Goal: Task Accomplishment & Management: Manage account settings

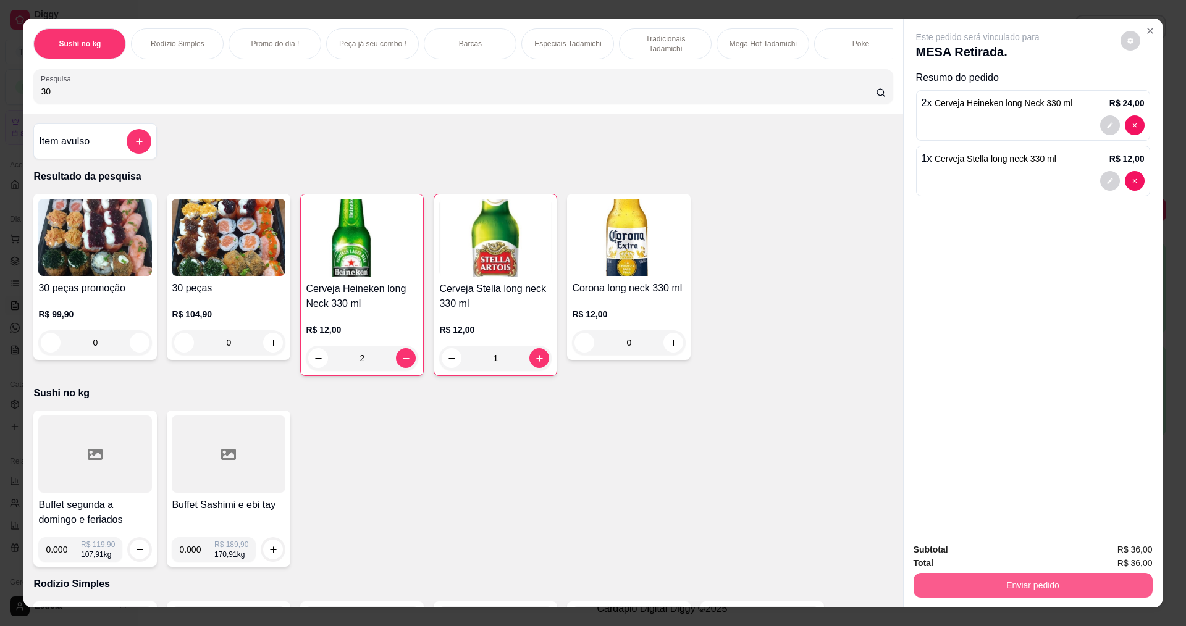
click at [1011, 584] on button "Enviar pedido" at bounding box center [1033, 585] width 239 height 25
click at [979, 555] on button "Não registrar e enviar pedido" at bounding box center [992, 555] width 129 height 23
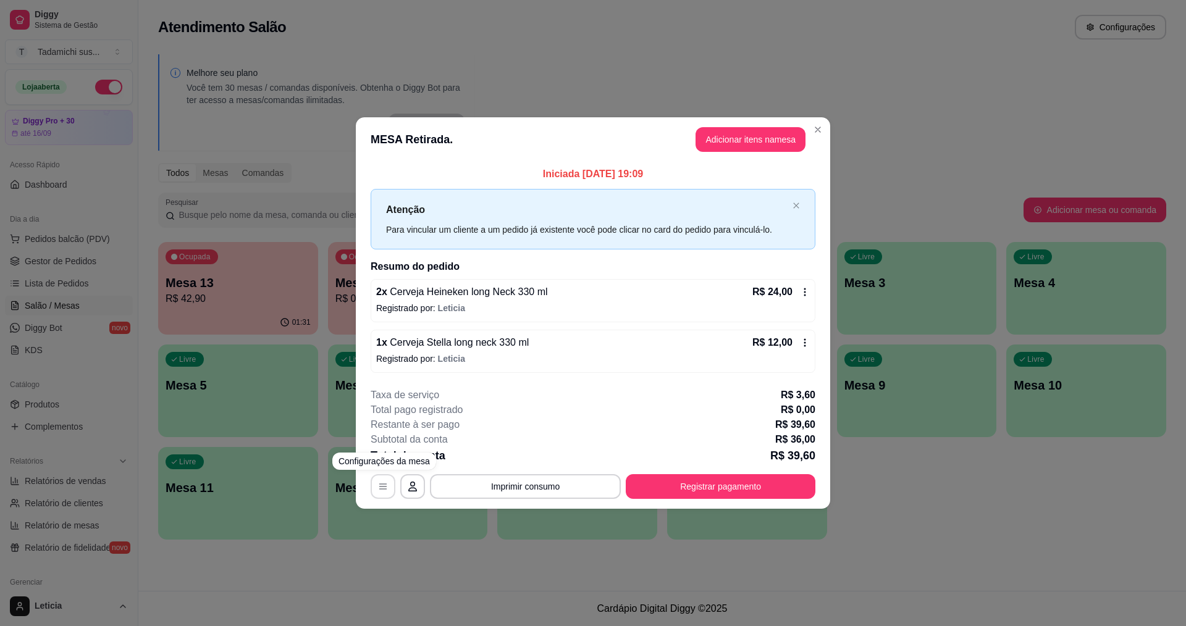
click at [378, 482] on button "button" at bounding box center [383, 487] width 25 height 25
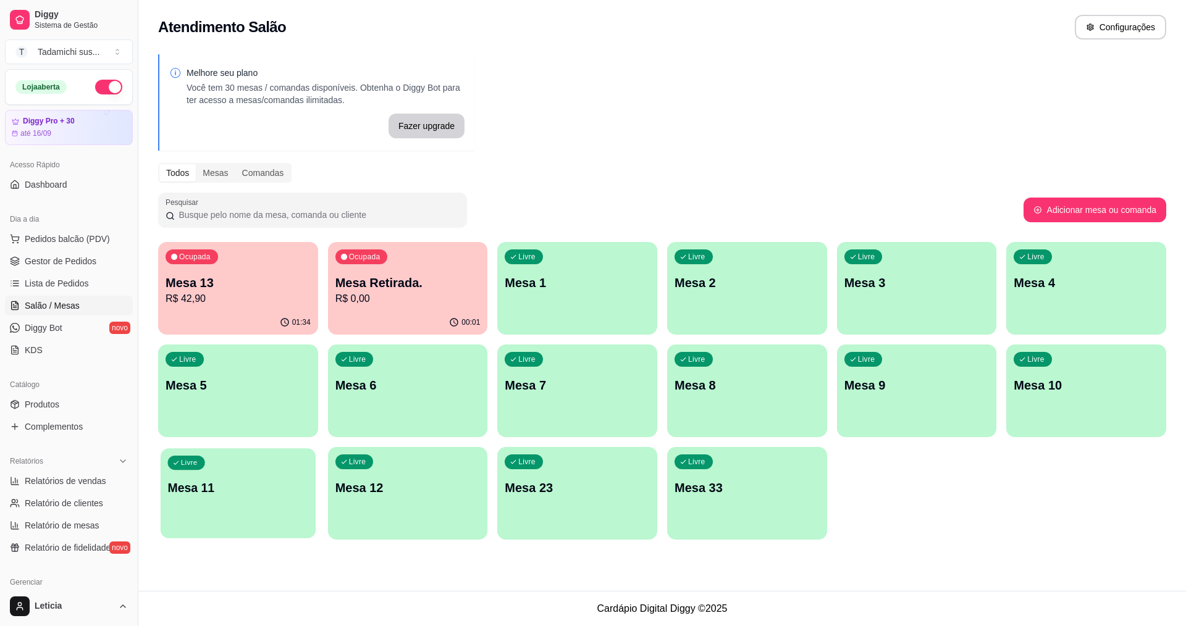
click at [297, 454] on div "Livre Mesa 11" at bounding box center [238, 486] width 155 height 75
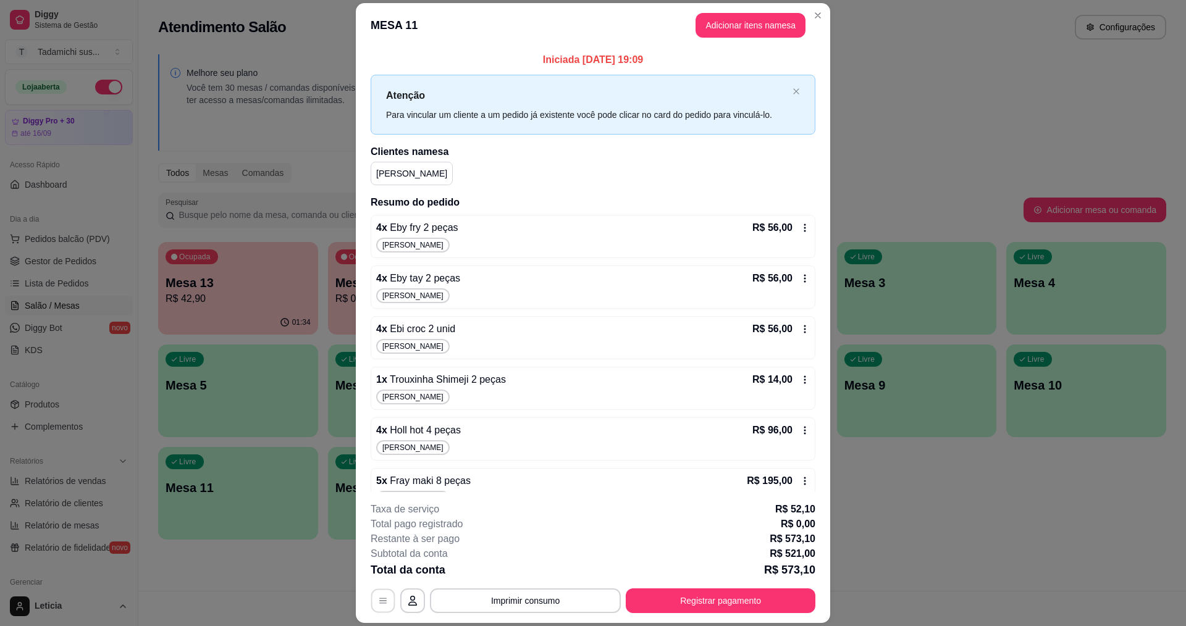
click at [371, 603] on button "button" at bounding box center [383, 601] width 24 height 24
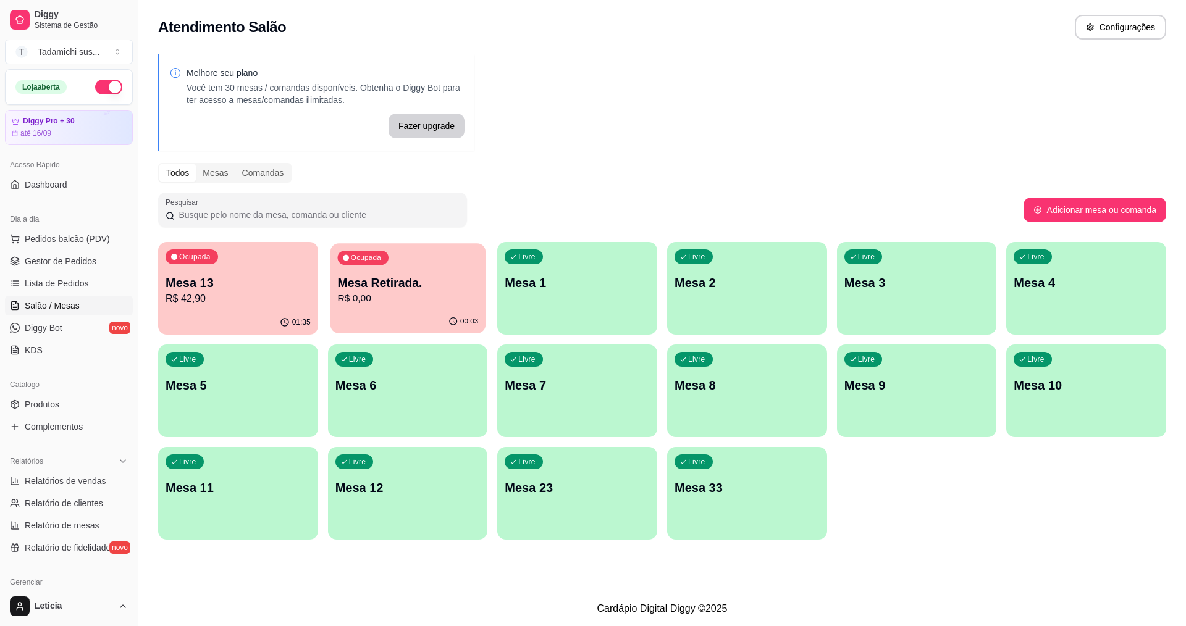
click at [451, 265] on div "Ocupada Mesa Retirada. R$ 0,00" at bounding box center [408, 276] width 155 height 67
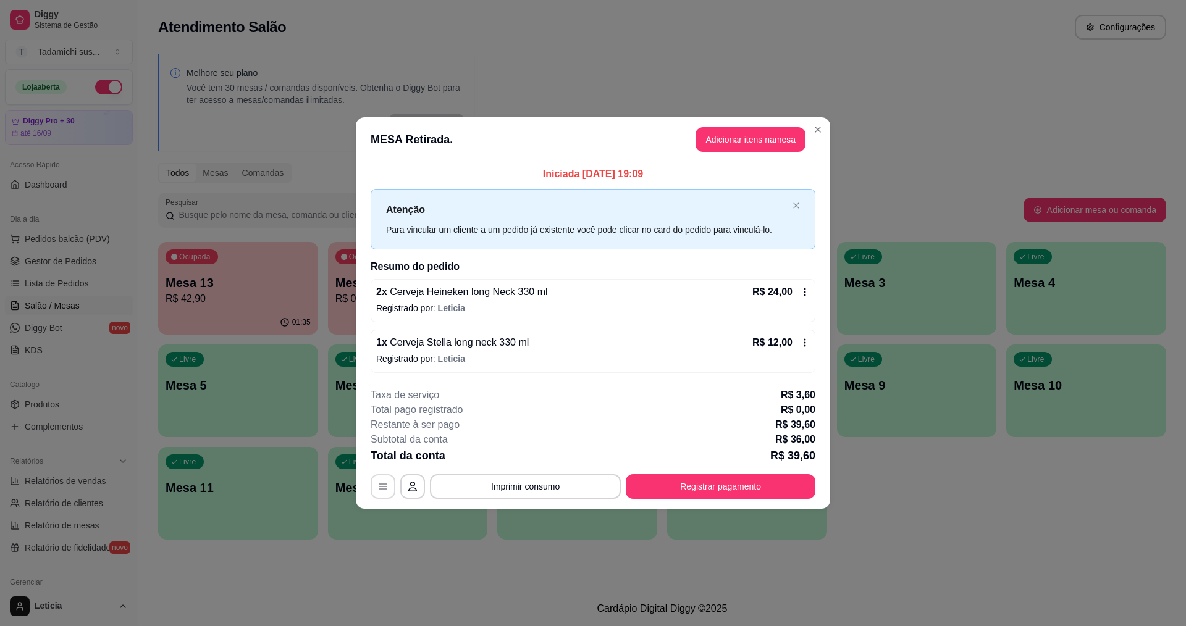
click at [380, 487] on icon "button" at bounding box center [383, 487] width 10 height 10
click at [696, 475] on button "Registrar pagamento" at bounding box center [721, 487] width 190 height 25
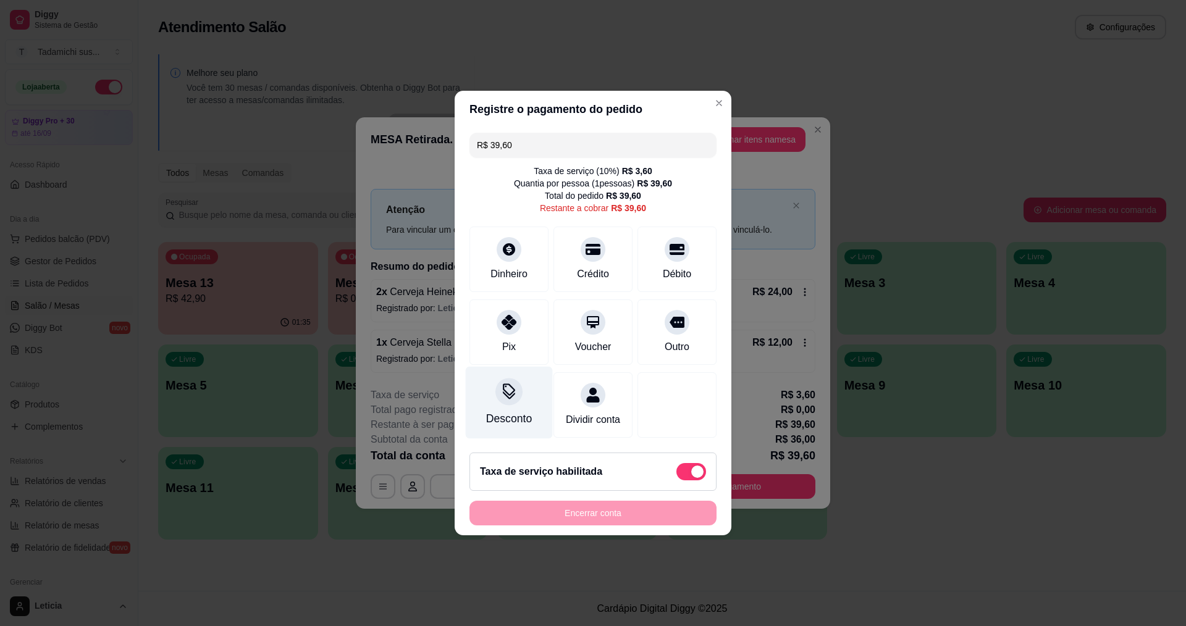
click at [500, 393] on div at bounding box center [509, 391] width 27 height 27
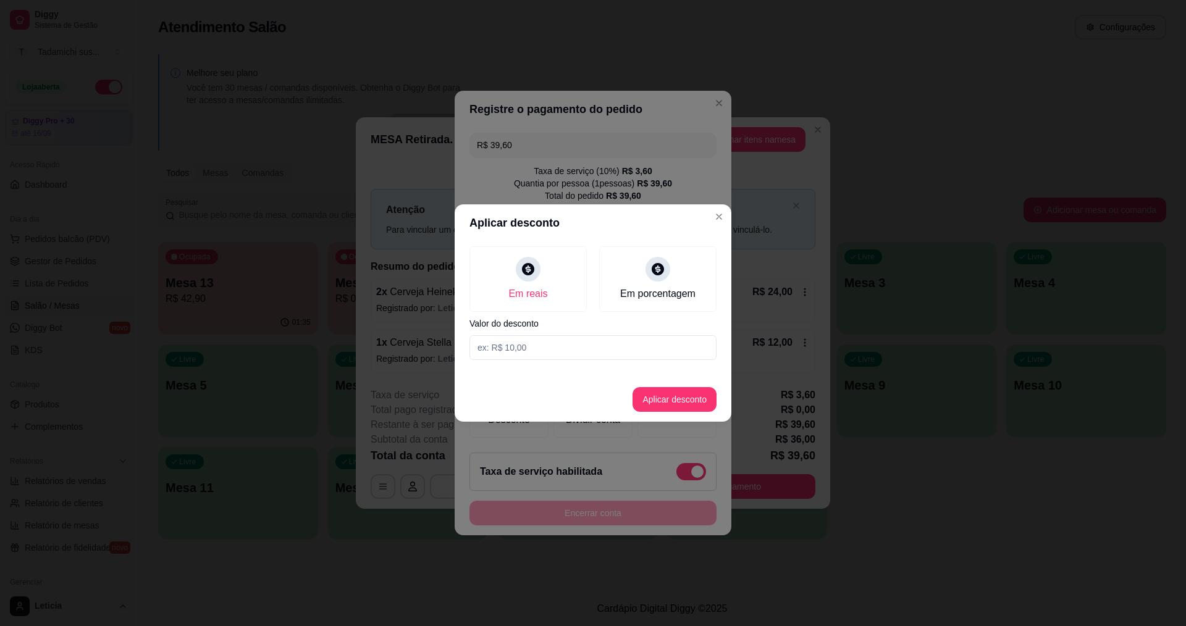
click at [545, 340] on input at bounding box center [593, 347] width 247 height 25
type input "0,60"
click at [682, 407] on button "Aplicar desconto" at bounding box center [675, 400] width 81 height 24
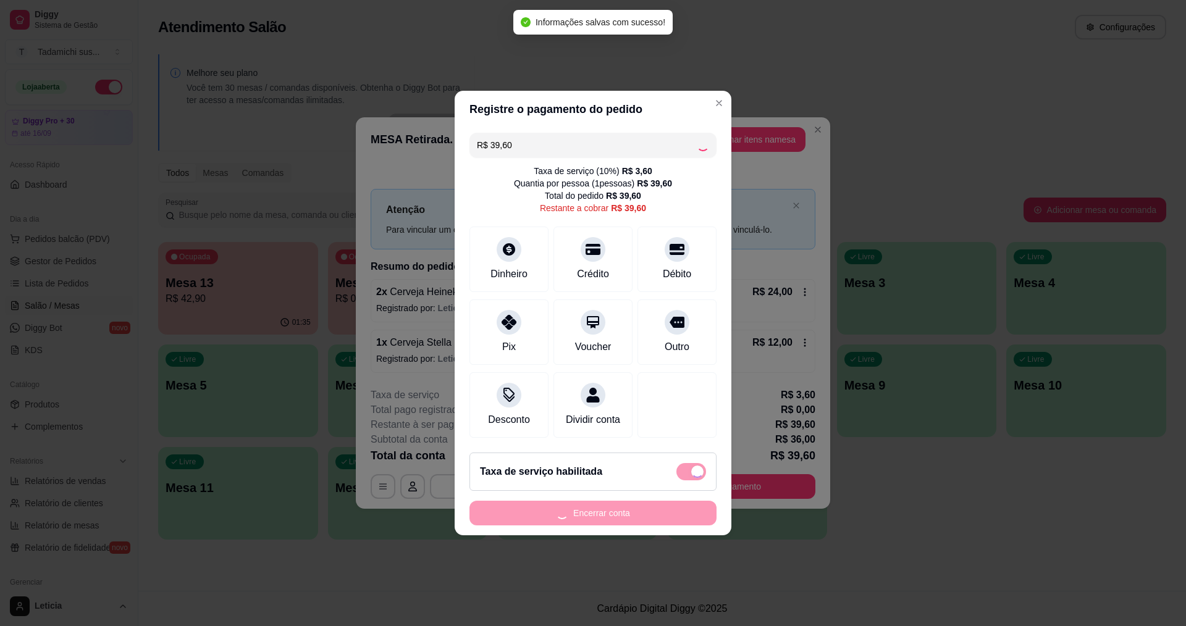
type input "R$ 39,00"
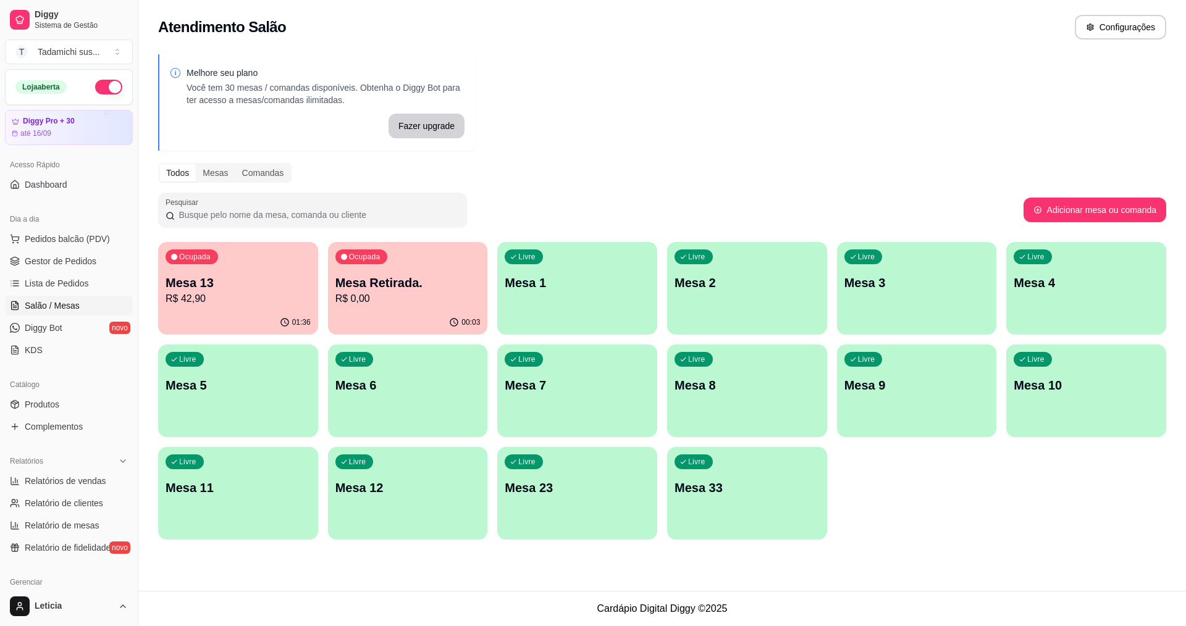
click at [261, 304] on p "R$ 42,90" at bounding box center [238, 299] width 145 height 15
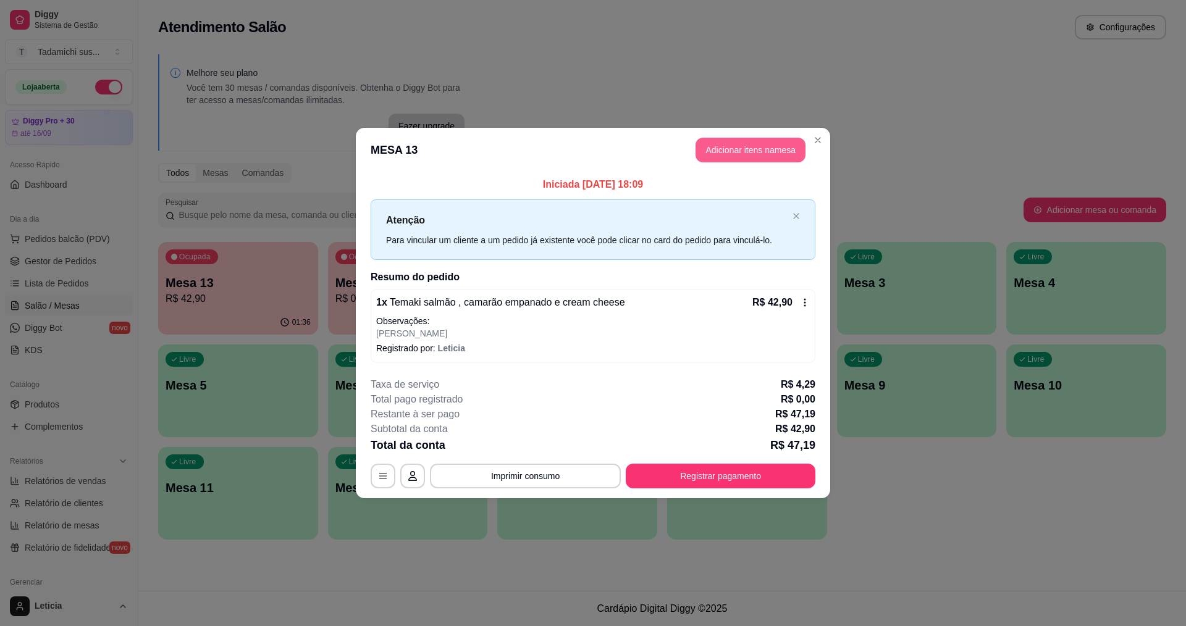
click at [735, 151] on button "Adicionar itens na mesa" at bounding box center [751, 150] width 110 height 25
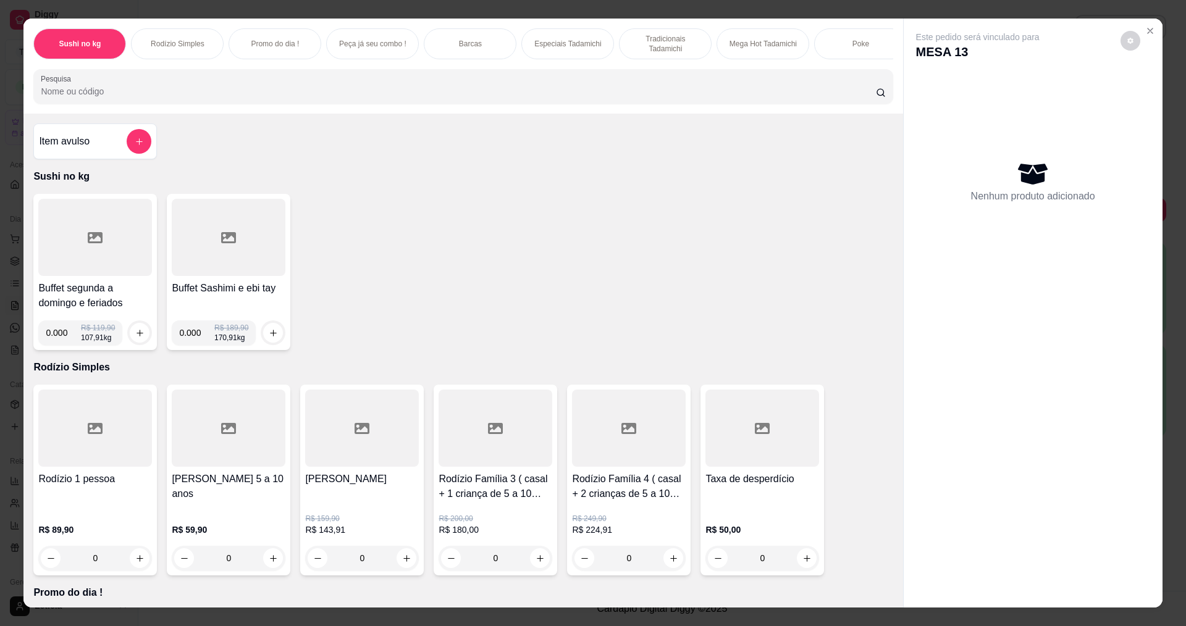
click at [75, 269] on div at bounding box center [95, 237] width 114 height 77
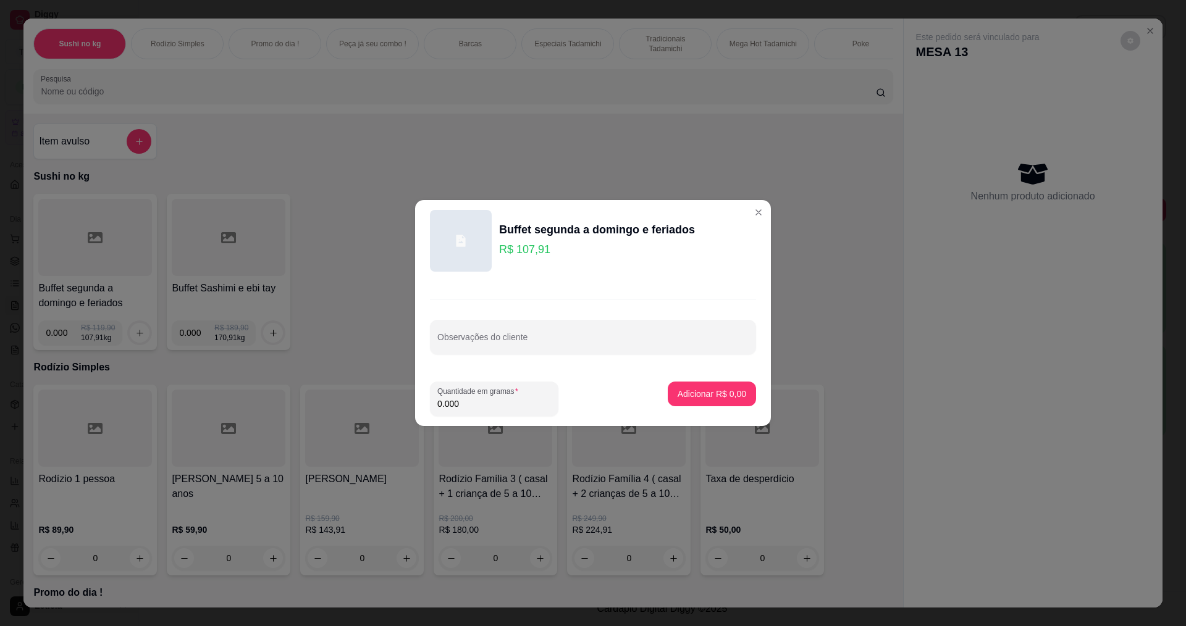
click at [471, 403] on input "0.000" at bounding box center [494, 404] width 114 height 12
type input "0.146"
click at [717, 387] on button "Adicionar R$ 15,75" at bounding box center [709, 394] width 91 height 24
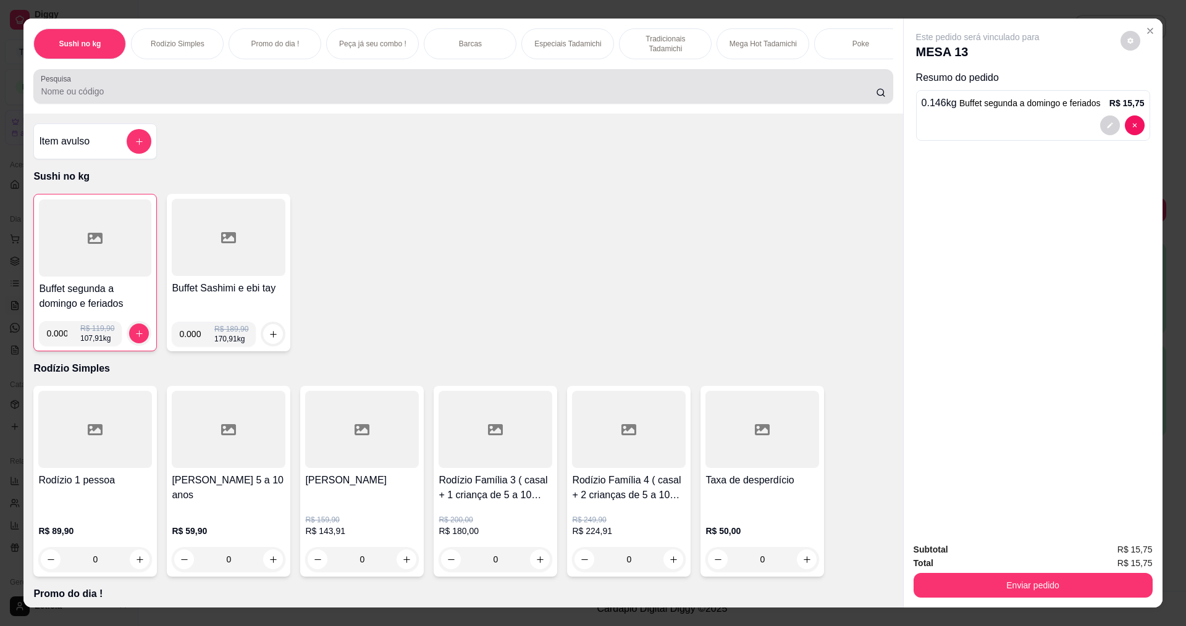
click at [449, 98] on input "Pesquisa" at bounding box center [458, 91] width 835 height 12
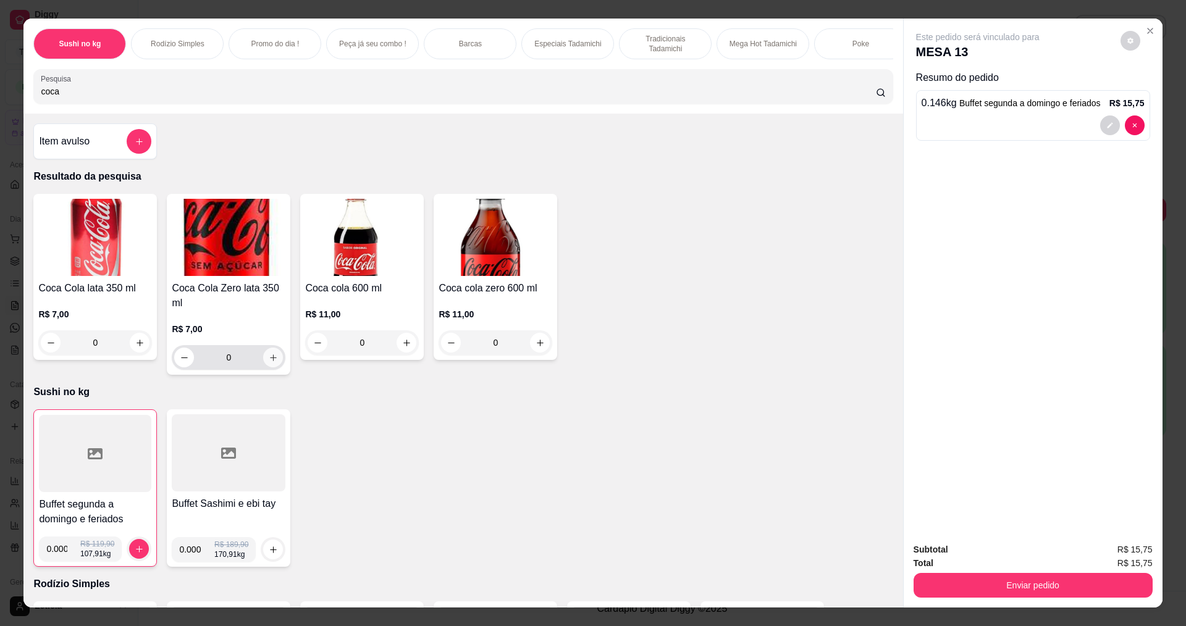
type input "coca"
click at [269, 363] on icon "increase-product-quantity" at bounding box center [273, 357] width 9 height 9
type input "1"
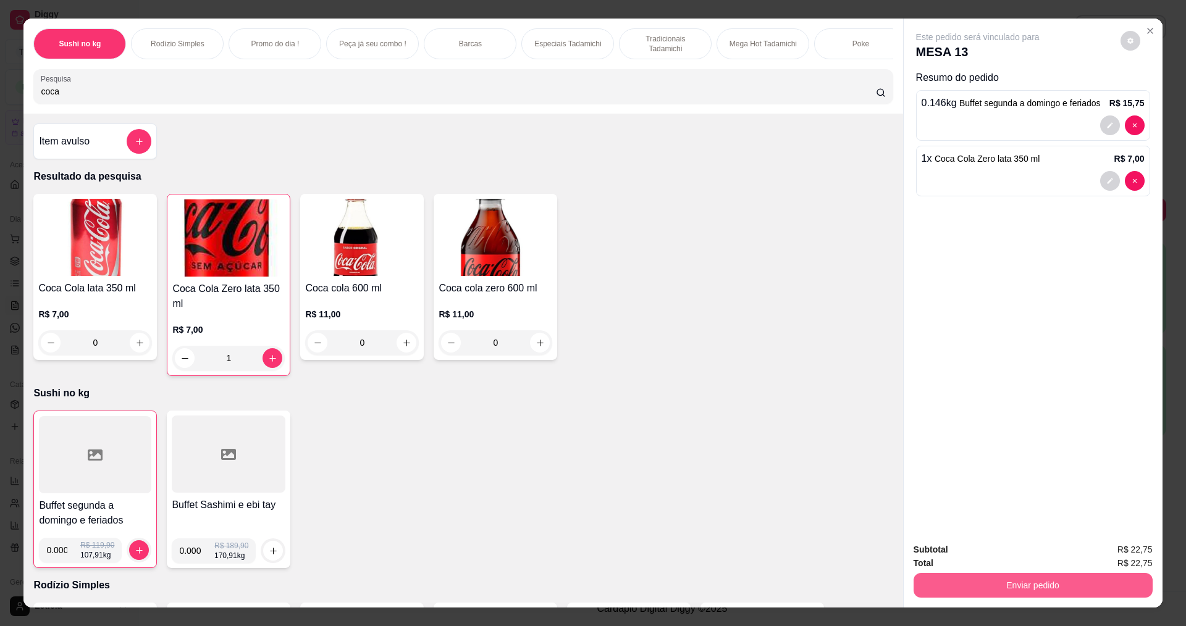
click at [970, 594] on button "Enviar pedido" at bounding box center [1033, 585] width 239 height 25
click at [960, 549] on button "Não registrar e enviar pedido" at bounding box center [992, 554] width 129 height 23
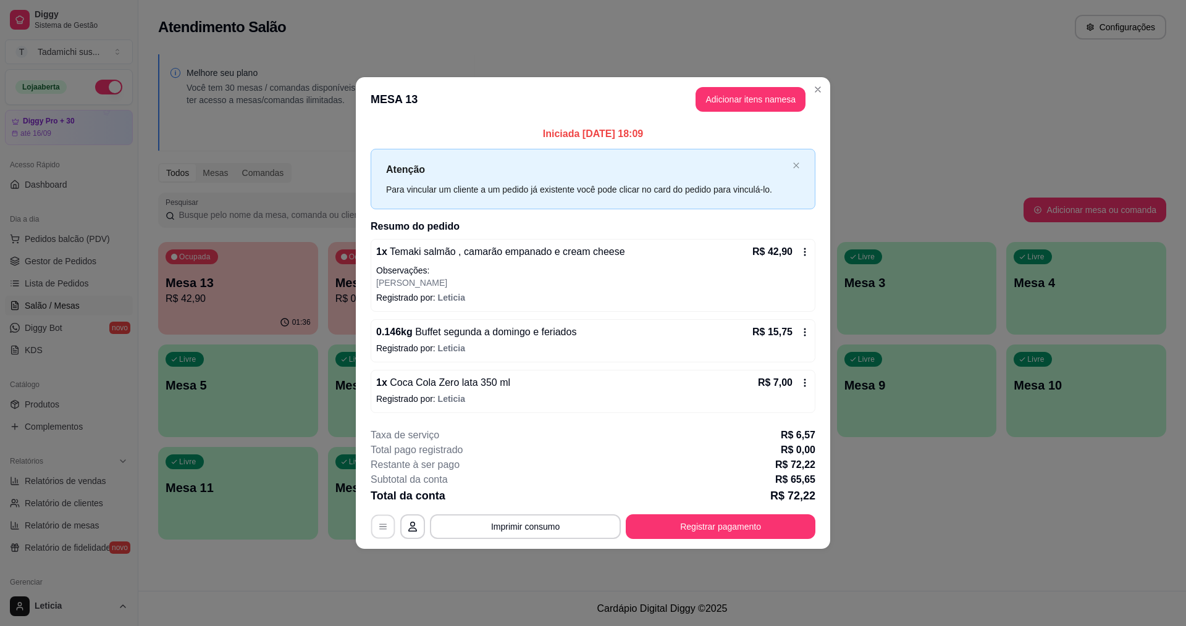
click at [380, 529] on icon "button" at bounding box center [383, 527] width 10 height 10
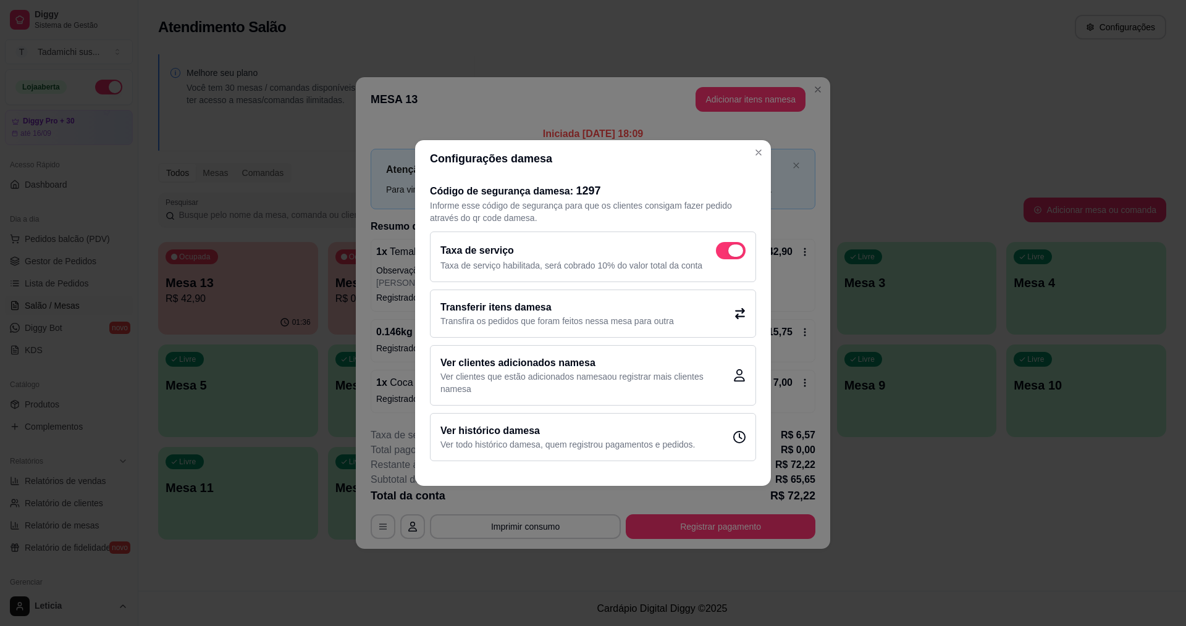
click at [727, 247] on span at bounding box center [731, 250] width 30 height 17
click at [724, 253] on input "checkbox" at bounding box center [719, 257] width 8 height 8
checkbox input "false"
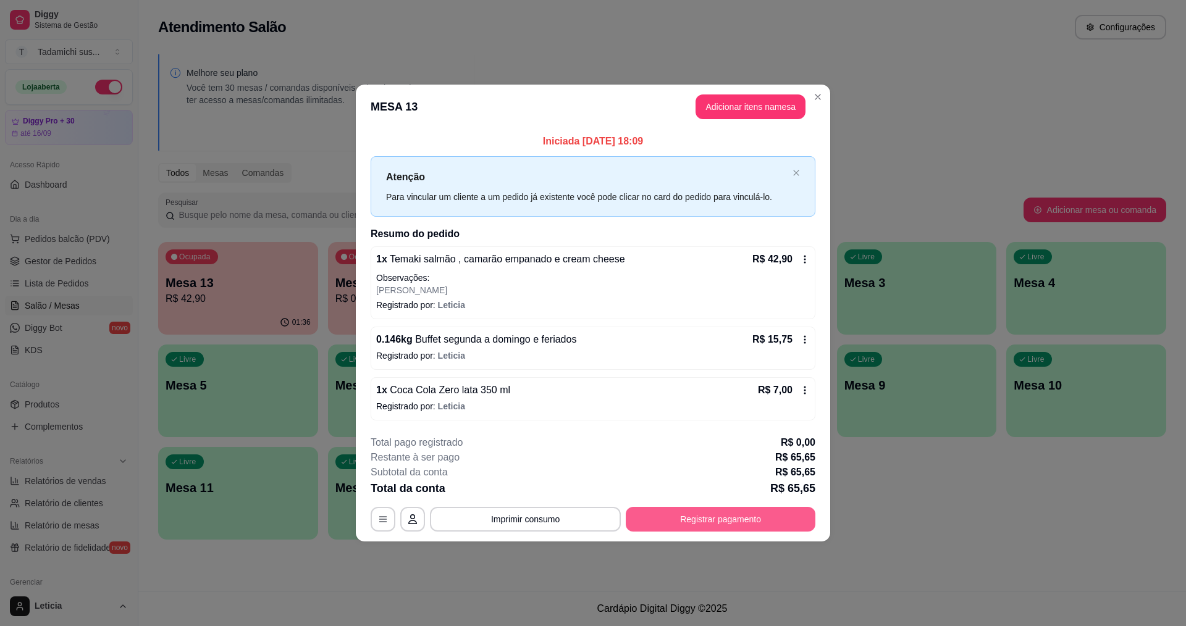
click at [756, 518] on button "Registrar pagamento" at bounding box center [721, 519] width 190 height 25
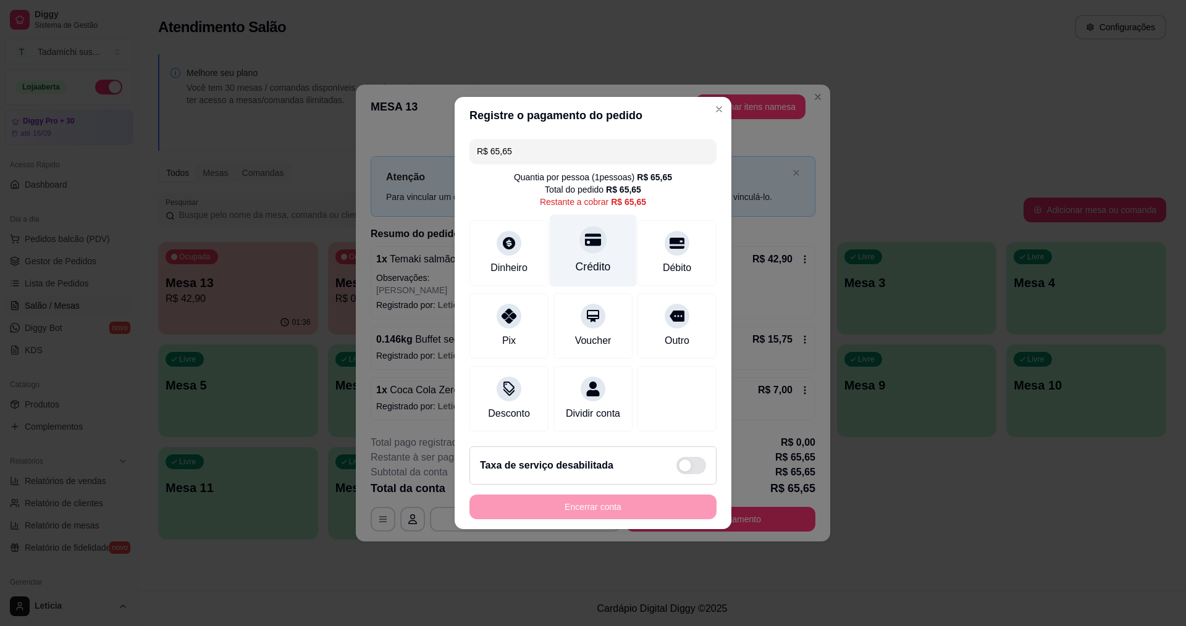
drag, startPoint x: 593, startPoint y: 234, endPoint x: 680, endPoint y: 290, distance: 103.4
click at [593, 238] on icon at bounding box center [593, 243] width 15 height 11
type input "R$ 0,00"
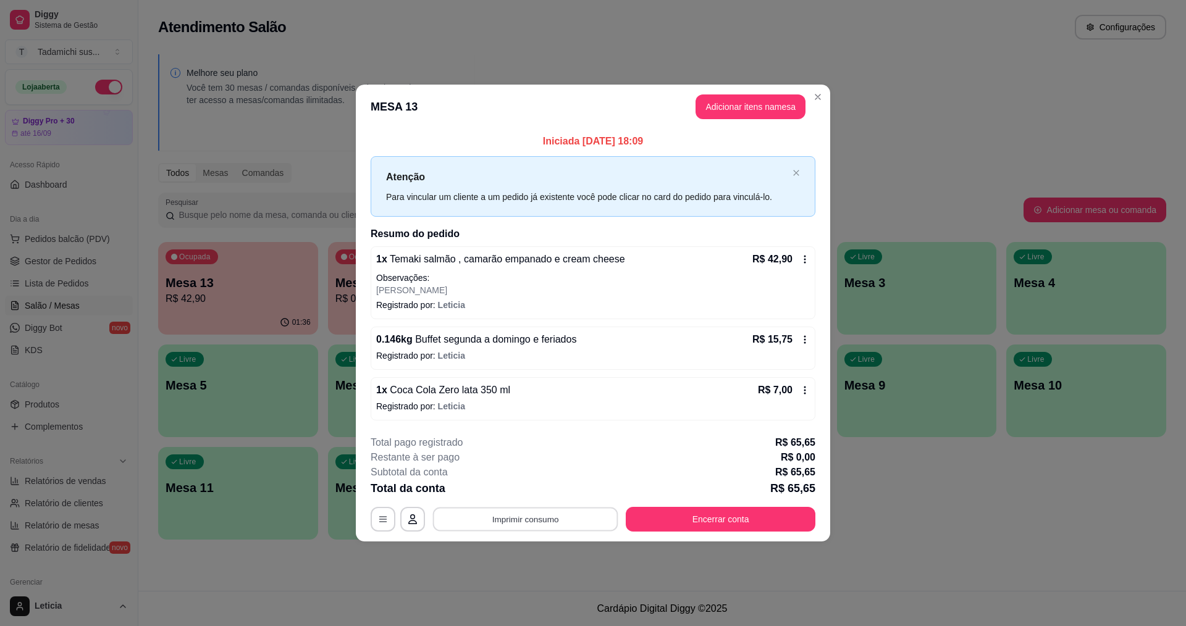
click at [530, 518] on button "Imprimir consumo" at bounding box center [525, 519] width 185 height 24
click at [538, 465] on button "IMPRESSORA HAYOM" at bounding box center [529, 466] width 92 height 19
click at [780, 522] on button "Encerrar conta" at bounding box center [721, 519] width 184 height 24
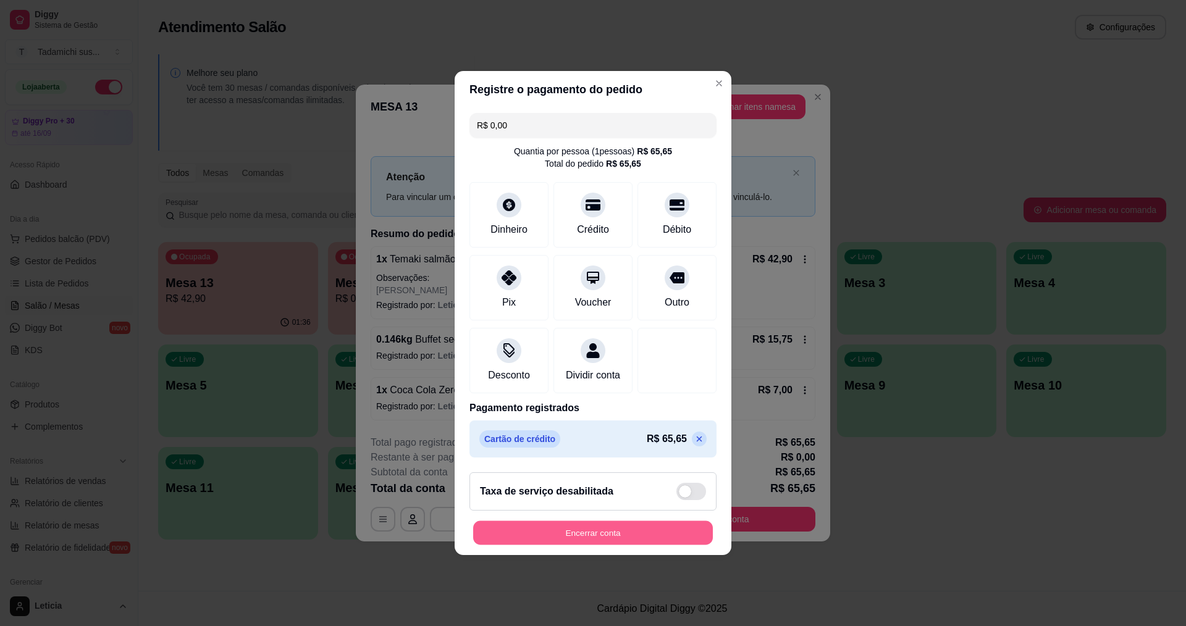
click at [631, 540] on button "Encerrar conta" at bounding box center [593, 533] width 240 height 24
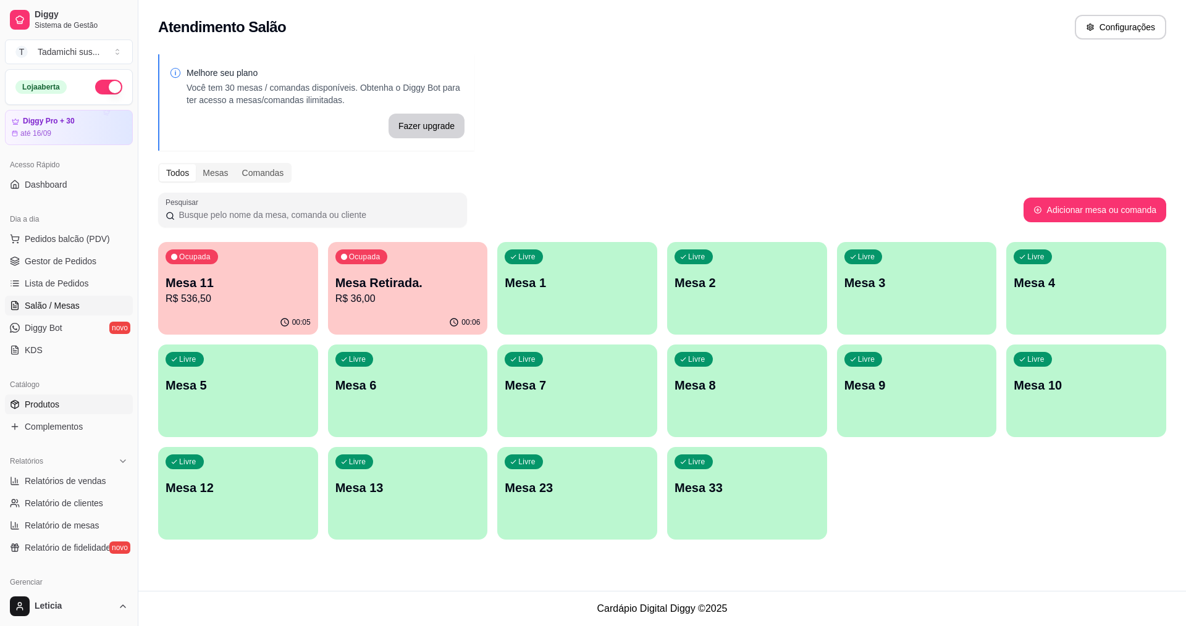
click at [38, 401] on span "Produtos" at bounding box center [42, 405] width 35 height 12
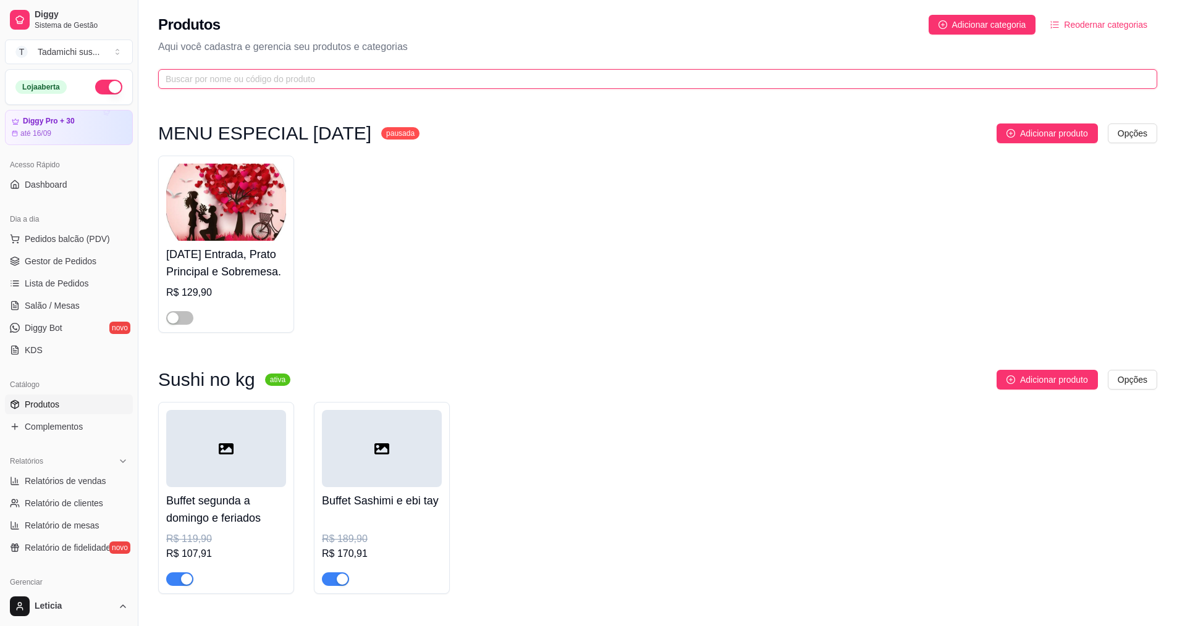
click at [324, 75] on input "text" at bounding box center [653, 79] width 974 height 14
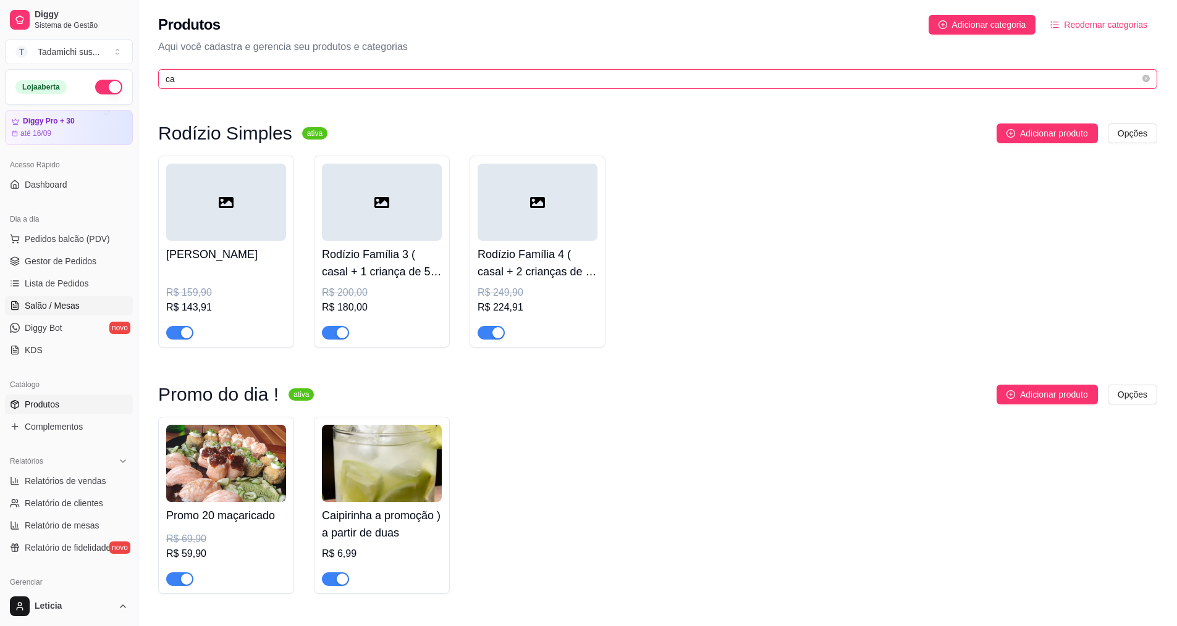
type input "ca"
click at [78, 305] on link "Salão / Mesas" at bounding box center [69, 306] width 128 height 20
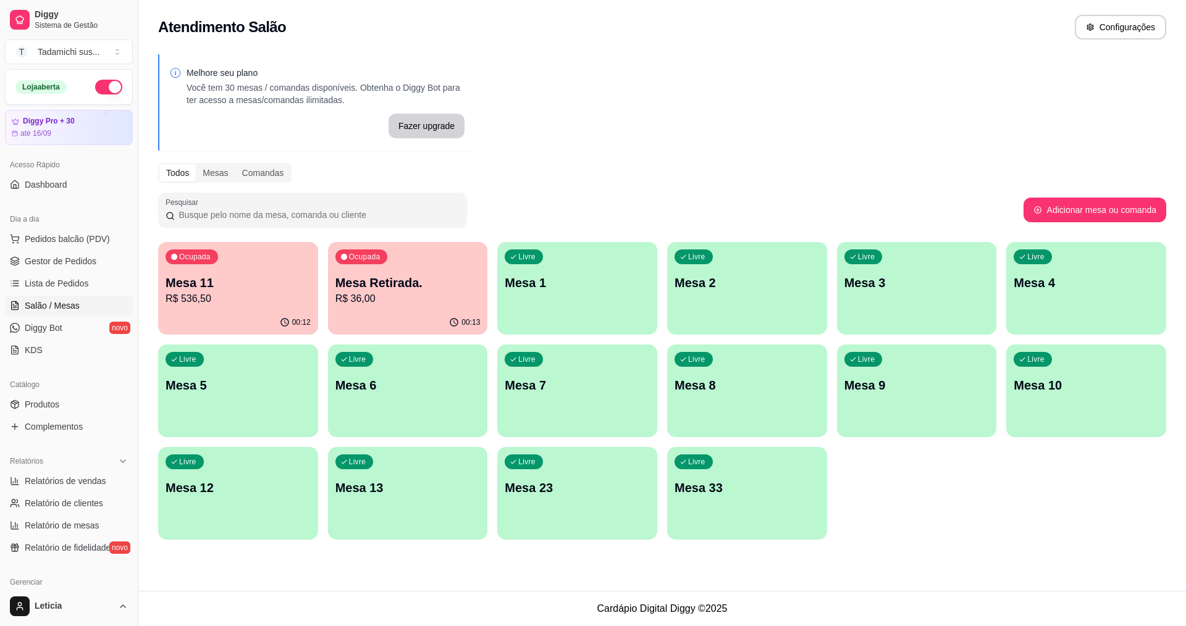
click at [434, 301] on p "R$ 36,00" at bounding box center [407, 299] width 145 height 15
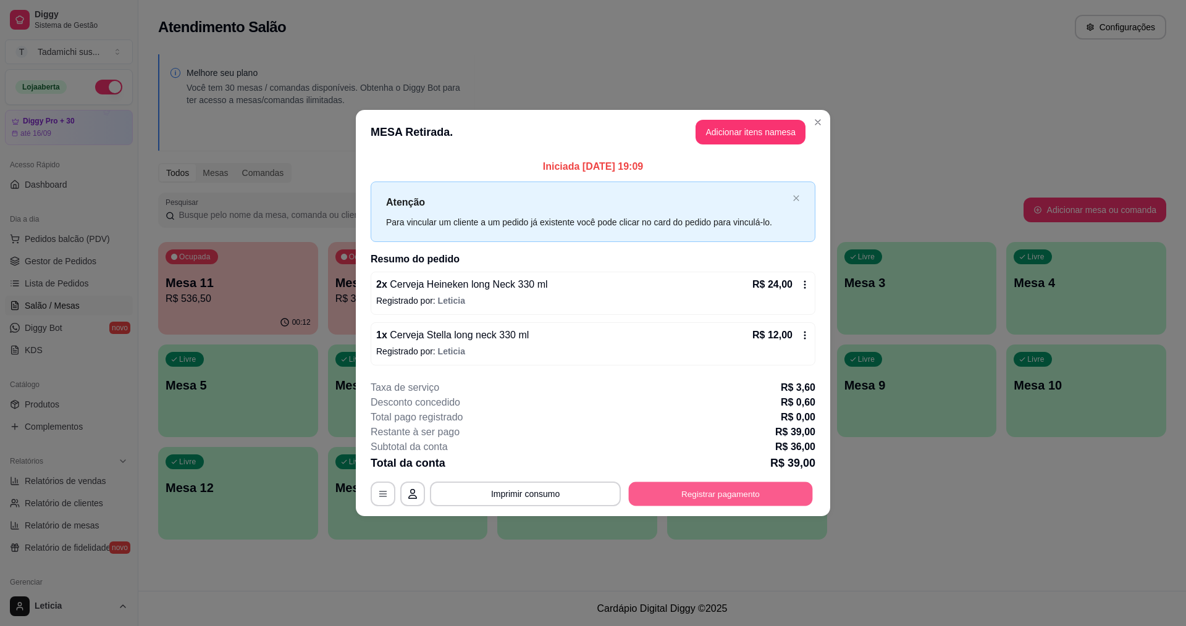
click at [698, 486] on button "Registrar pagamento" at bounding box center [721, 494] width 184 height 24
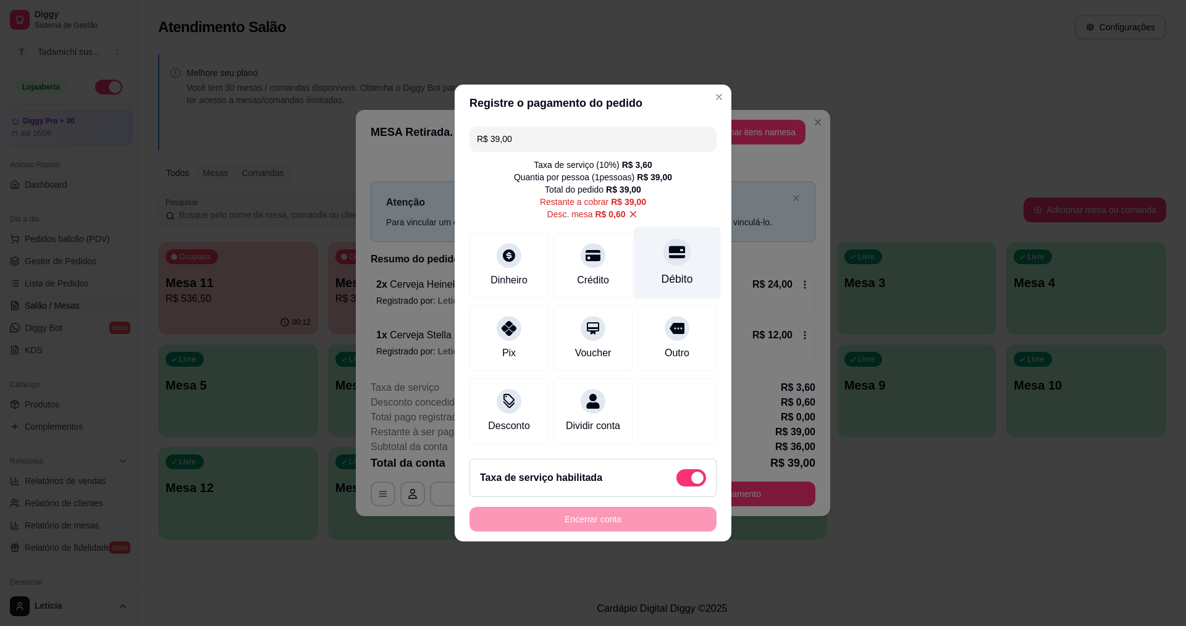
click at [669, 262] on div "Débito" at bounding box center [677, 263] width 87 height 72
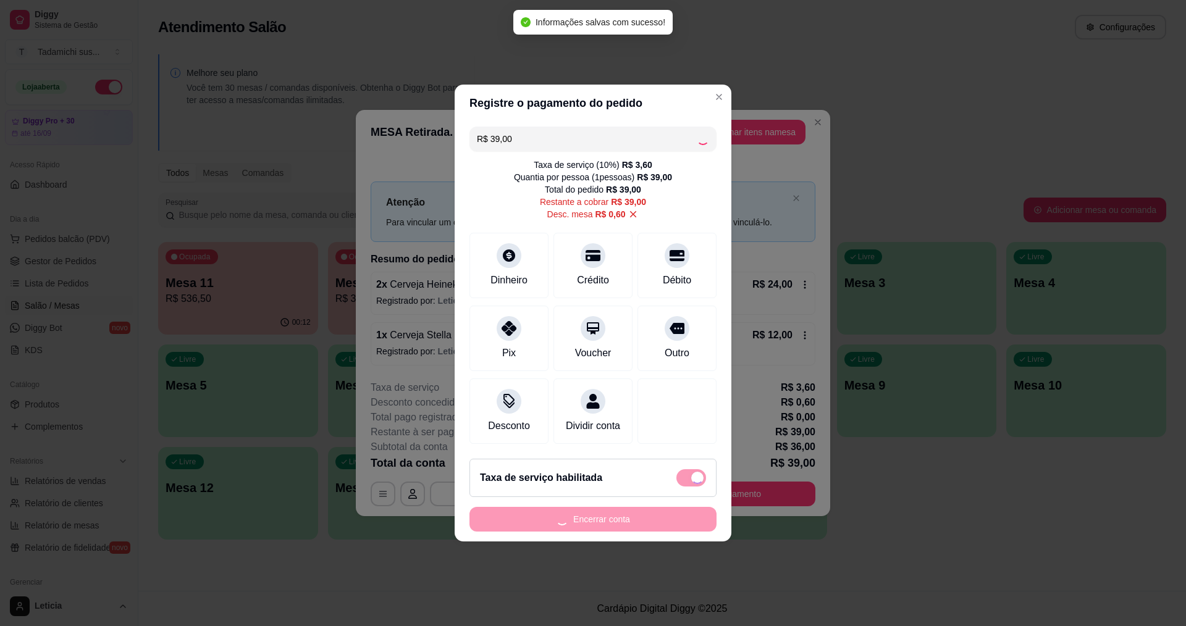
type input "R$ 0,00"
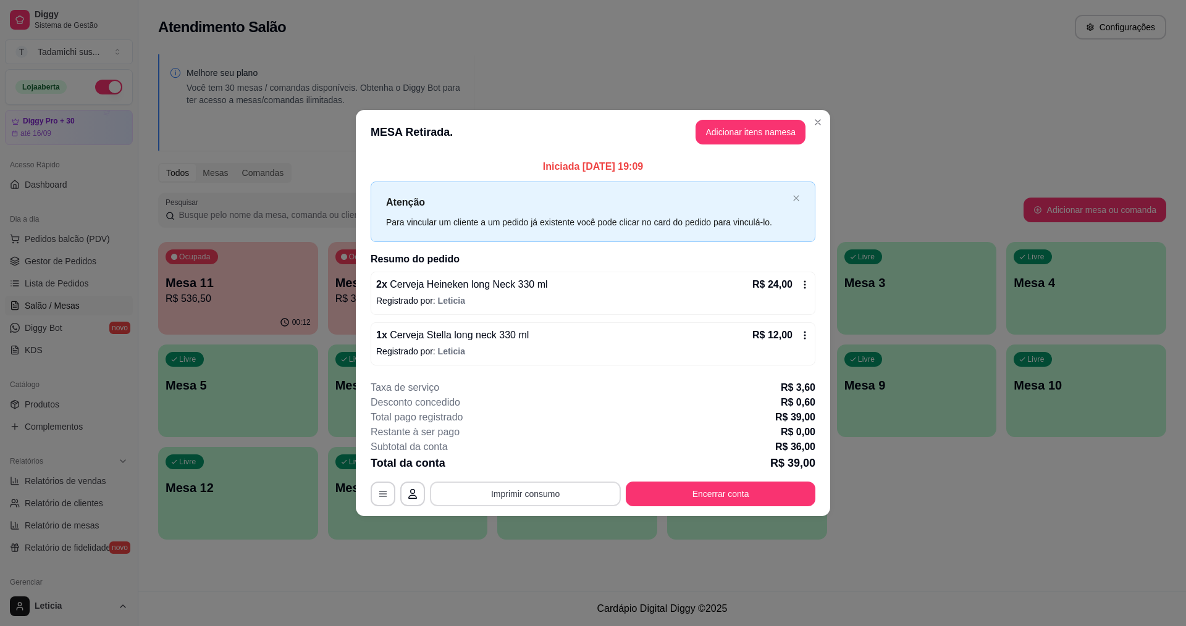
click at [511, 494] on button "Imprimir consumo" at bounding box center [525, 494] width 191 height 25
click at [531, 439] on button "IMPRESSORA HAYOM" at bounding box center [529, 440] width 92 height 19
click at [702, 490] on button "Encerrar conta" at bounding box center [721, 494] width 184 height 24
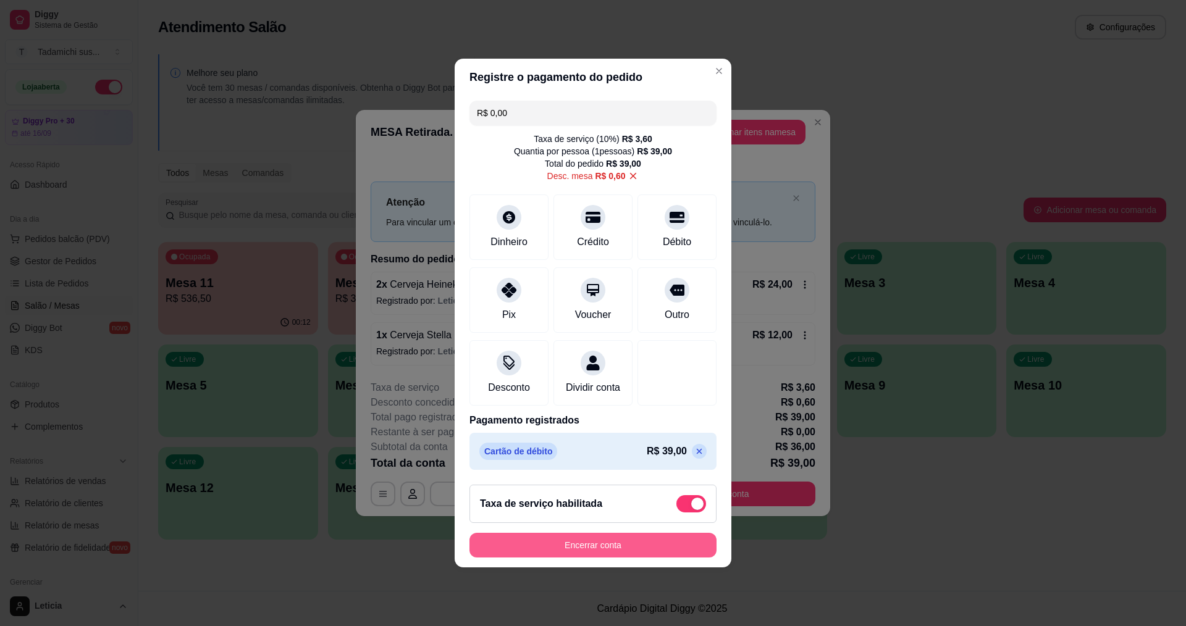
click at [627, 558] on button "Encerrar conta" at bounding box center [593, 545] width 247 height 25
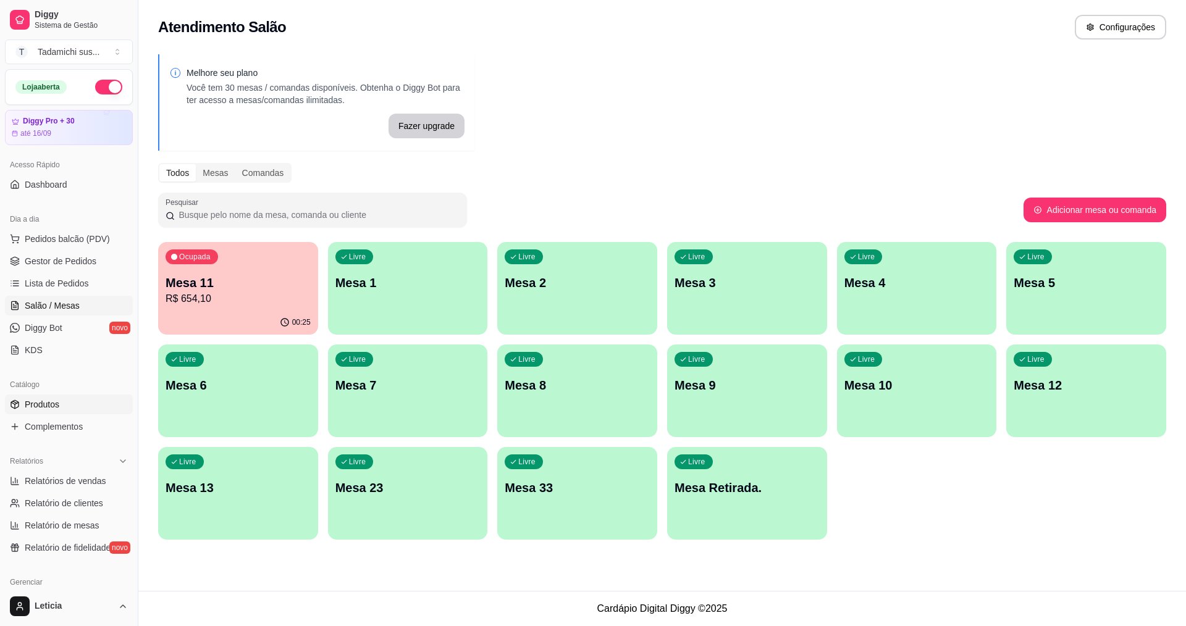
click at [43, 412] on link "Produtos" at bounding box center [69, 405] width 128 height 20
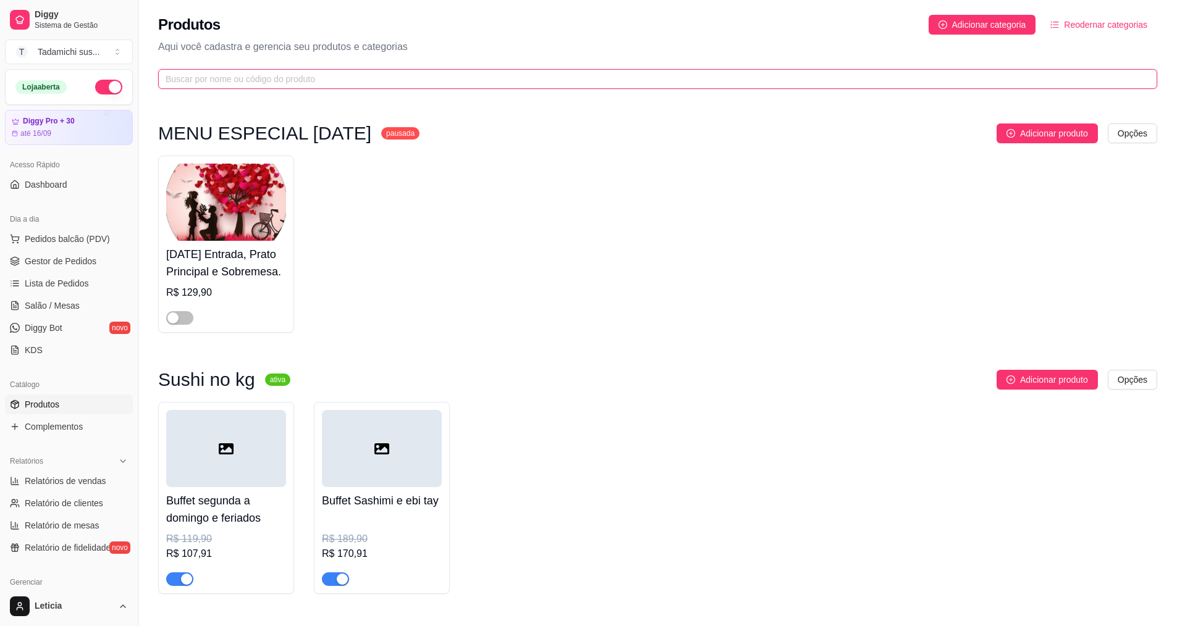
click at [250, 82] on input "text" at bounding box center [653, 79] width 974 height 14
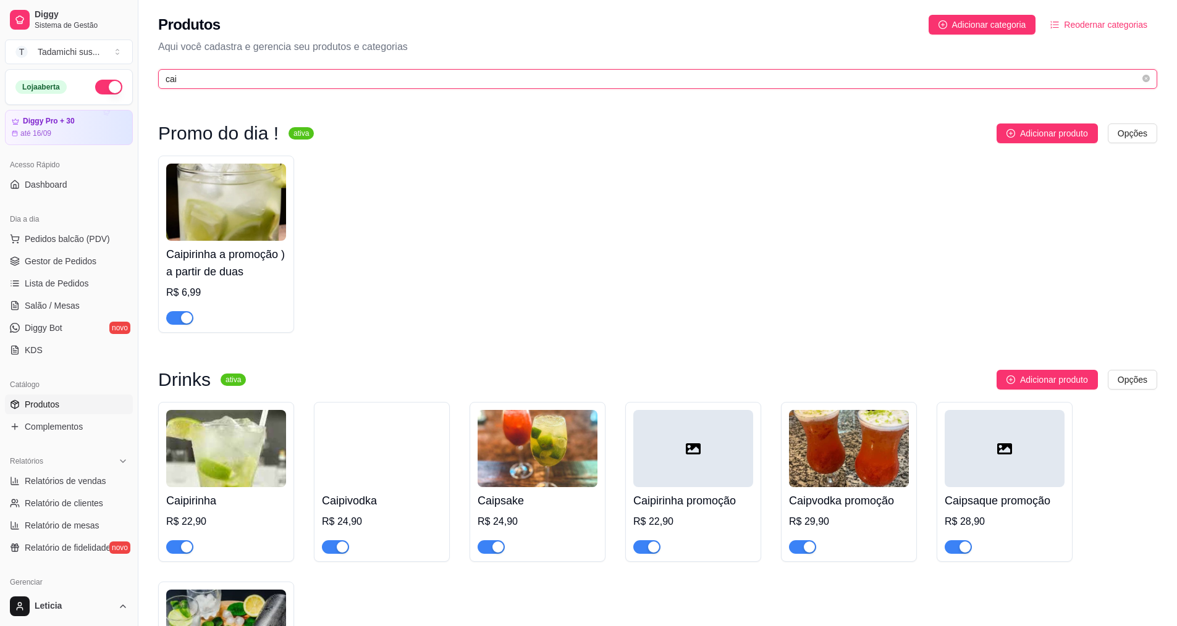
type input "cai"
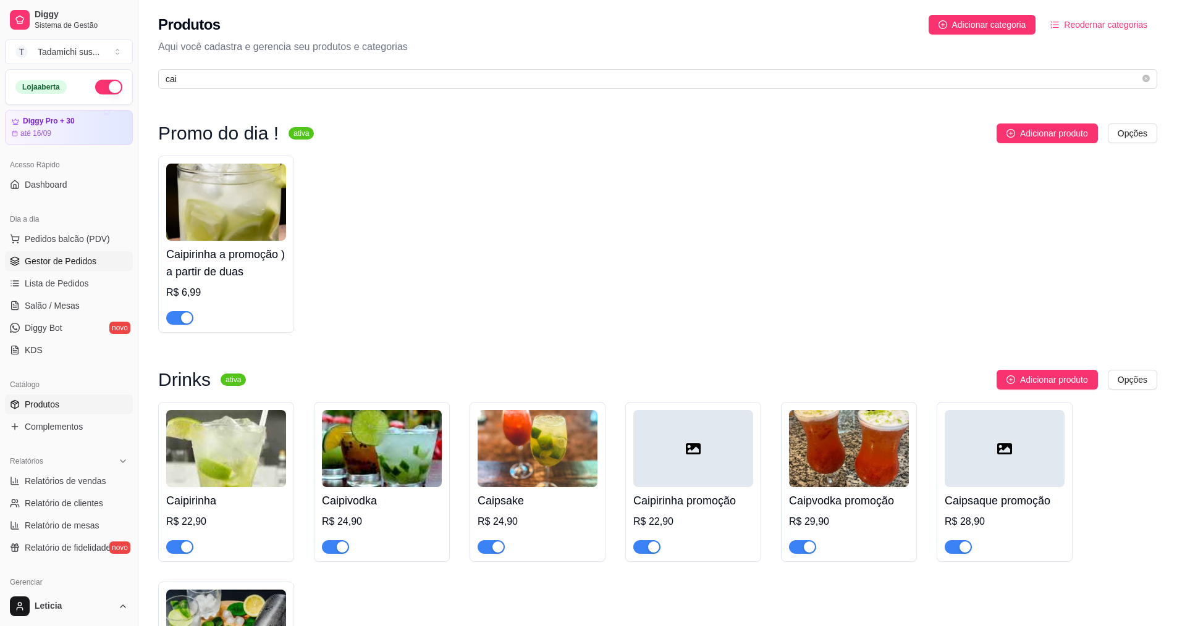
click at [53, 258] on span "Gestor de Pedidos" at bounding box center [61, 261] width 72 height 12
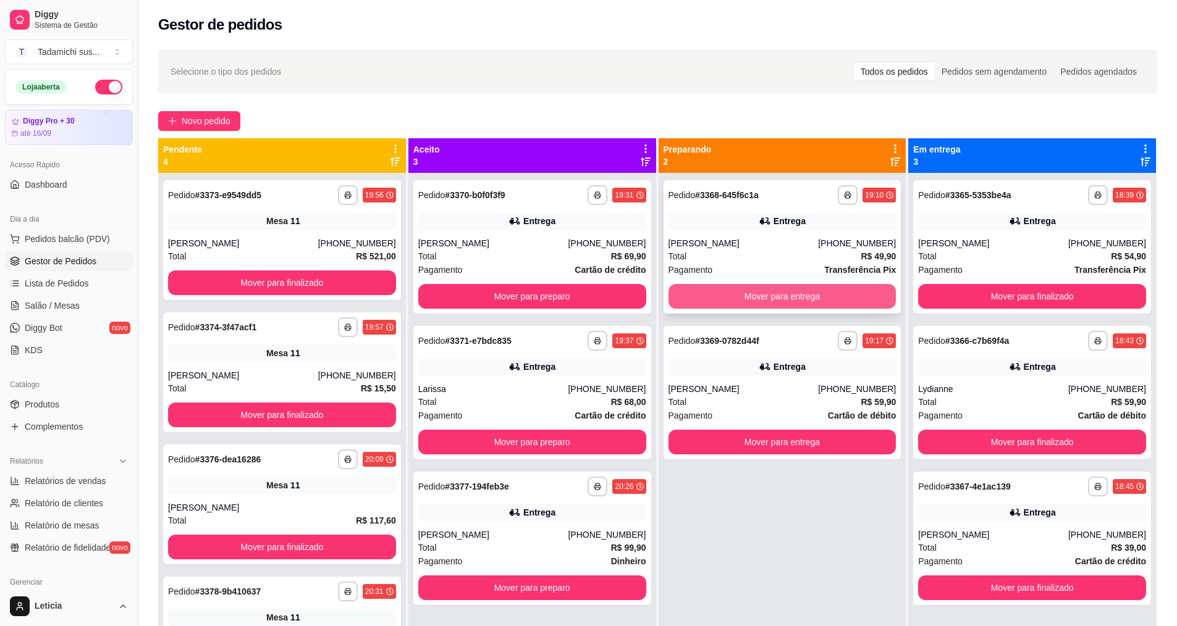
click at [775, 309] on button "Mover para entrega" at bounding box center [783, 296] width 228 height 25
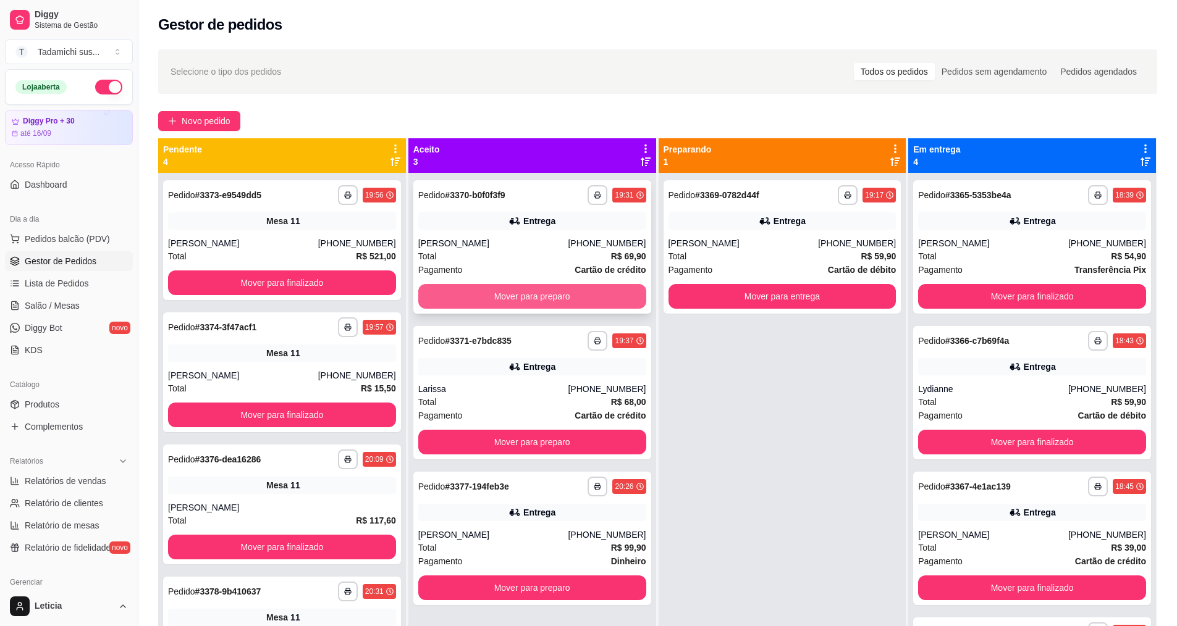
click at [510, 289] on button "Mover para preparo" at bounding box center [532, 296] width 228 height 25
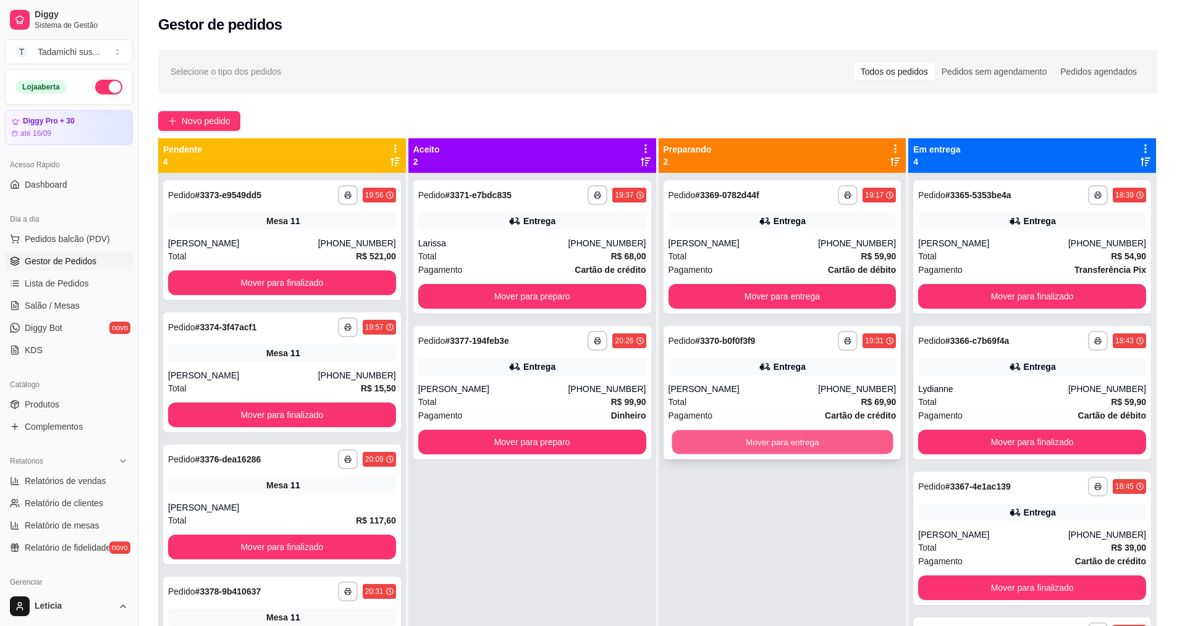
click at [817, 437] on button "Mover para entrega" at bounding box center [782, 443] width 221 height 24
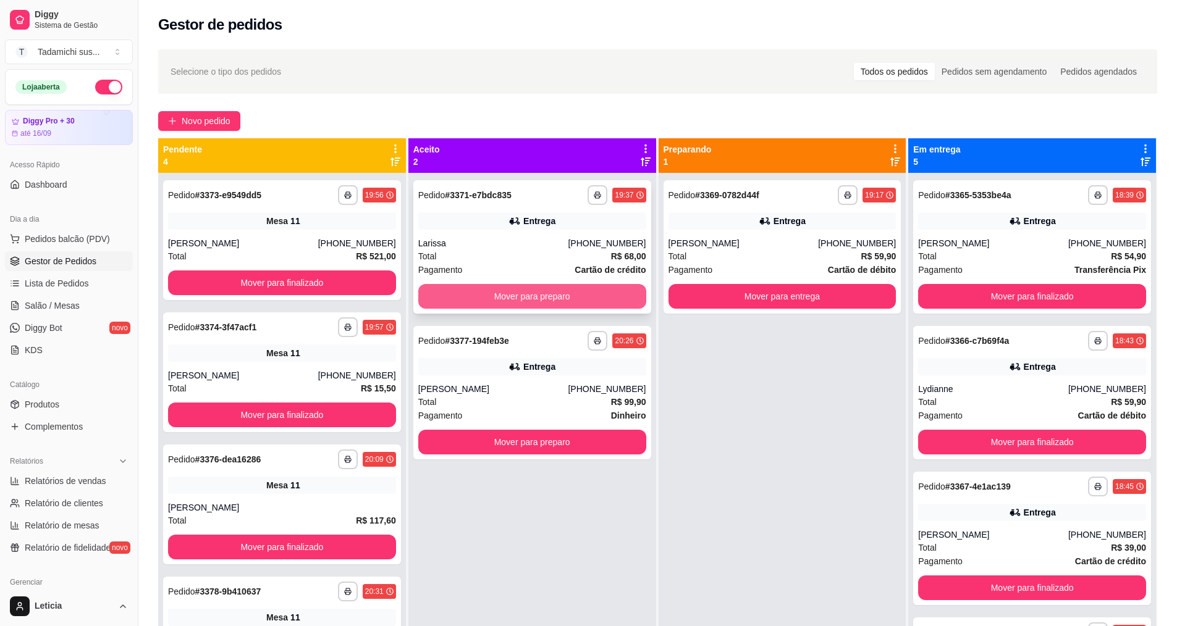
click at [537, 292] on button "Mover para preparo" at bounding box center [532, 296] width 228 height 25
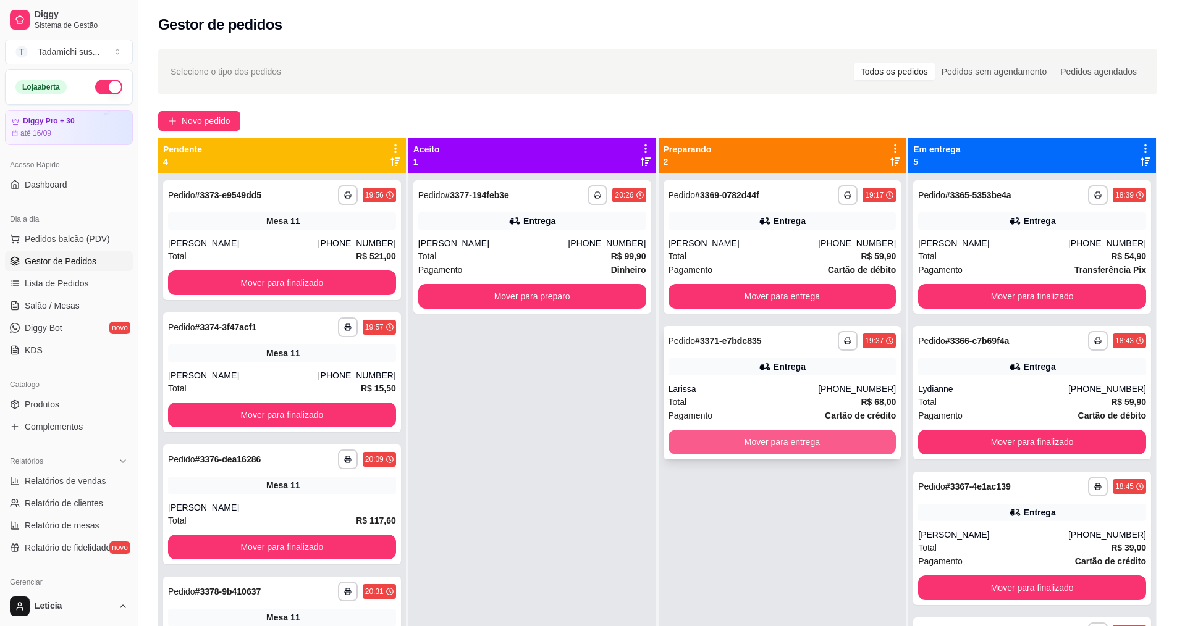
click at [794, 442] on button "Mover para entrega" at bounding box center [783, 442] width 228 height 25
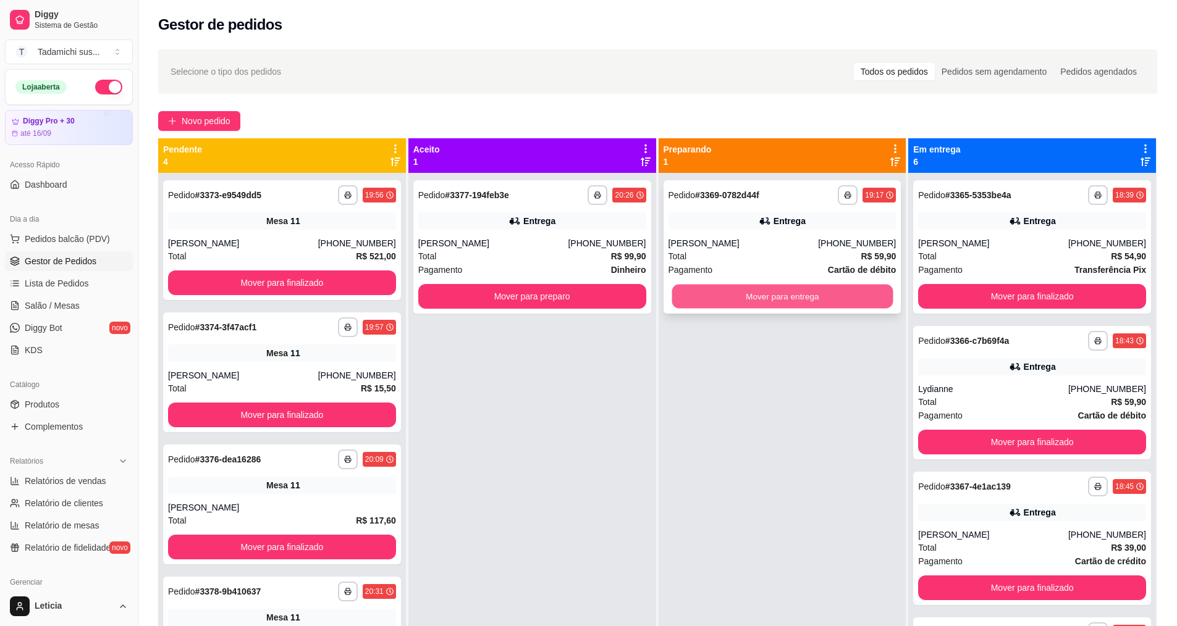
click at [712, 300] on button "Mover para entrega" at bounding box center [782, 297] width 221 height 24
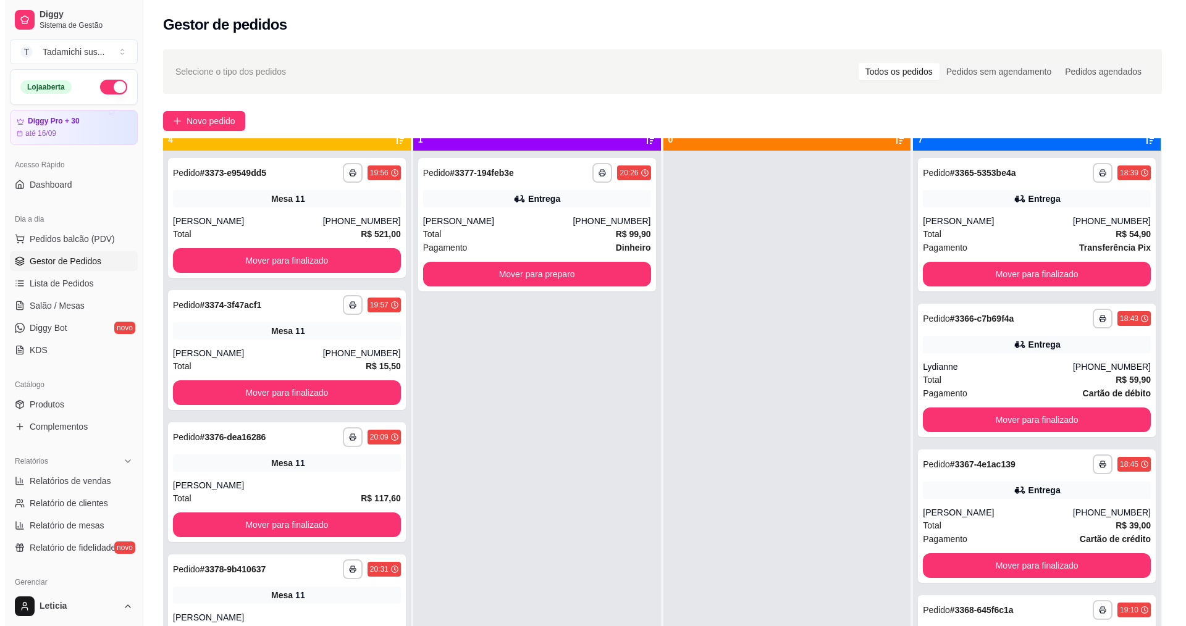
scroll to position [35, 0]
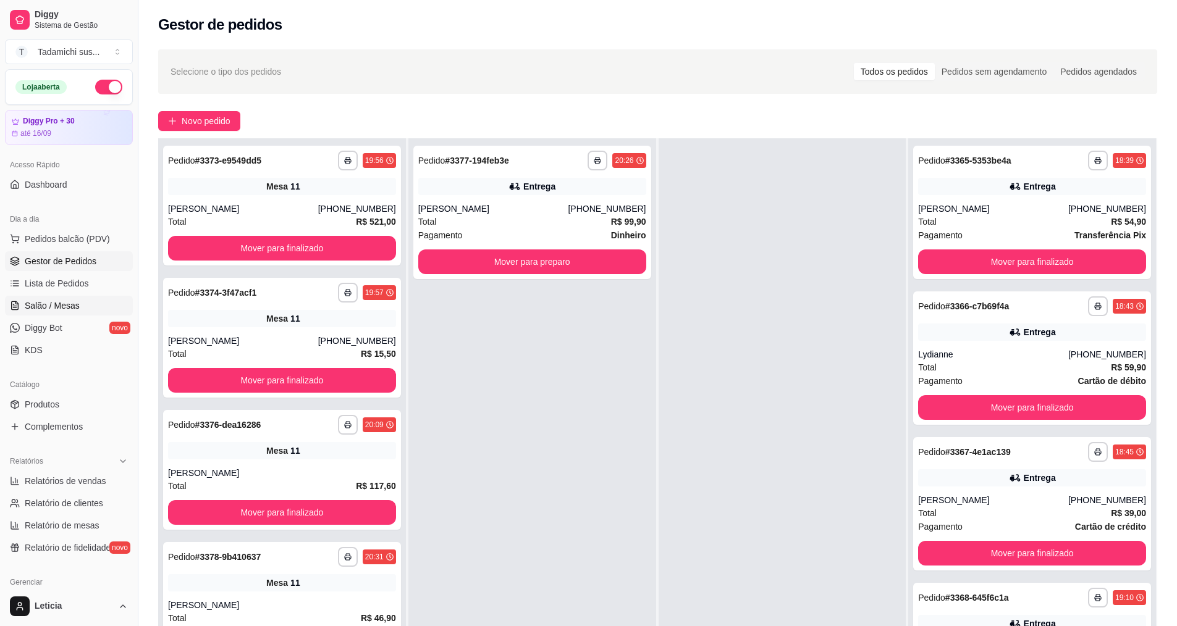
click at [76, 306] on span "Salão / Mesas" at bounding box center [52, 306] width 55 height 12
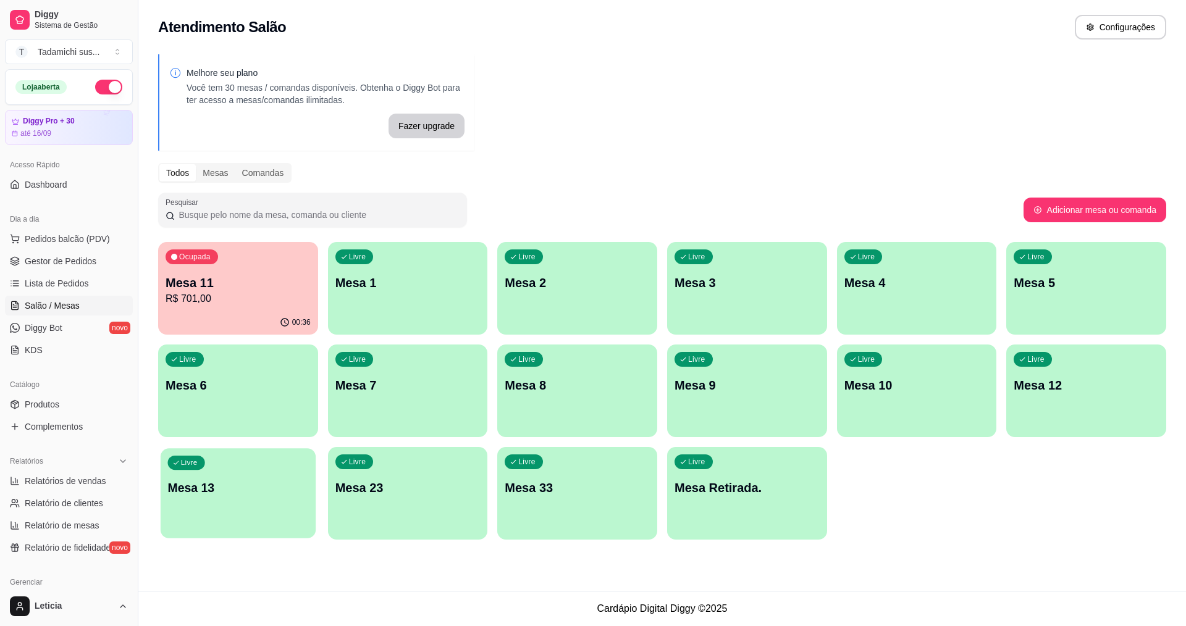
click at [237, 505] on div "Livre Mesa 13" at bounding box center [238, 486] width 155 height 75
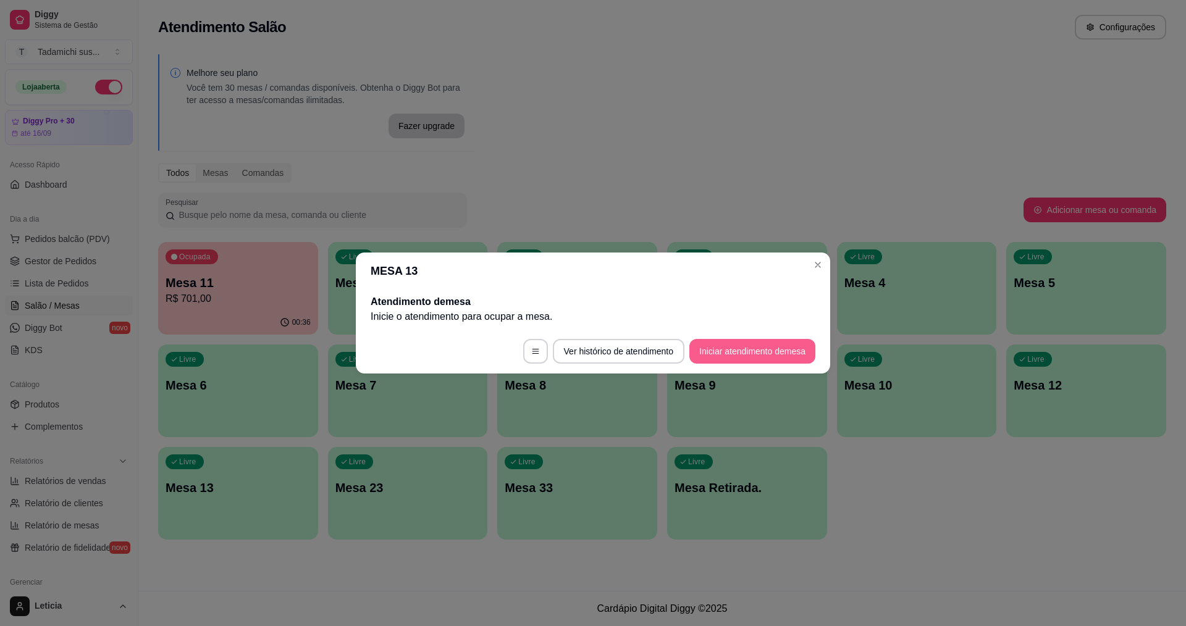
click at [783, 352] on button "Iniciar atendimento de mesa" at bounding box center [753, 351] width 126 height 25
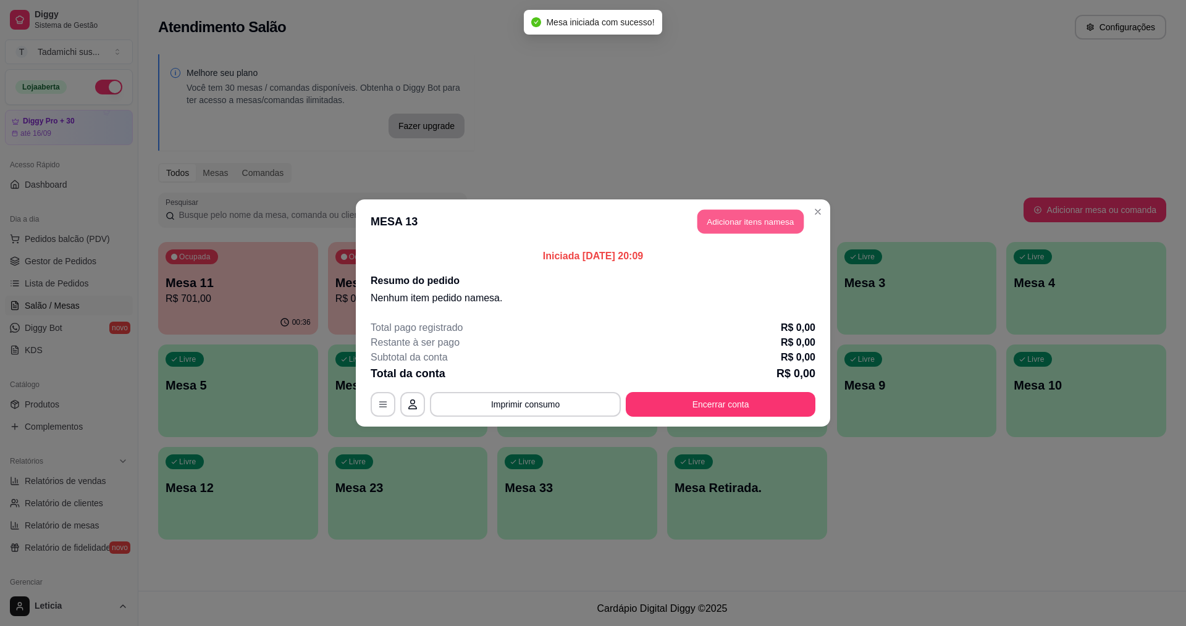
click at [780, 217] on button "Adicionar itens na mesa" at bounding box center [751, 222] width 106 height 24
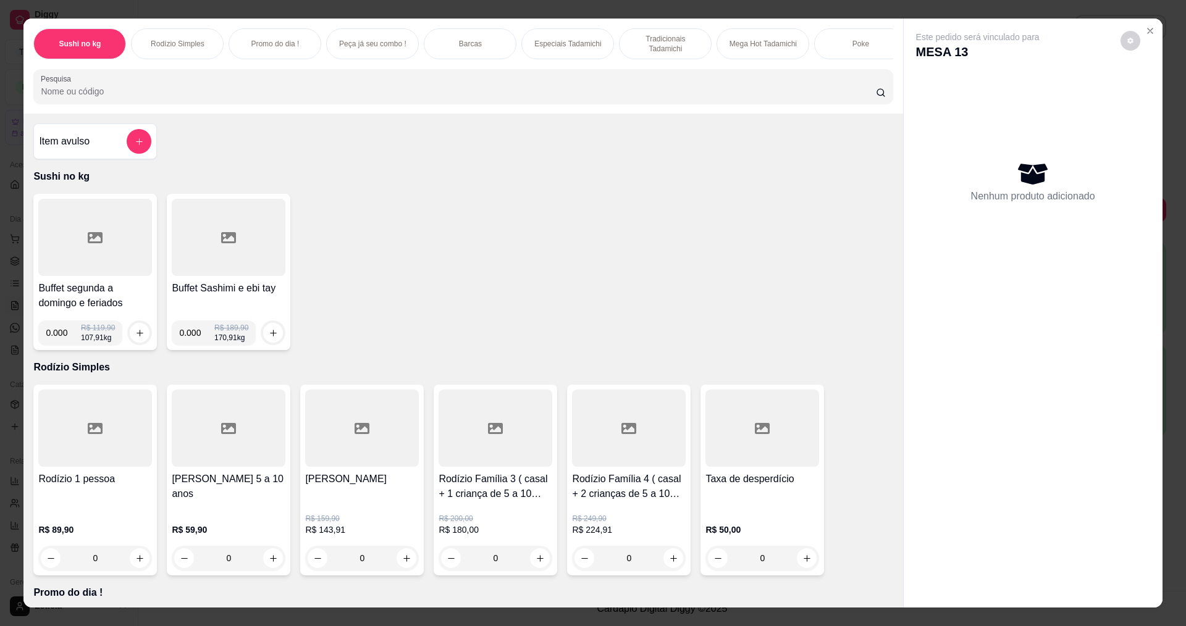
click at [112, 247] on div at bounding box center [95, 237] width 114 height 77
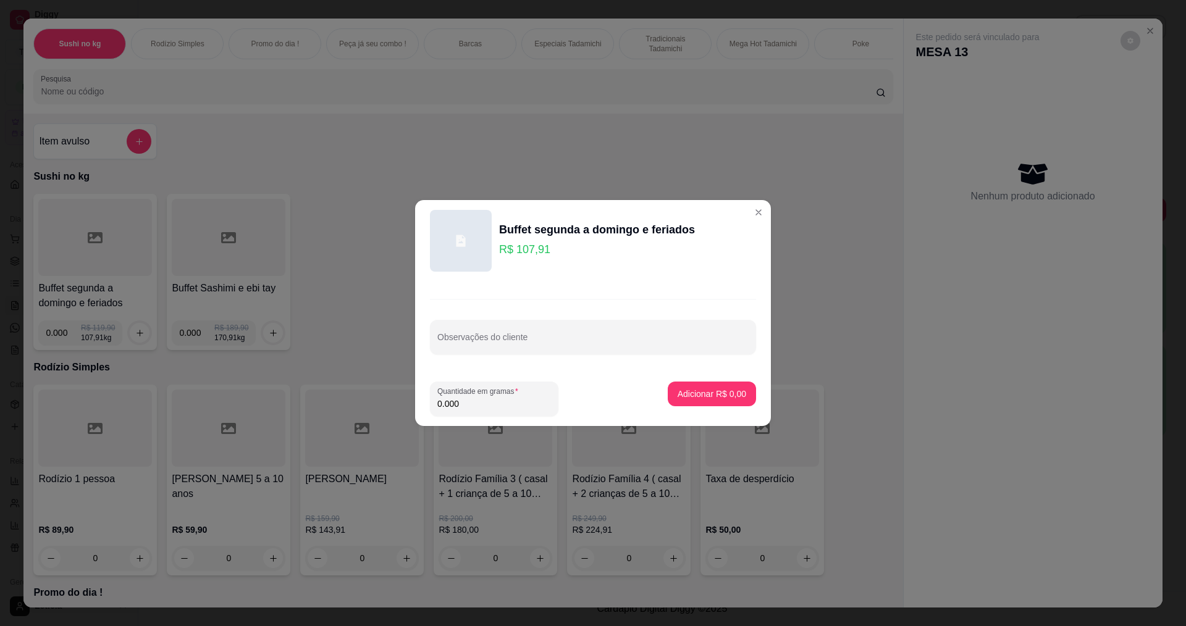
click at [486, 409] on input "0.000" at bounding box center [494, 404] width 114 height 12
type input "0.322"
click at [702, 394] on p "Adicionar R$ 34,75" at bounding box center [710, 394] width 72 height 12
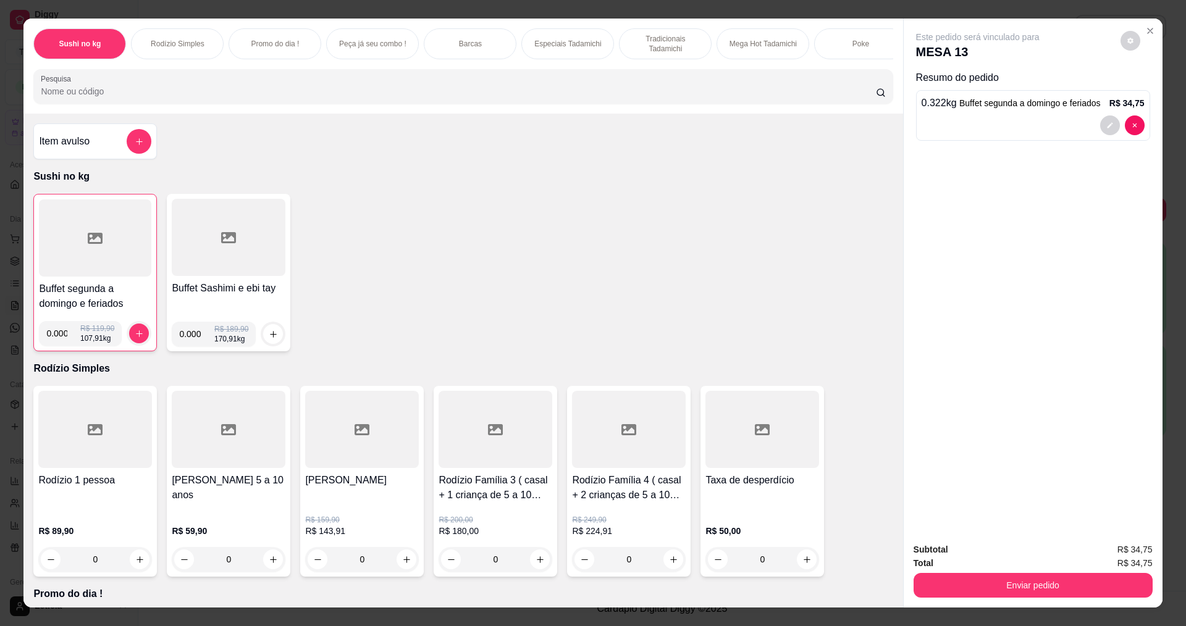
click at [74, 290] on div "Buffet segunda a domingo e feriados 0.000 R$ 119,90 107,91 kg" at bounding box center [95, 273] width 124 height 158
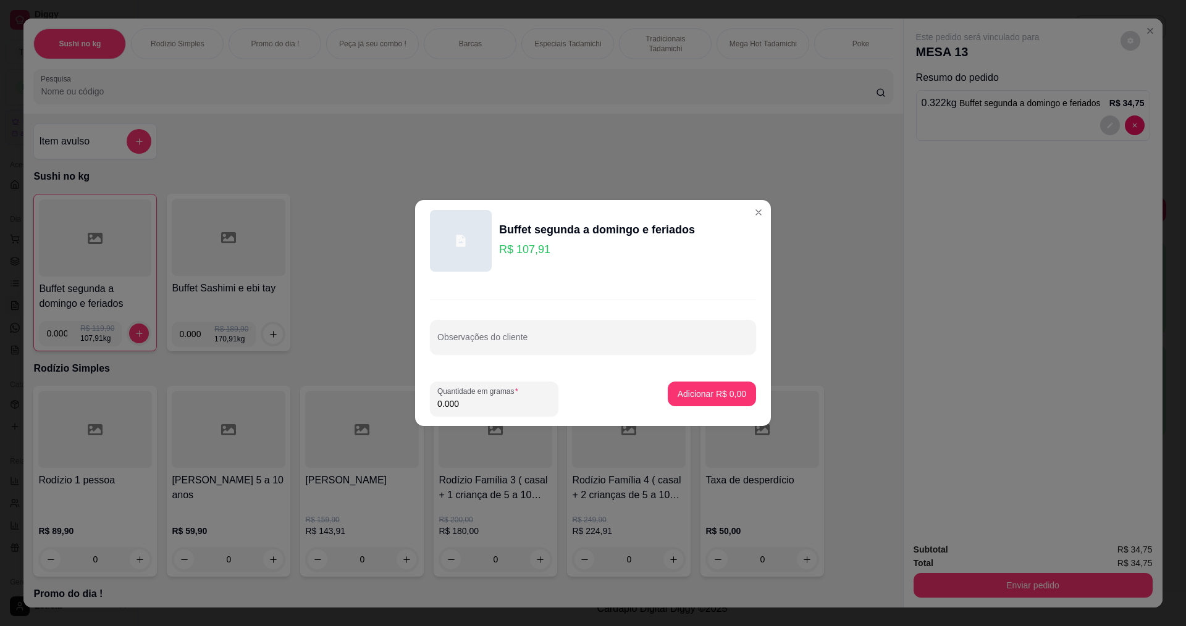
click at [487, 400] on input "0.000" at bounding box center [494, 404] width 114 height 12
type input "0.162"
click at [701, 393] on p "Adicionar R$ 17,48" at bounding box center [710, 394] width 72 height 12
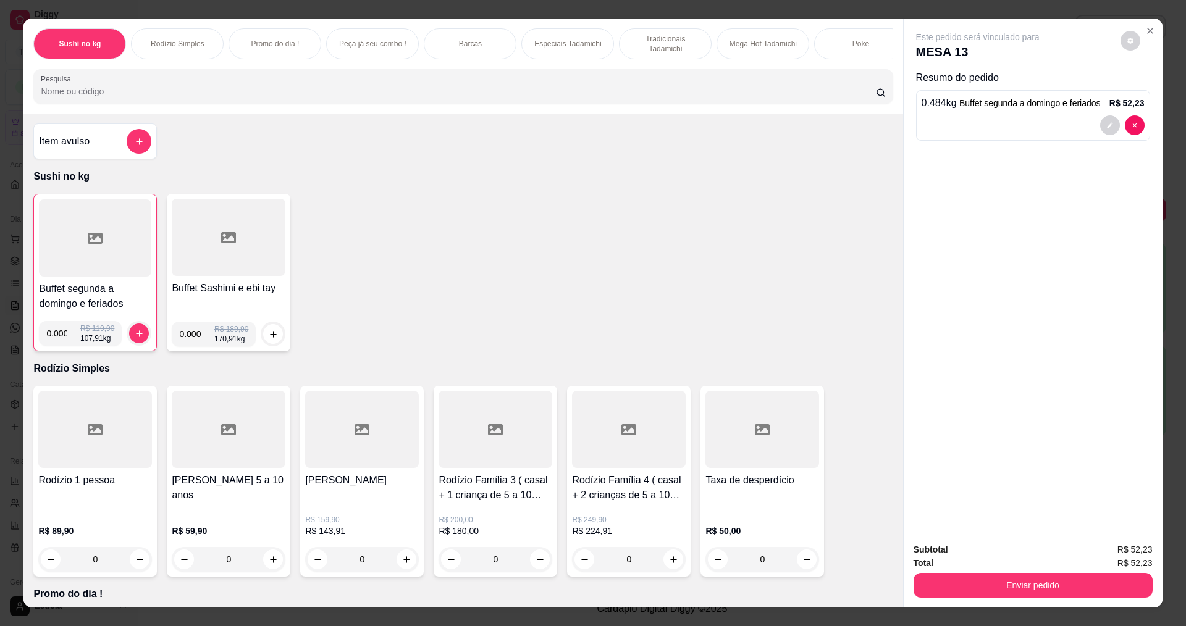
click at [287, 98] on input "Pesquisa" at bounding box center [458, 91] width 835 height 12
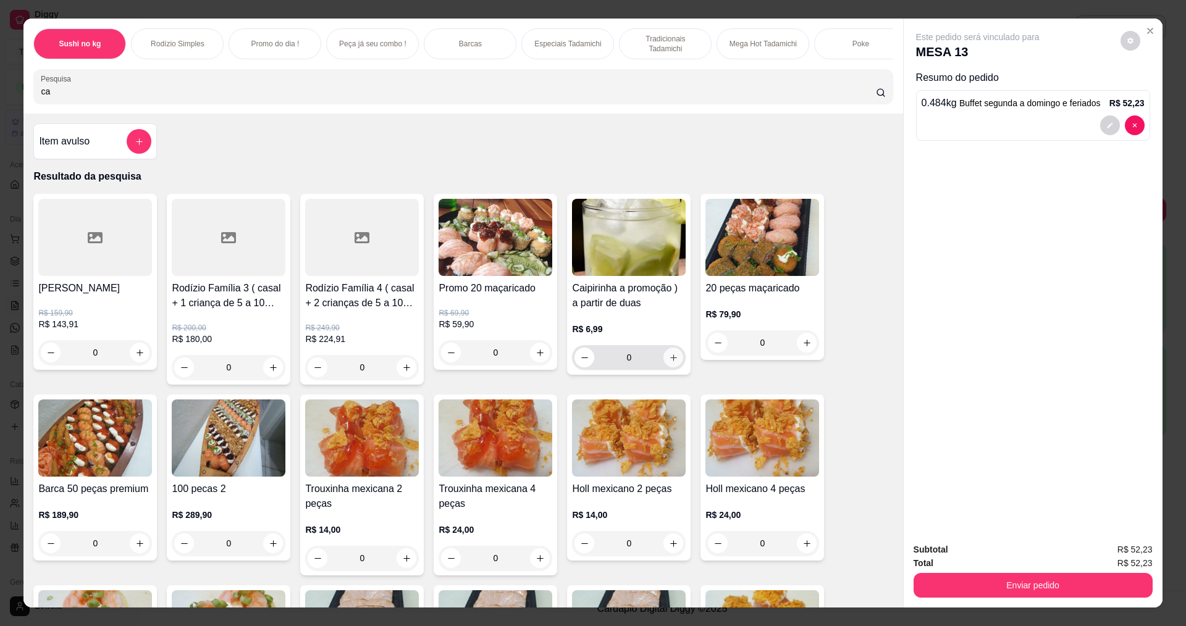
type input "ca"
click at [669, 363] on icon "increase-product-quantity" at bounding box center [673, 357] width 9 height 9
type input "1"
click at [669, 363] on icon "increase-product-quantity" at bounding box center [673, 358] width 9 height 9
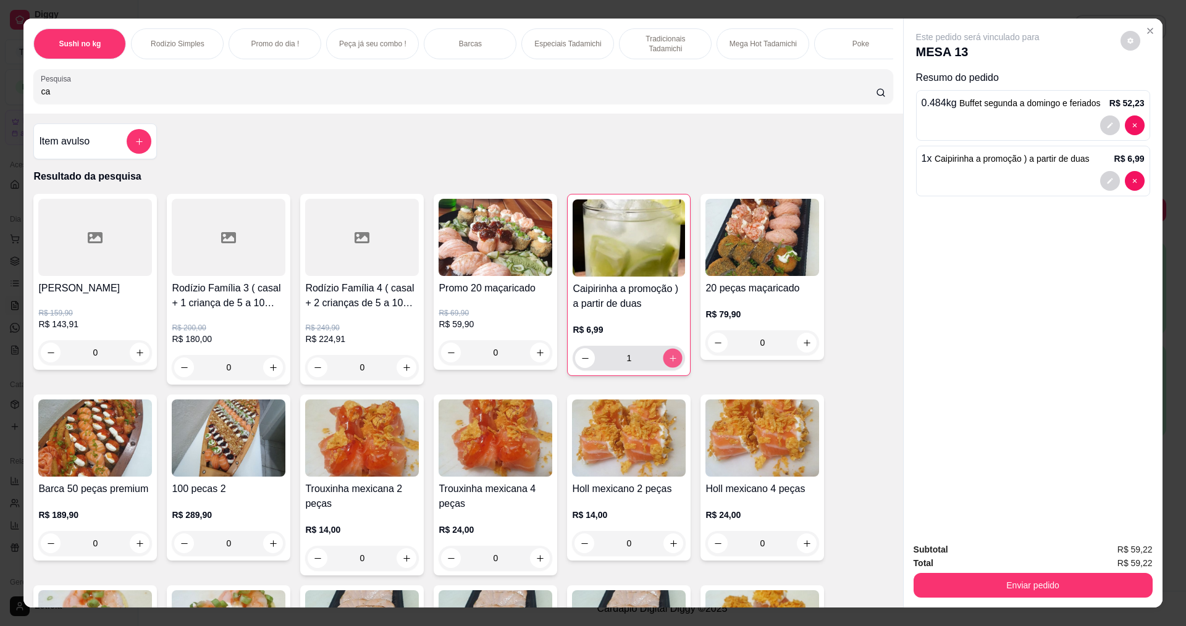
type input "2"
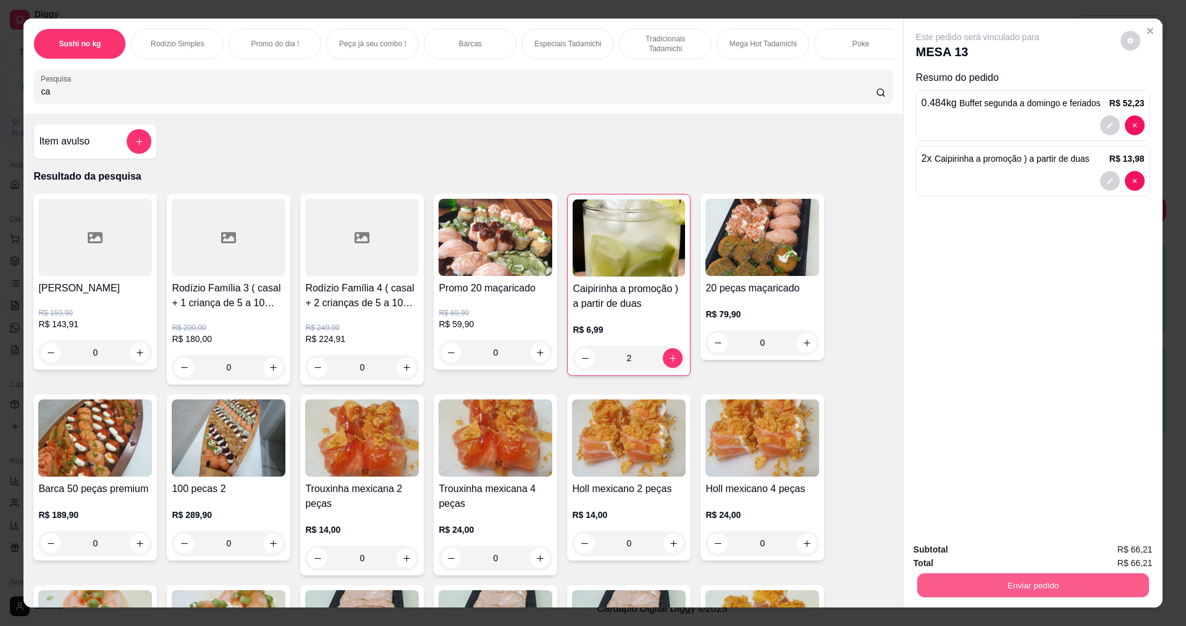
click at [1078, 590] on button "Enviar pedido" at bounding box center [1033, 585] width 232 height 24
click at [981, 552] on button "Não registrar e enviar pedido" at bounding box center [992, 555] width 125 height 23
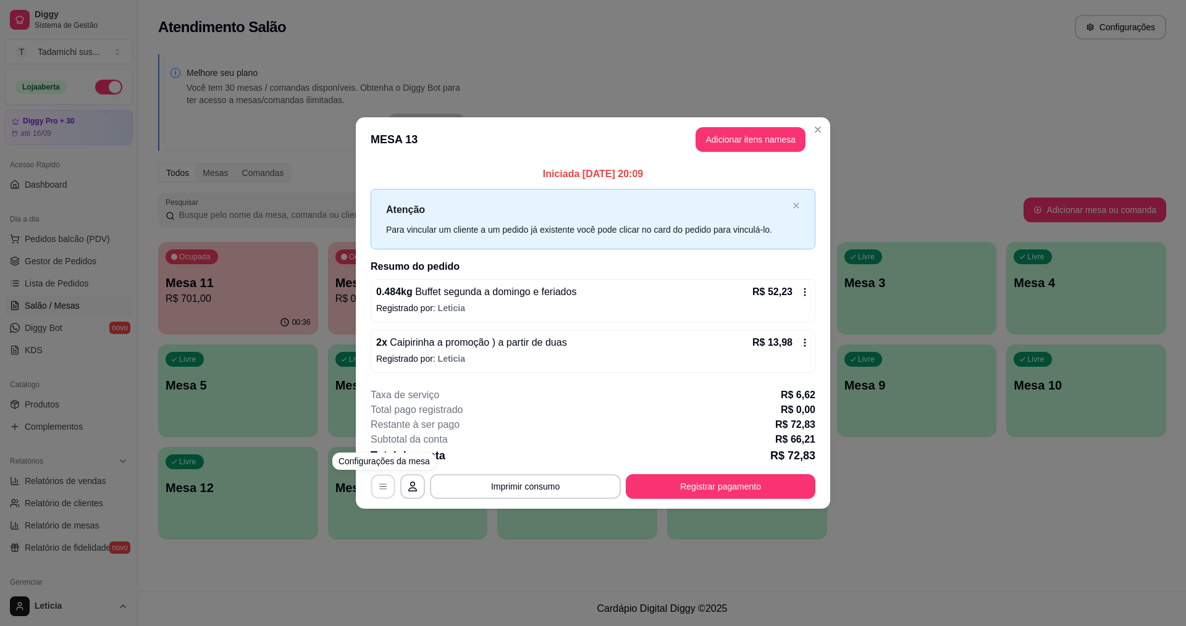
click at [389, 489] on button "button" at bounding box center [383, 487] width 24 height 24
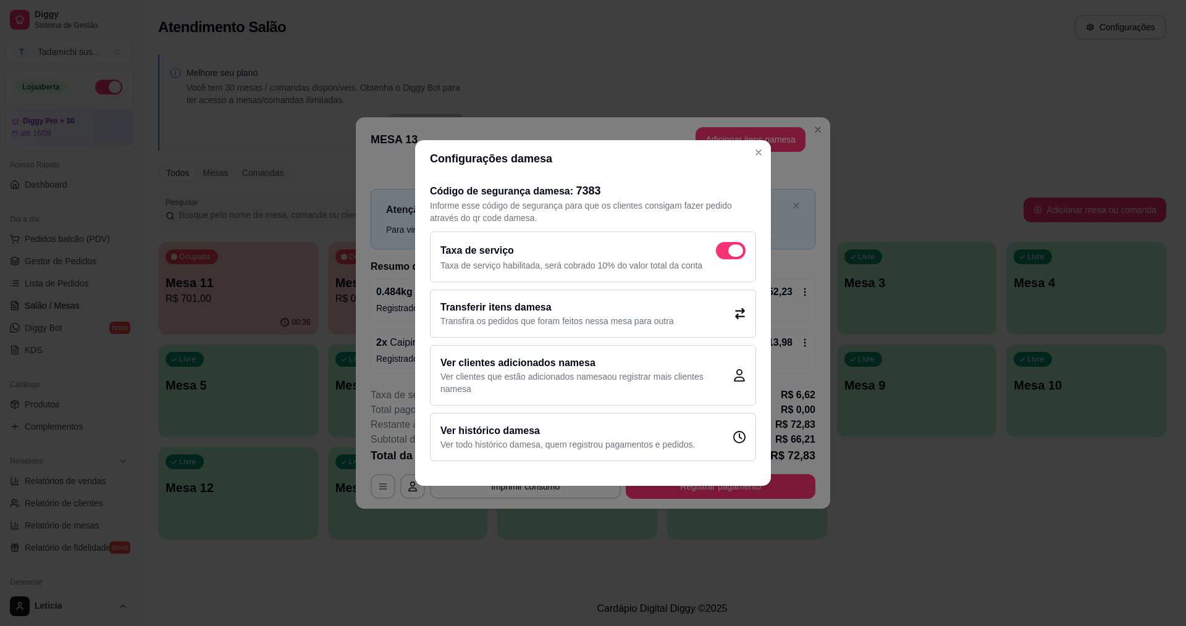
click at [719, 253] on span at bounding box center [731, 250] width 30 height 17
click at [719, 253] on input "checkbox" at bounding box center [719, 257] width 8 height 8
checkbox input "false"
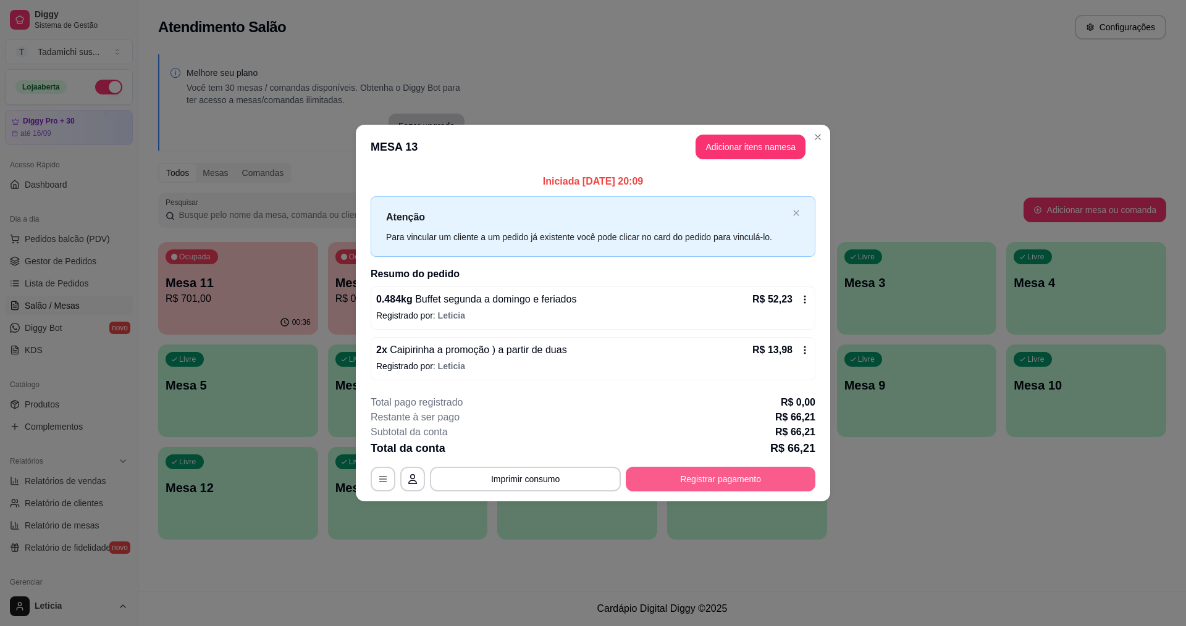
click at [684, 474] on button "Registrar pagamento" at bounding box center [721, 479] width 190 height 25
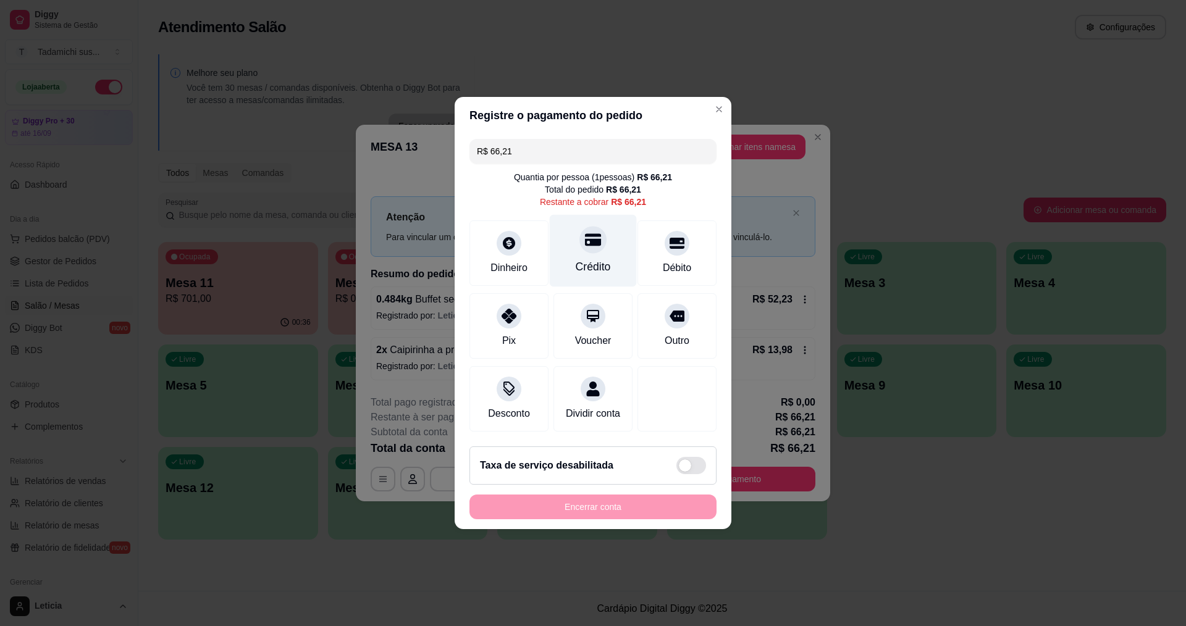
click at [595, 250] on div "Crédito" at bounding box center [593, 251] width 87 height 72
type input "R$ 0,00"
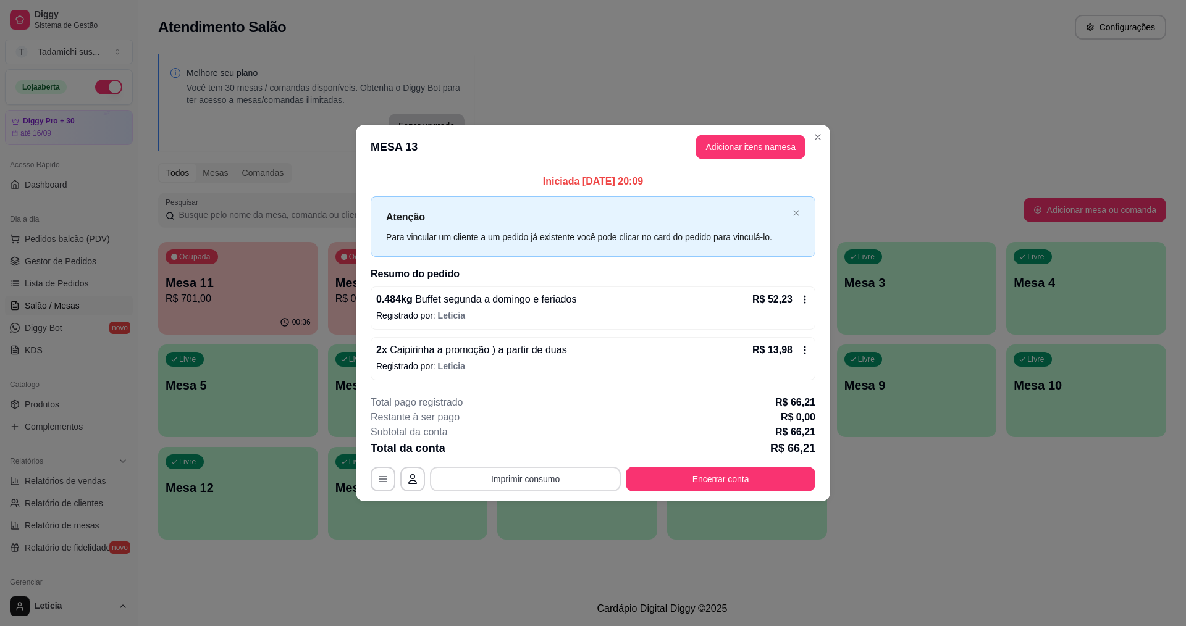
click at [535, 475] on button "Imprimir consumo" at bounding box center [525, 479] width 191 height 25
click at [536, 421] on button "IMPRESSORA HAYOM" at bounding box center [529, 425] width 92 height 19
click at [764, 475] on button "Encerrar conta" at bounding box center [721, 479] width 184 height 24
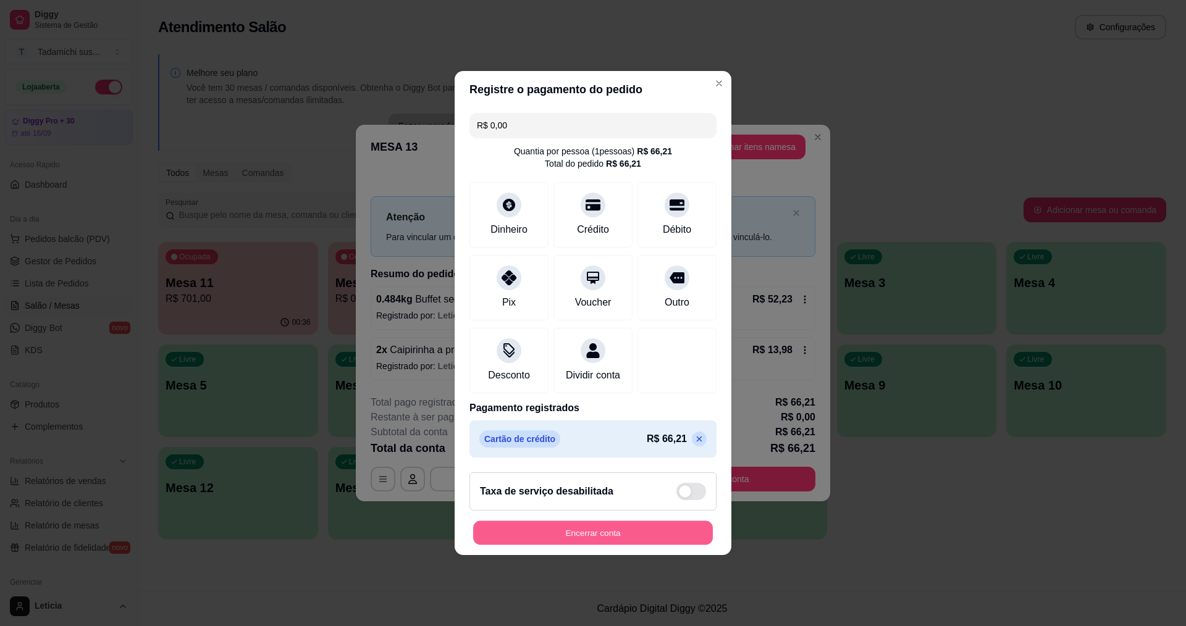
click at [605, 542] on button "Encerrar conta" at bounding box center [593, 533] width 240 height 24
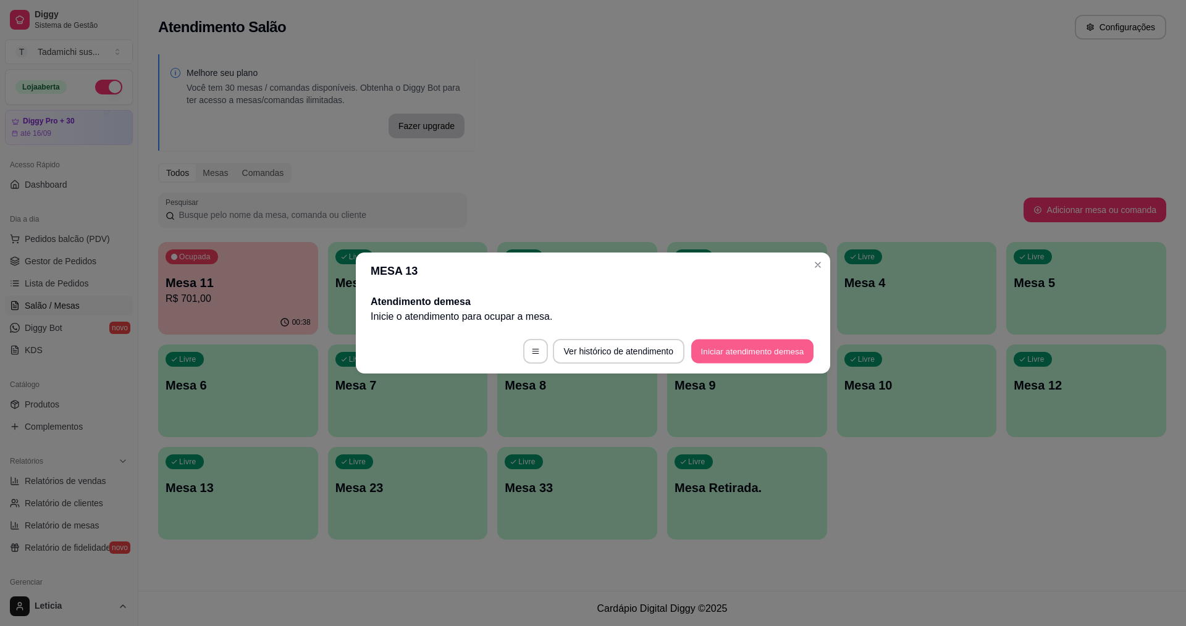
click at [782, 351] on button "Iniciar atendimento de mesa" at bounding box center [752, 352] width 122 height 24
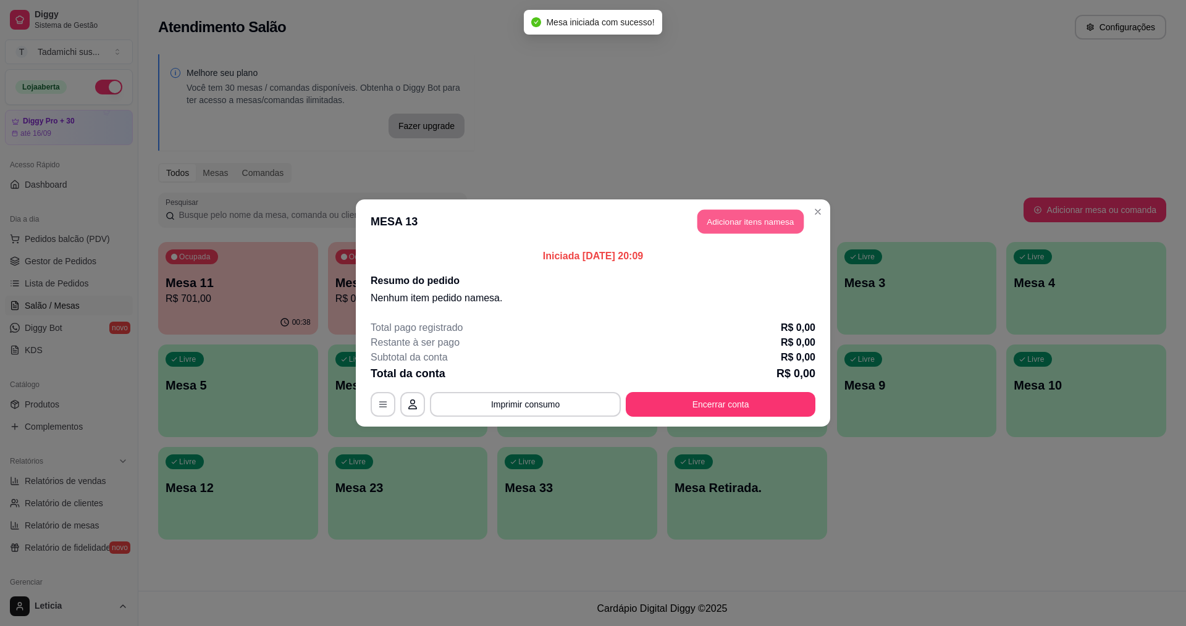
click at [728, 226] on button "Adicionar itens na mesa" at bounding box center [751, 222] width 106 height 24
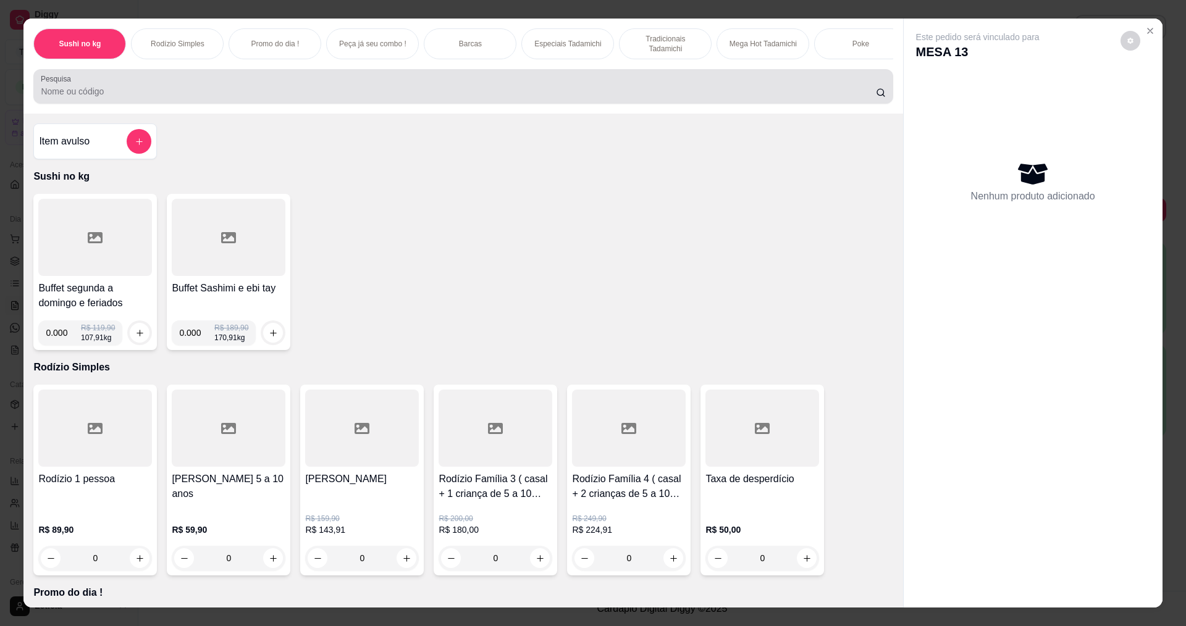
click at [387, 98] on input "Pesquisa" at bounding box center [458, 91] width 835 height 12
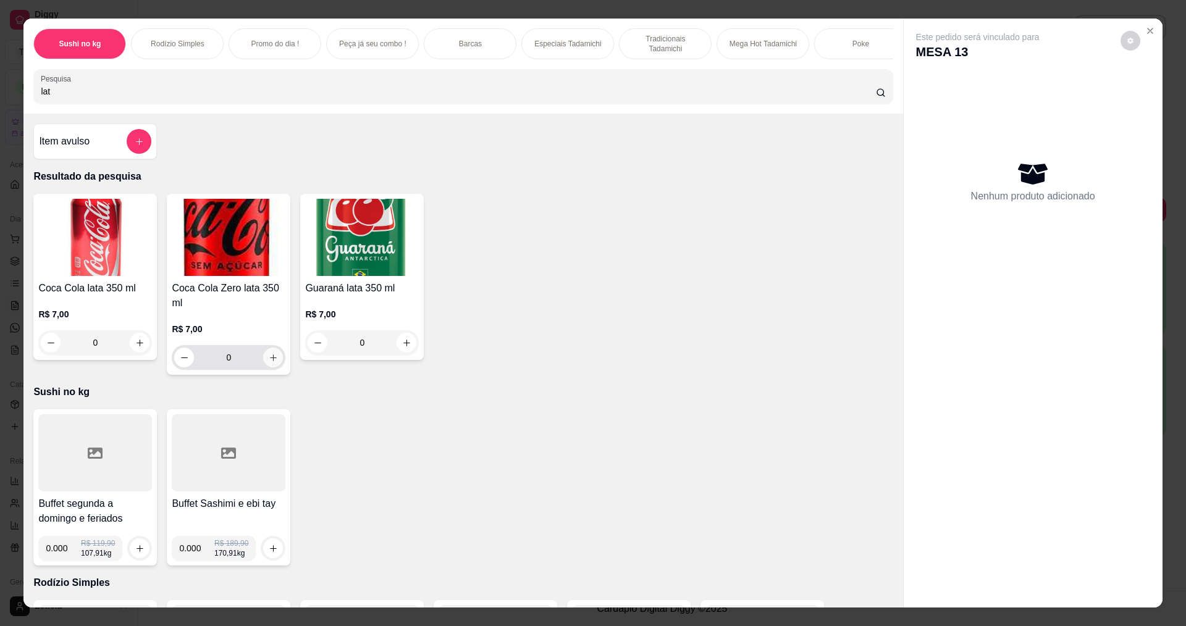
type input "lat"
click at [271, 363] on icon "increase-product-quantity" at bounding box center [273, 357] width 9 height 9
type input "1"
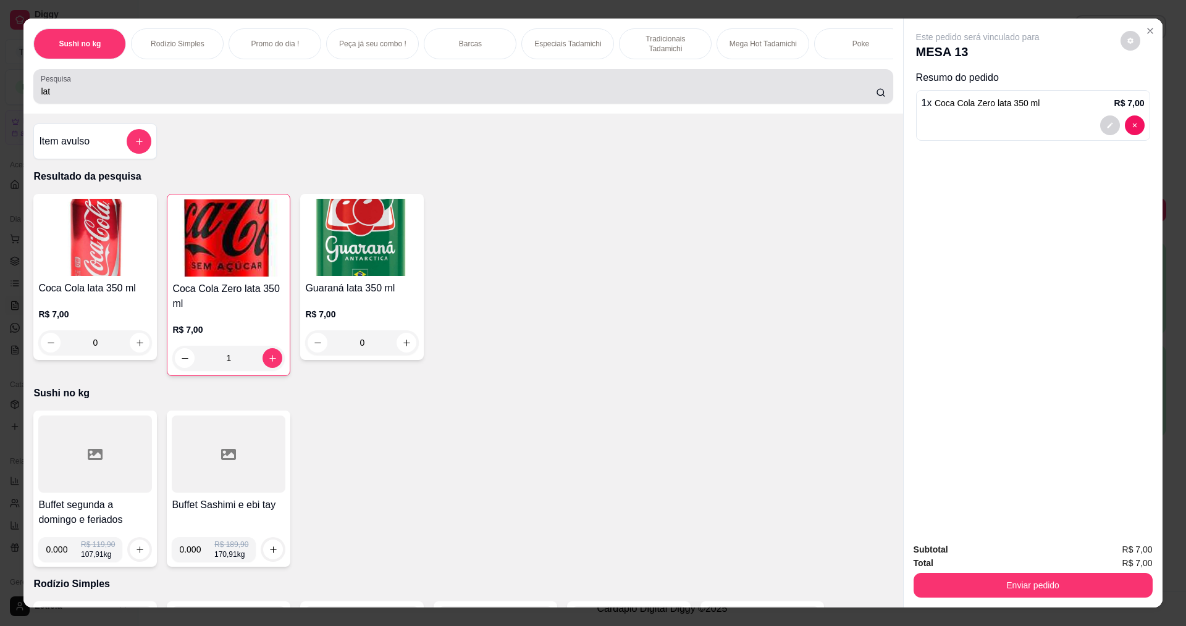
click at [279, 89] on div "lat" at bounding box center [463, 86] width 845 height 25
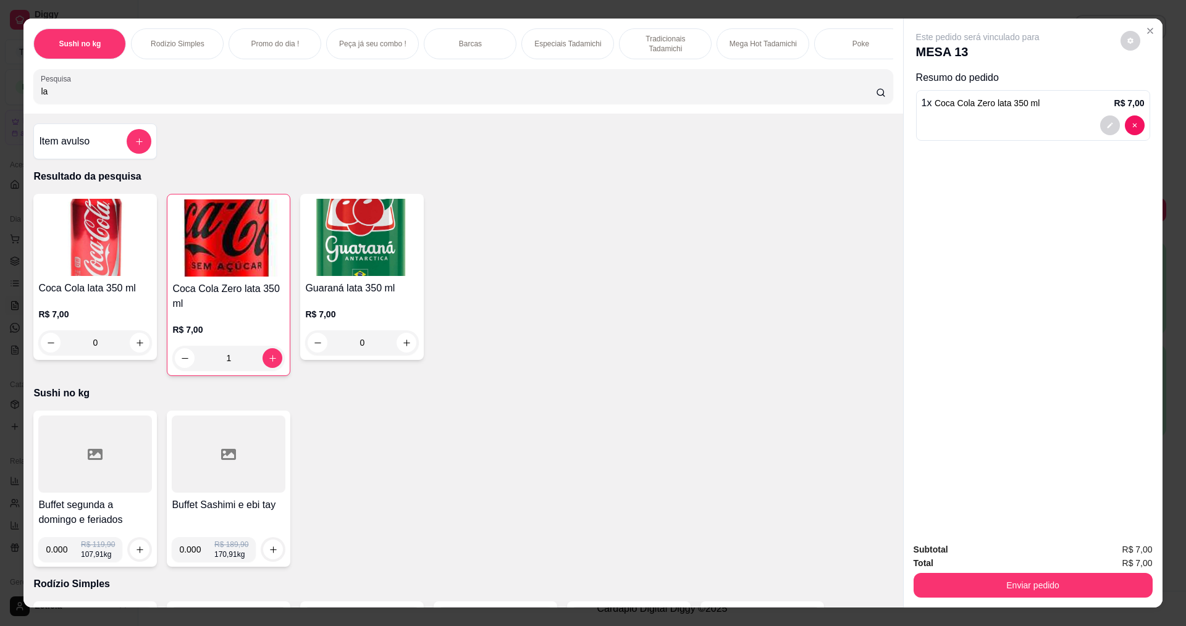
type input "l"
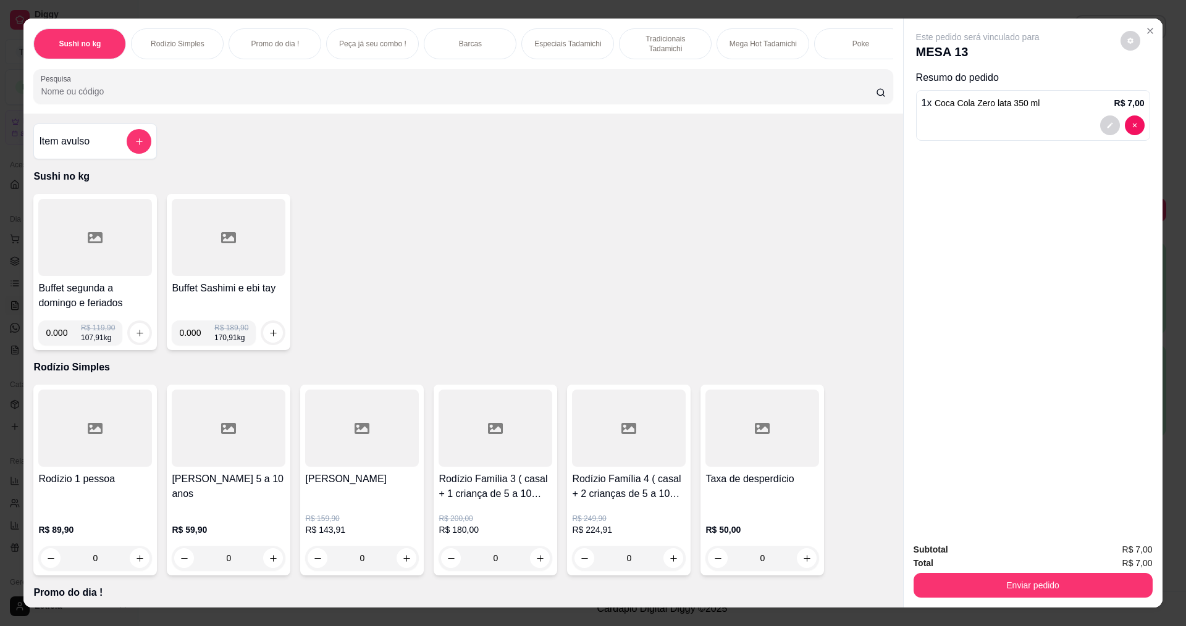
click at [92, 245] on icon at bounding box center [95, 237] width 15 height 15
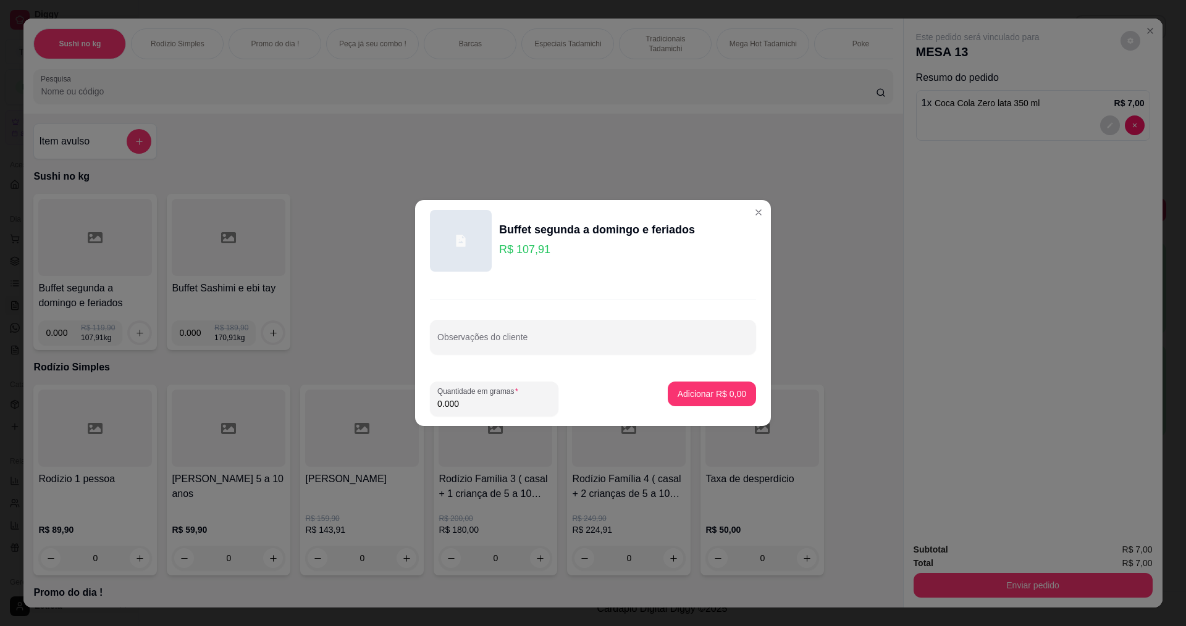
click at [486, 405] on input "0.000" at bounding box center [494, 404] width 114 height 12
type input "0.210"
click at [677, 388] on p "Adicionar R$ 22,66" at bounding box center [710, 394] width 74 height 12
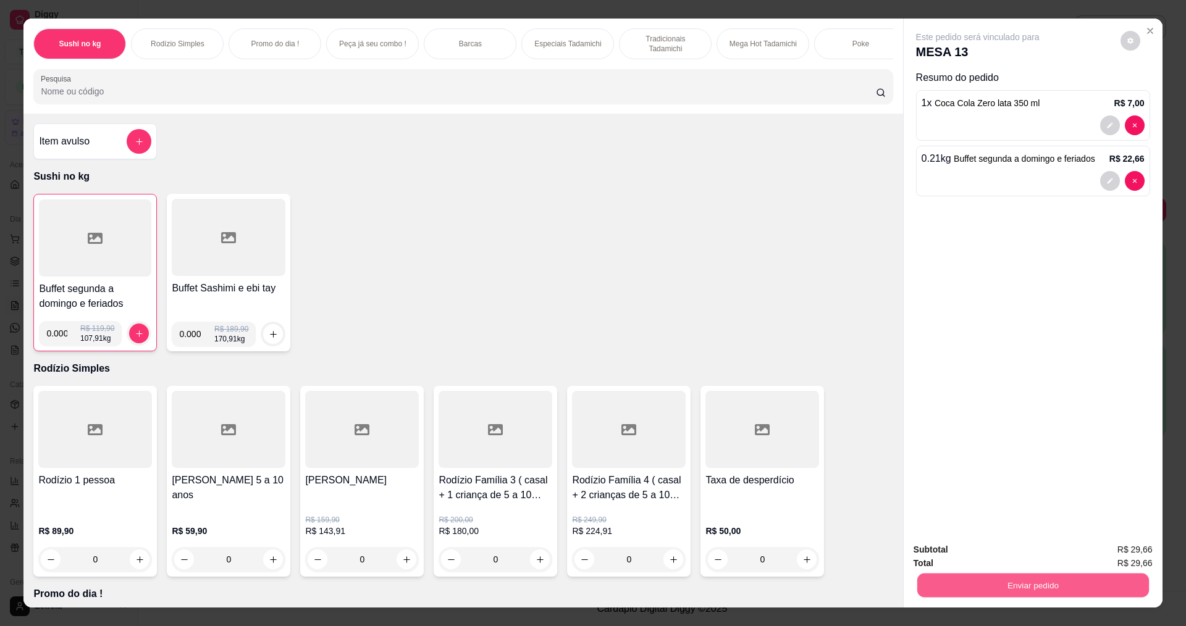
click at [975, 588] on button "Enviar pedido" at bounding box center [1033, 585] width 232 height 24
click at [948, 561] on button "Não registrar e enviar pedido" at bounding box center [991, 555] width 130 height 24
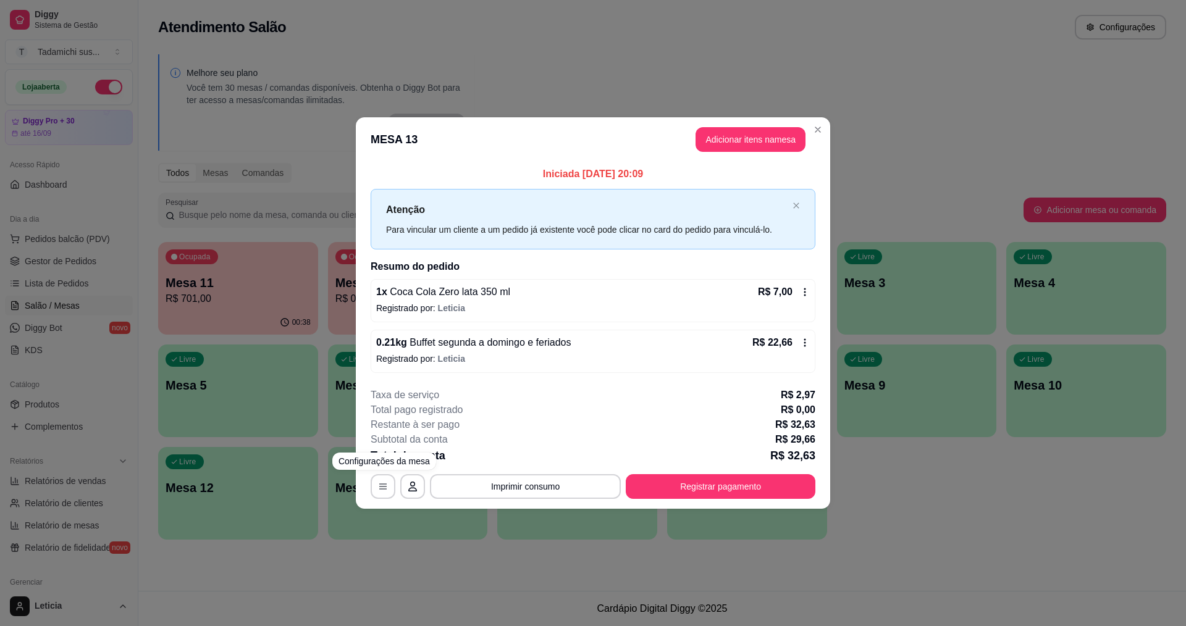
click at [397, 482] on div "**********" at bounding box center [593, 487] width 445 height 25
click at [389, 485] on button "button" at bounding box center [383, 487] width 25 height 25
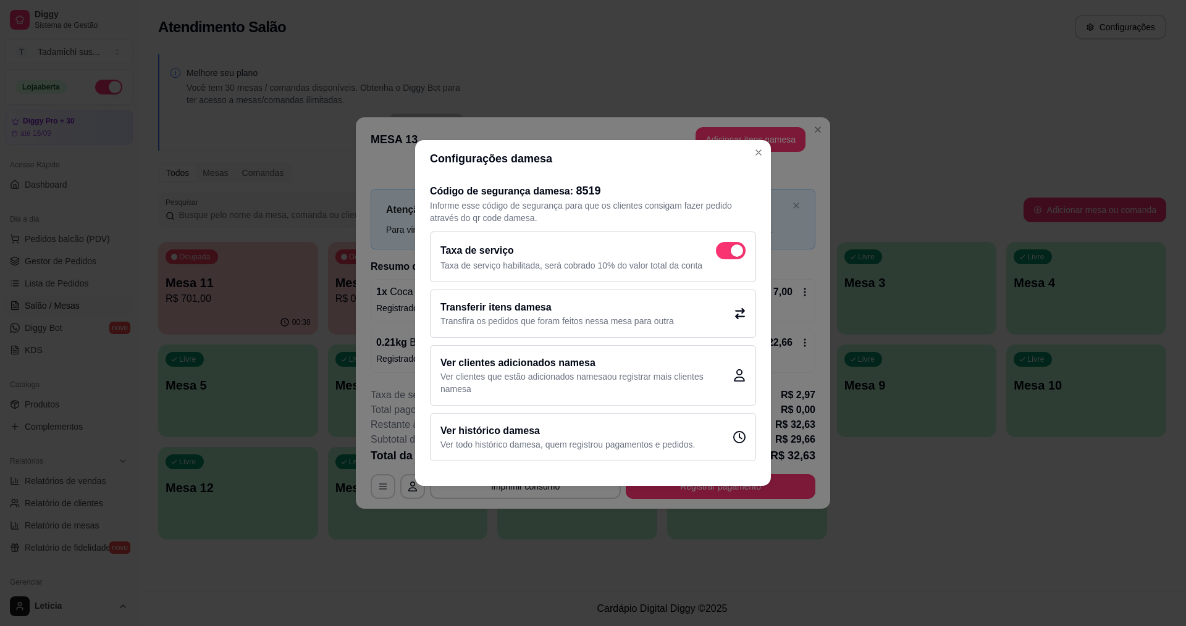
click at [735, 263] on p "Taxa de serviço habilitada, será cobrado 10% do valor total da conta" at bounding box center [593, 265] width 305 height 12
checkbox input "false"
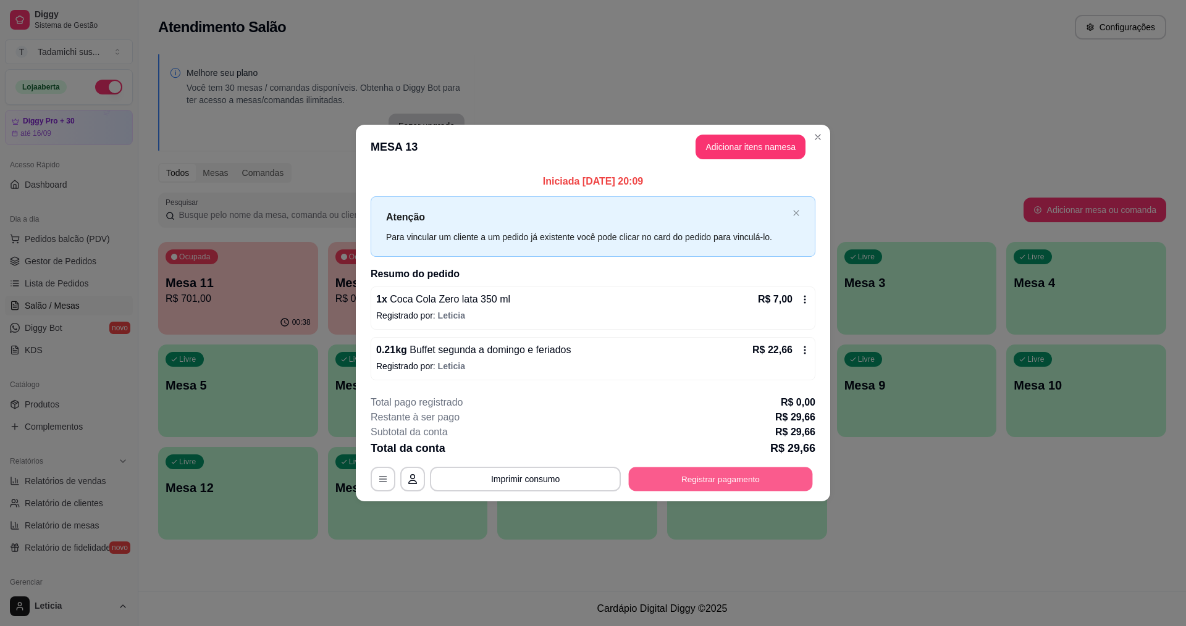
click at [730, 488] on button "Registrar pagamento" at bounding box center [721, 479] width 184 height 24
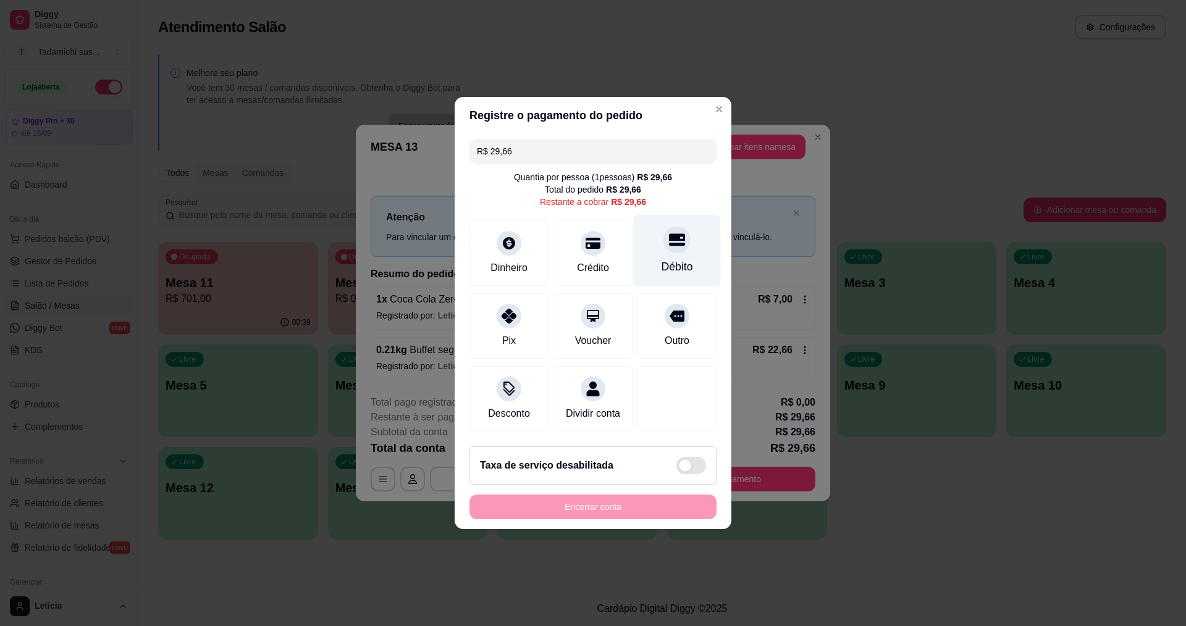
click at [683, 250] on div "Débito" at bounding box center [677, 251] width 87 height 72
type input "R$ 0,00"
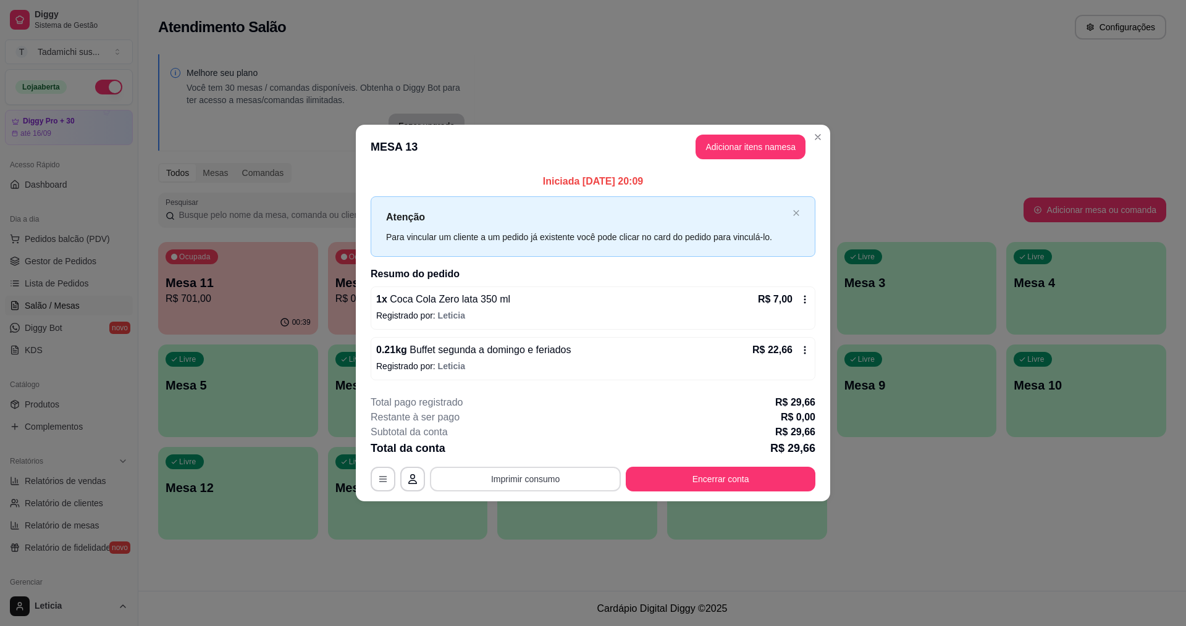
click at [516, 473] on button "Imprimir consumo" at bounding box center [525, 479] width 191 height 25
click at [531, 416] on button "IMPRESSORA HAYOM" at bounding box center [529, 425] width 92 height 19
click at [726, 484] on button "Encerrar conta" at bounding box center [721, 479] width 190 height 25
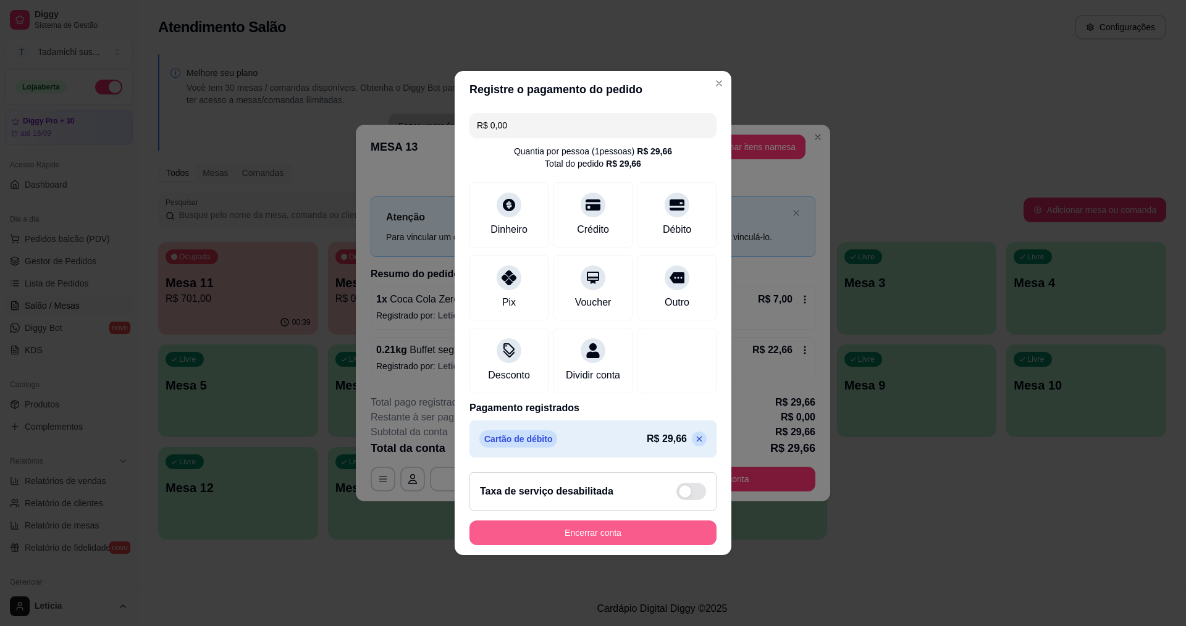
click at [641, 540] on button "Encerrar conta" at bounding box center [593, 533] width 247 height 25
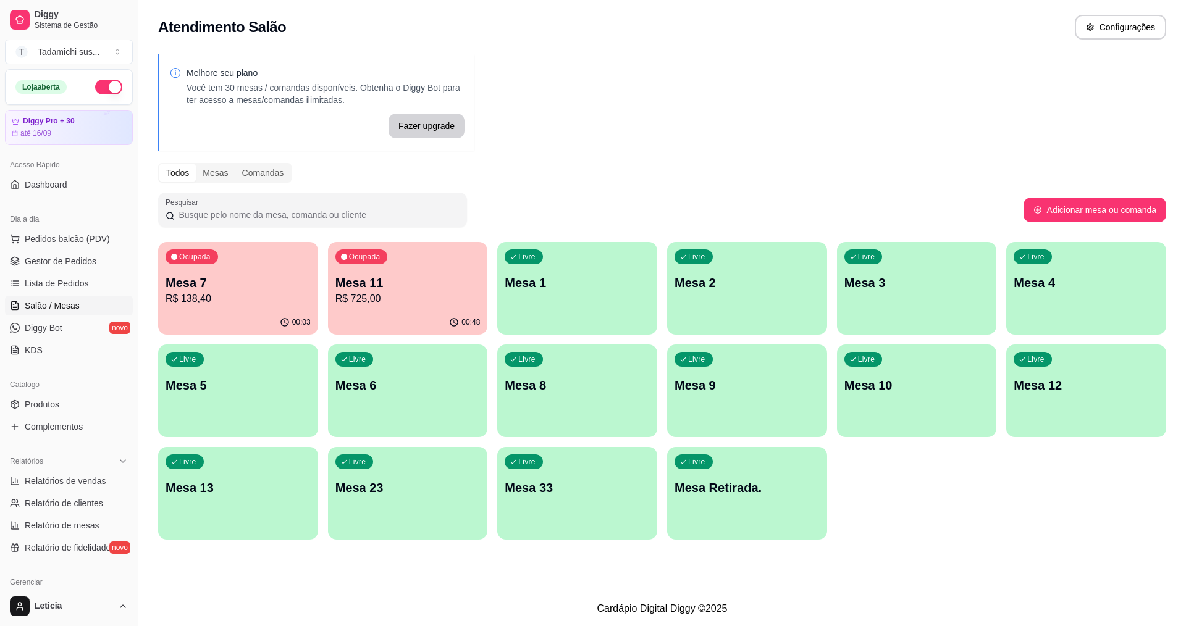
click at [254, 287] on p "Mesa 7" at bounding box center [238, 282] width 145 height 17
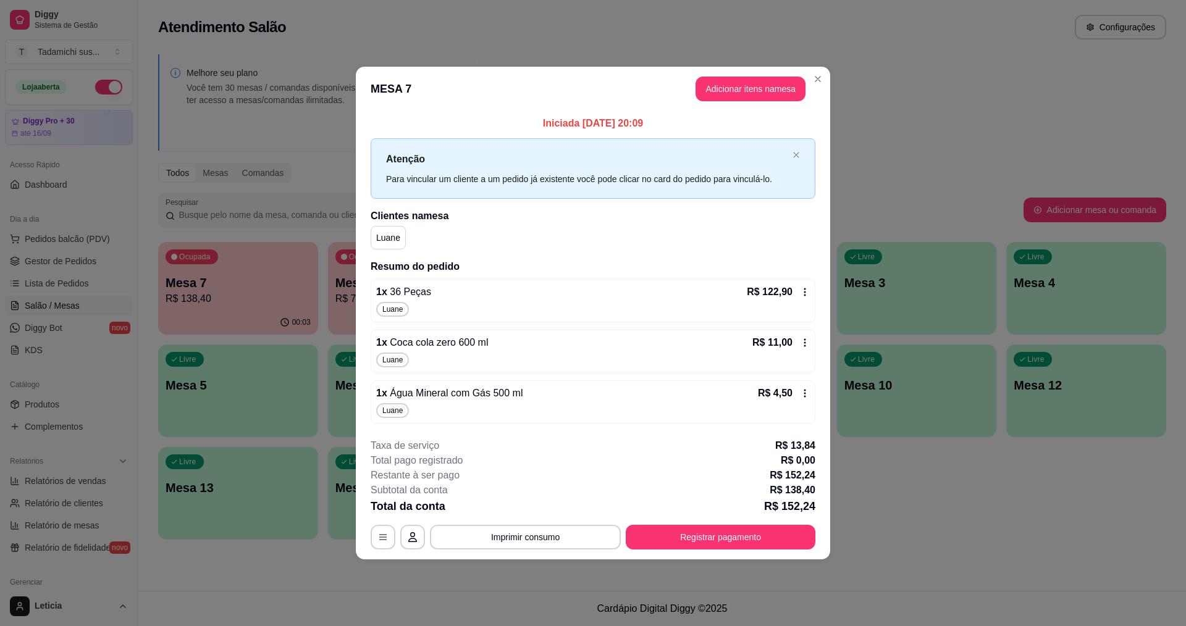
click at [806, 292] on icon at bounding box center [805, 292] width 2 height 8
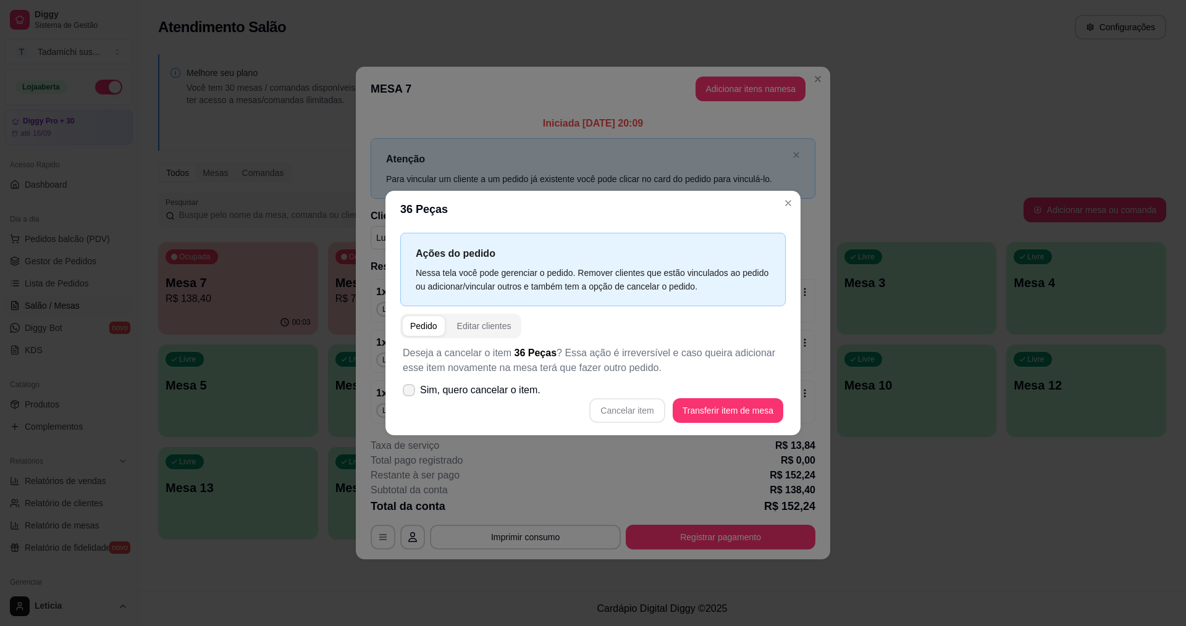
click at [413, 392] on icon at bounding box center [409, 390] width 10 height 7
click at [410, 393] on input "Sim, quero cancelar o item." at bounding box center [406, 397] width 8 height 8
checkbox input "true"
click at [615, 405] on button "Cancelar item" at bounding box center [626, 411] width 75 height 25
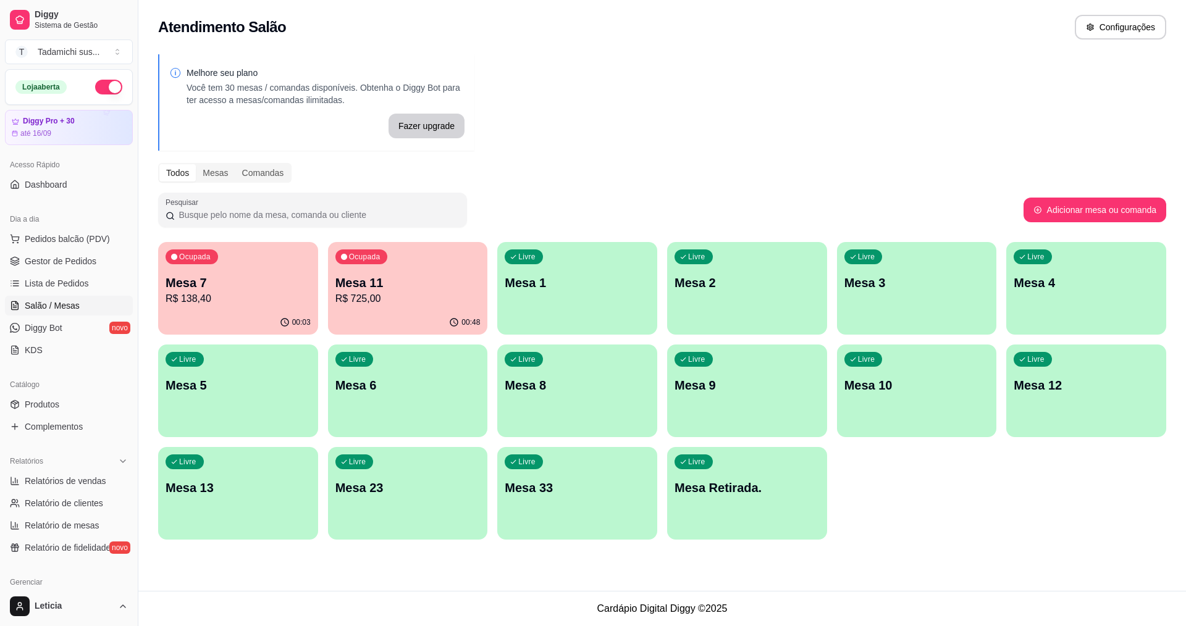
click at [1060, 533] on div "Ocupada Mesa 7 R$ 138,40 00:03 Ocupada Mesa 11 R$ 725,00 00:48 Livre Mesa 1 Liv…" at bounding box center [662, 391] width 1008 height 298
click at [557, 368] on div "Livre Mesa 8" at bounding box center [577, 383] width 155 height 75
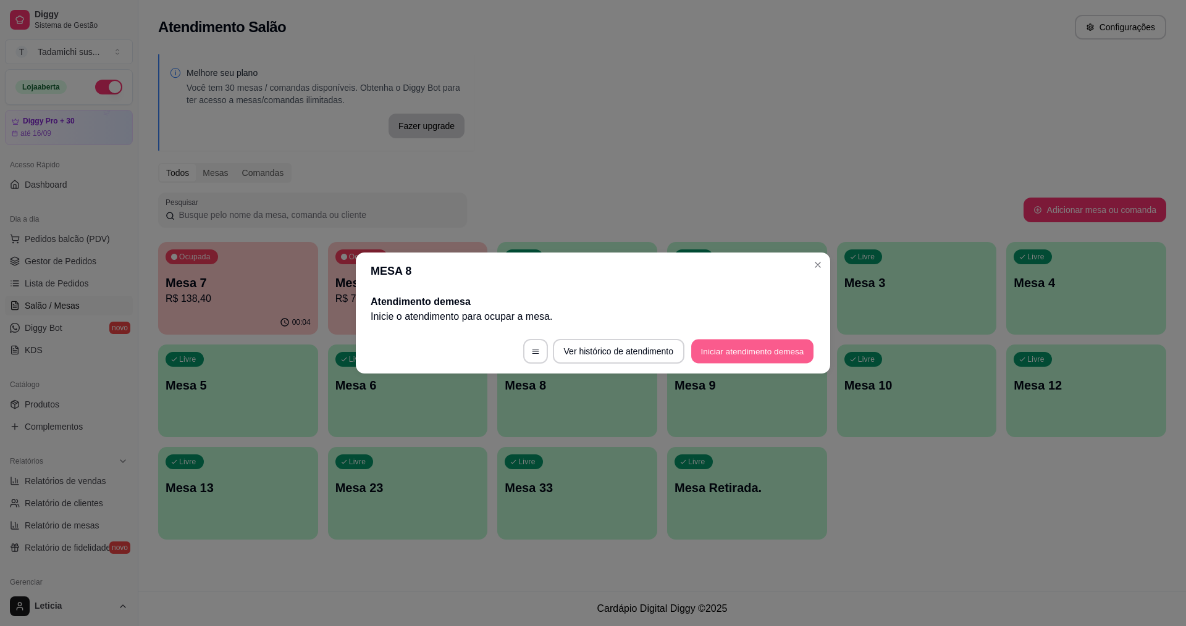
click at [723, 345] on button "Iniciar atendimento de mesa" at bounding box center [752, 352] width 122 height 24
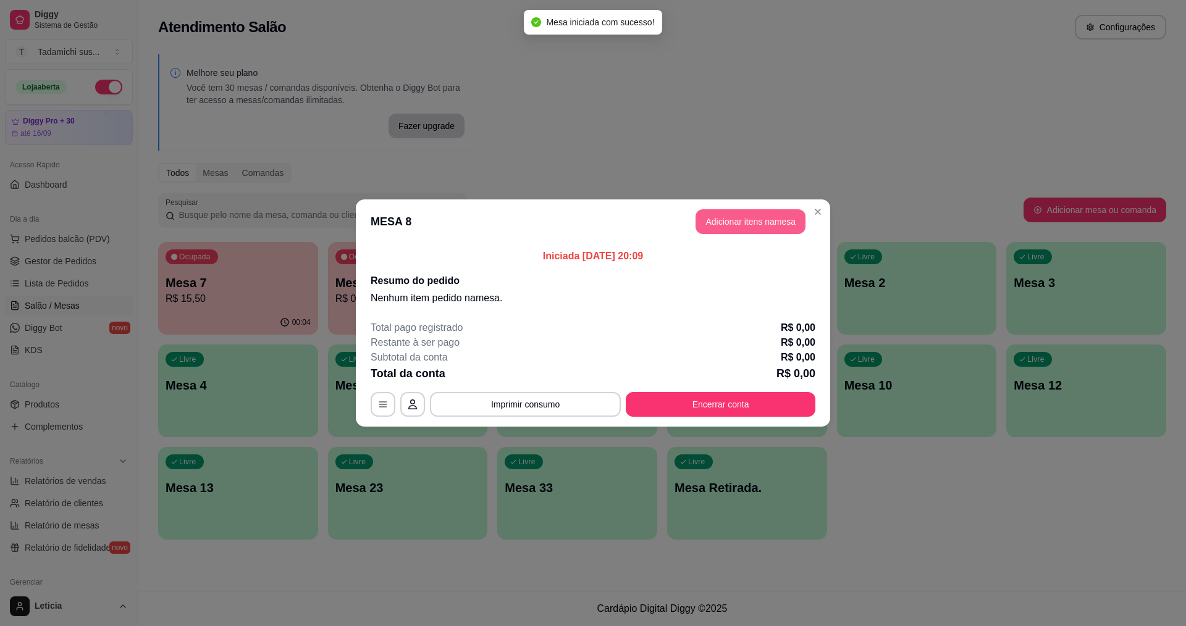
click at [766, 216] on button "Adicionar itens na mesa" at bounding box center [751, 221] width 110 height 25
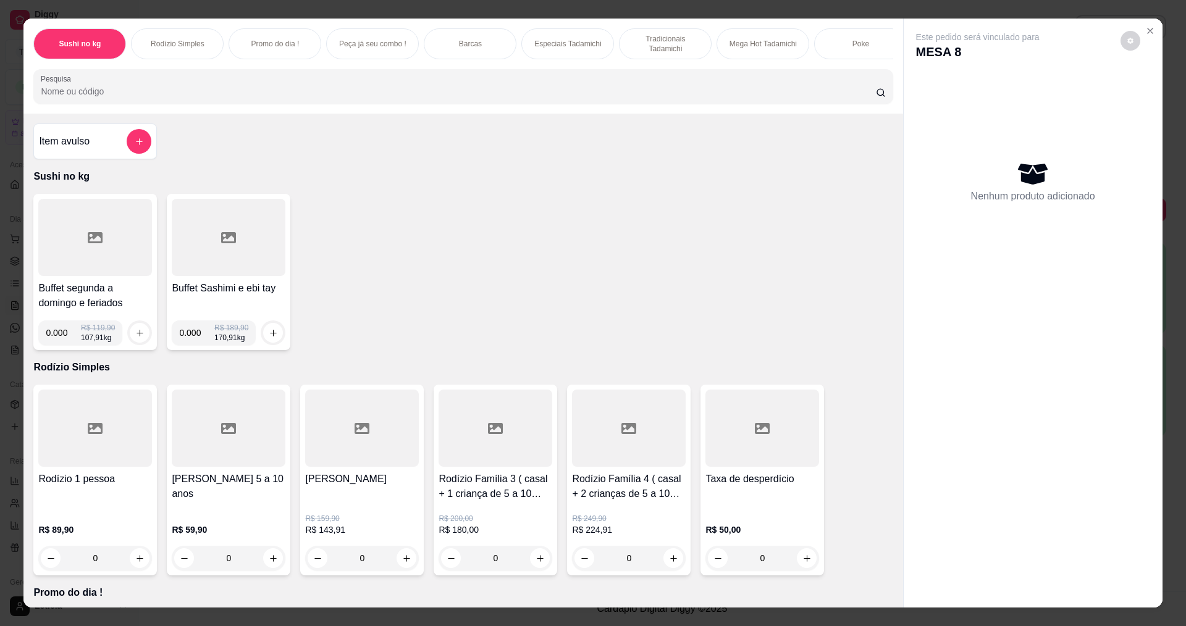
click at [112, 276] on div at bounding box center [95, 237] width 114 height 77
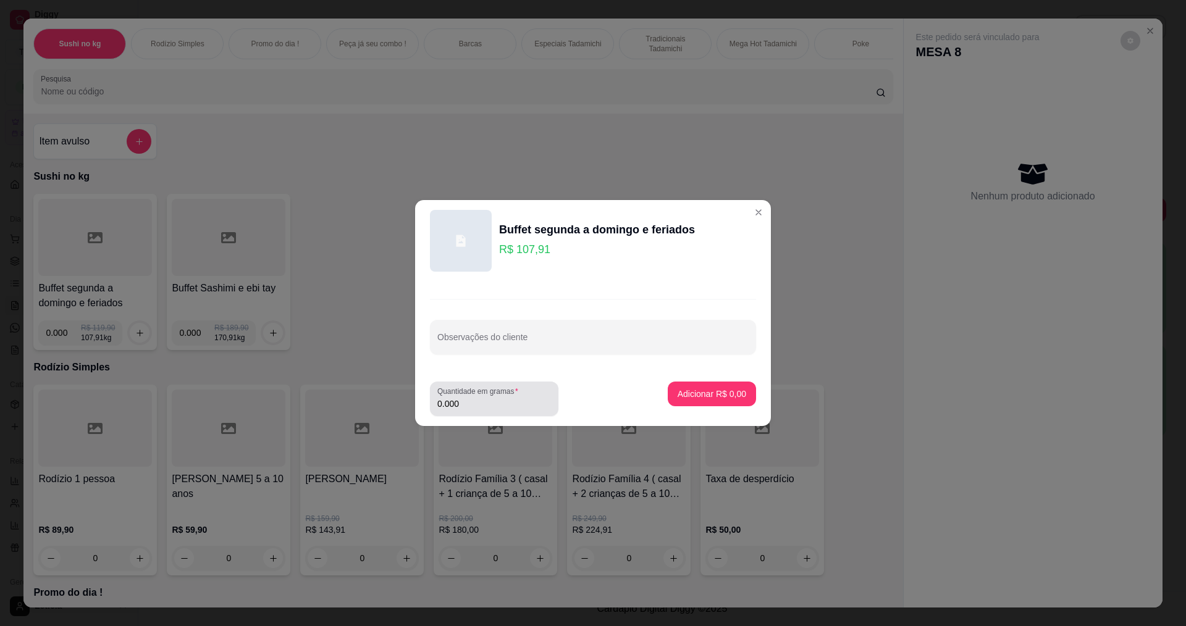
click at [502, 408] on input "0.000" at bounding box center [494, 404] width 114 height 12
type input "0.286"
click at [700, 388] on p "Adicionar R$ 30,86" at bounding box center [710, 394] width 72 height 12
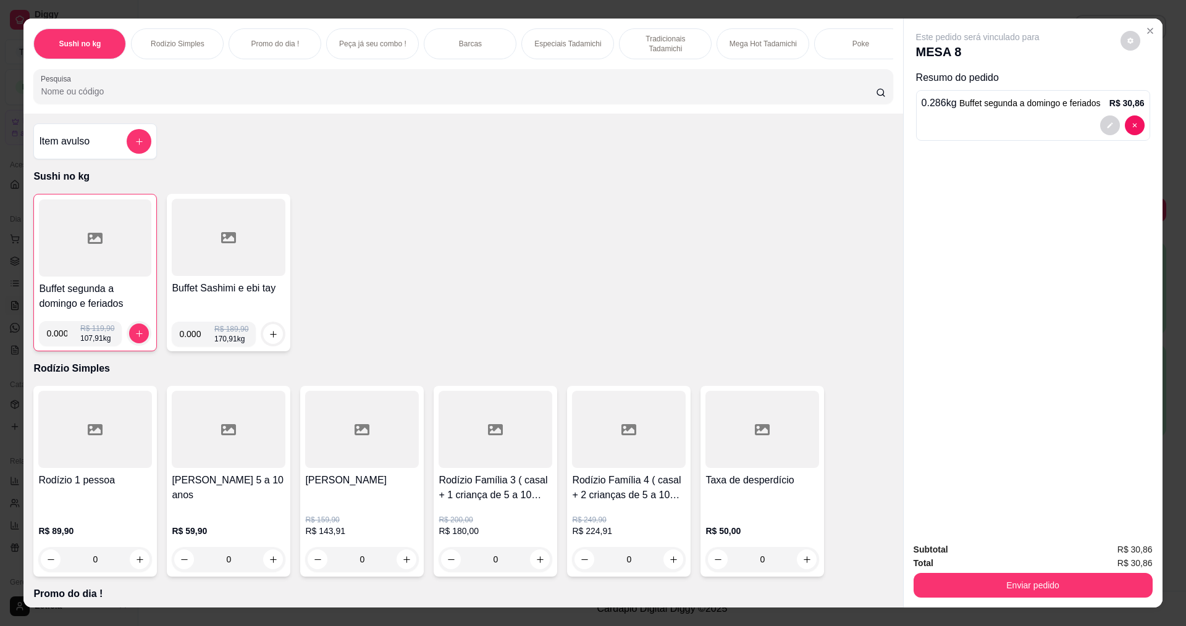
click at [41, 245] on div at bounding box center [95, 238] width 112 height 77
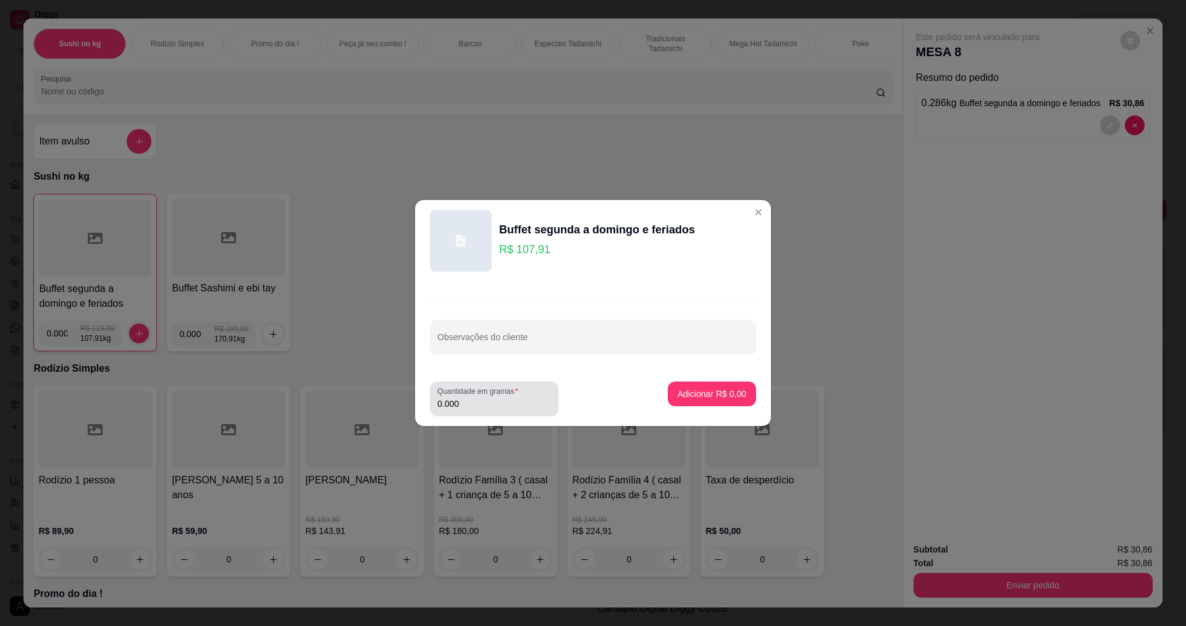
drag, startPoint x: 478, startPoint y: 412, endPoint x: 511, endPoint y: 357, distance: 64.0
click at [478, 411] on div "Quantidade em gramas 0.000" at bounding box center [494, 399] width 129 height 35
type input "0.160"
click at [697, 407] on div "Adicionar R$ 17,27" at bounding box center [709, 399] width 93 height 35
click at [679, 389] on p "Adicionar R$ 17,27" at bounding box center [710, 394] width 74 height 12
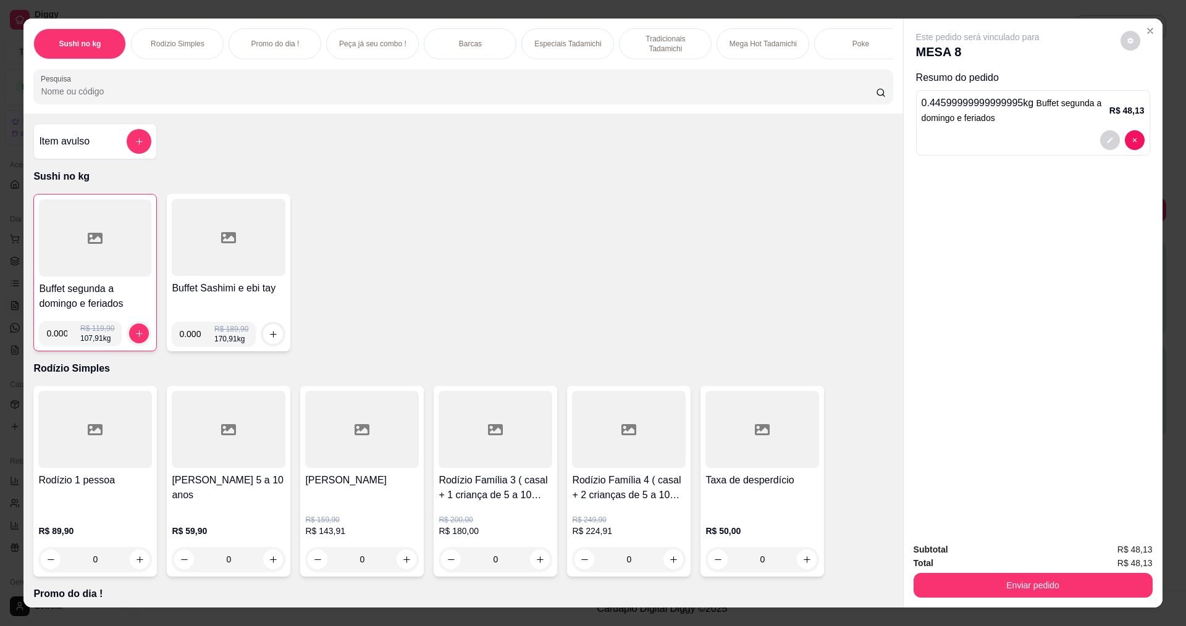
click at [107, 254] on div at bounding box center [95, 238] width 112 height 77
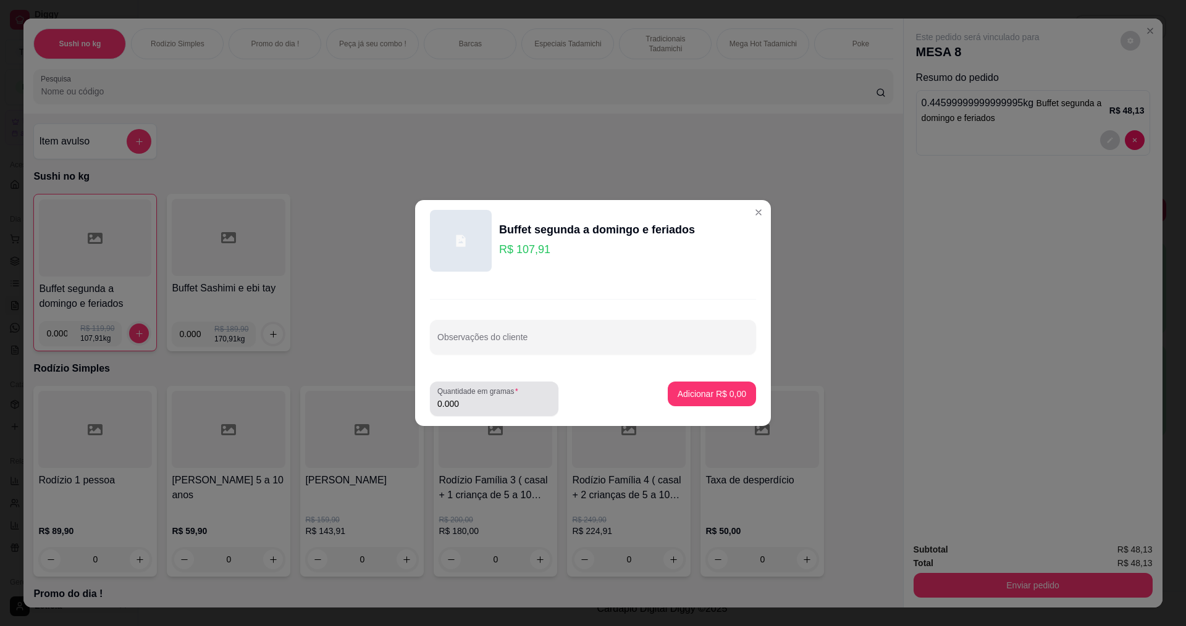
click at [470, 402] on input "0.000" at bounding box center [494, 404] width 114 height 12
type input "0.270"
click at [693, 395] on p "Adicionar R$ 29,14" at bounding box center [710, 394] width 74 height 12
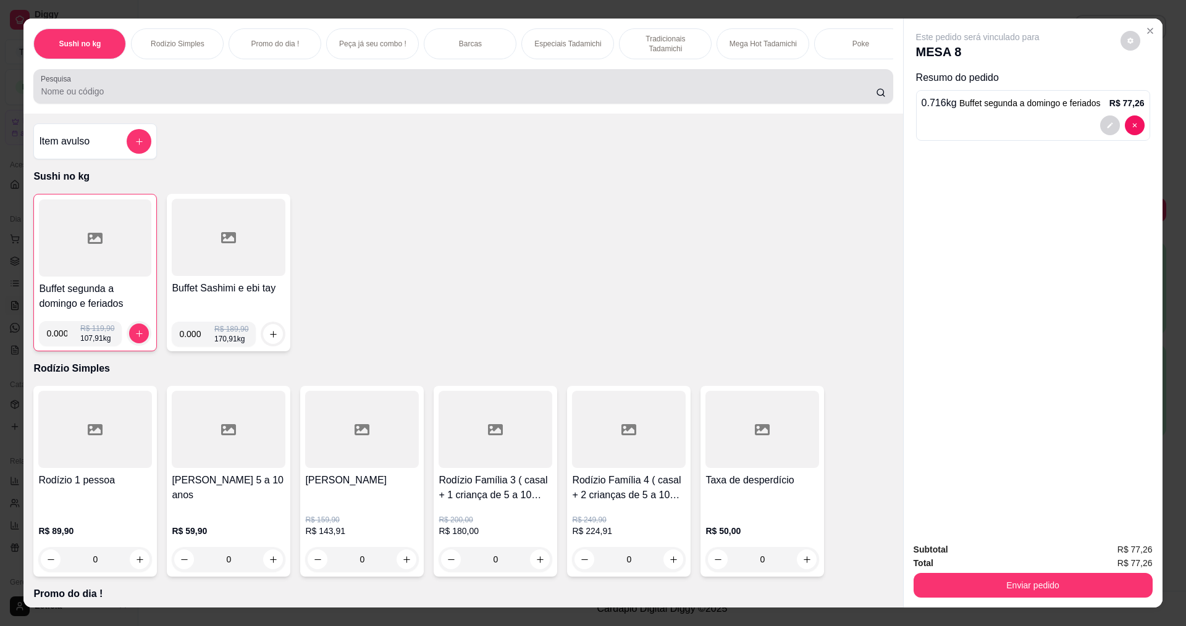
click at [350, 87] on div at bounding box center [463, 86] width 845 height 25
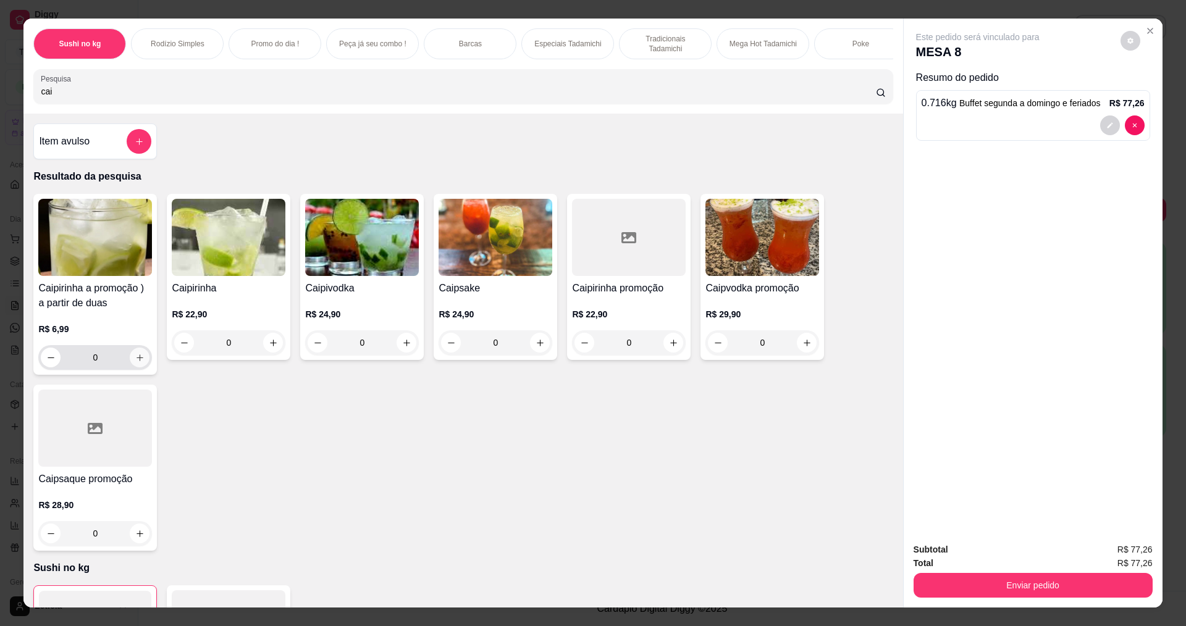
type input "cai"
click at [144, 367] on button "increase-product-quantity" at bounding box center [139, 357] width 19 height 19
type input "1"
click at [141, 367] on button "increase-product-quantity" at bounding box center [139, 358] width 20 height 20
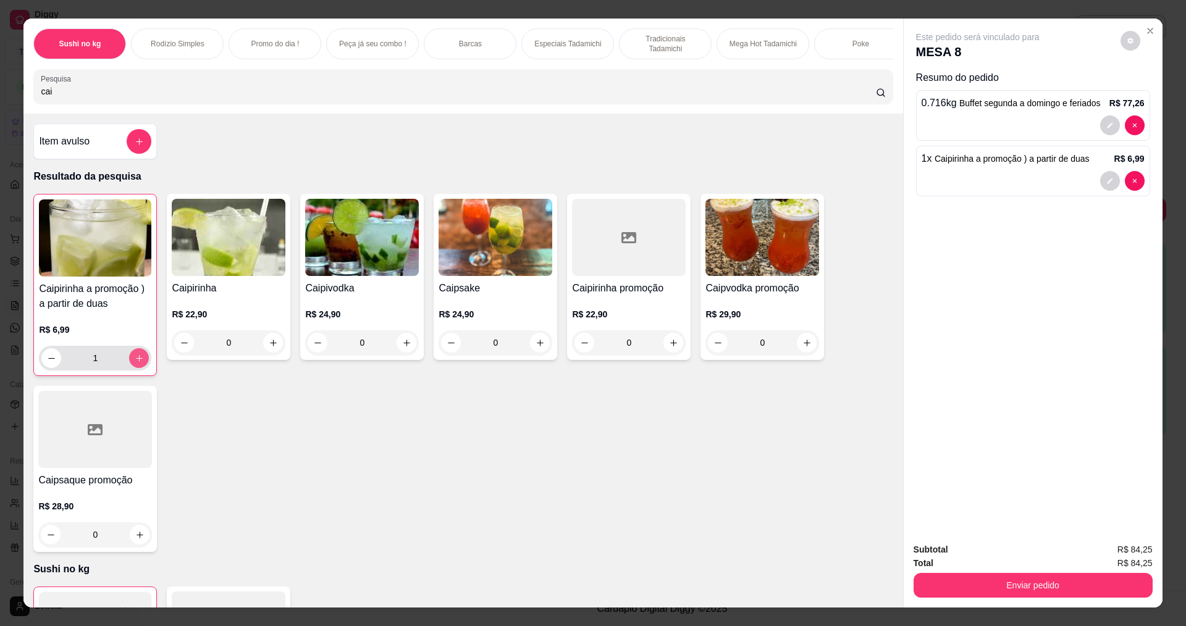
type input "2"
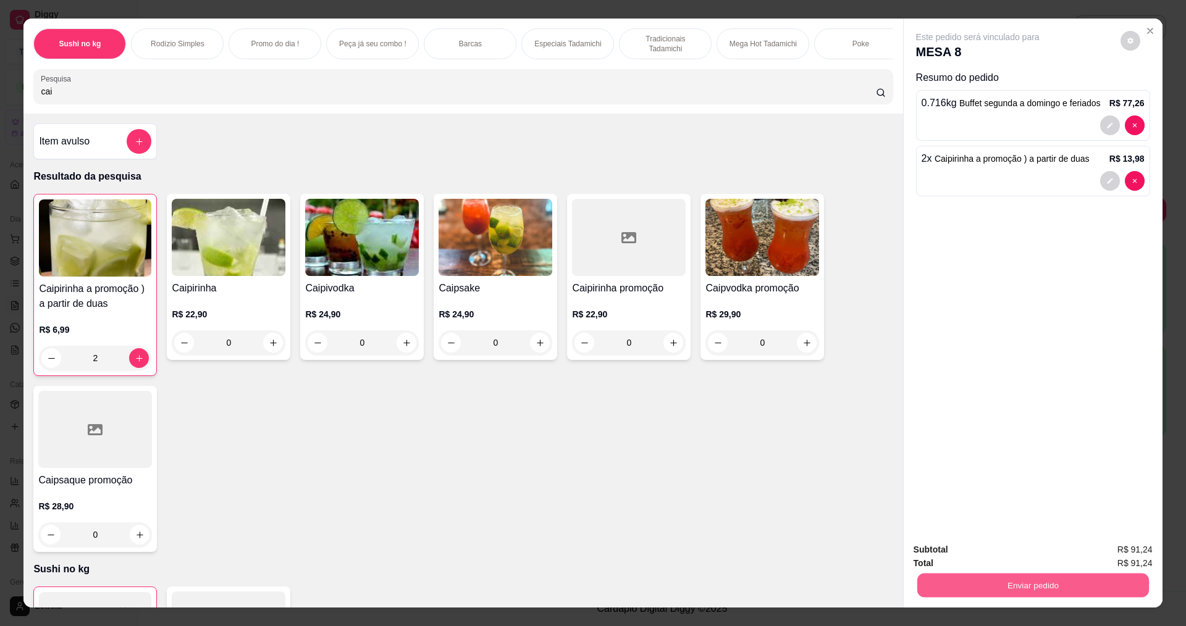
click at [1068, 593] on button "Enviar pedido" at bounding box center [1033, 585] width 232 height 24
click at [1037, 552] on button "Não registrar e enviar pedido" at bounding box center [992, 555] width 125 height 23
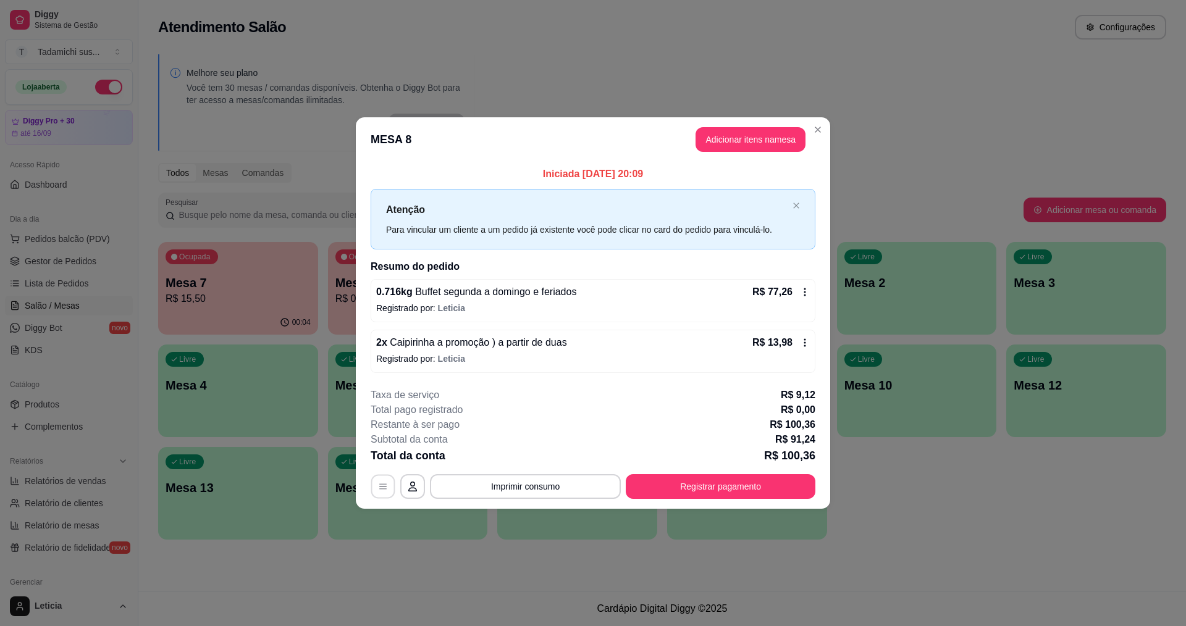
click at [382, 484] on icon "button" at bounding box center [382, 487] width 7 height 6
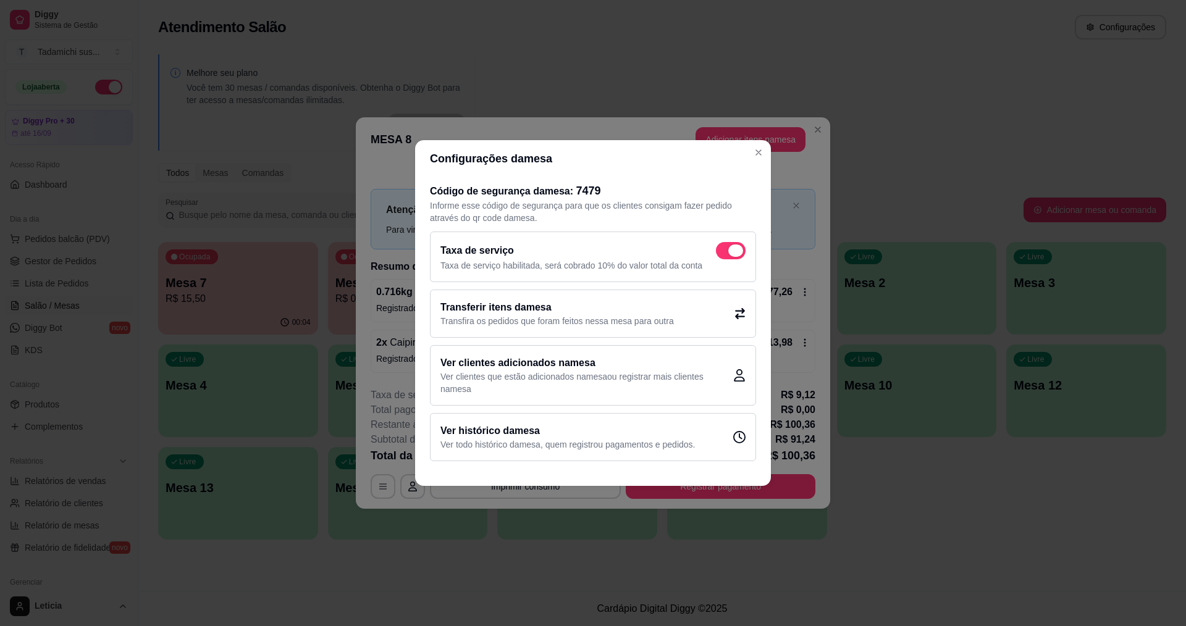
click at [729, 256] on span at bounding box center [731, 250] width 30 height 17
click at [724, 256] on input "checkbox" at bounding box center [719, 257] width 8 height 8
checkbox input "false"
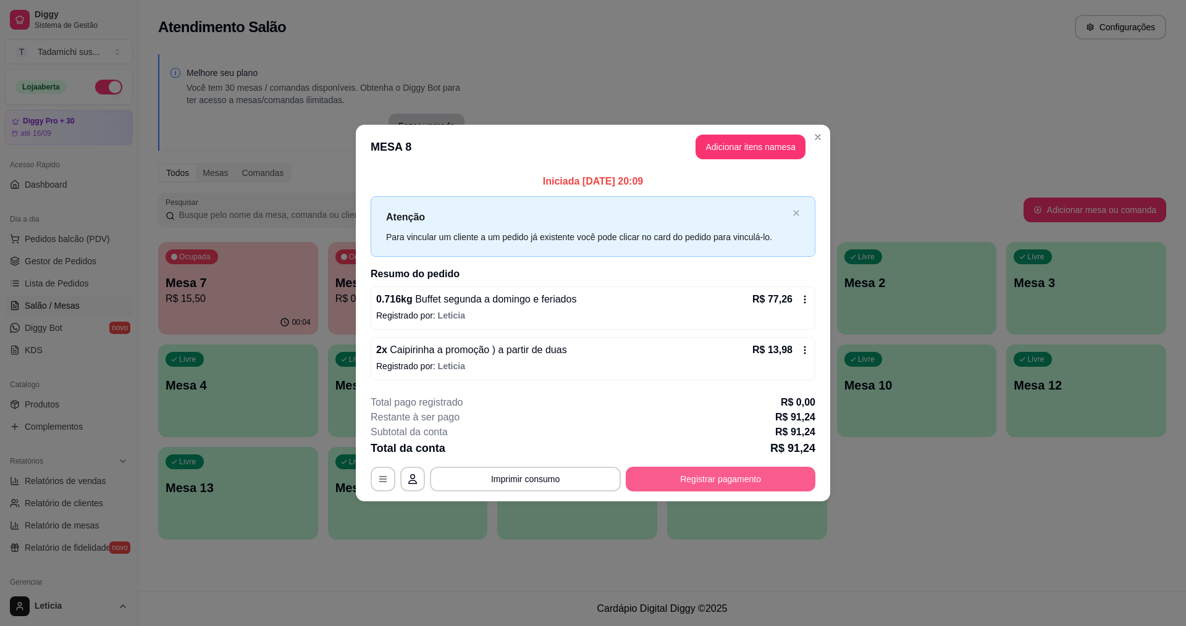
click at [694, 476] on button "Registrar pagamento" at bounding box center [721, 479] width 190 height 25
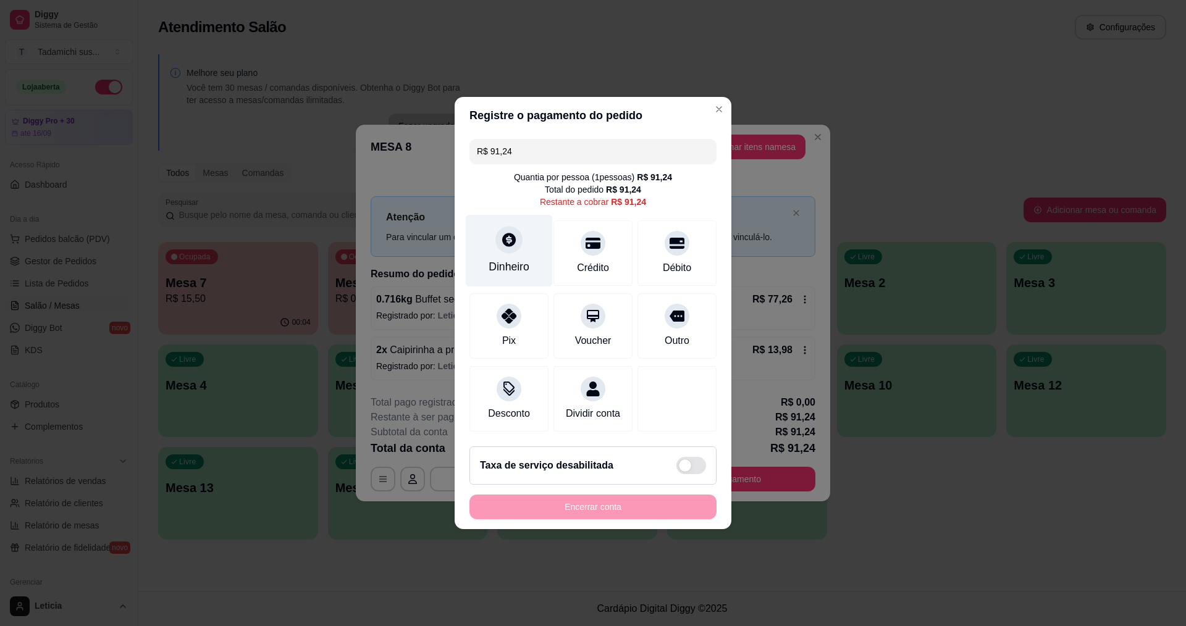
click at [501, 245] on div "Dinheiro" at bounding box center [509, 251] width 87 height 72
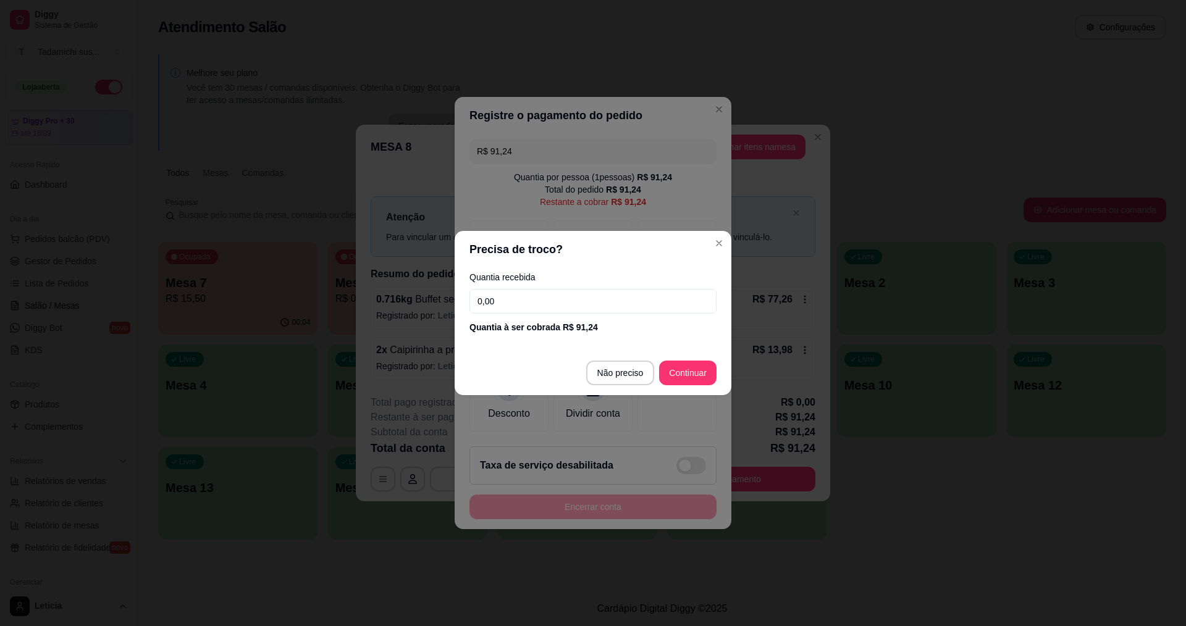
click at [577, 306] on input "0,00" at bounding box center [593, 301] width 247 height 25
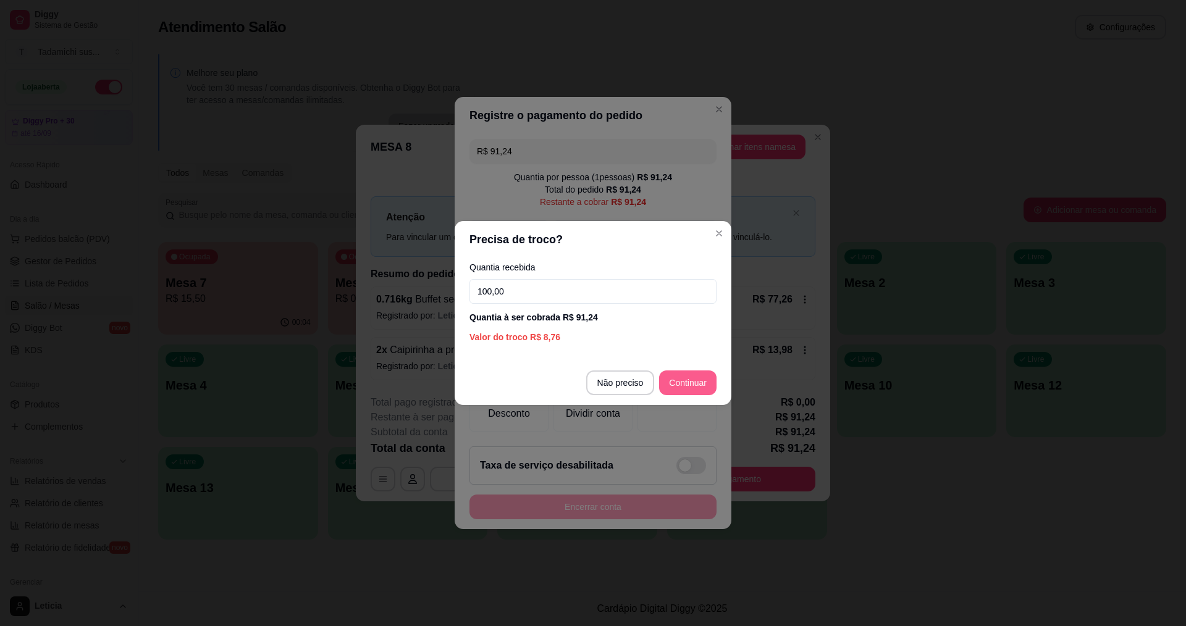
type input "100,00"
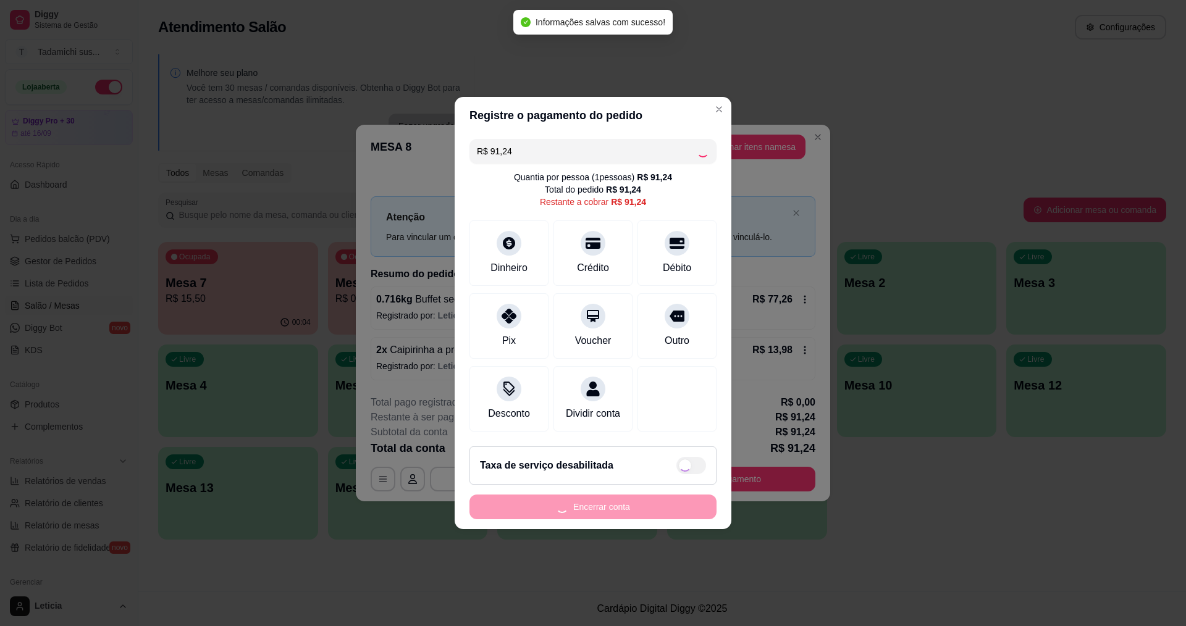
type input "R$ 0,00"
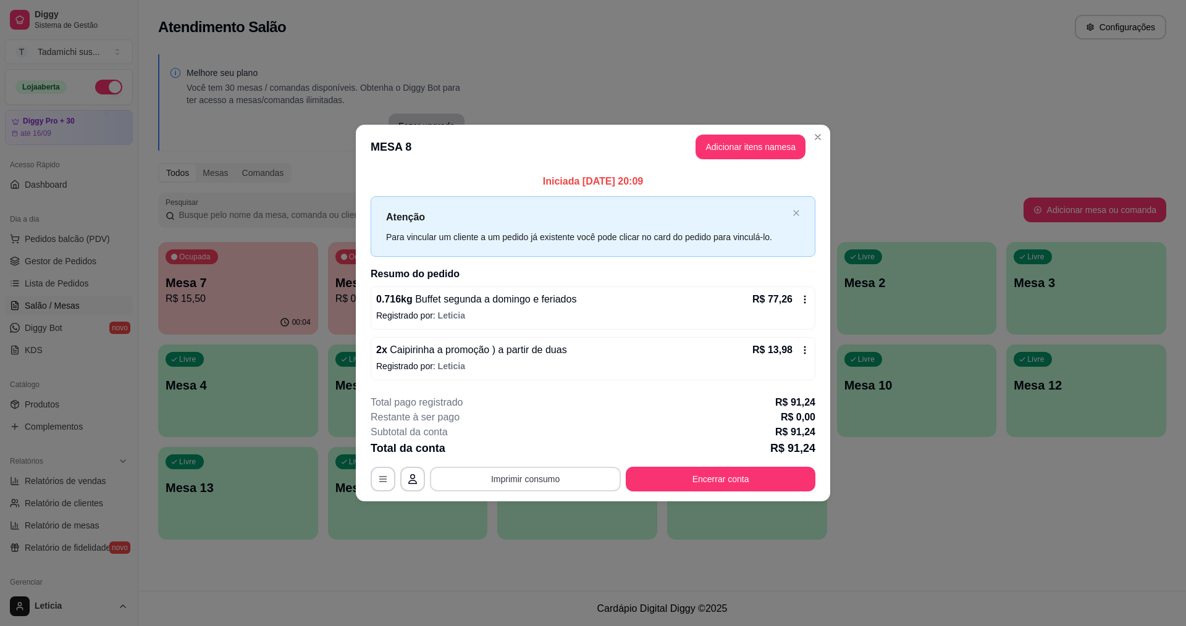
click at [535, 477] on button "Imprimir consumo" at bounding box center [525, 479] width 191 height 25
click at [539, 422] on button "IMPRESSORA HAYOM" at bounding box center [529, 425] width 92 height 19
click at [719, 473] on button "Encerrar conta" at bounding box center [721, 479] width 184 height 24
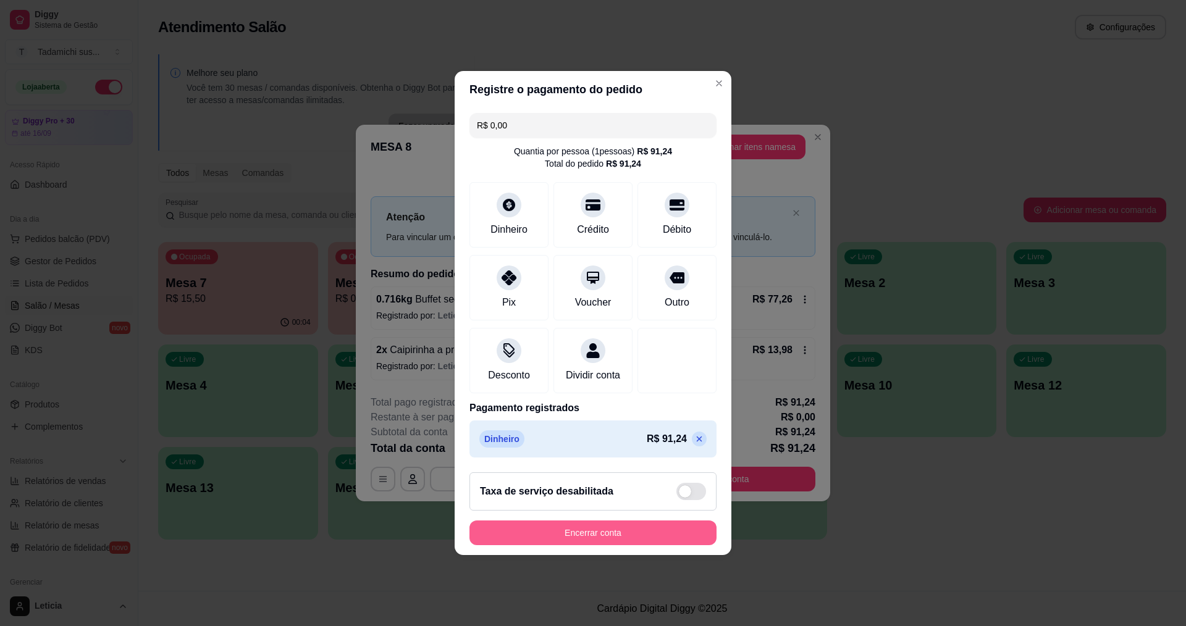
click at [652, 537] on button "Encerrar conta" at bounding box center [593, 533] width 247 height 25
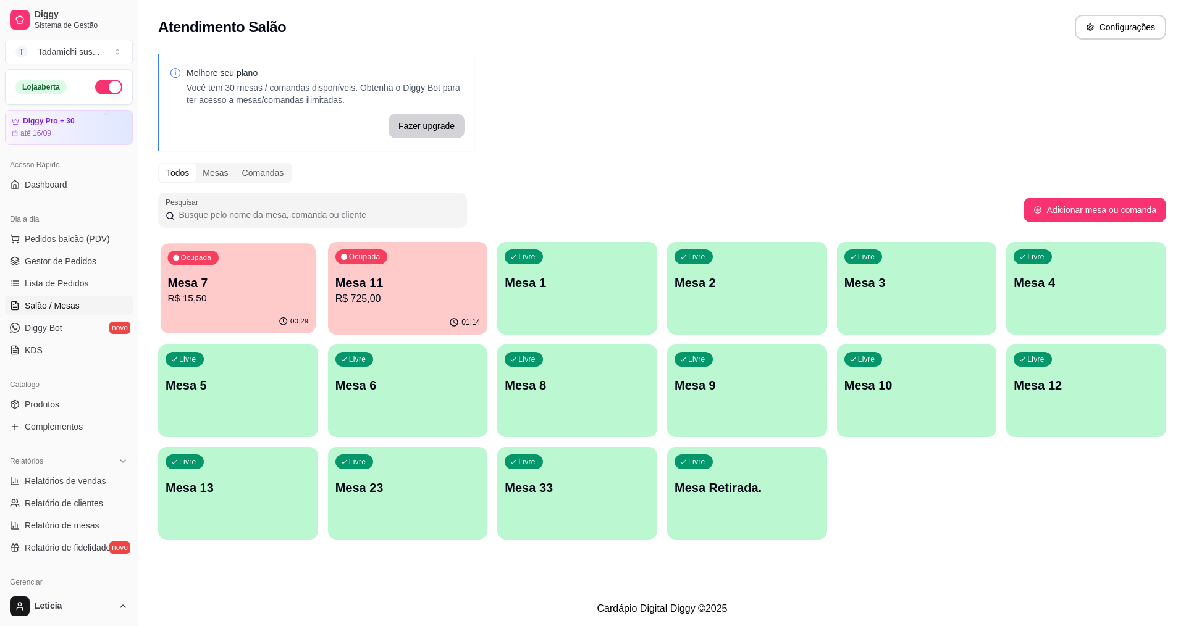
click at [215, 300] on p "R$ 15,50" at bounding box center [238, 299] width 141 height 14
click at [51, 266] on span "Gestor de Pedidos" at bounding box center [61, 261] width 72 height 12
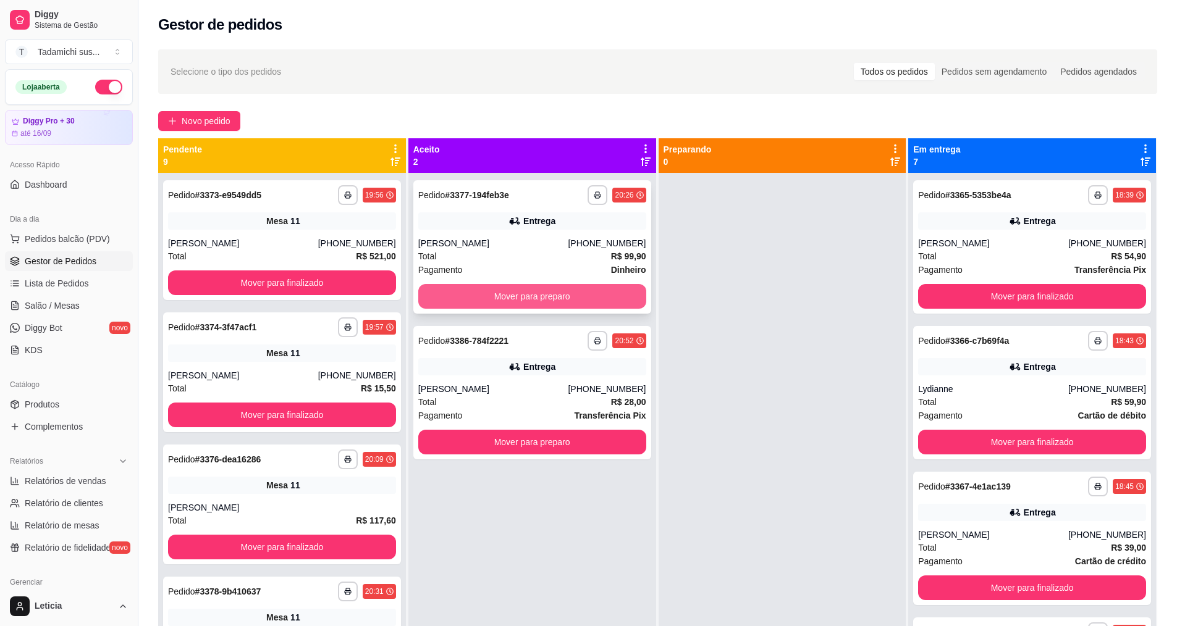
click at [500, 297] on button "Mover para preparo" at bounding box center [532, 296] width 228 height 25
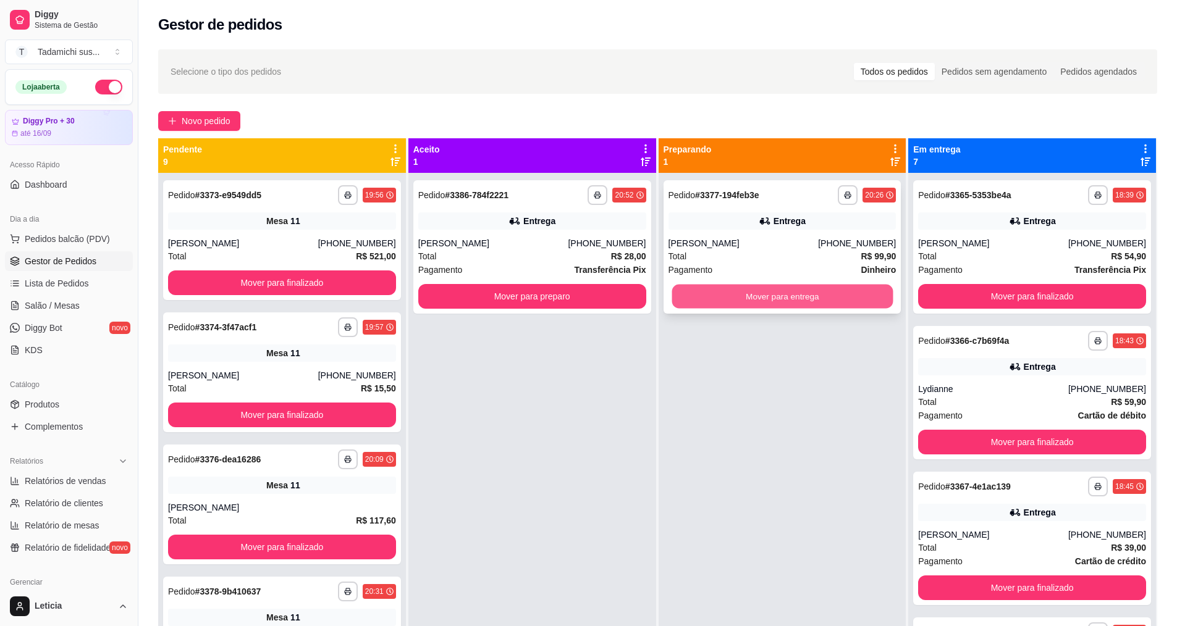
click at [789, 298] on button "Mover para entrega" at bounding box center [782, 297] width 221 height 24
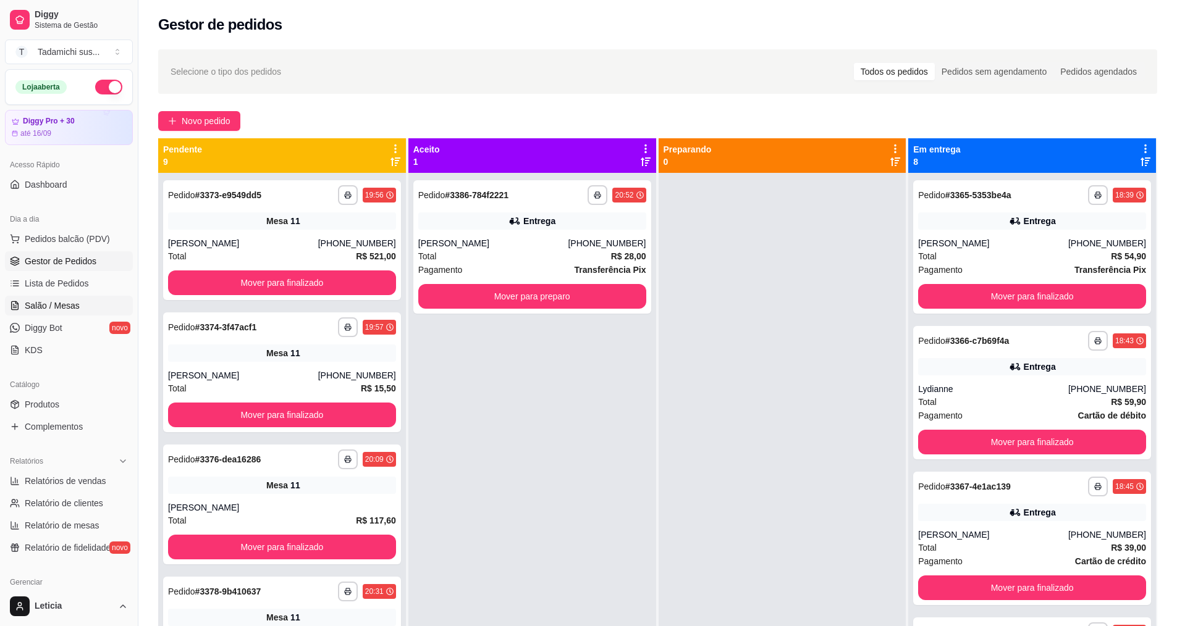
click at [61, 314] on link "Salão / Mesas" at bounding box center [69, 306] width 128 height 20
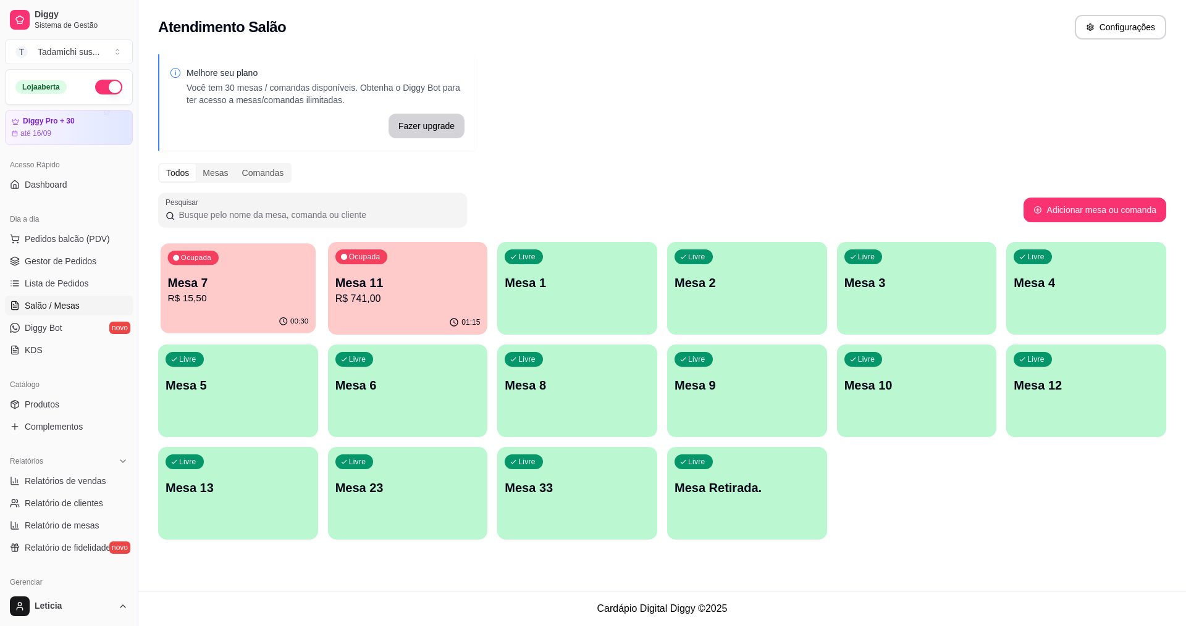
click at [286, 297] on p "R$ 15,50" at bounding box center [238, 299] width 141 height 14
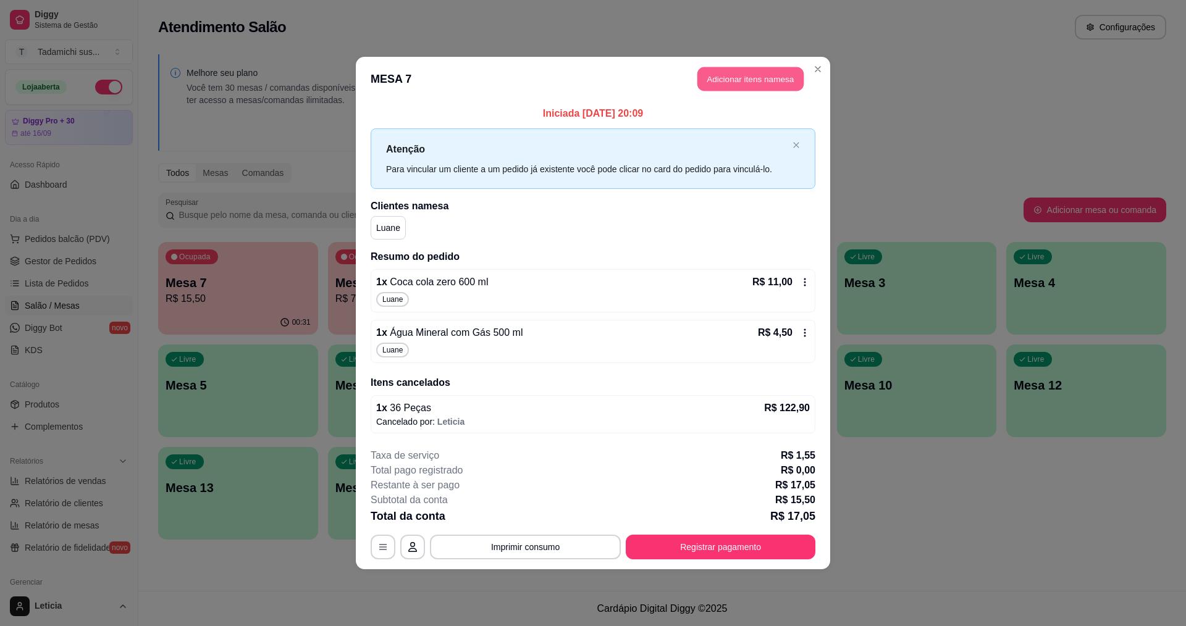
click at [732, 85] on button "Adicionar itens na mesa" at bounding box center [751, 79] width 106 height 24
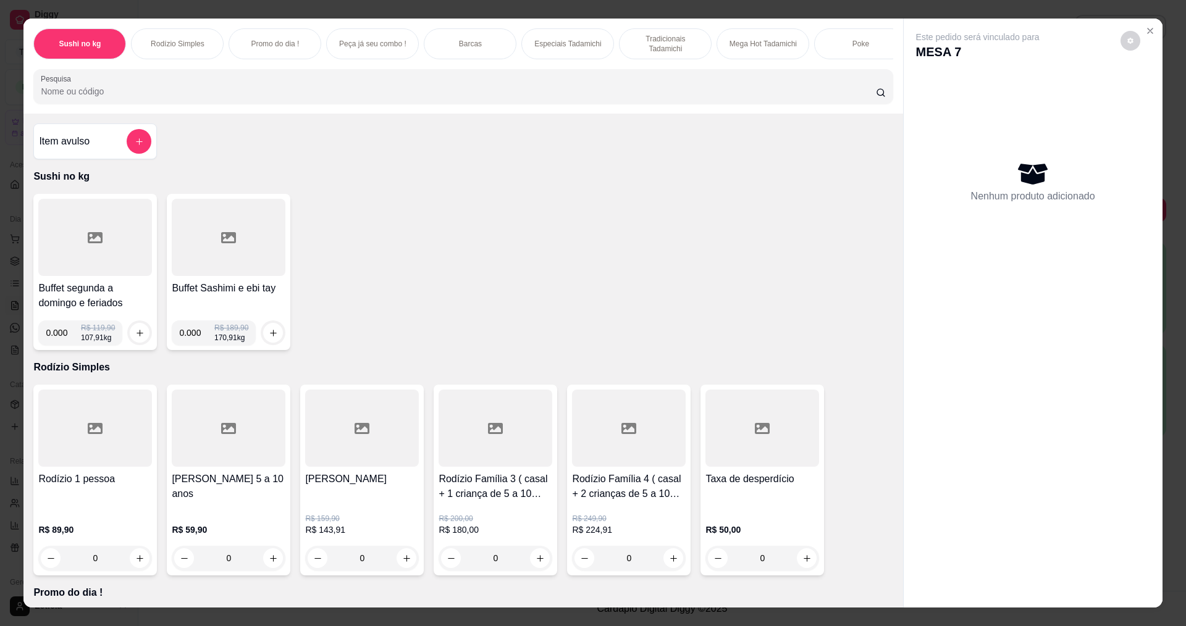
click at [54, 272] on div at bounding box center [95, 237] width 114 height 77
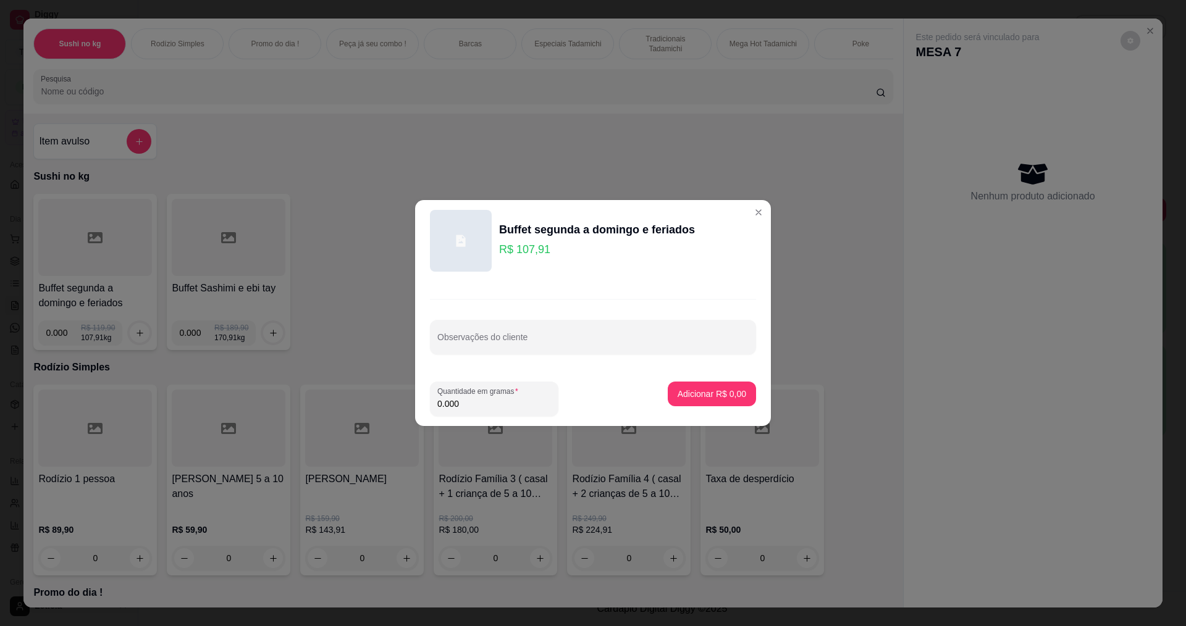
click at [477, 402] on input "0.000" at bounding box center [494, 404] width 114 height 12
type input "0.222"
click at [693, 394] on p "Adicionar R$ 23,96" at bounding box center [710, 394] width 72 height 12
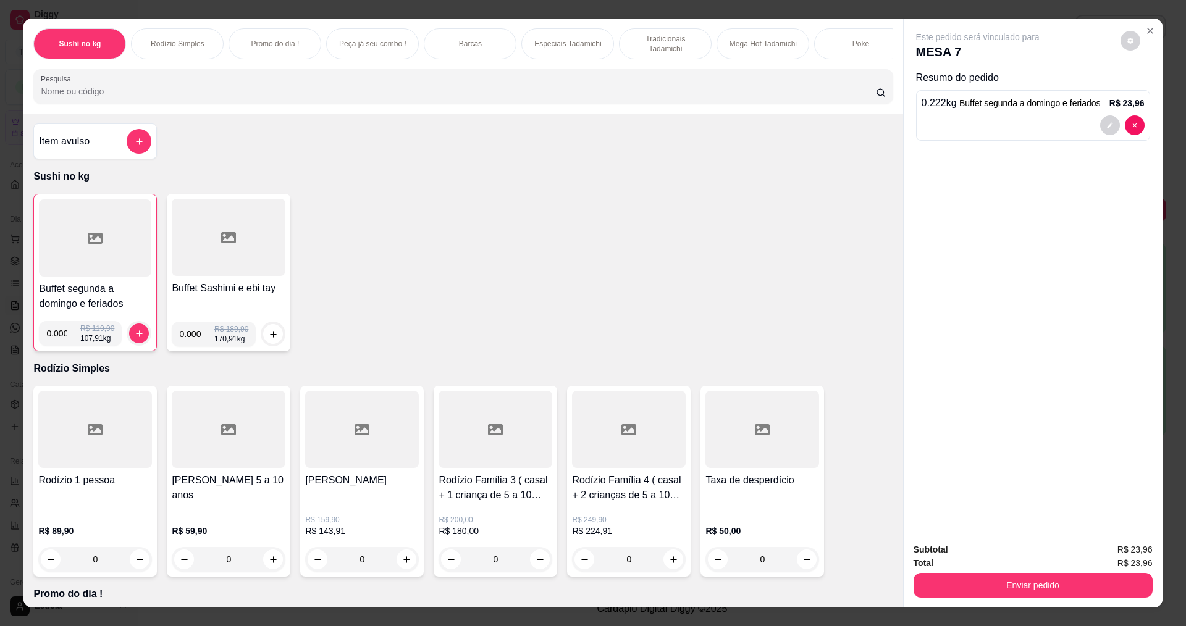
click at [127, 265] on div at bounding box center [95, 238] width 112 height 77
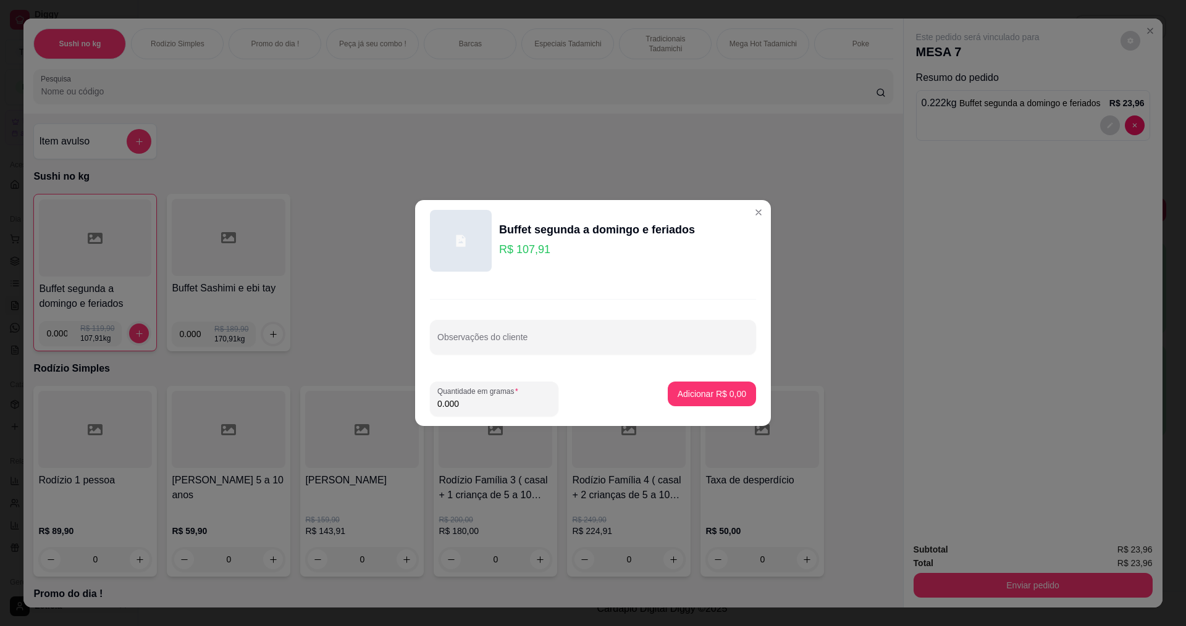
click at [467, 406] on input "0.000" at bounding box center [494, 404] width 114 height 12
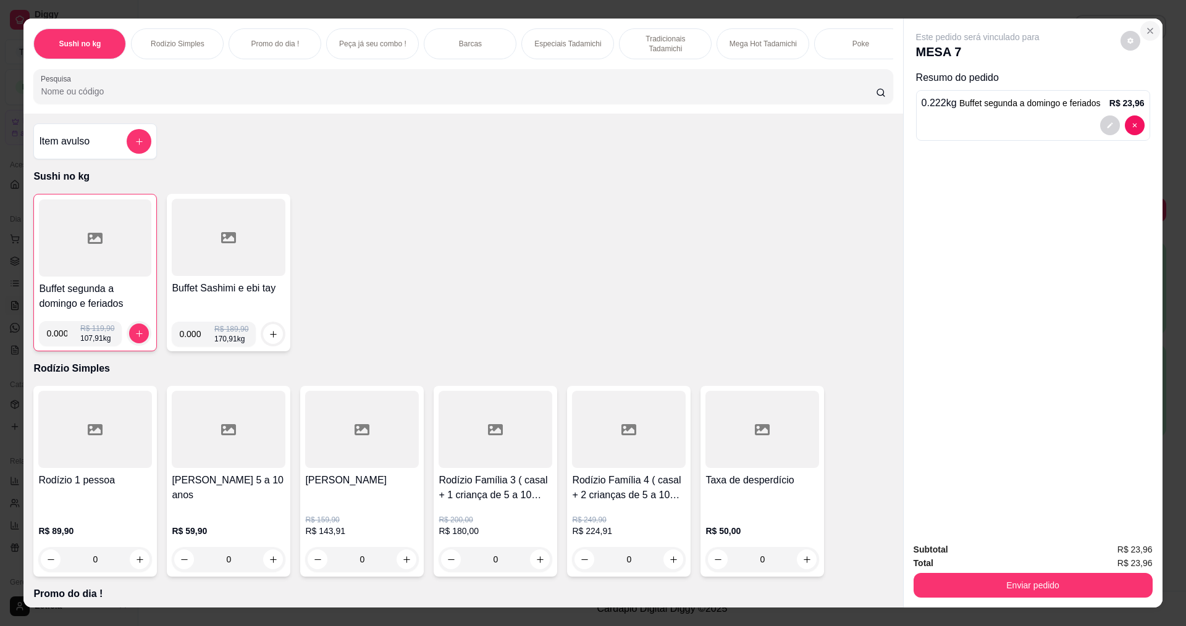
click at [1145, 28] on icon "Close" at bounding box center [1150, 31] width 10 height 10
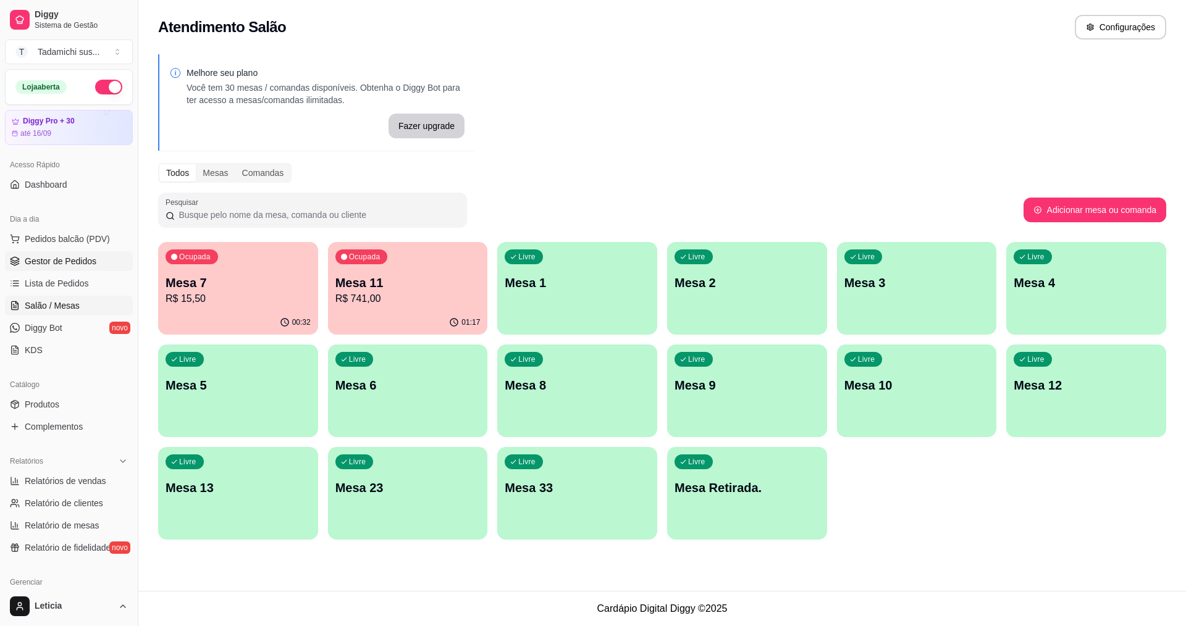
click at [40, 263] on span "Gestor de Pedidos" at bounding box center [61, 261] width 72 height 12
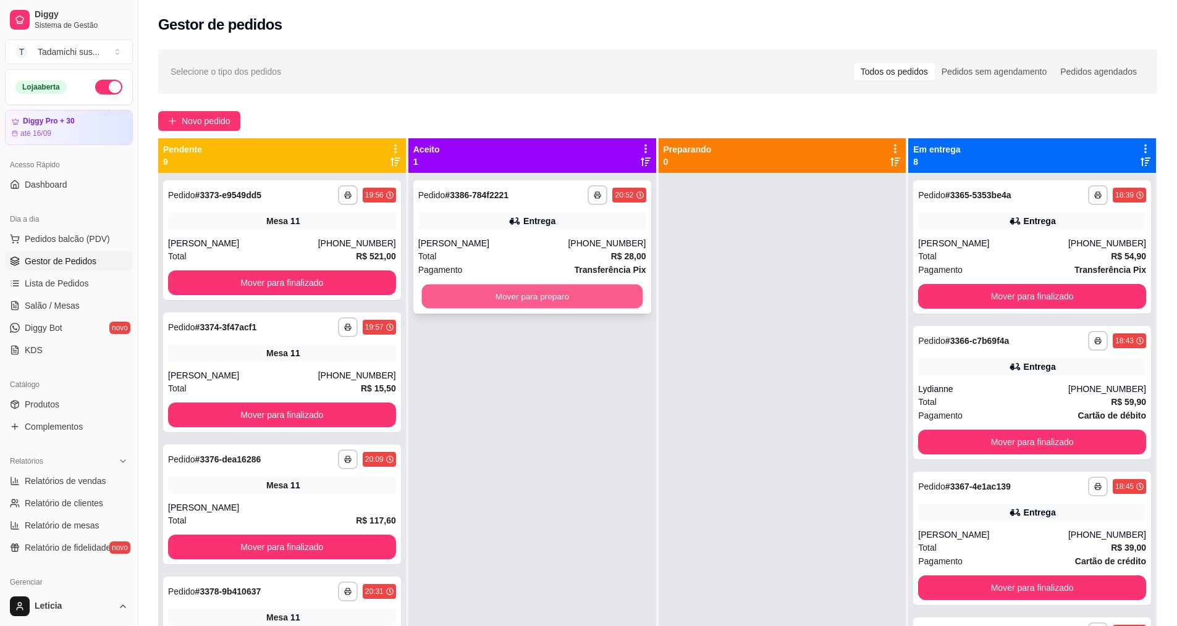
click at [544, 298] on button "Mover para preparo" at bounding box center [531, 297] width 221 height 24
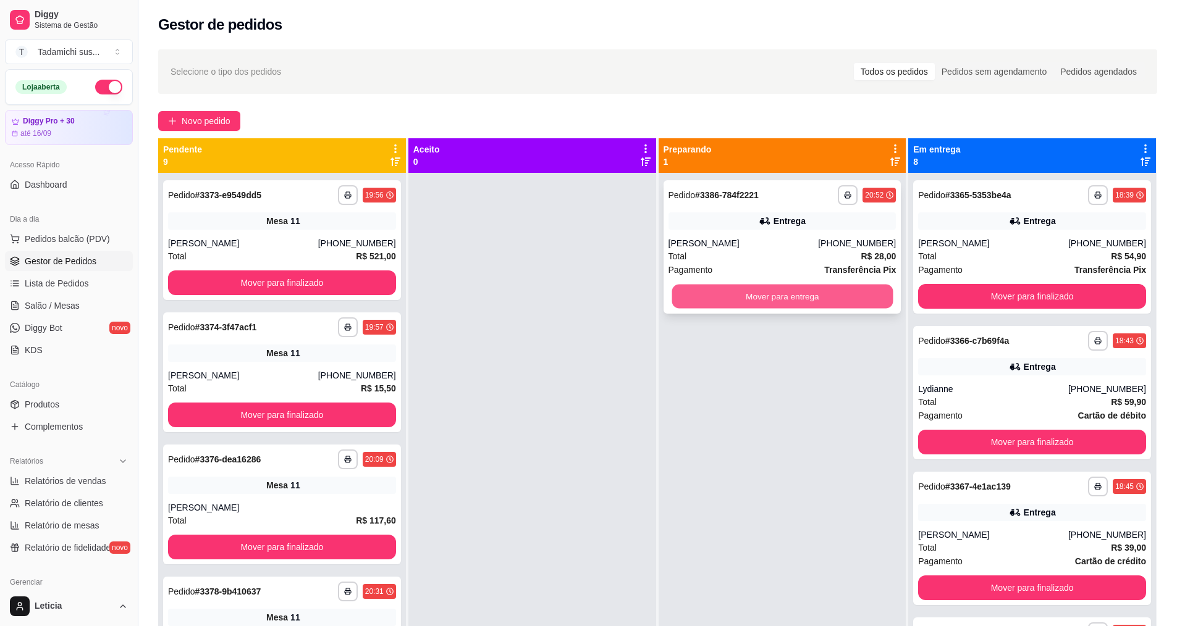
click at [842, 298] on button "Mover para entrega" at bounding box center [782, 297] width 221 height 24
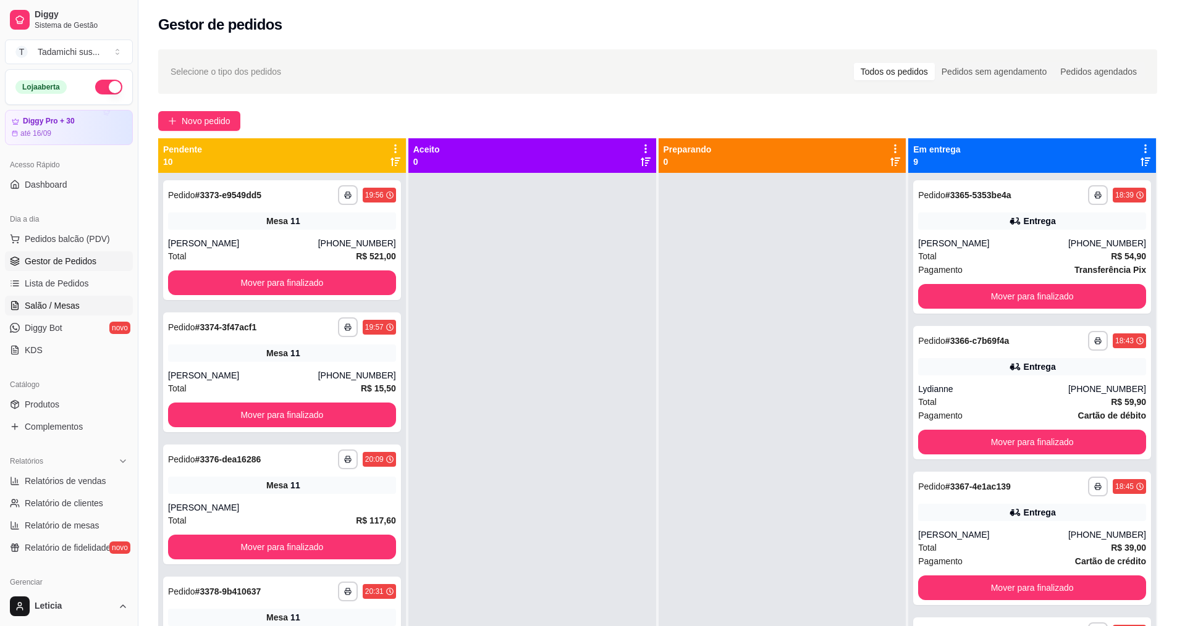
click at [73, 307] on span "Salão / Mesas" at bounding box center [52, 306] width 55 height 12
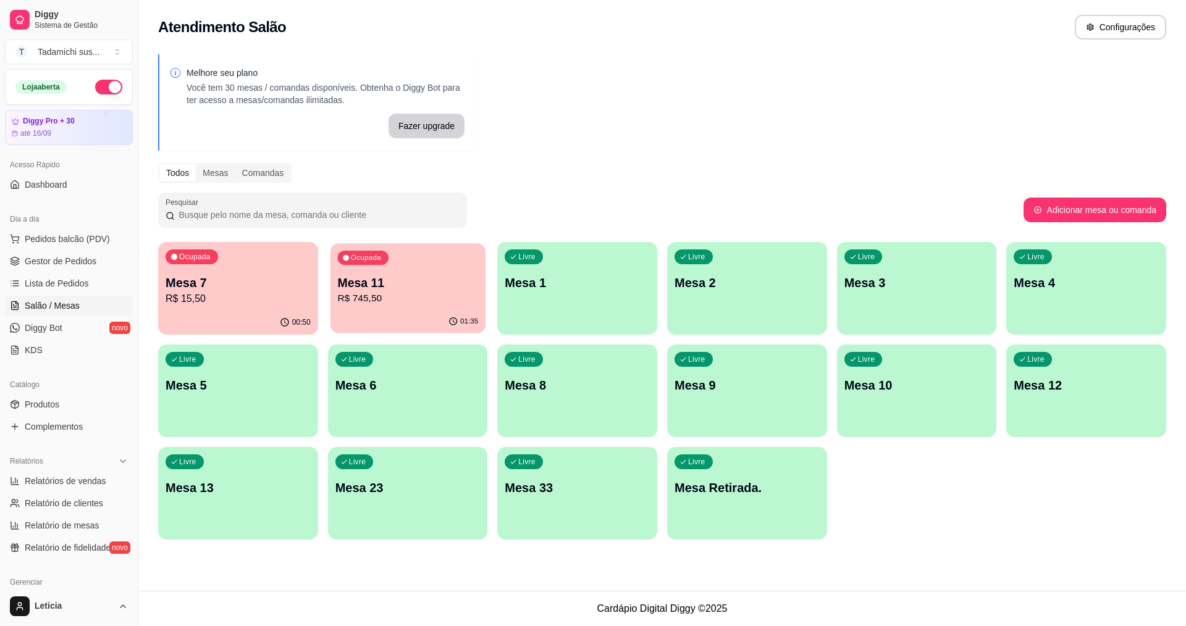
click at [402, 277] on p "Mesa 11" at bounding box center [407, 283] width 141 height 17
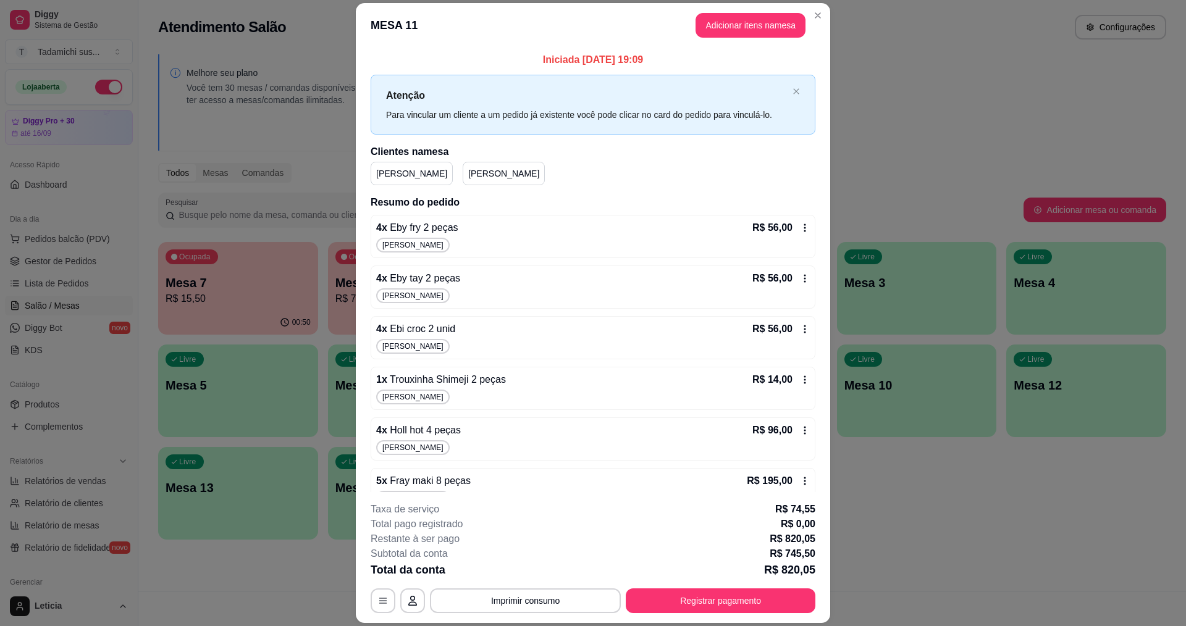
click at [800, 231] on icon at bounding box center [805, 228] width 10 height 10
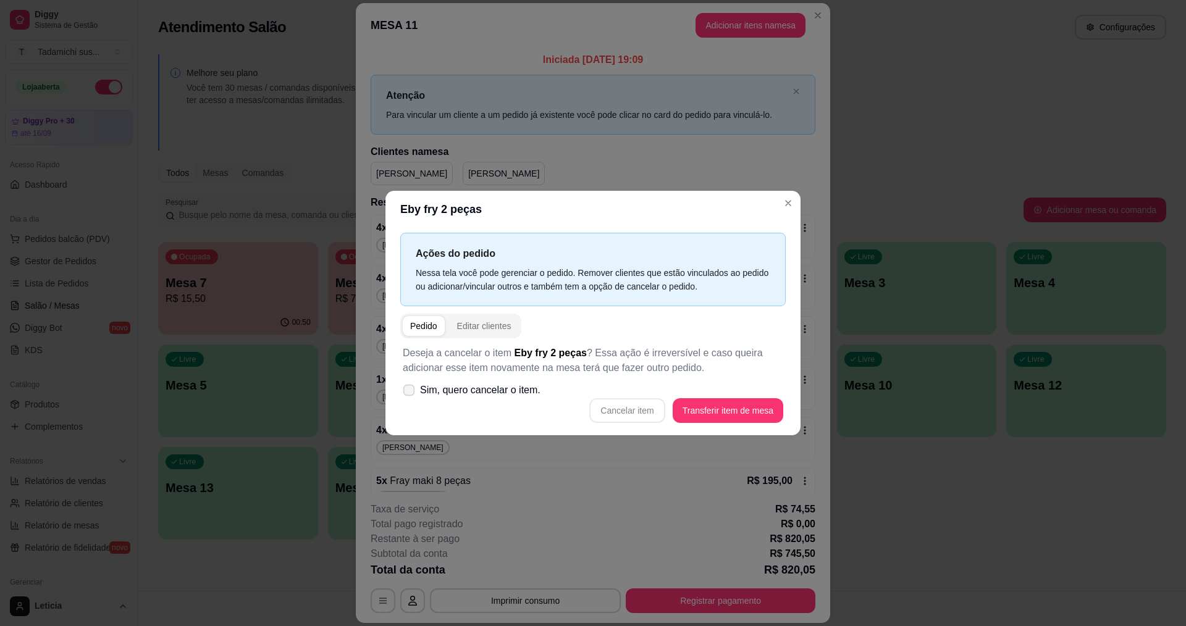
click at [414, 390] on span at bounding box center [409, 391] width 12 height 12
click at [410, 393] on input "Sim, quero cancelar o item." at bounding box center [406, 397] width 8 height 8
checkbox input "true"
click at [630, 411] on button "Cancelar item" at bounding box center [628, 411] width 74 height 24
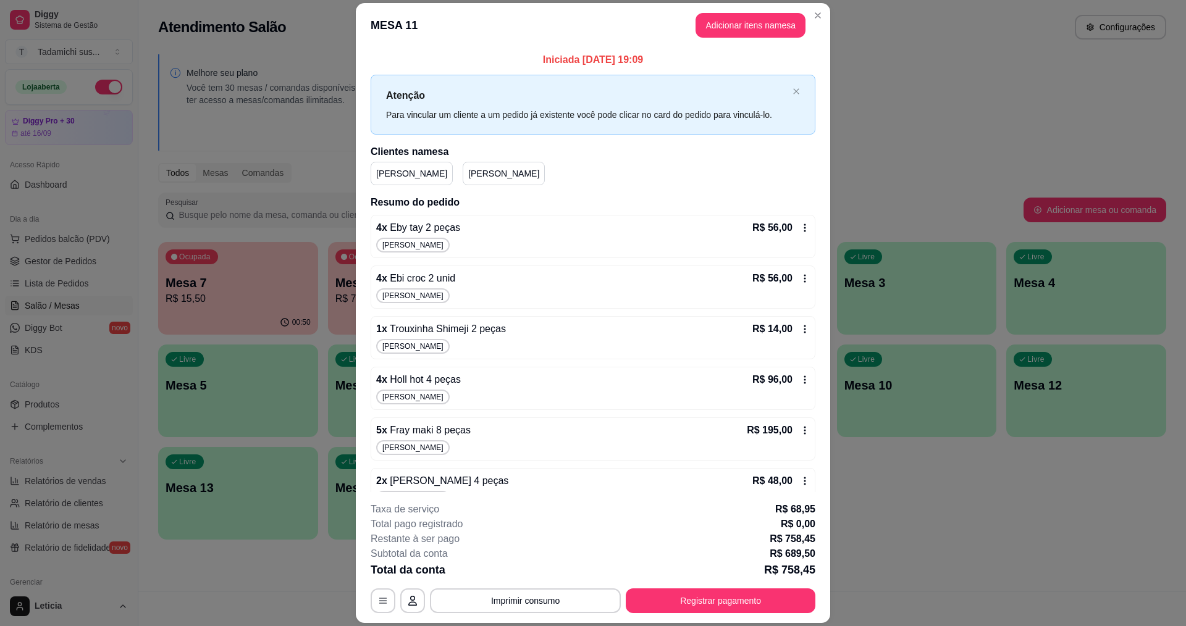
click at [800, 224] on icon at bounding box center [805, 228] width 10 height 10
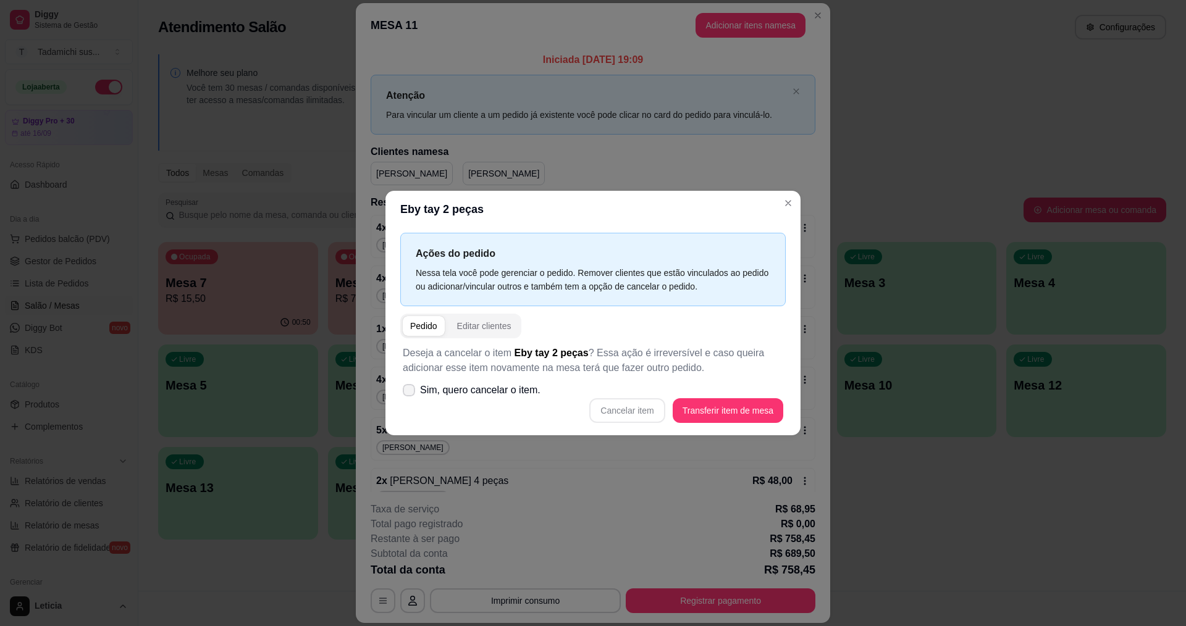
click at [423, 392] on label "Sim, quero cancelar o item." at bounding box center [472, 390] width 148 height 25
click at [410, 393] on input "Sim, quero cancelar o item." at bounding box center [406, 397] width 8 height 8
checkbox input "true"
click at [651, 408] on button "Cancelar item" at bounding box center [626, 411] width 75 height 25
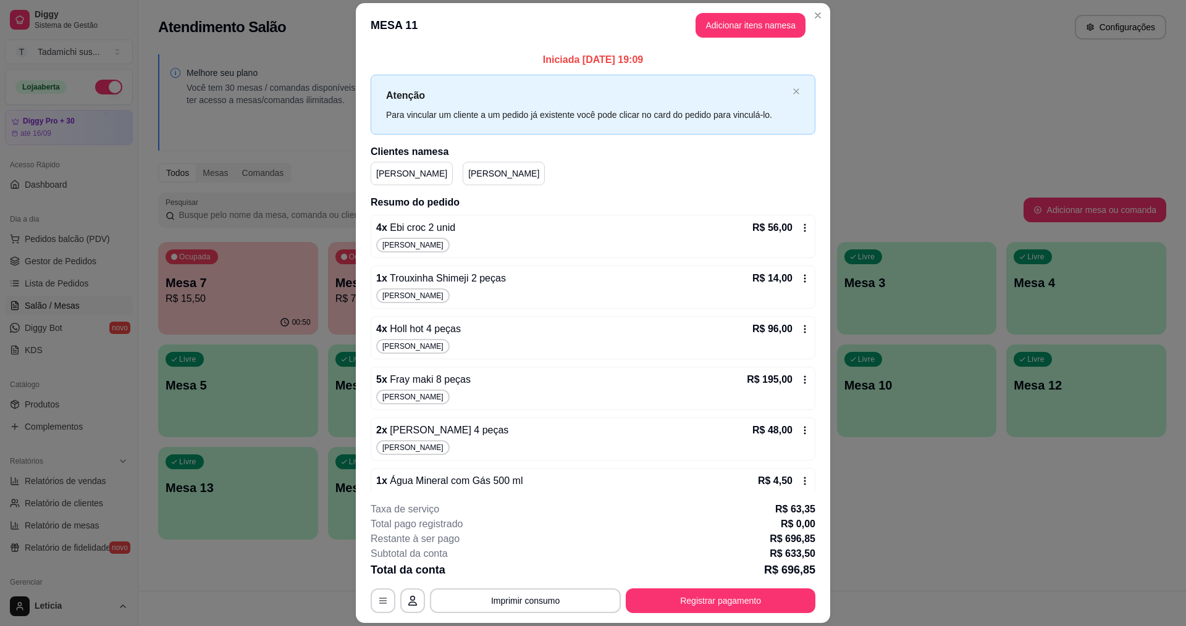
click at [800, 229] on icon at bounding box center [805, 228] width 10 height 10
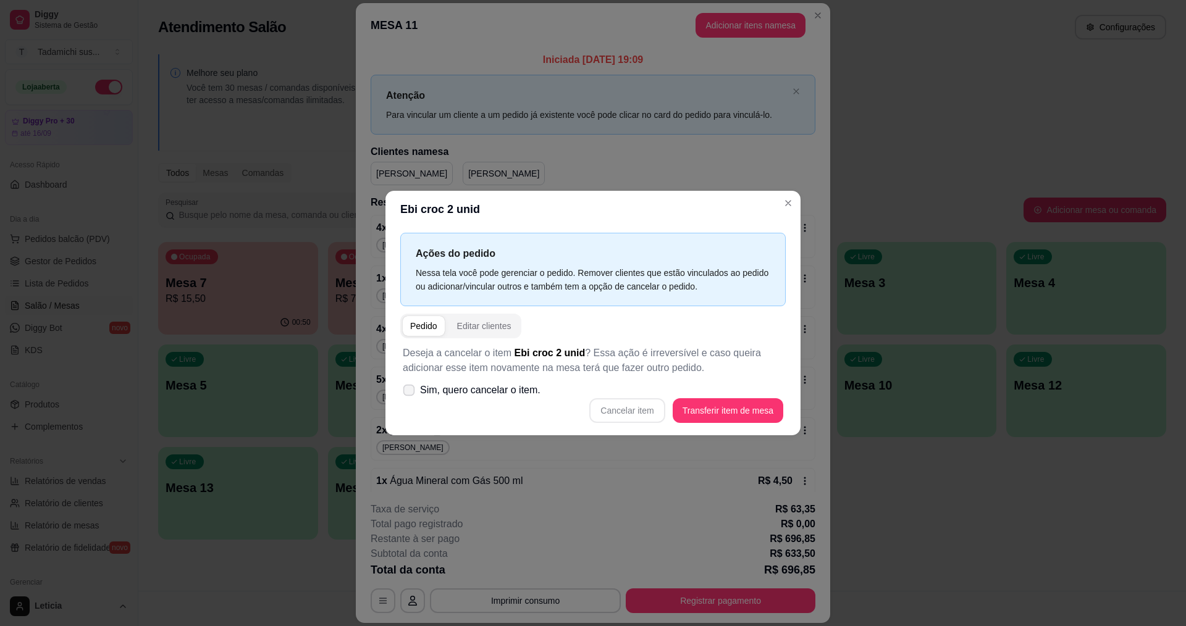
click at [416, 390] on label "Sim, quero cancelar o item." at bounding box center [472, 390] width 148 height 25
click at [410, 393] on input "Sim, quero cancelar o item." at bounding box center [406, 397] width 8 height 8
checkbox input "true"
click at [626, 408] on button "Cancelar item" at bounding box center [626, 411] width 75 height 25
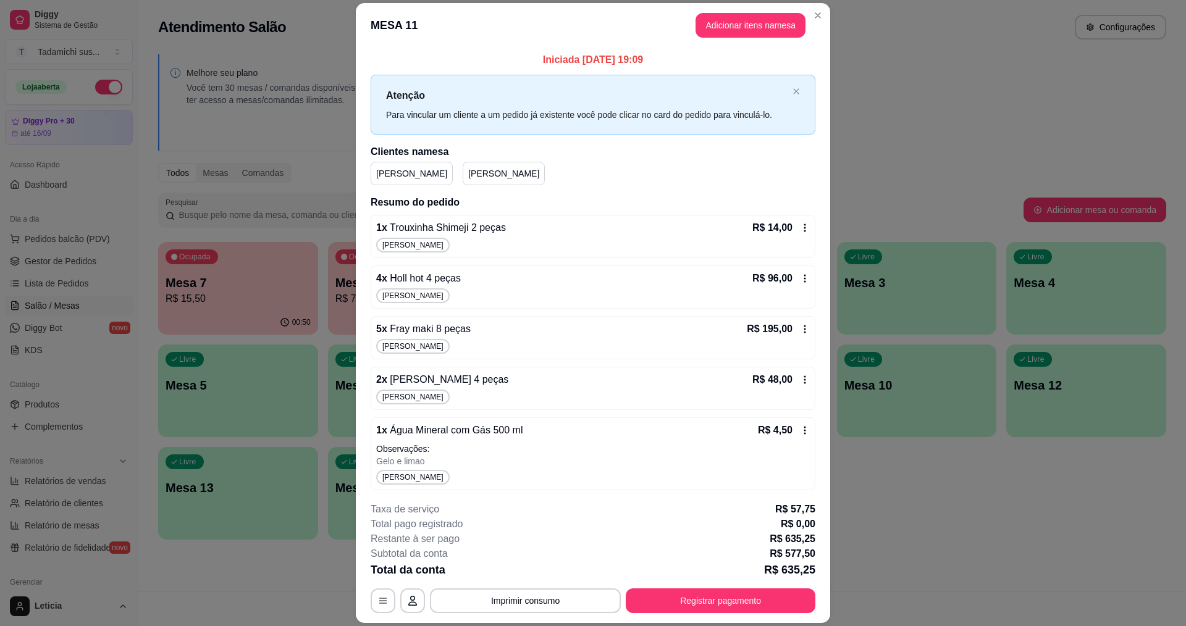
click at [800, 226] on icon at bounding box center [805, 228] width 10 height 10
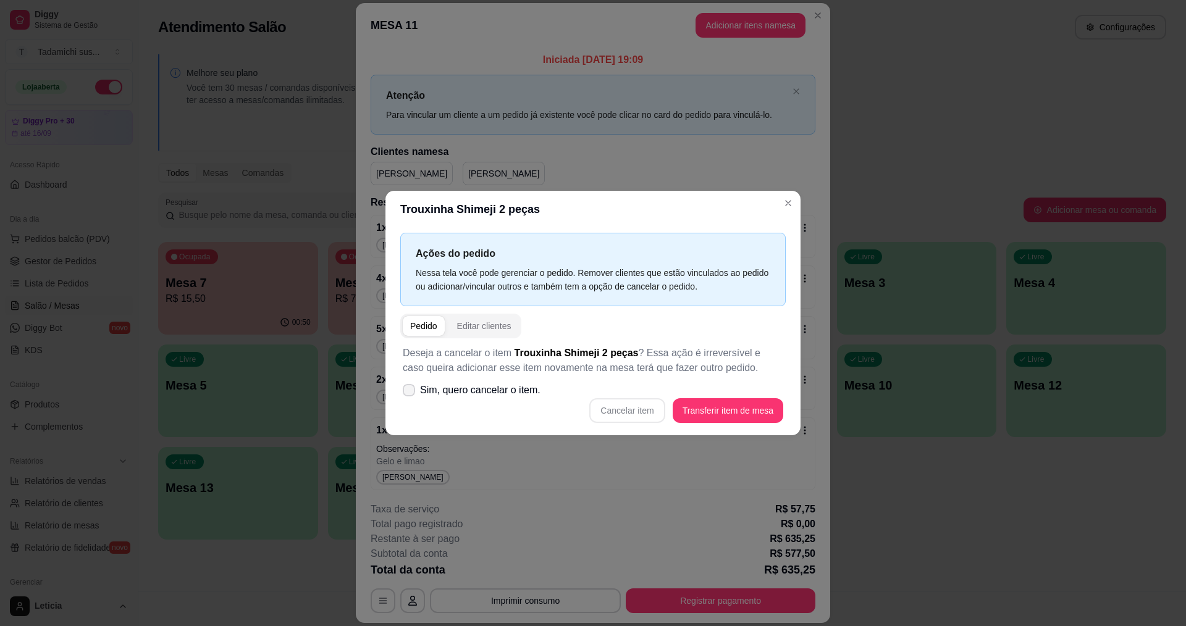
click at [409, 389] on icon at bounding box center [409, 390] width 10 height 7
click at [409, 393] on input "Sim, quero cancelar o item." at bounding box center [406, 397] width 8 height 8
checkbox input "true"
click at [623, 410] on button "Cancelar item" at bounding box center [628, 411] width 74 height 24
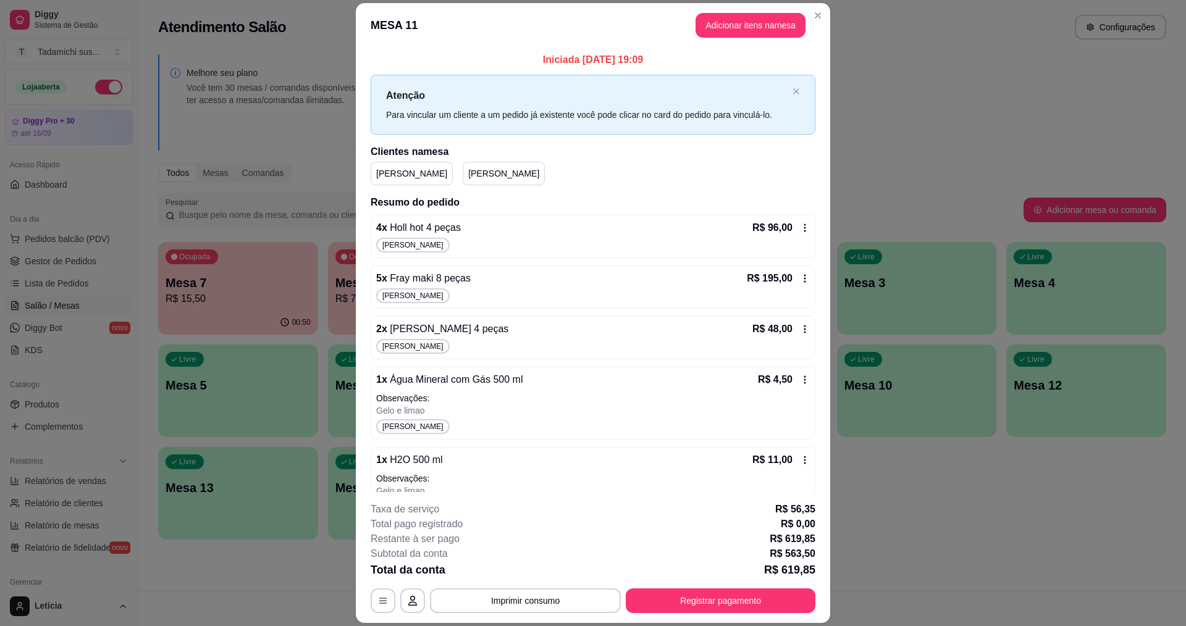
click at [800, 227] on icon at bounding box center [805, 228] width 10 height 10
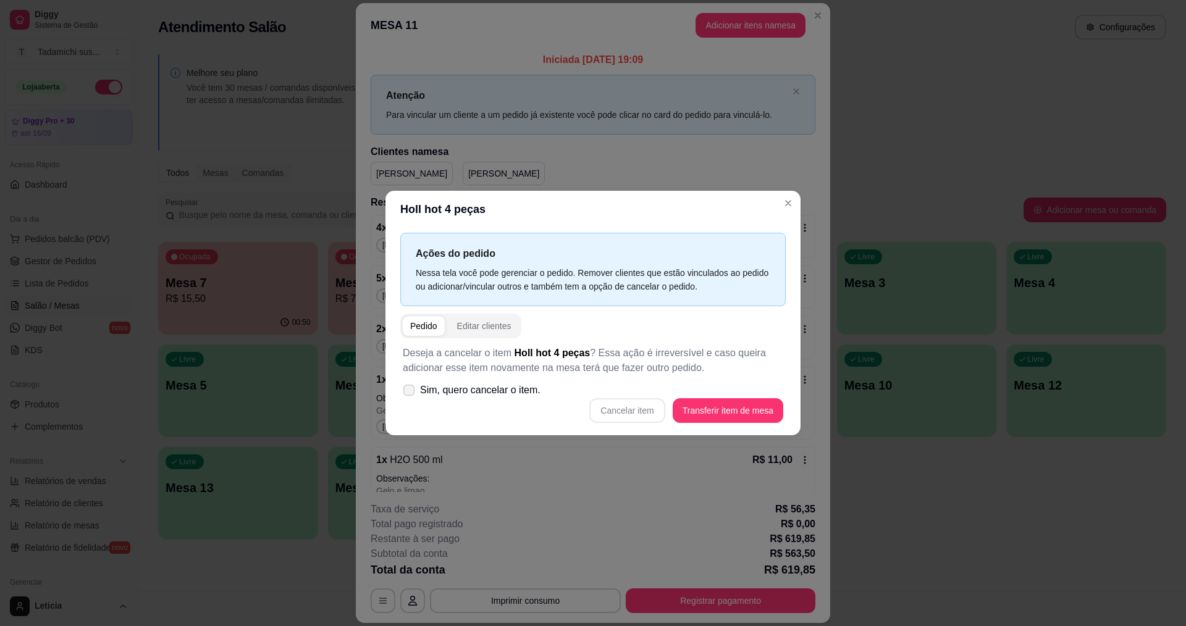
click at [415, 392] on span at bounding box center [409, 391] width 12 height 12
click at [410, 393] on input "Sim, quero cancelar o item." at bounding box center [406, 397] width 8 height 8
checkbox input "true"
click at [644, 413] on button "Cancelar item" at bounding box center [628, 411] width 74 height 24
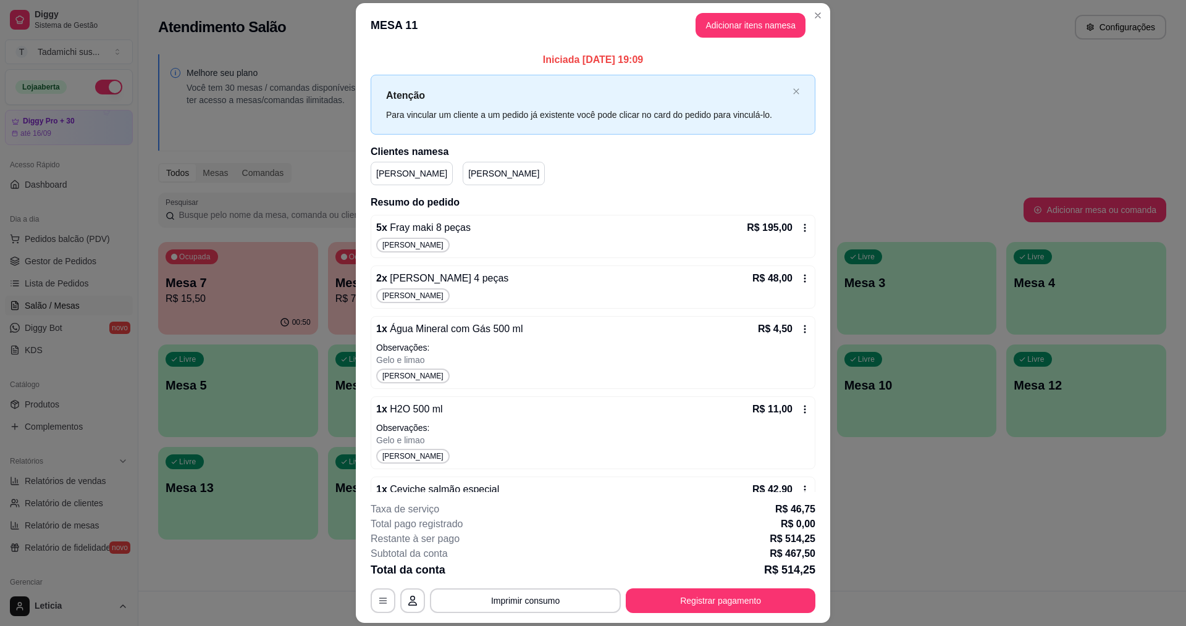
click at [800, 229] on icon at bounding box center [805, 228] width 10 height 10
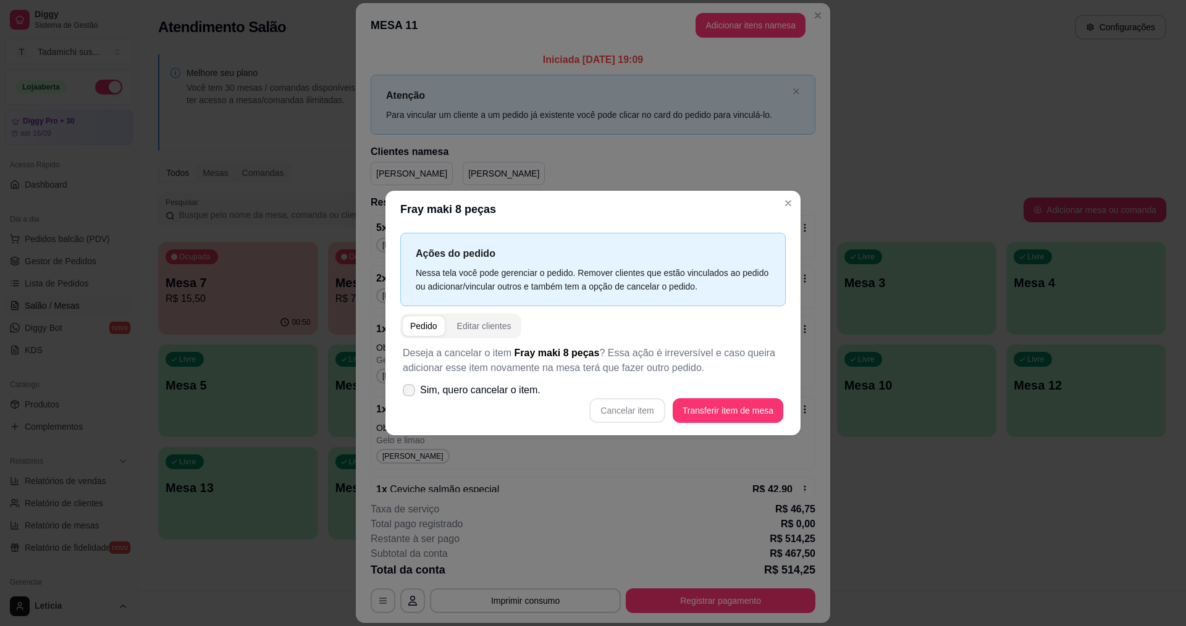
click at [410, 390] on icon at bounding box center [409, 390] width 10 height 7
click at [410, 393] on input "Sim, quero cancelar o item." at bounding box center [406, 397] width 8 height 8
checkbox input "true"
click at [636, 415] on button "Cancelar item" at bounding box center [628, 411] width 74 height 24
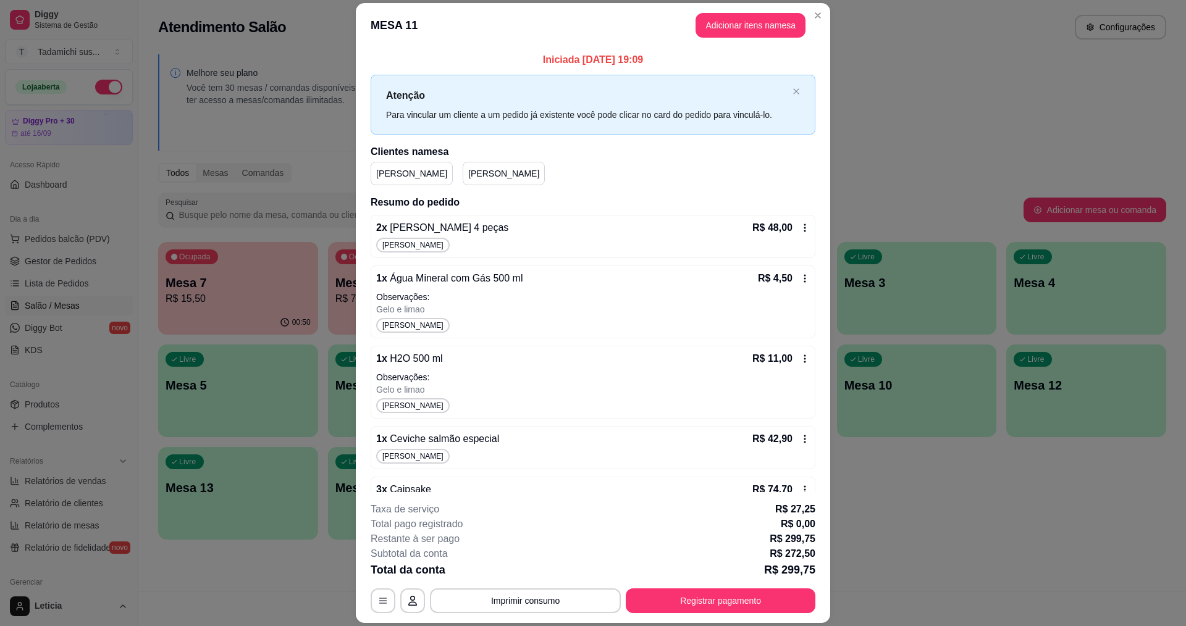
click at [800, 232] on icon at bounding box center [805, 228] width 10 height 10
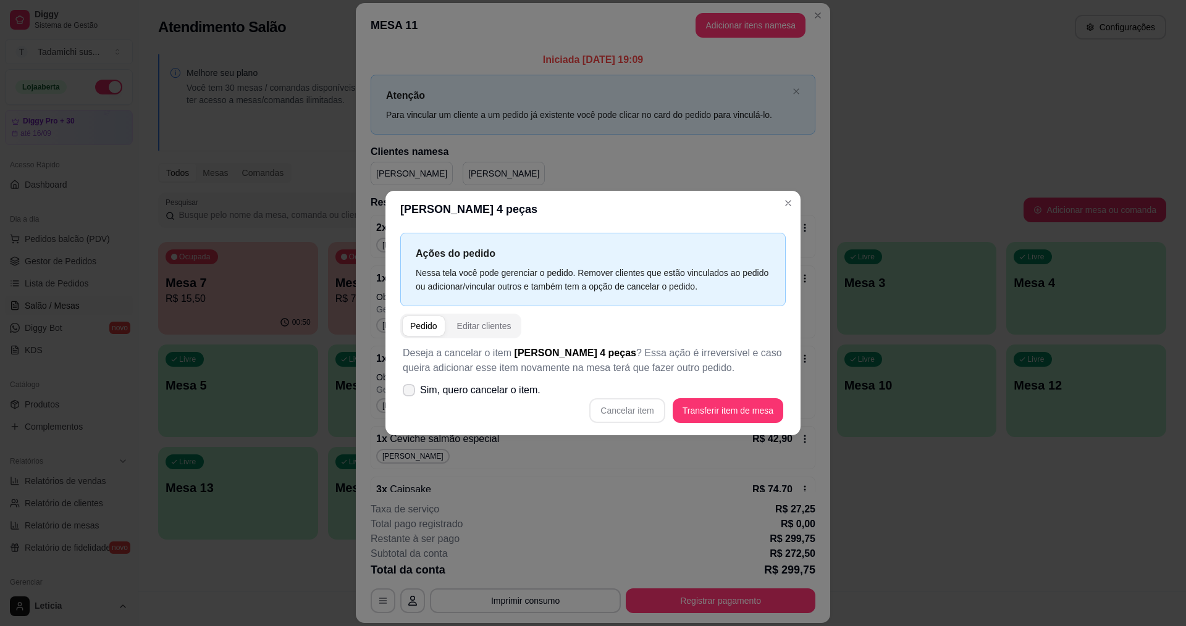
click at [417, 386] on label "Sim, quero cancelar o item." at bounding box center [472, 390] width 148 height 25
click at [410, 393] on input "Sim, quero cancelar o item." at bounding box center [406, 397] width 8 height 8
checkbox input "true"
click at [619, 407] on button "Cancelar item" at bounding box center [626, 411] width 75 height 25
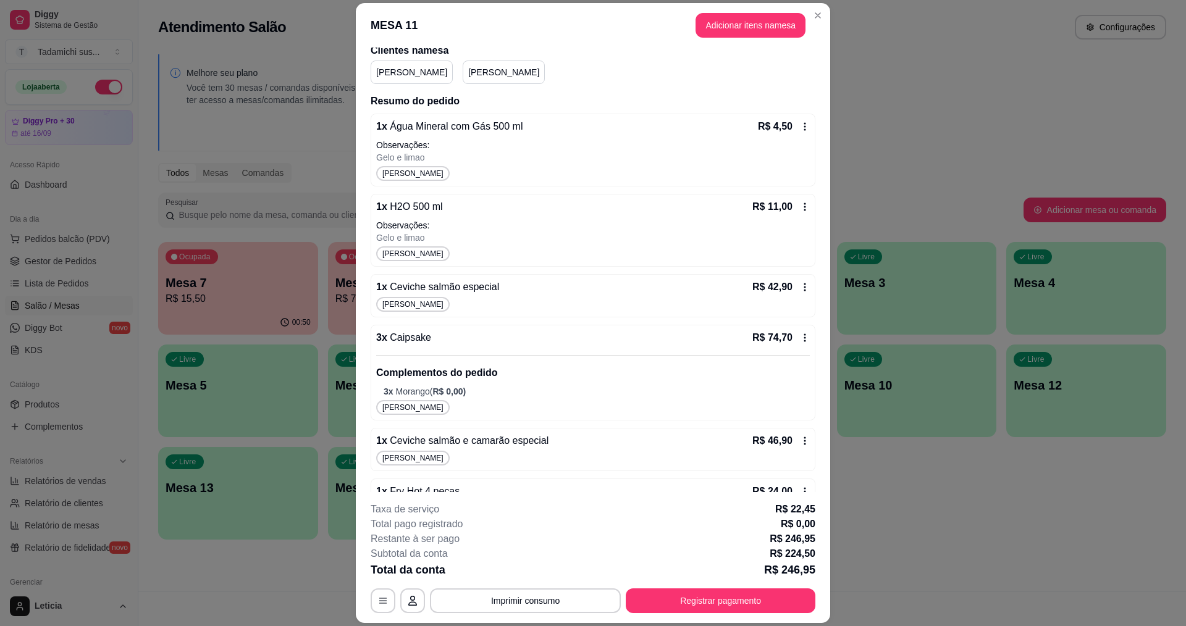
scroll to position [124, 0]
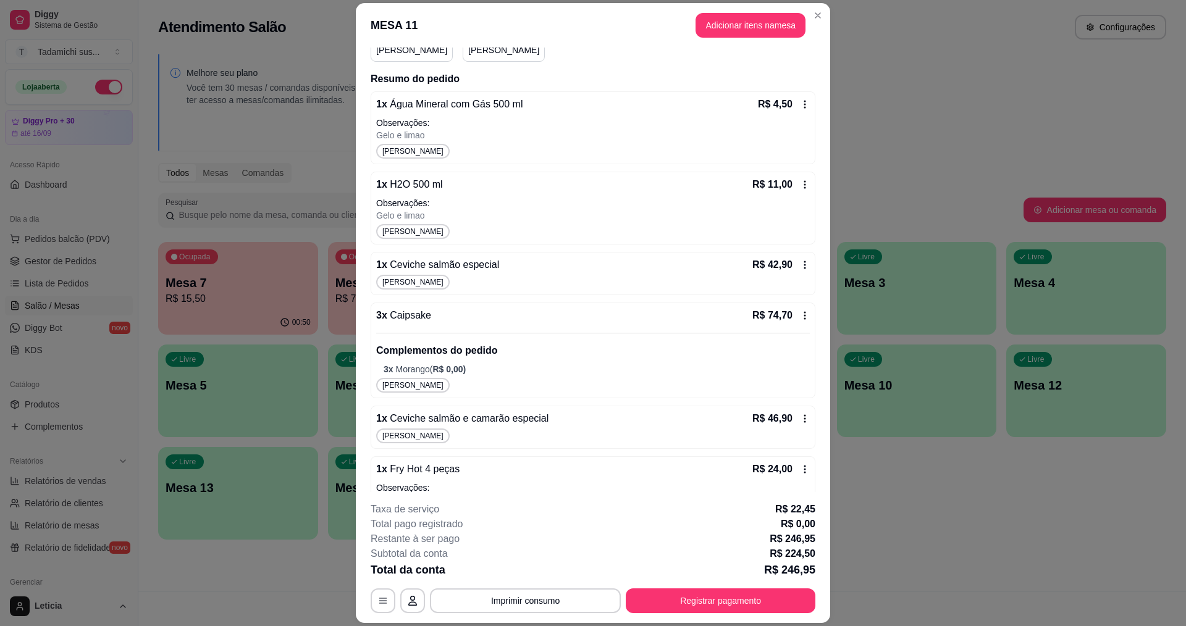
click at [800, 262] on icon at bounding box center [805, 265] width 10 height 10
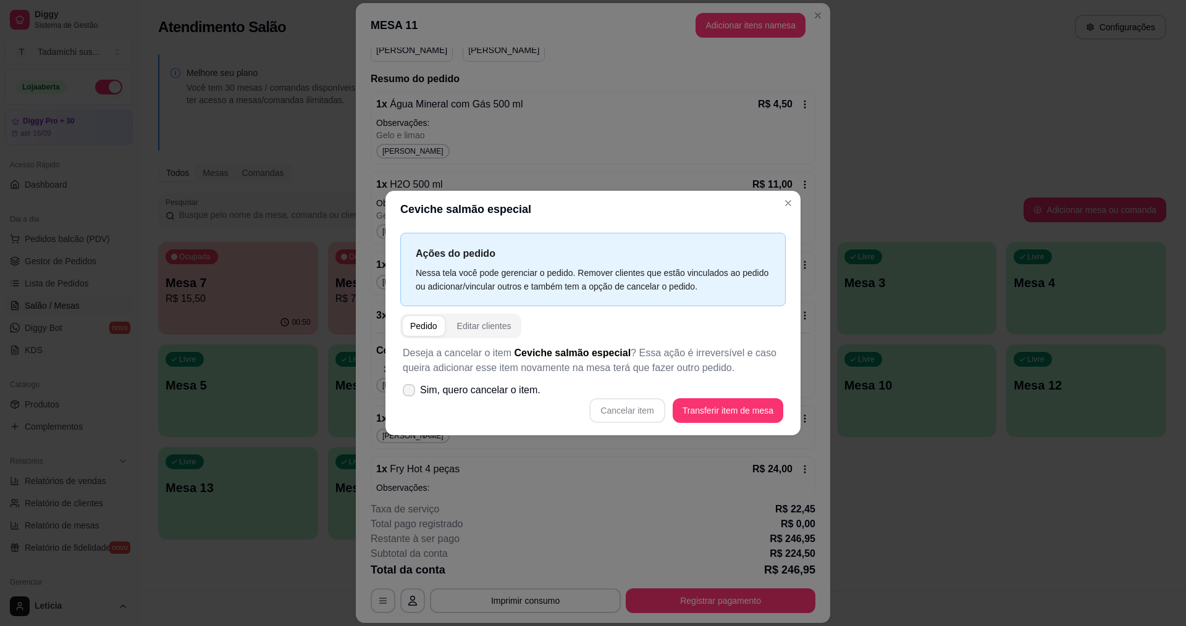
click at [405, 383] on label "Sim, quero cancelar o item." at bounding box center [472, 390] width 148 height 25
click at [405, 393] on input "Sim, quero cancelar o item." at bounding box center [406, 397] width 8 height 8
checkbox input "true"
click at [622, 411] on button "Cancelar item" at bounding box center [626, 411] width 75 height 25
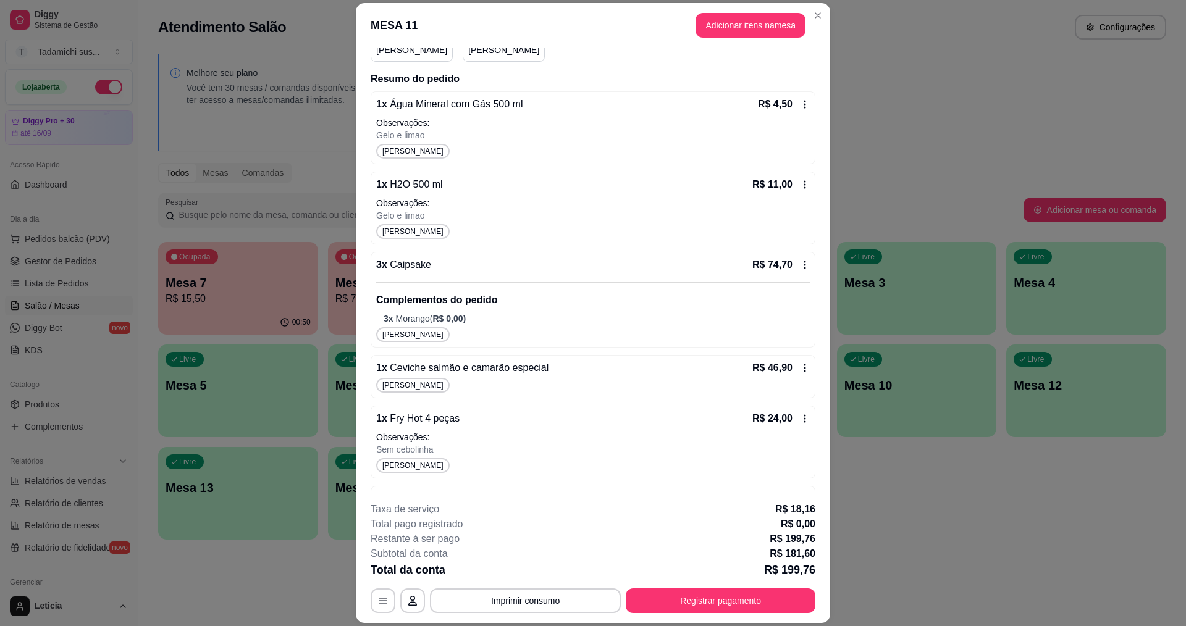
click at [800, 260] on icon at bounding box center [805, 265] width 10 height 10
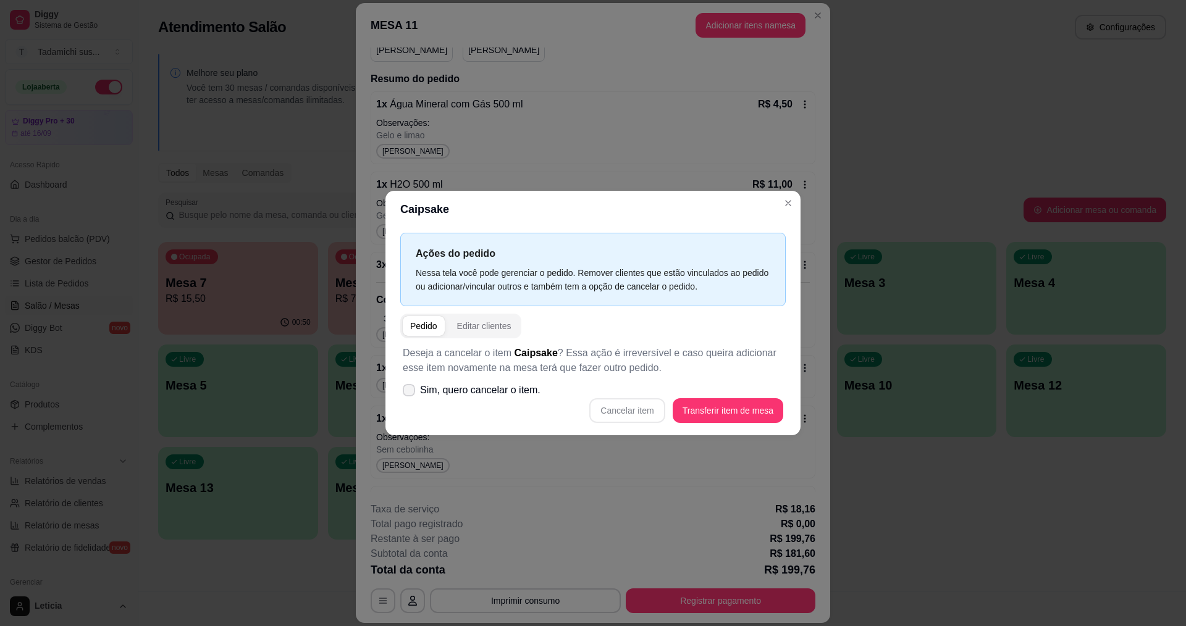
click at [410, 392] on icon at bounding box center [409, 390] width 10 height 7
click at [410, 393] on input "Sim, quero cancelar o item." at bounding box center [406, 397] width 8 height 8
checkbox input "true"
click at [624, 415] on button "Cancelar item" at bounding box center [628, 411] width 74 height 24
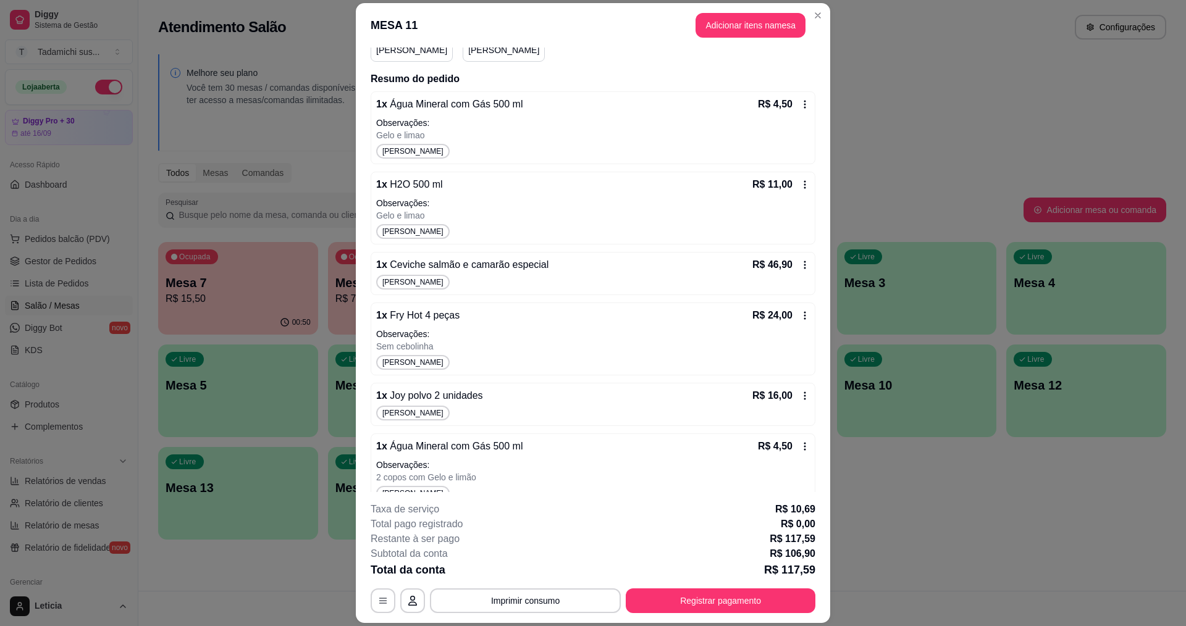
click at [800, 314] on icon at bounding box center [805, 316] width 10 height 10
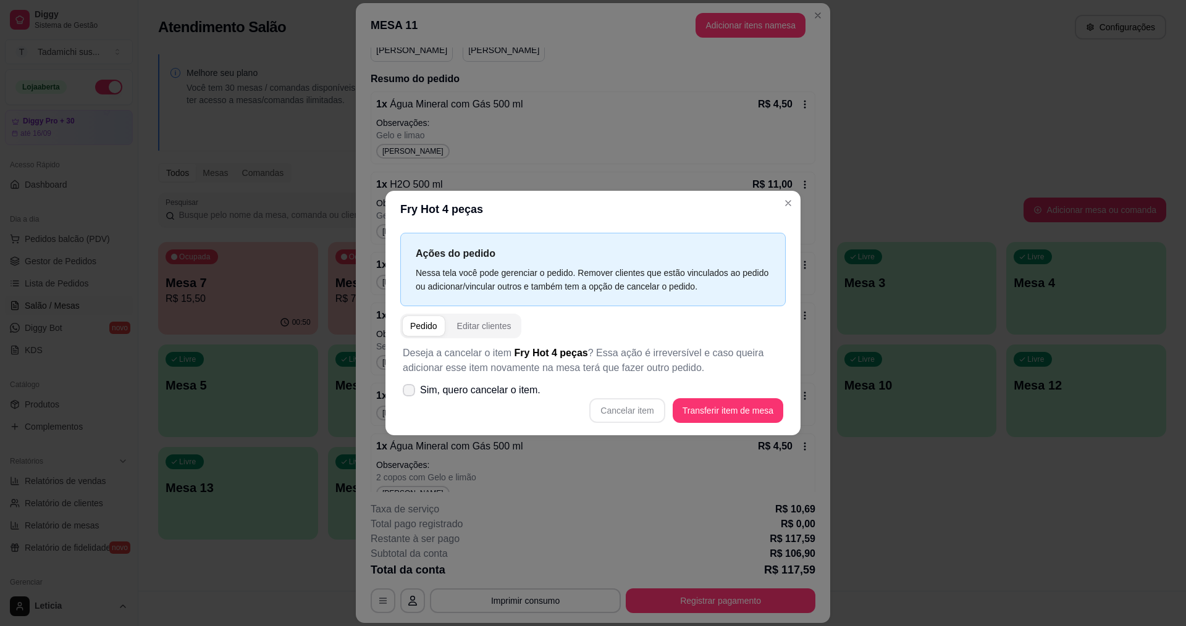
click at [408, 394] on icon at bounding box center [409, 390] width 10 height 7
click at [408, 394] on input "Sim, quero cancelar o item." at bounding box center [406, 397] width 8 height 8
checkbox input "true"
click at [644, 418] on button "Cancelar item" at bounding box center [626, 411] width 75 height 25
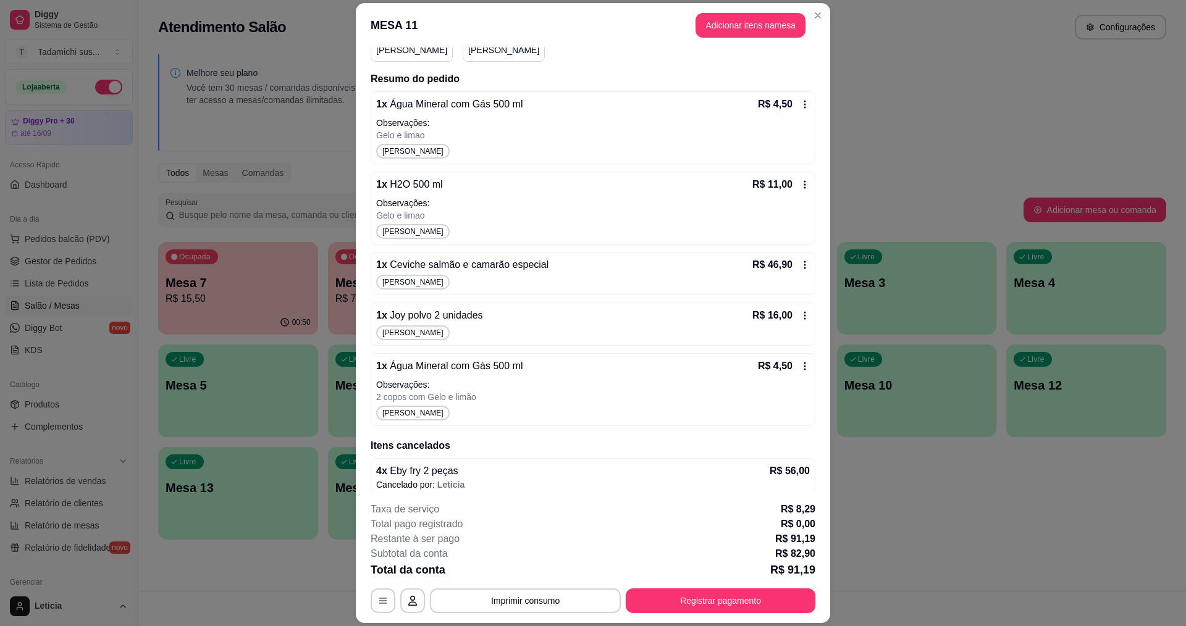
click at [800, 266] on icon at bounding box center [805, 265] width 10 height 10
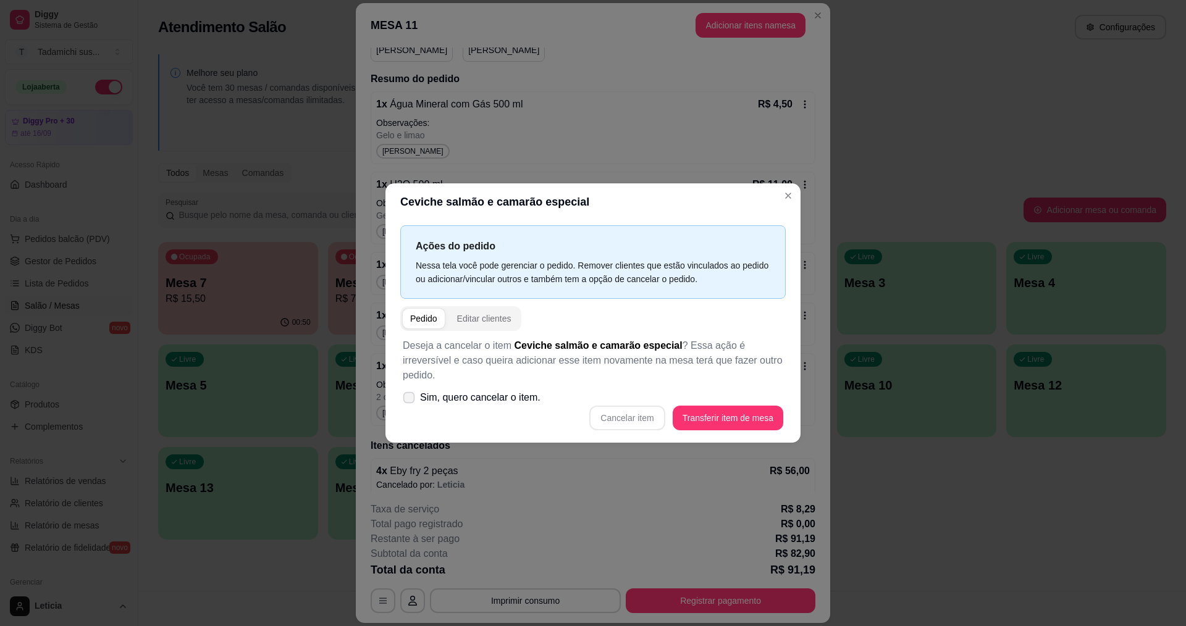
click at [407, 394] on icon at bounding box center [408, 397] width 9 height 7
click at [407, 400] on input "Sim, quero cancelar o item." at bounding box center [406, 404] width 8 height 8
checkbox input "true"
click at [610, 408] on button "Cancelar item" at bounding box center [628, 419] width 74 height 24
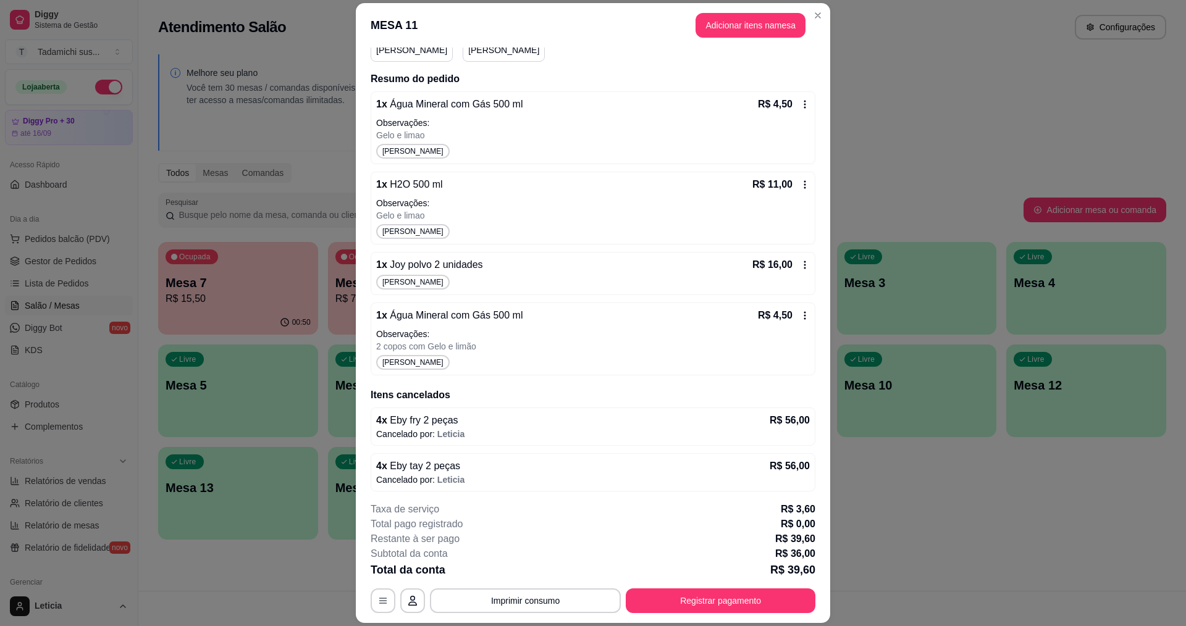
click at [800, 260] on icon at bounding box center [805, 265] width 10 height 10
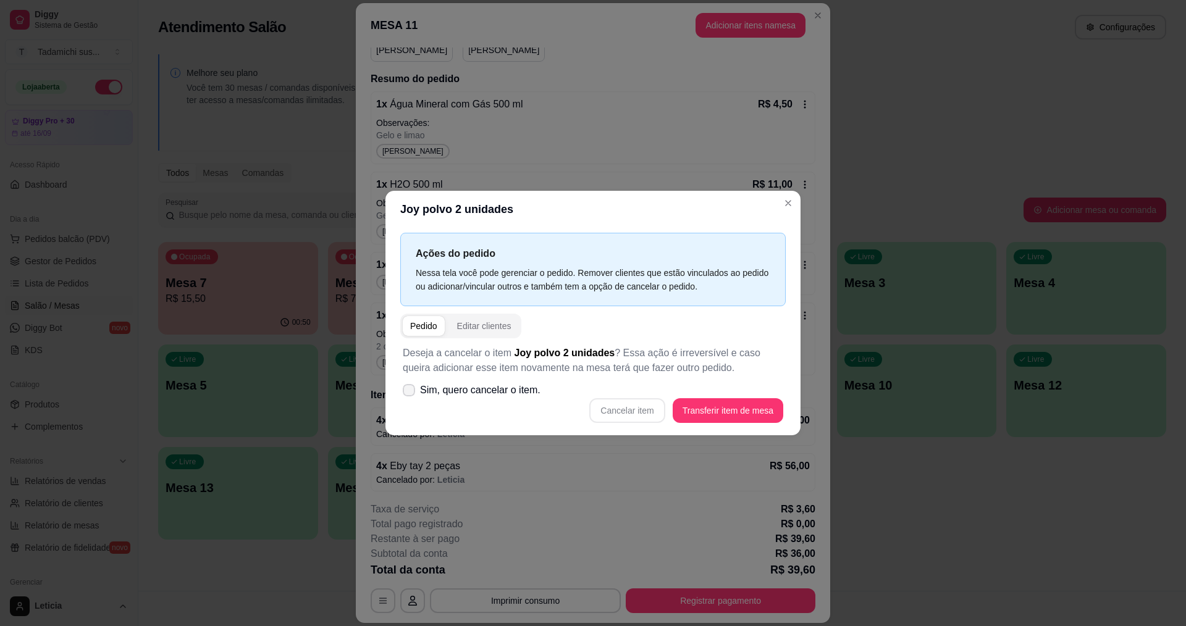
click at [420, 386] on label "Sim, quero cancelar o item." at bounding box center [472, 390] width 148 height 25
click at [410, 393] on input "Sim, quero cancelar o item." at bounding box center [406, 397] width 8 height 8
checkbox input "true"
click at [643, 408] on button "Cancelar item" at bounding box center [626, 411] width 75 height 25
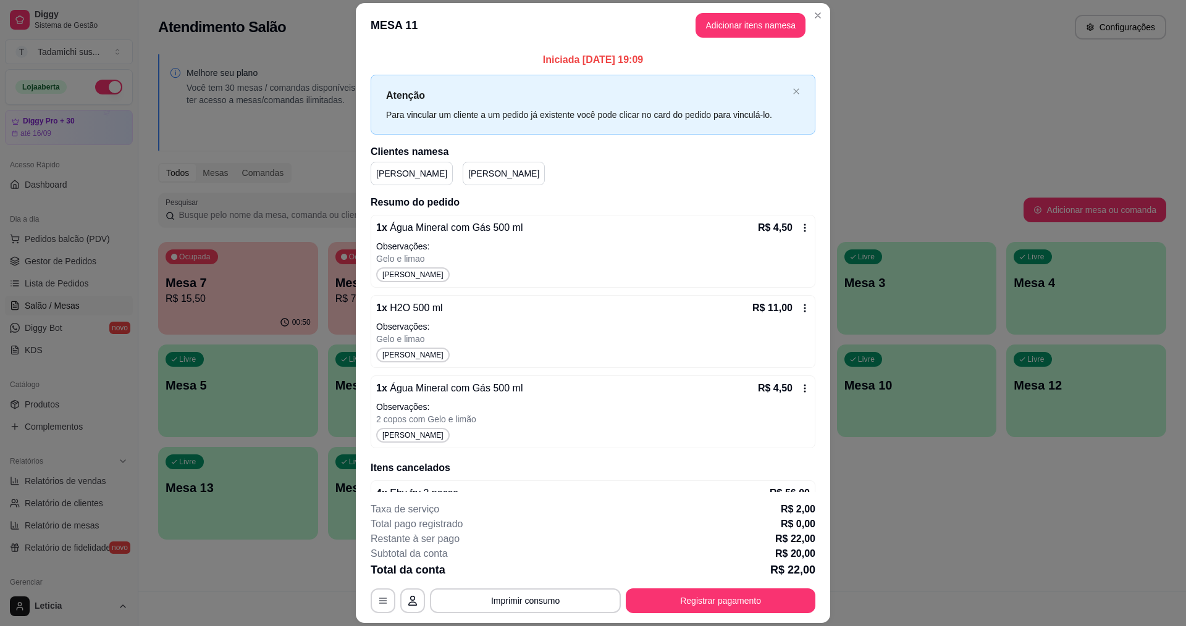
scroll to position [62, 0]
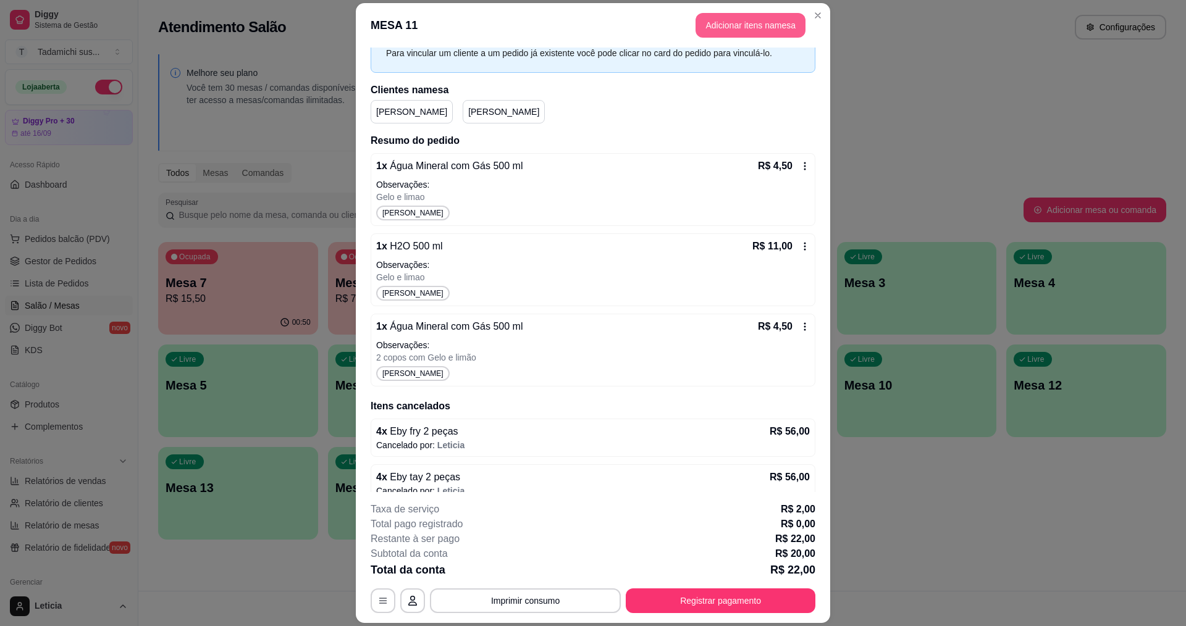
click at [731, 30] on button "Adicionar itens na mesa" at bounding box center [751, 25] width 110 height 25
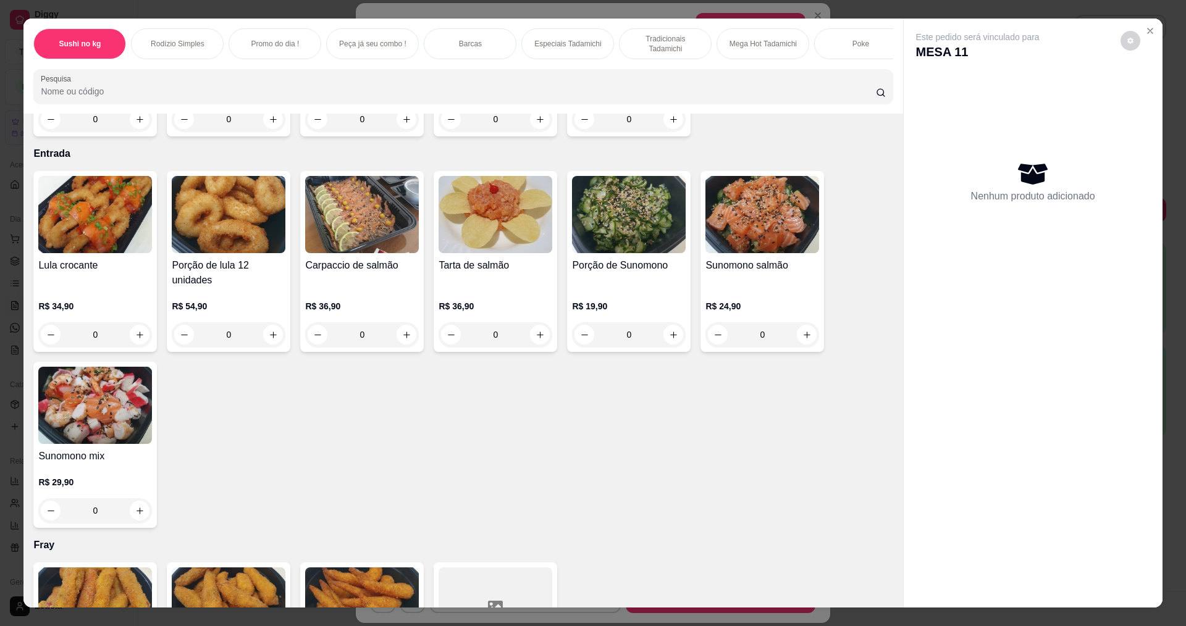
scroll to position [12212, 0]
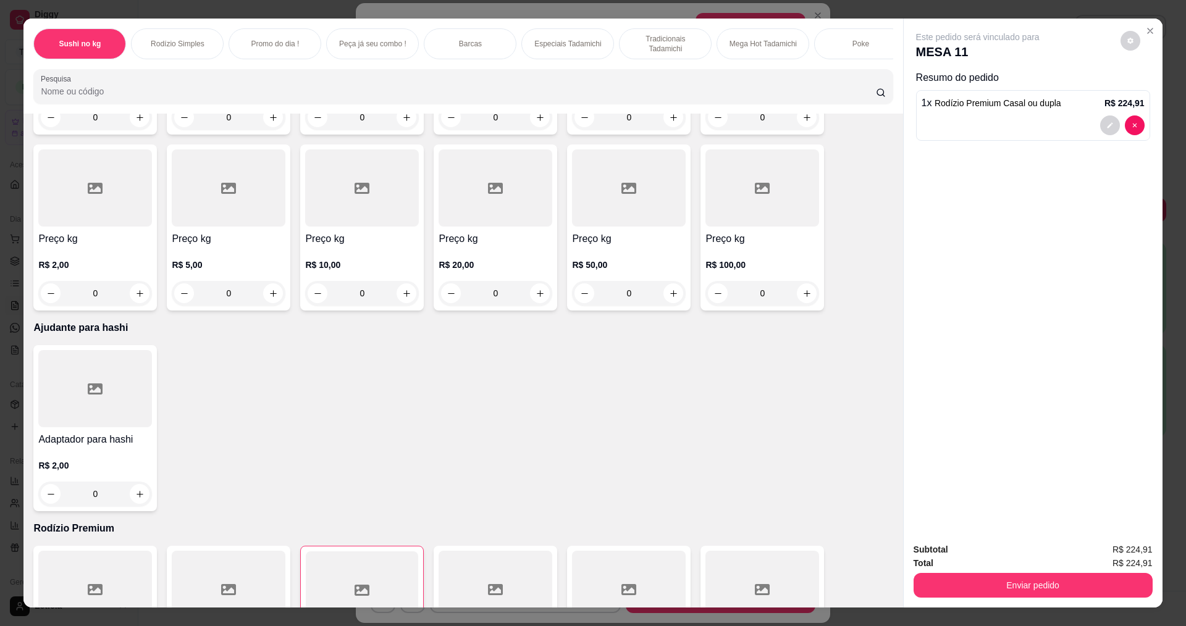
type input "2"
click at [963, 580] on button "Enviar pedido" at bounding box center [1033, 585] width 232 height 24
click at [984, 554] on button "Não registrar e enviar pedido" at bounding box center [992, 555] width 129 height 23
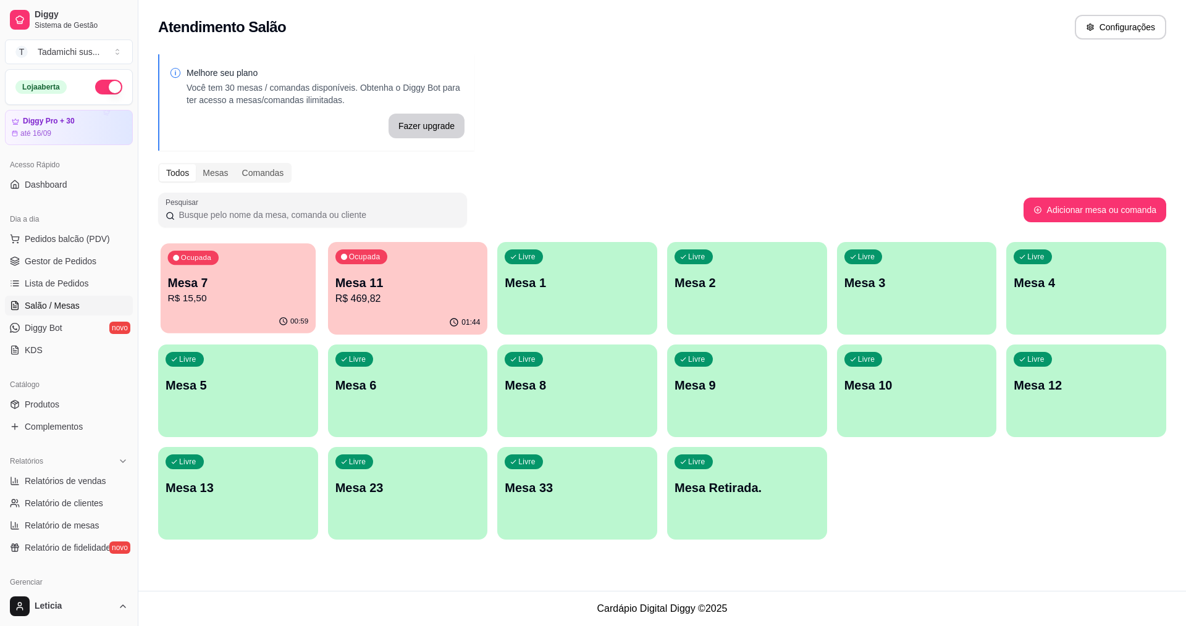
click at [219, 303] on p "R$ 15,50" at bounding box center [238, 299] width 141 height 14
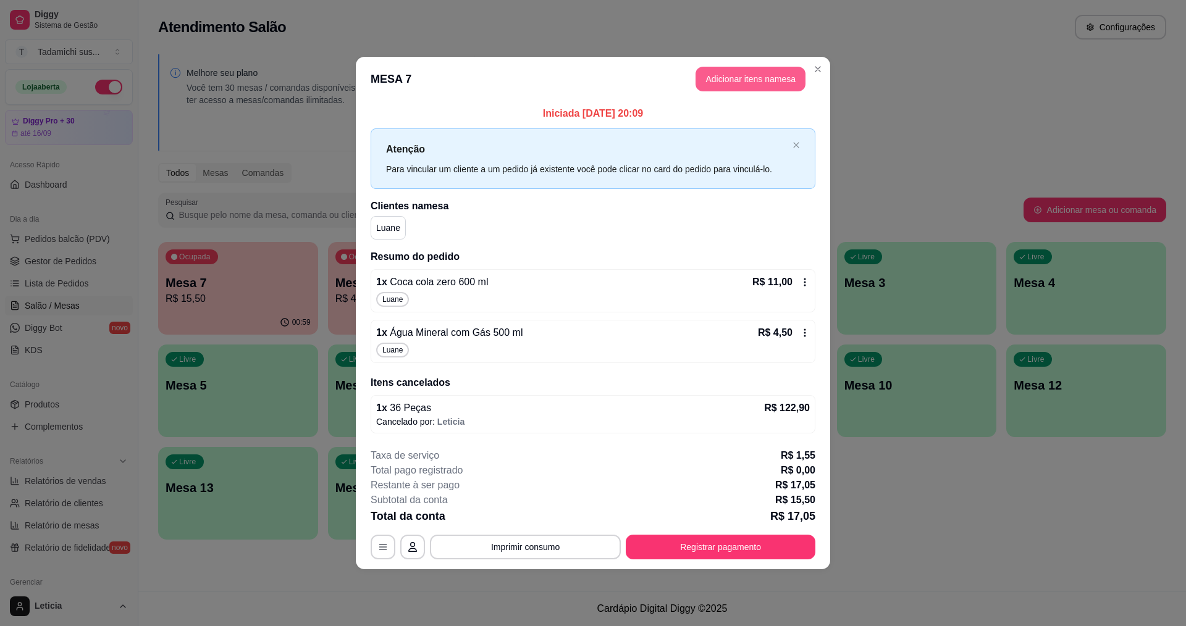
click at [734, 80] on button "Adicionar itens na mesa" at bounding box center [751, 79] width 110 height 25
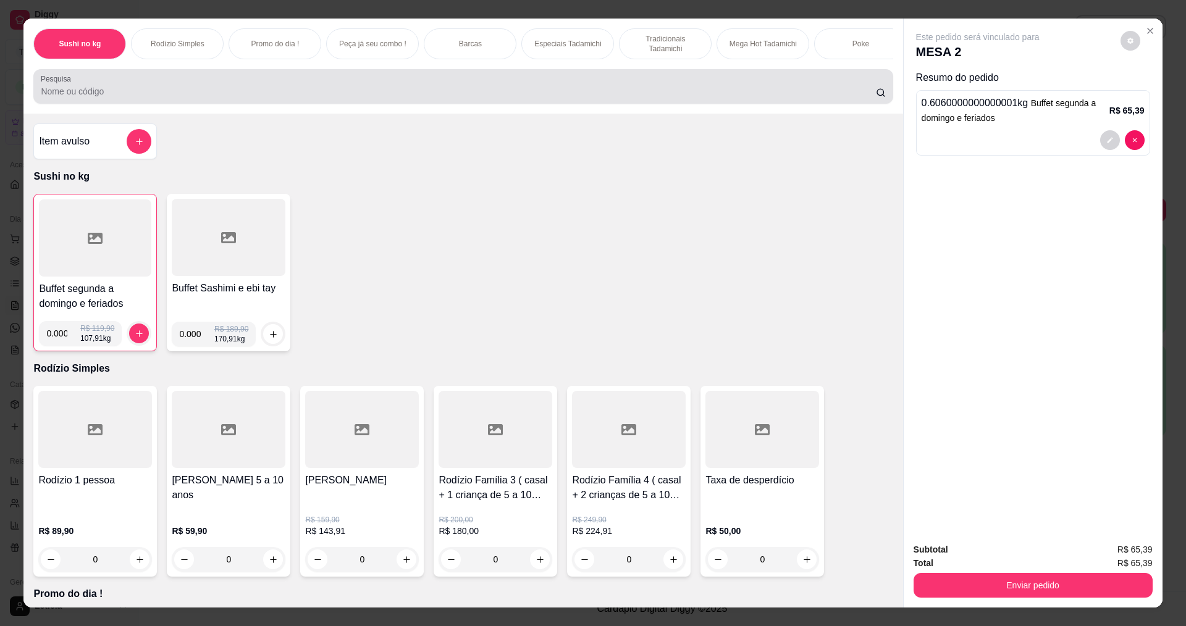
click at [140, 98] on input "Pesquisa" at bounding box center [458, 91] width 835 height 12
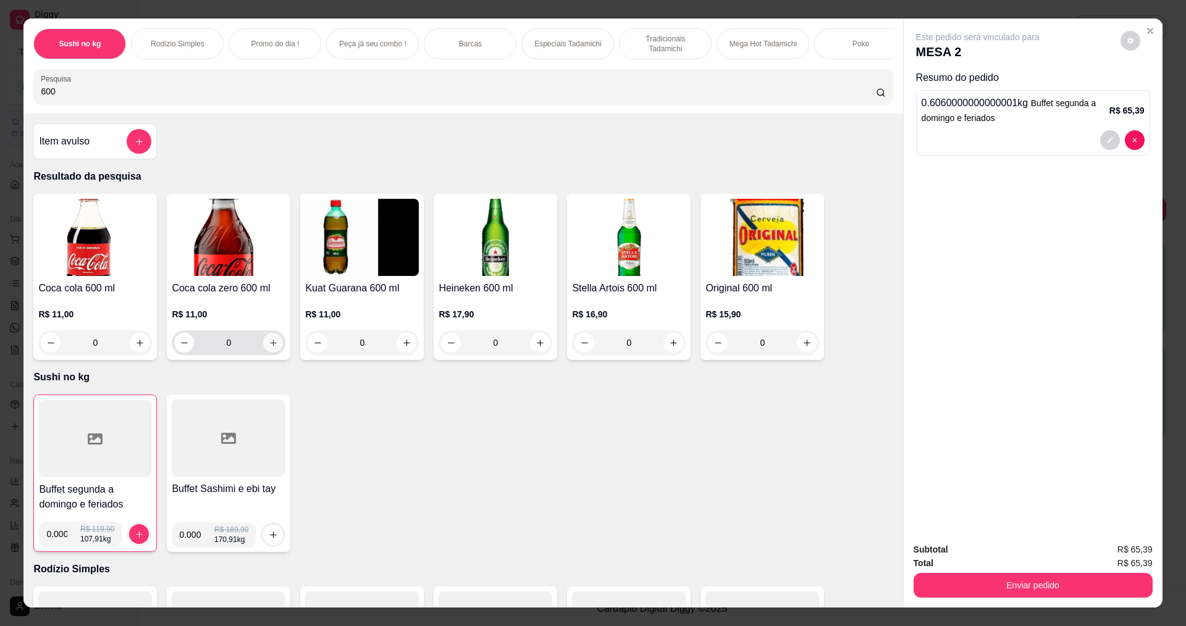
type input "600"
click at [274, 353] on button "increase-product-quantity" at bounding box center [273, 343] width 19 height 19
type input "1"
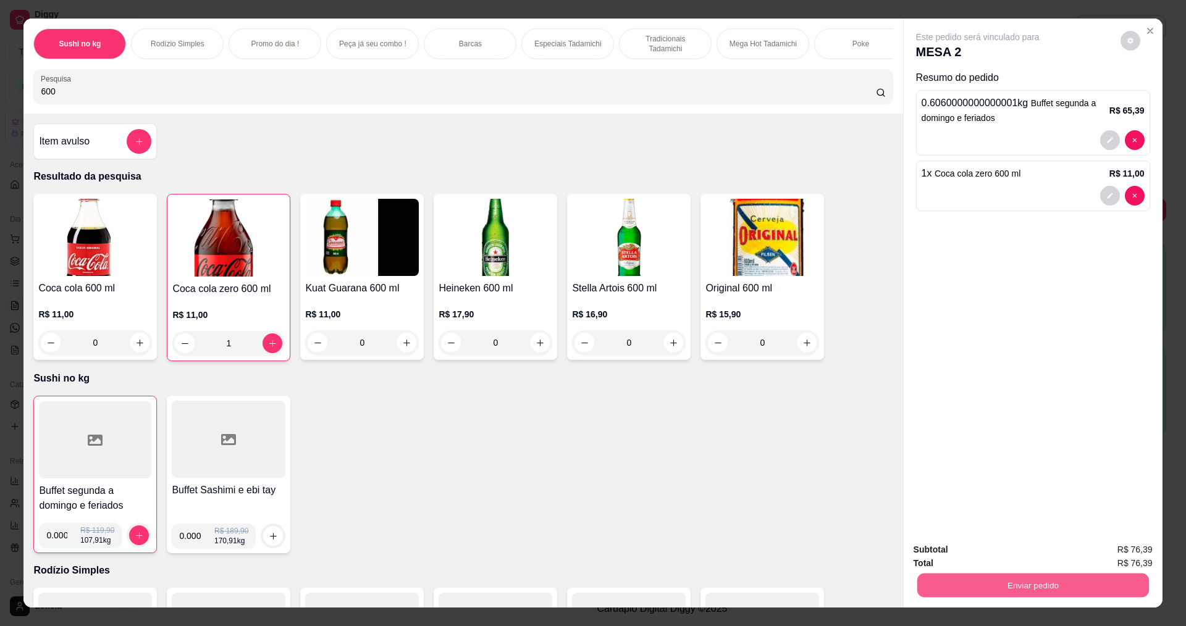
click at [971, 591] on button "Enviar pedido" at bounding box center [1033, 585] width 232 height 24
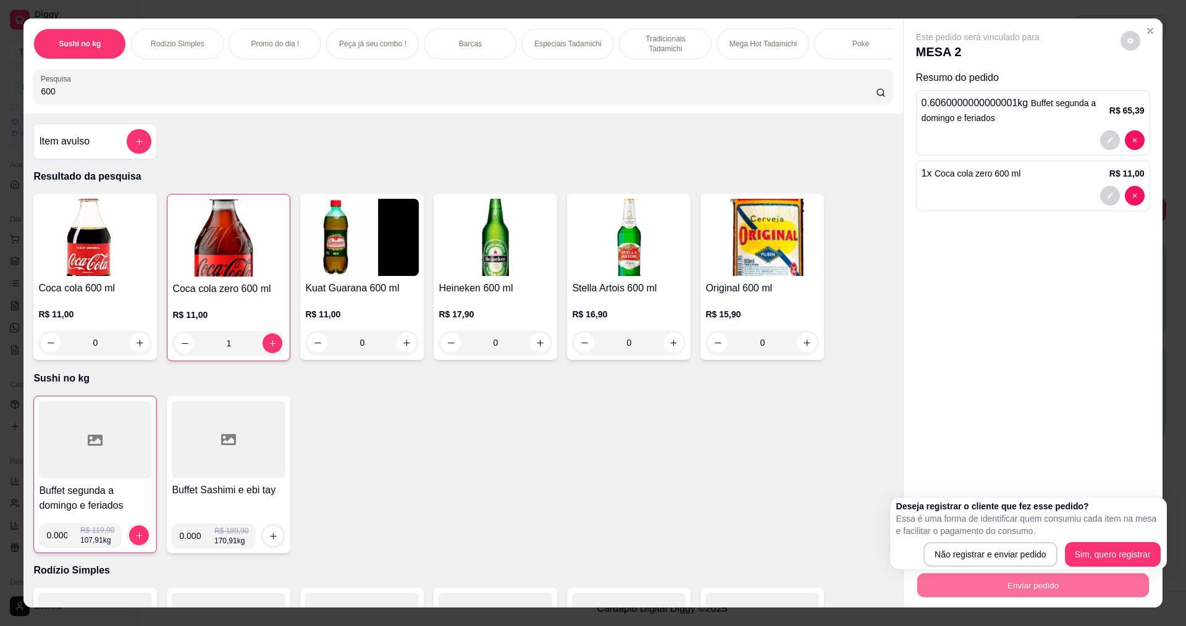
click at [941, 537] on p "Essa é uma forma de identificar quem consumiu cada item na mesa e facilitar o p…" at bounding box center [1028, 525] width 264 height 25
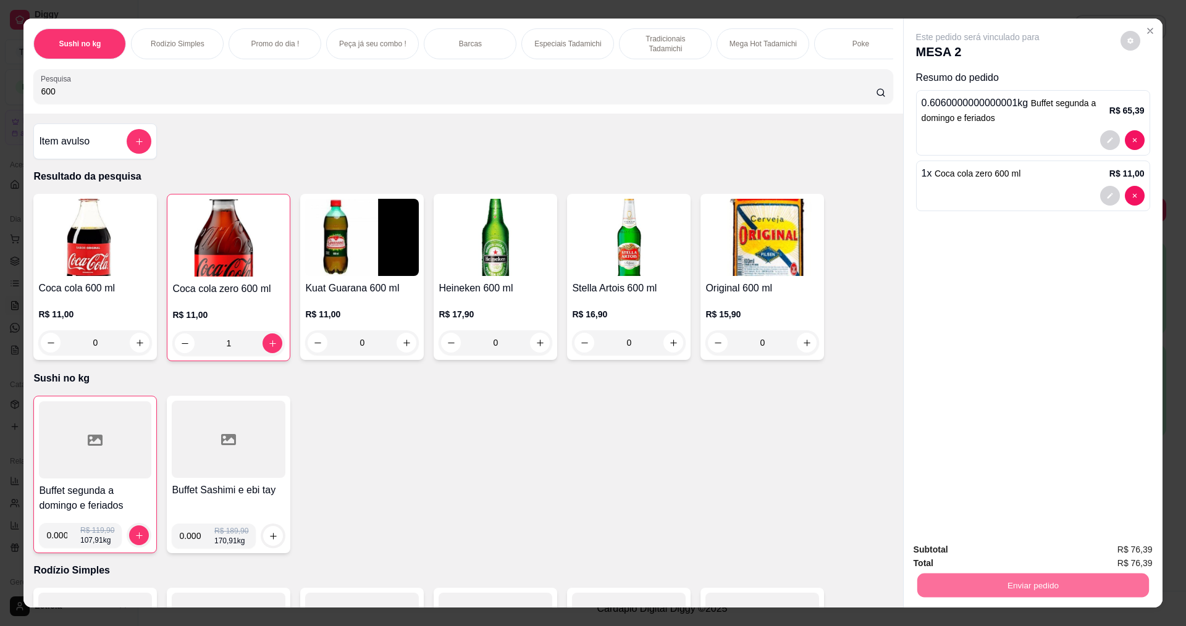
click at [960, 546] on button "Não registrar e enviar pedido" at bounding box center [992, 555] width 125 height 23
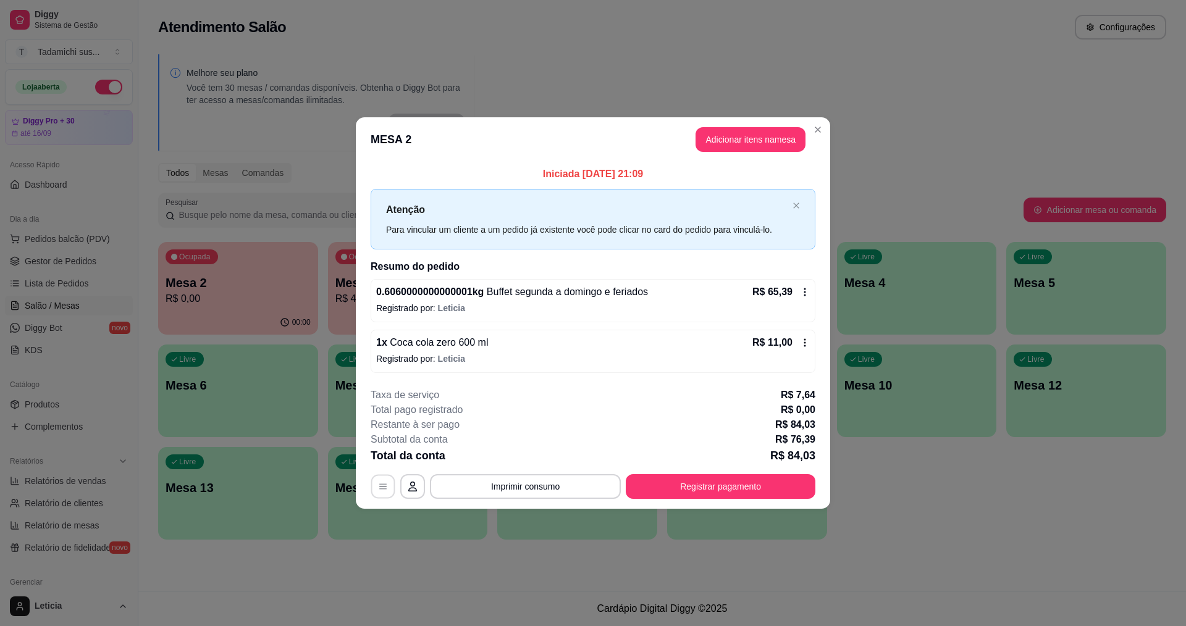
click at [381, 490] on icon "button" at bounding box center [383, 487] width 10 height 10
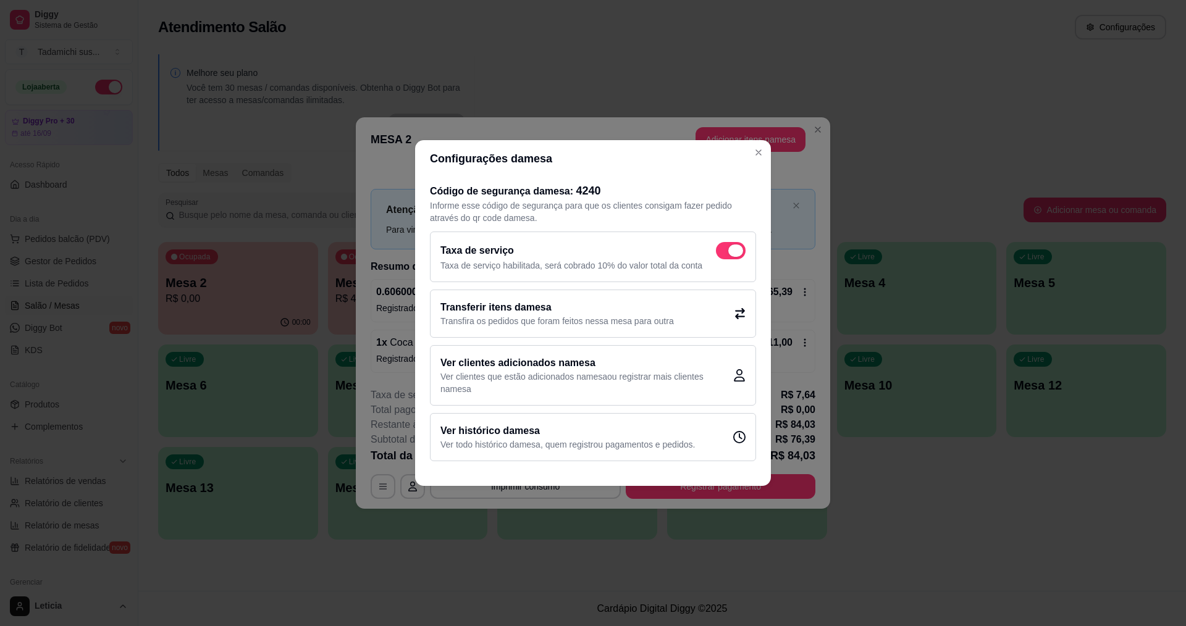
click at [732, 256] on span at bounding box center [731, 250] width 30 height 17
click at [724, 256] on input "checkbox" at bounding box center [719, 257] width 8 height 8
checkbox input "false"
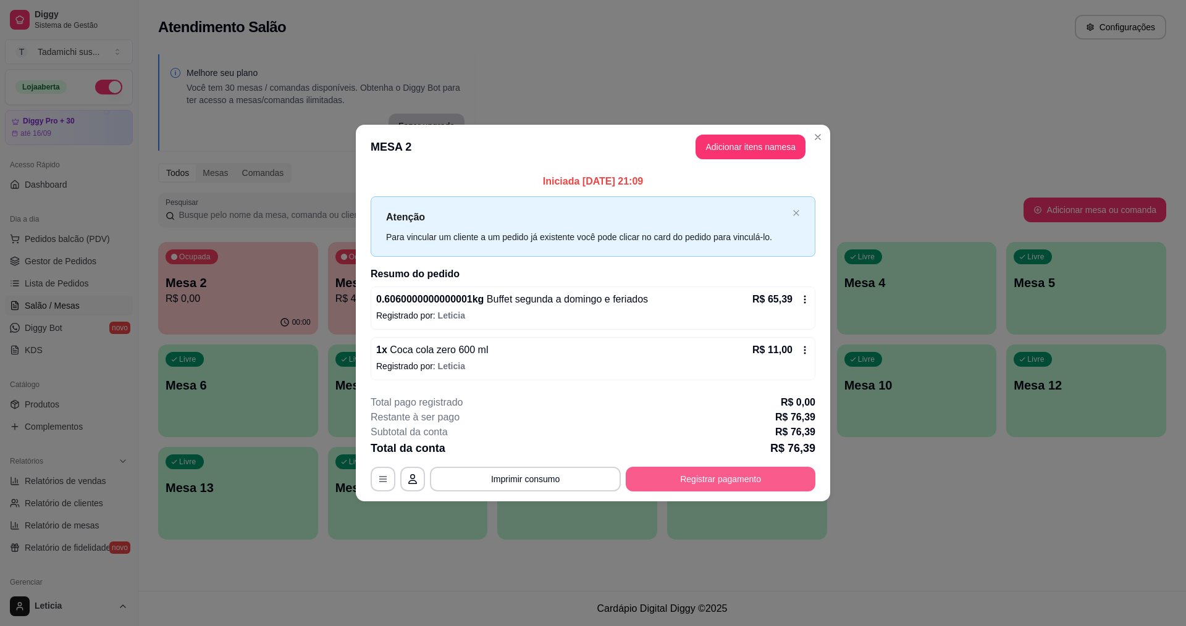
click at [713, 480] on button "Registrar pagamento" at bounding box center [721, 479] width 190 height 25
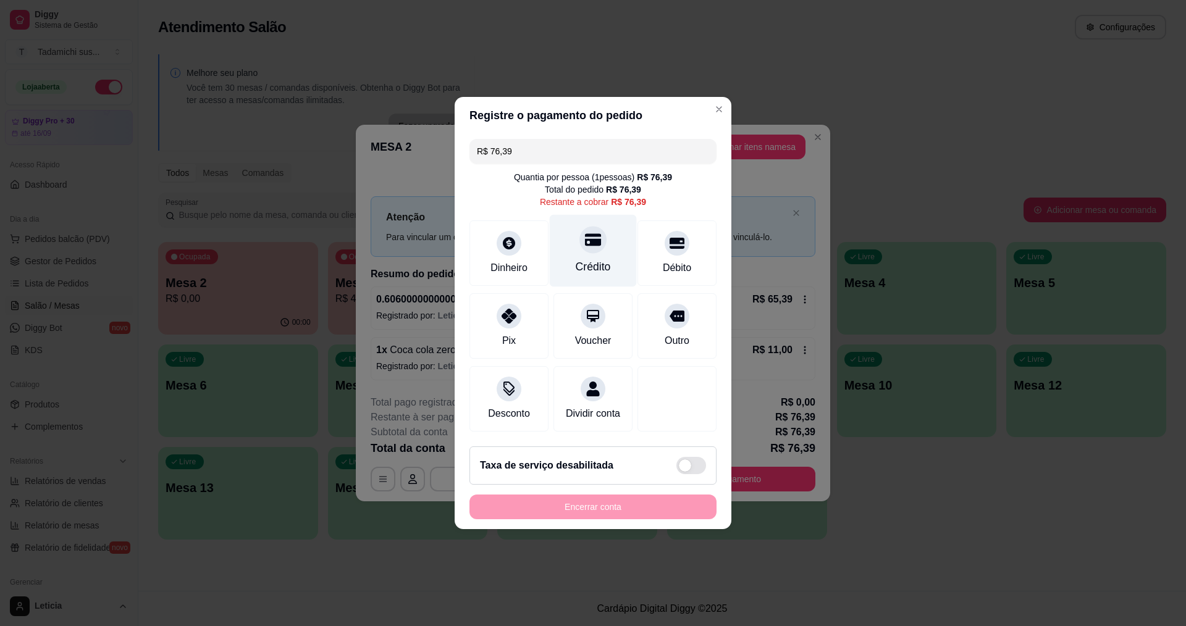
click at [607, 257] on div "Crédito" at bounding box center [593, 251] width 87 height 72
type input "R$ 0,00"
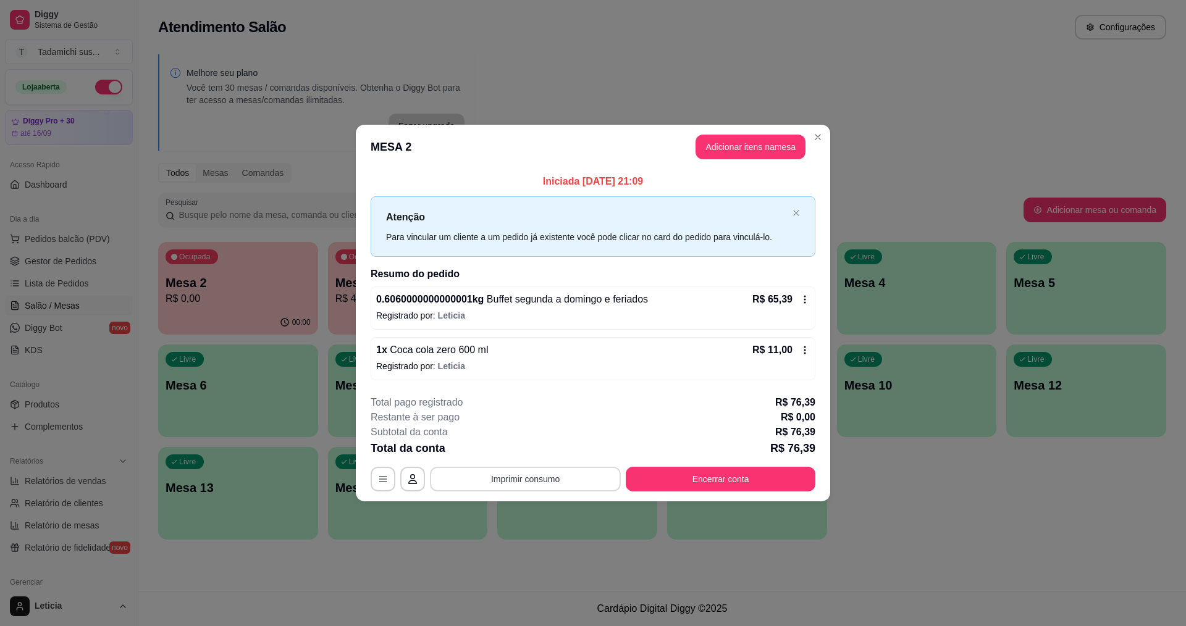
click at [549, 479] on button "Imprimir consumo" at bounding box center [525, 479] width 191 height 25
click at [559, 420] on button "IMPRESSORA HAYOM" at bounding box center [528, 426] width 95 height 20
click at [686, 478] on button "Encerrar conta" at bounding box center [721, 479] width 190 height 25
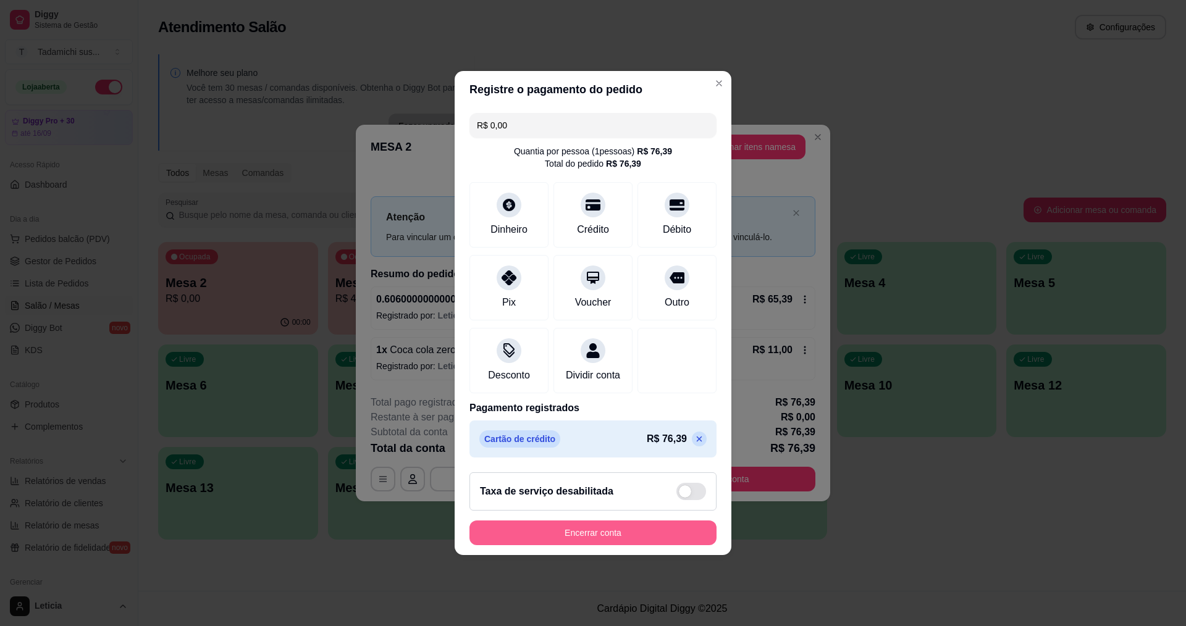
click at [631, 544] on button "Encerrar conta" at bounding box center [593, 533] width 247 height 25
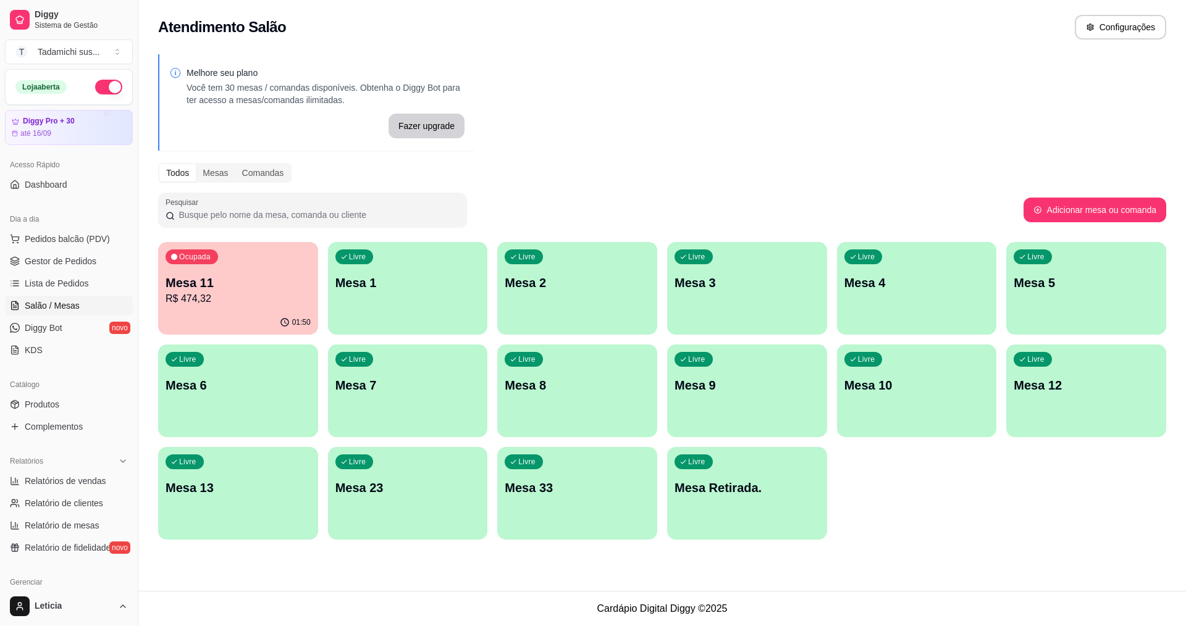
click at [186, 489] on p "Mesa 13" at bounding box center [238, 487] width 145 height 17
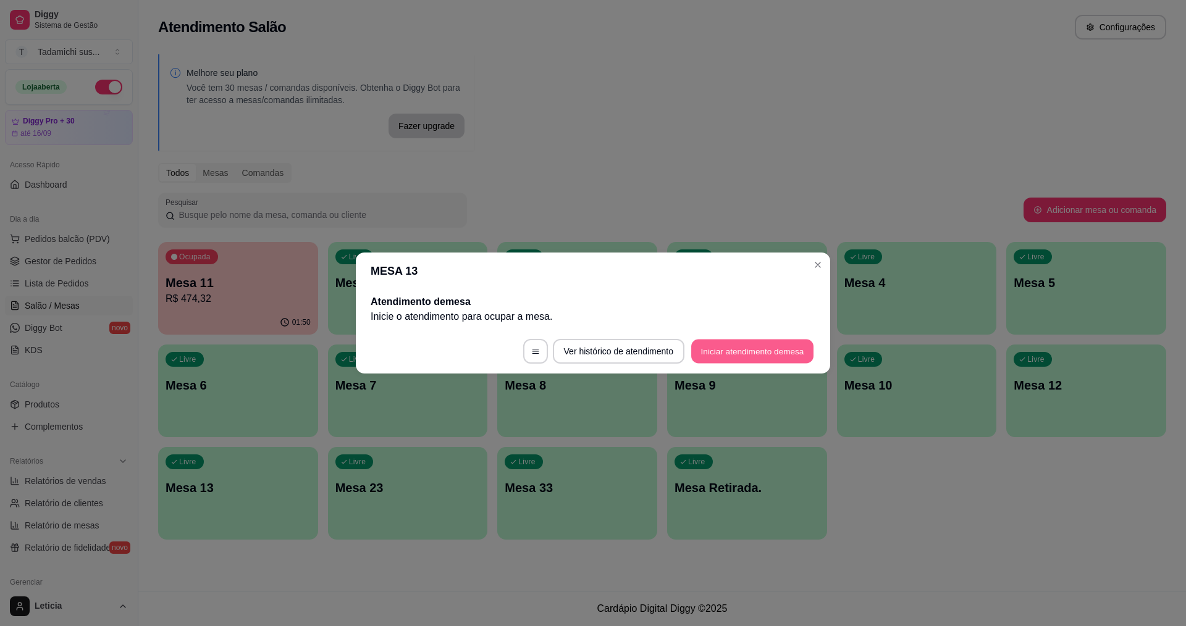
click at [790, 347] on button "Iniciar atendimento de mesa" at bounding box center [752, 352] width 122 height 24
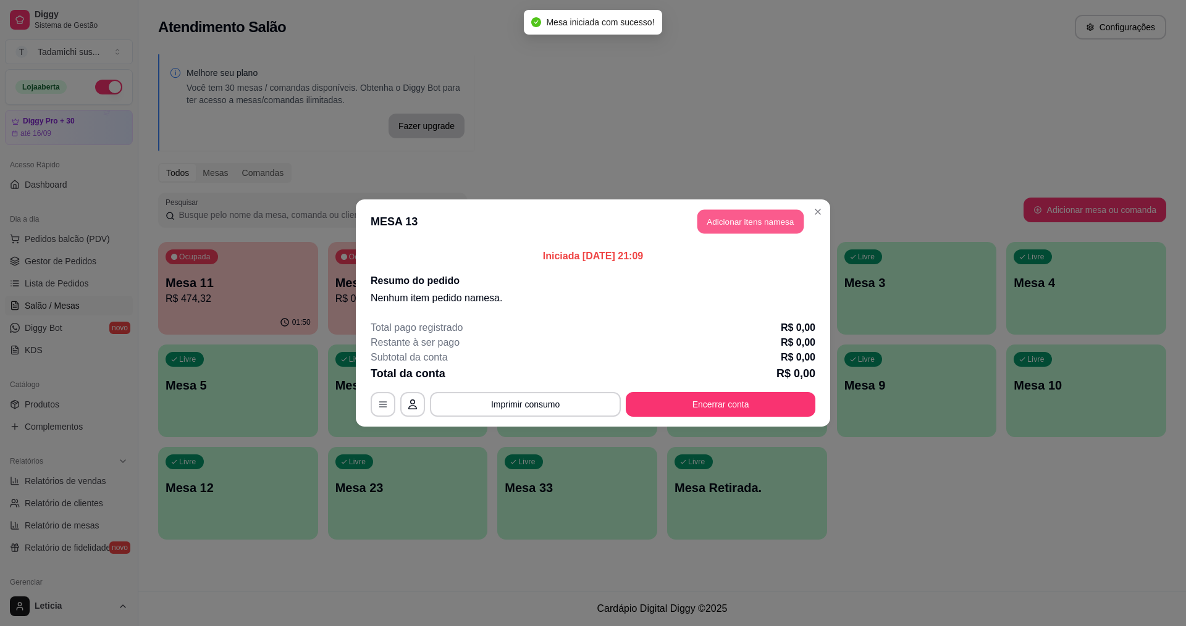
click at [733, 234] on button "Adicionar itens na mesa" at bounding box center [751, 222] width 106 height 24
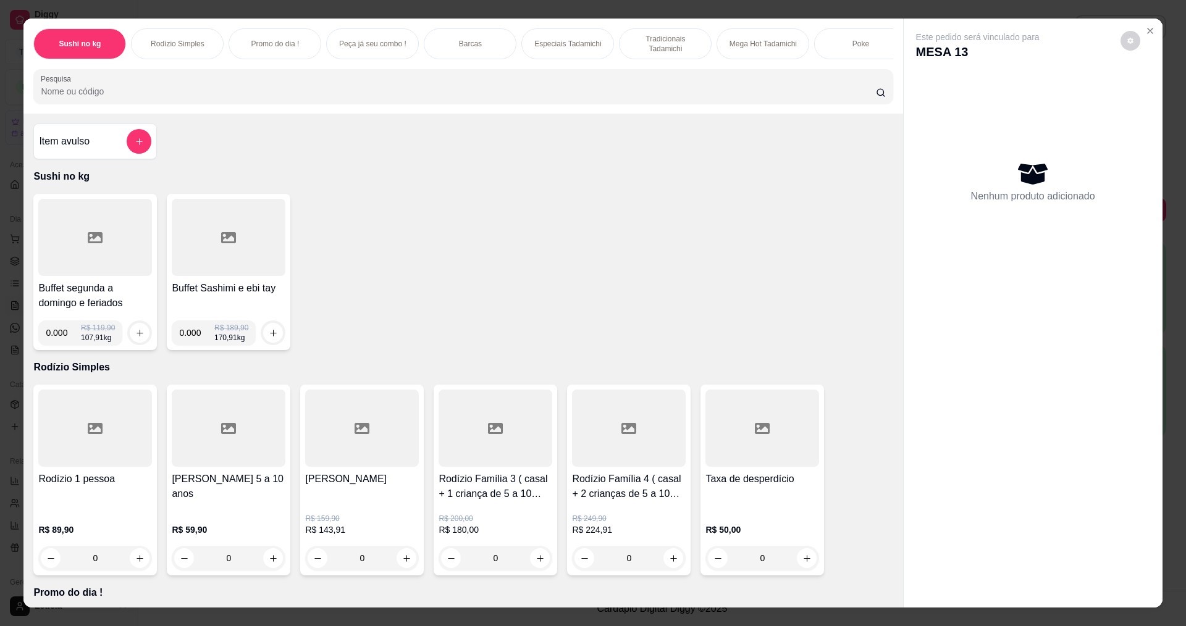
click at [132, 230] on div at bounding box center [95, 237] width 114 height 77
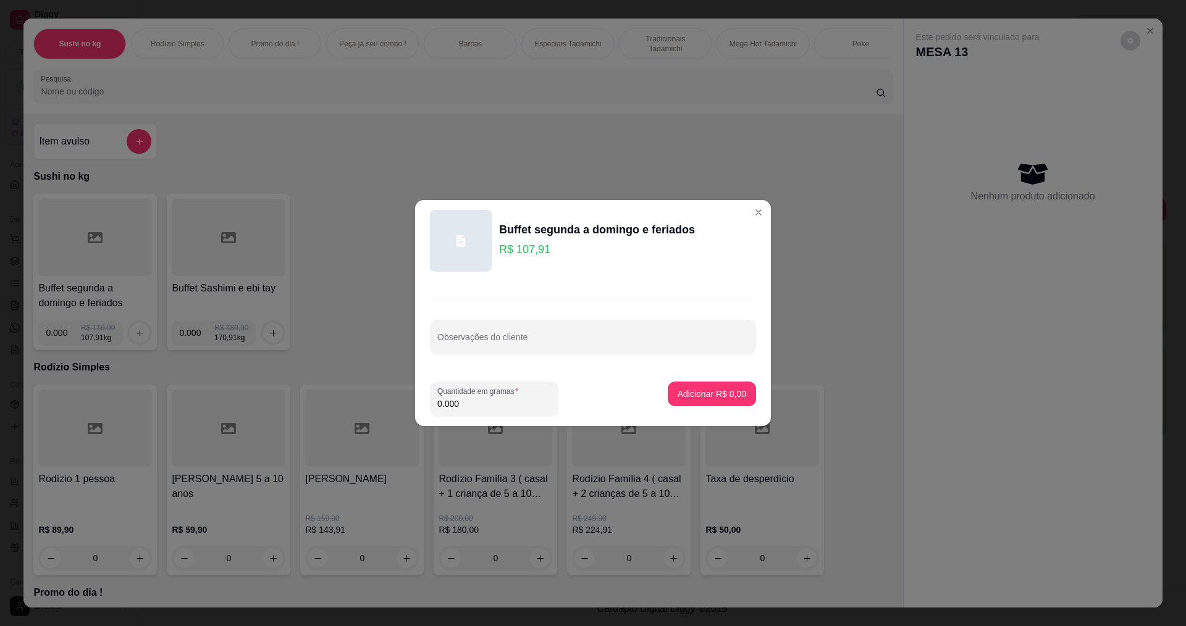
click at [492, 406] on input "0.000" at bounding box center [494, 404] width 114 height 12
type input "0.094"
click at [689, 399] on p "Adicionar R$ 10,14" at bounding box center [710, 394] width 74 height 12
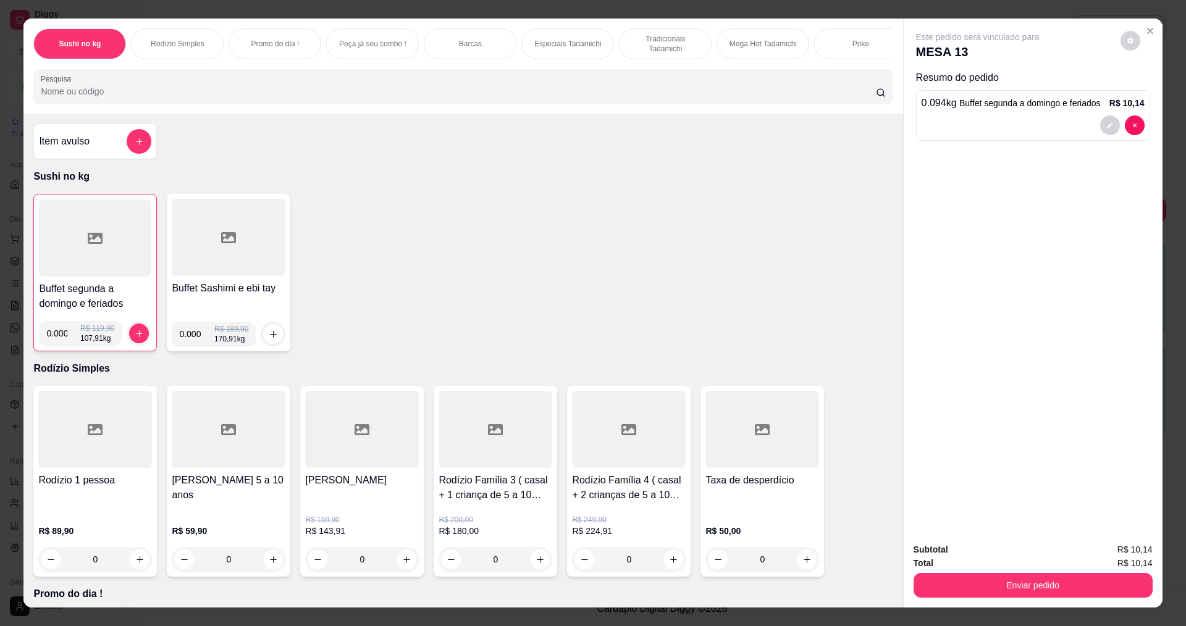
click at [226, 271] on div at bounding box center [229, 237] width 114 height 77
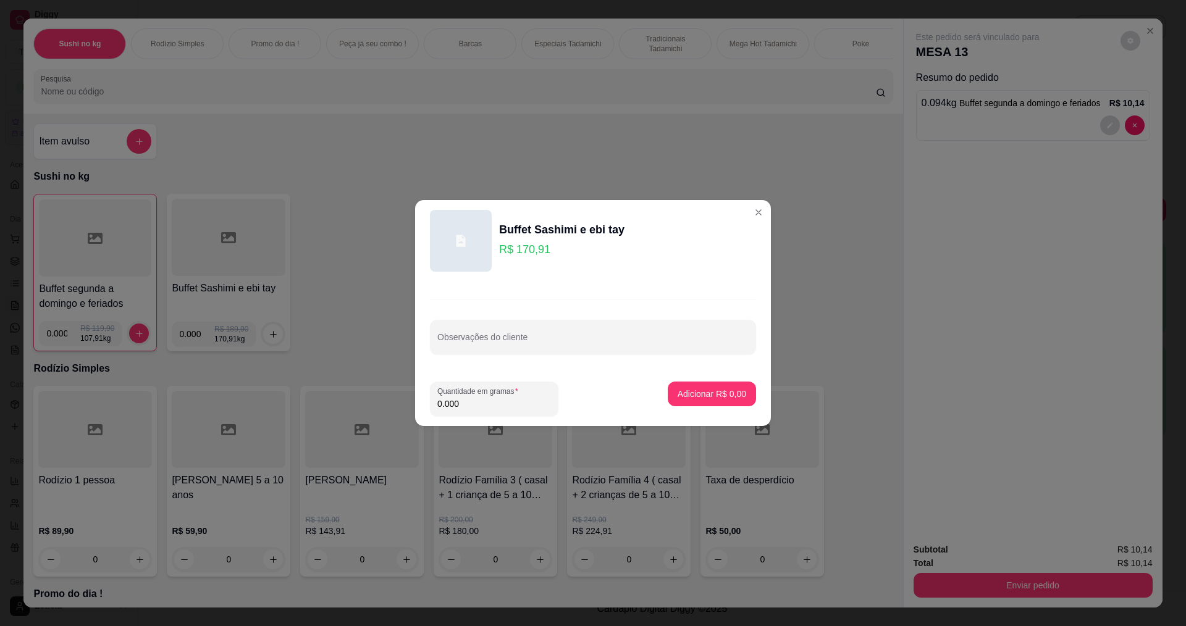
click at [475, 403] on input "0.000" at bounding box center [494, 404] width 114 height 12
type input "0.228"
click at [695, 395] on p "Adicionar R$ 38,97" at bounding box center [710, 394] width 74 height 12
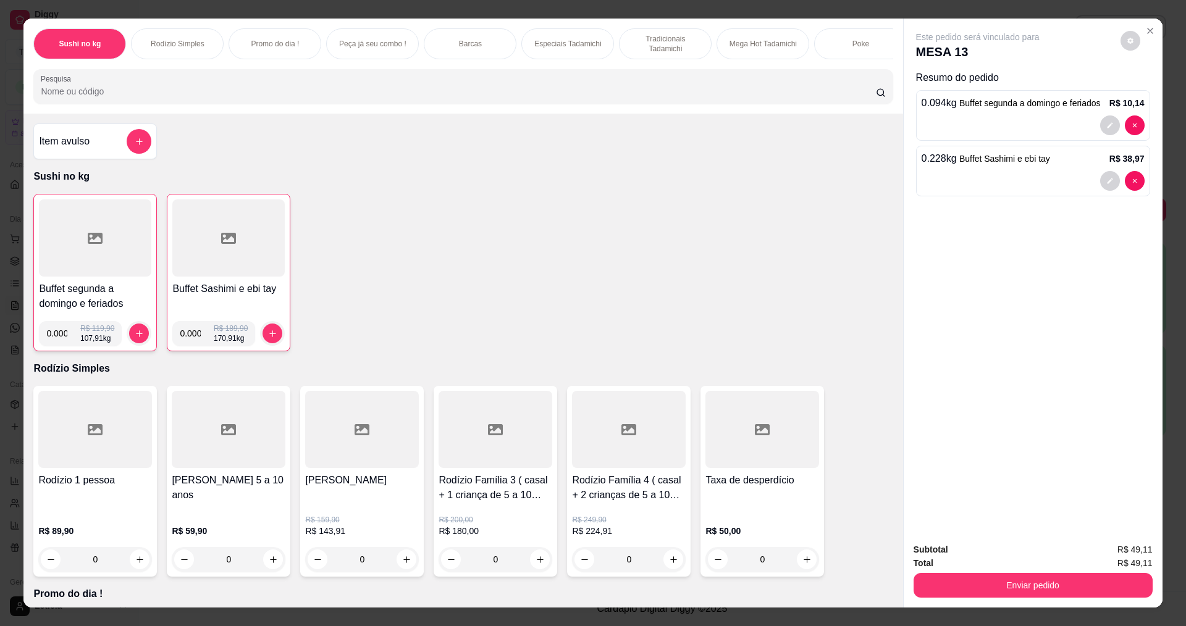
click at [91, 235] on div at bounding box center [95, 238] width 112 height 77
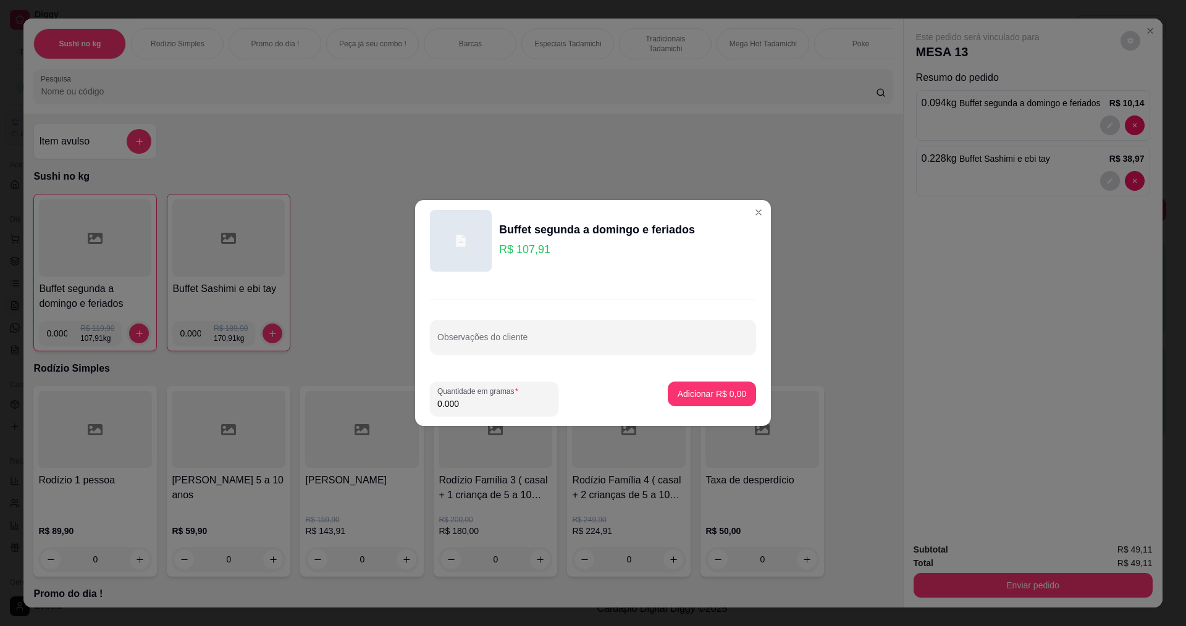
click at [481, 402] on input "0.000" at bounding box center [494, 404] width 114 height 12
type input "0.148"
click at [686, 399] on p "Adicionar R$ 15,97" at bounding box center [710, 394] width 72 height 12
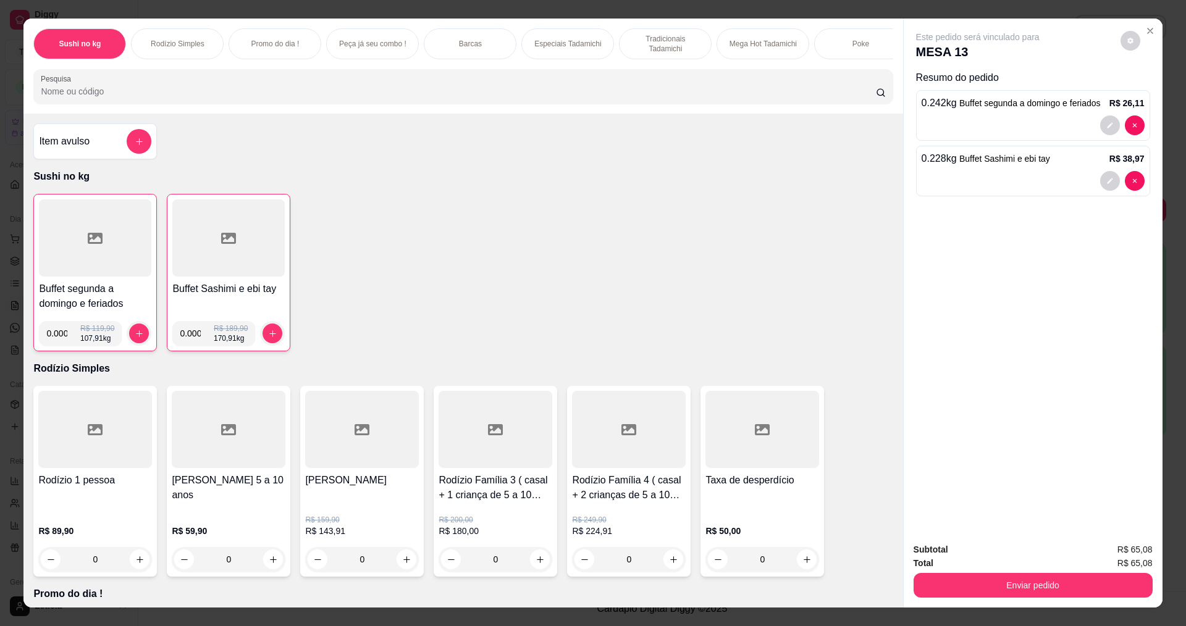
click at [261, 277] on div at bounding box center [228, 238] width 112 height 77
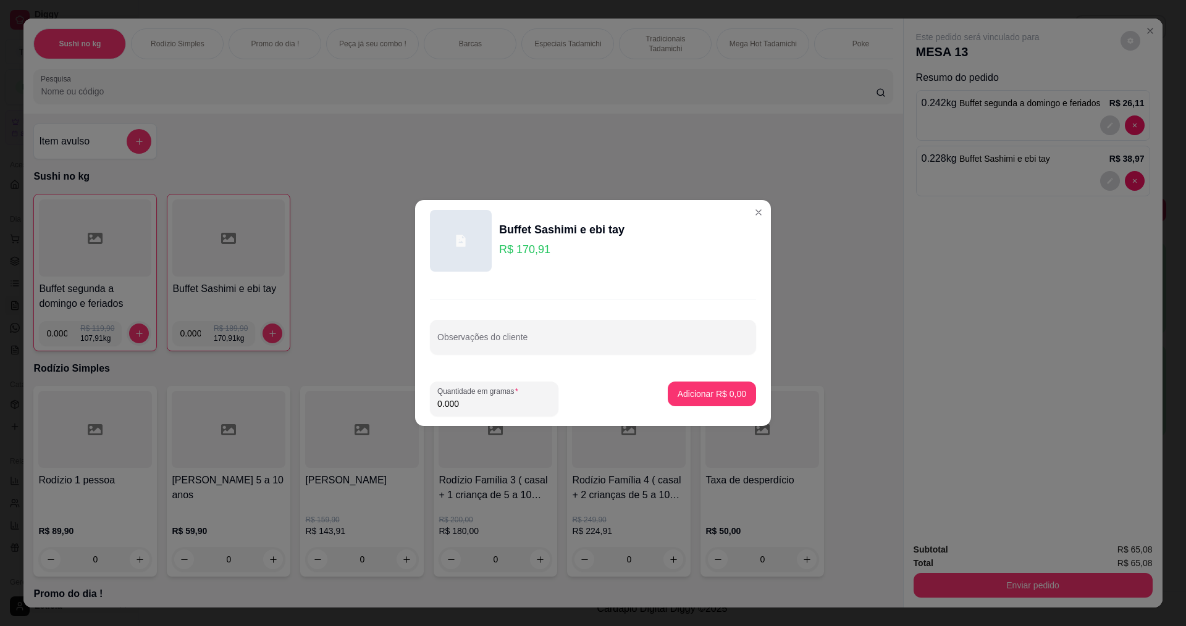
click at [484, 408] on input "0.000" at bounding box center [494, 404] width 114 height 12
type input "0.172"
click at [680, 399] on p "Adicionar R$ 29,40" at bounding box center [710, 394] width 72 height 12
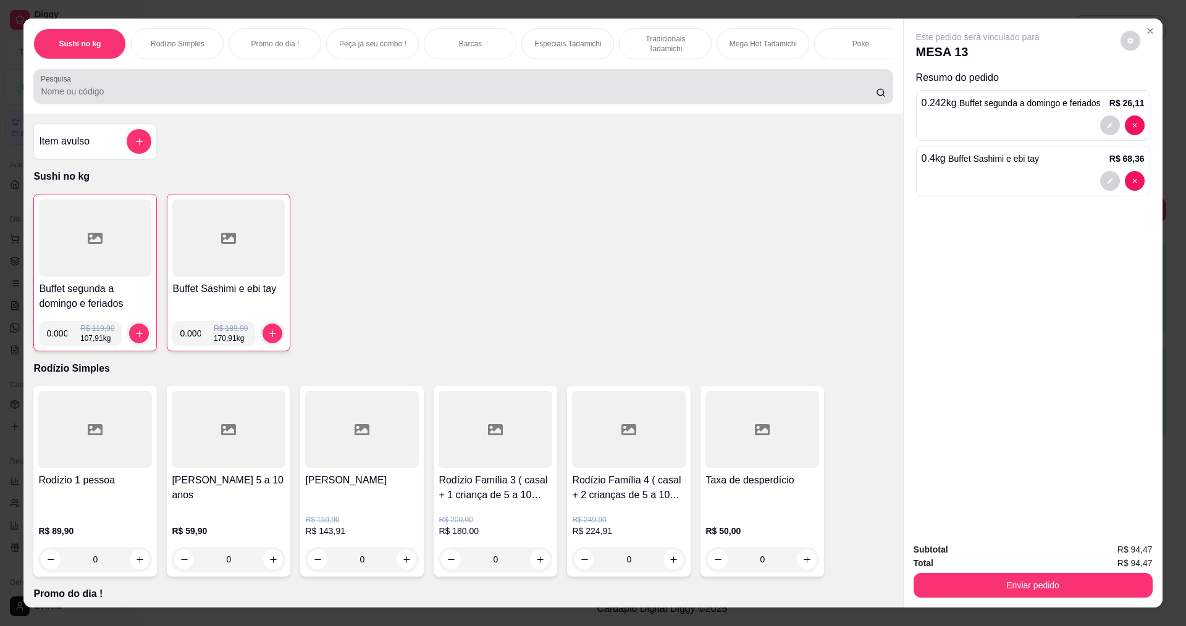
click at [400, 98] on input "Pesquisa" at bounding box center [458, 91] width 835 height 12
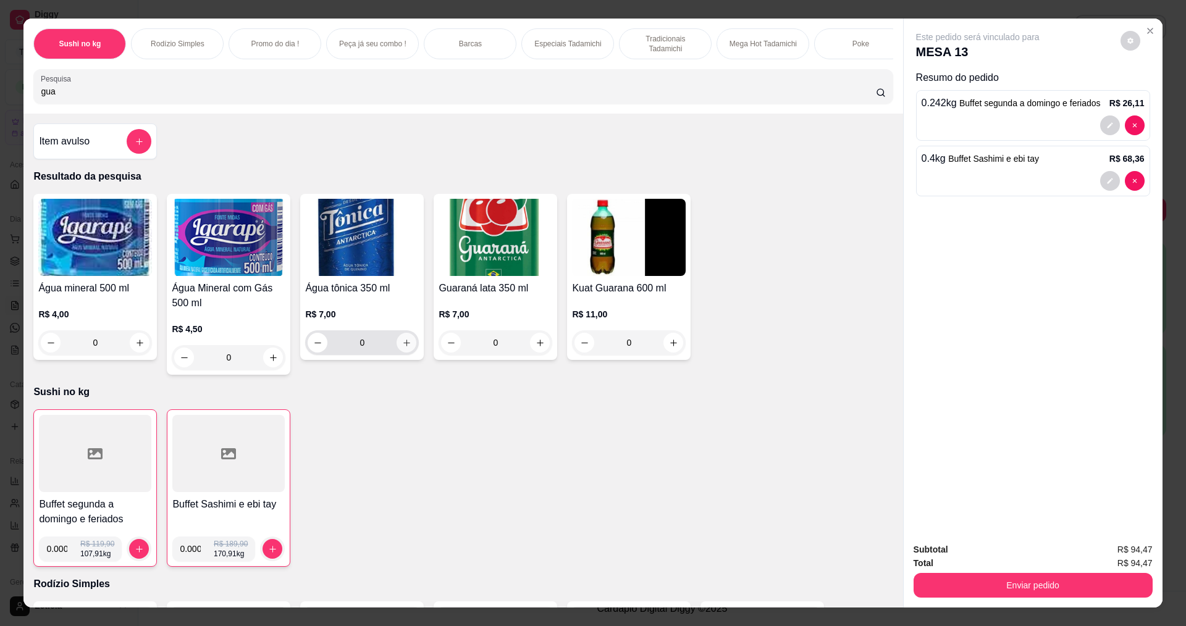
type input "gua"
click at [403, 348] on icon "increase-product-quantity" at bounding box center [406, 343] width 9 height 9
type input "1"
click at [541, 353] on button "increase-product-quantity" at bounding box center [540, 343] width 19 height 19
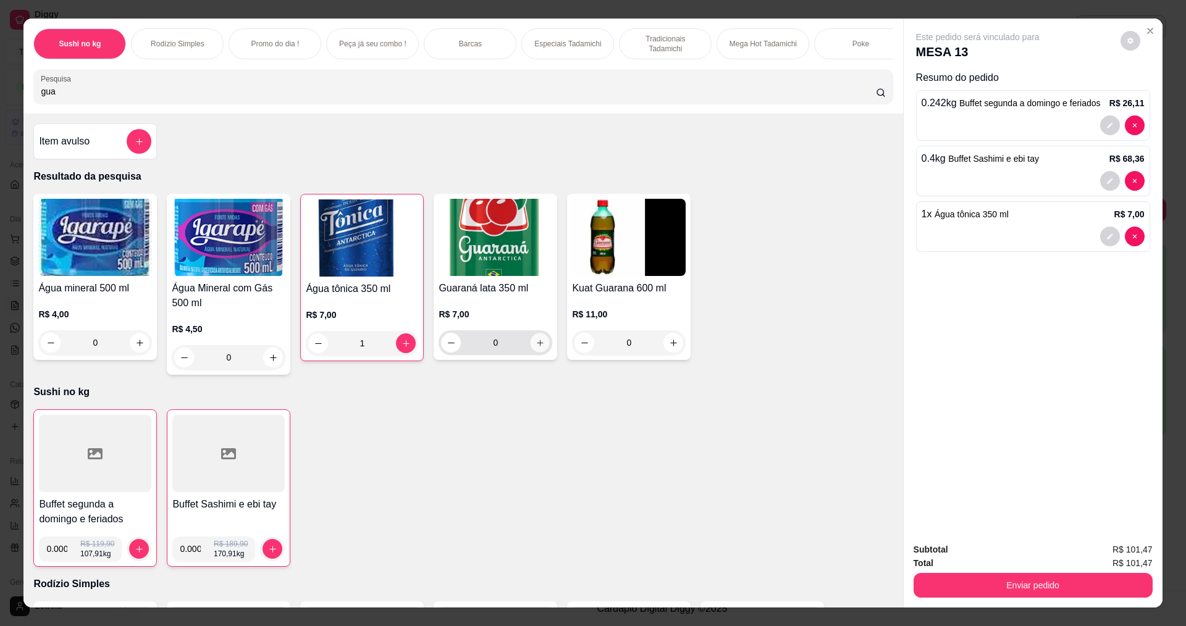
type input "1"
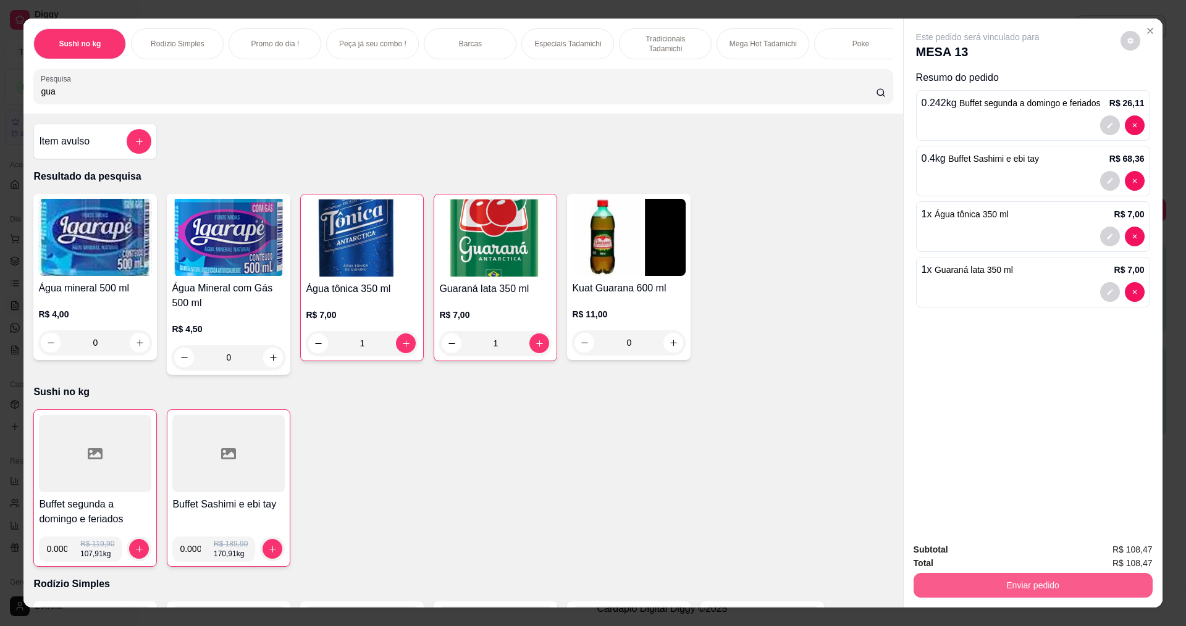
click at [985, 588] on button "Enviar pedido" at bounding box center [1033, 585] width 239 height 25
click at [949, 558] on button "Não registrar e enviar pedido" at bounding box center [992, 555] width 125 height 23
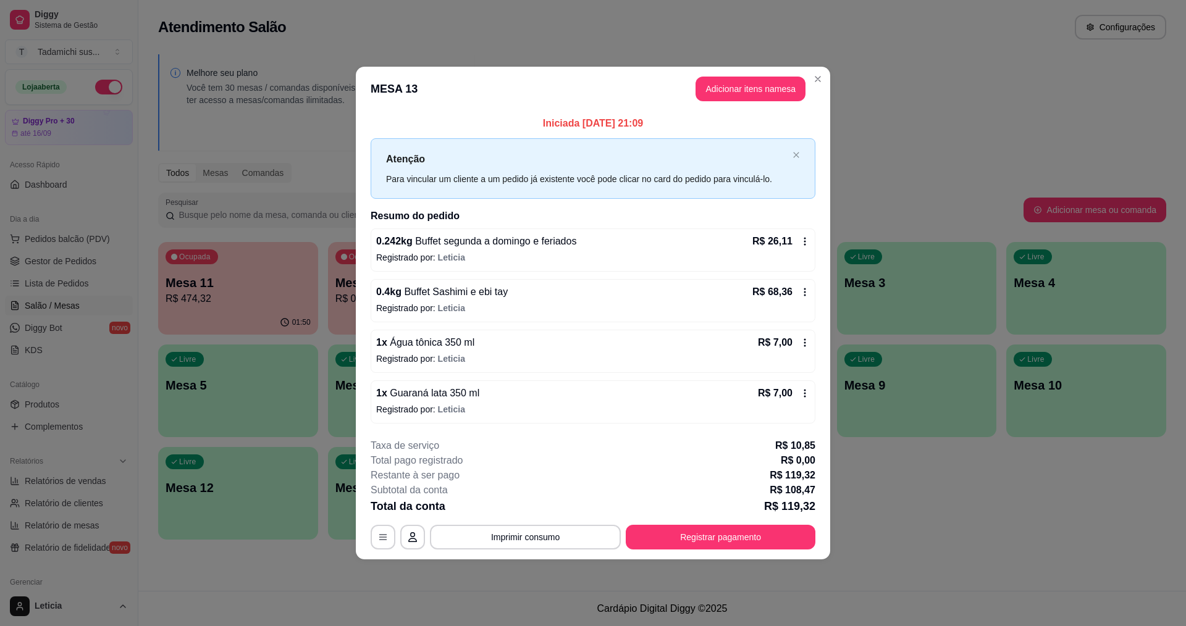
click at [369, 535] on footer "**********" at bounding box center [593, 494] width 475 height 131
click at [379, 536] on icon "button" at bounding box center [383, 538] width 10 height 10
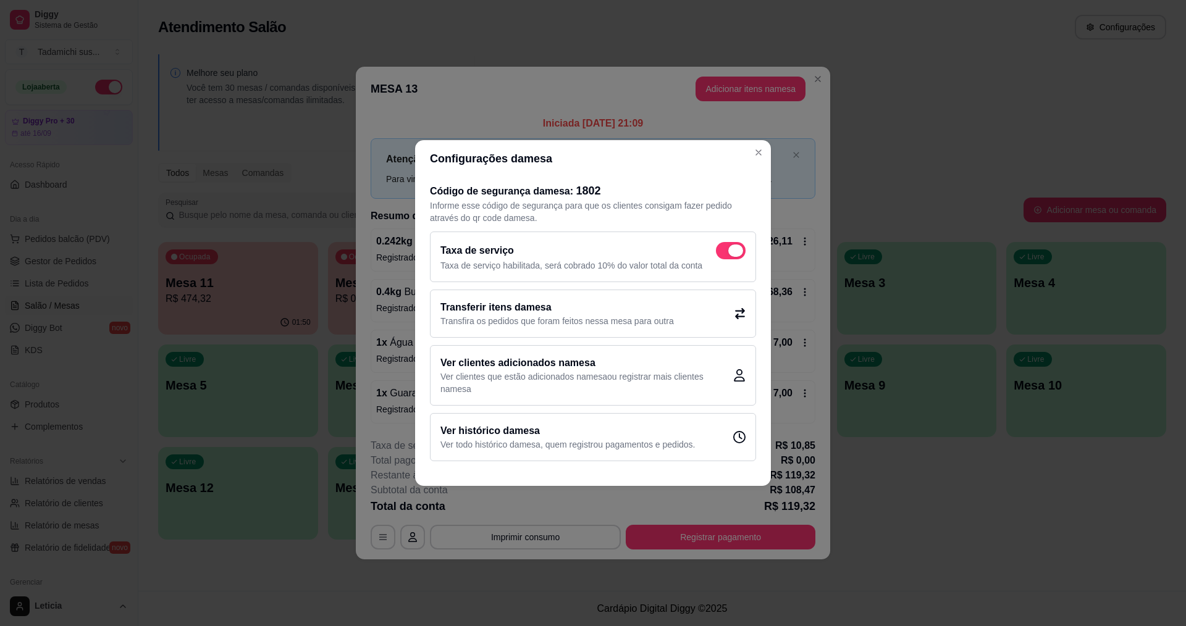
click at [732, 257] on span at bounding box center [731, 250] width 30 height 17
click at [724, 257] on input "checkbox" at bounding box center [719, 257] width 8 height 8
checkbox input "false"
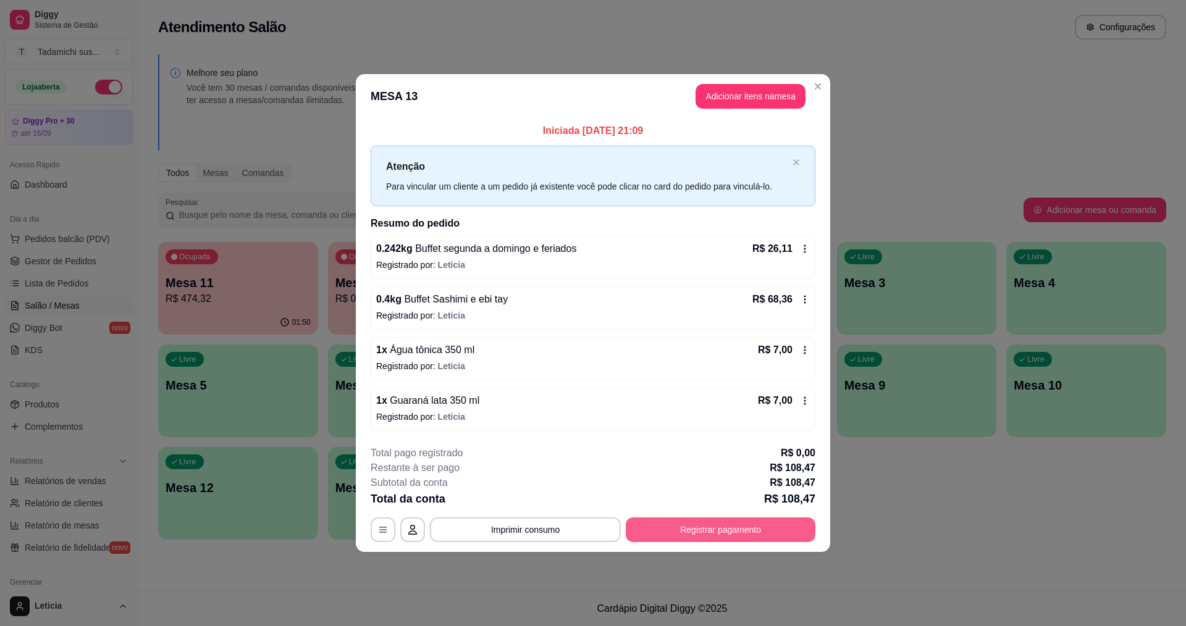
click at [767, 523] on button "Registrar pagamento" at bounding box center [721, 530] width 190 height 25
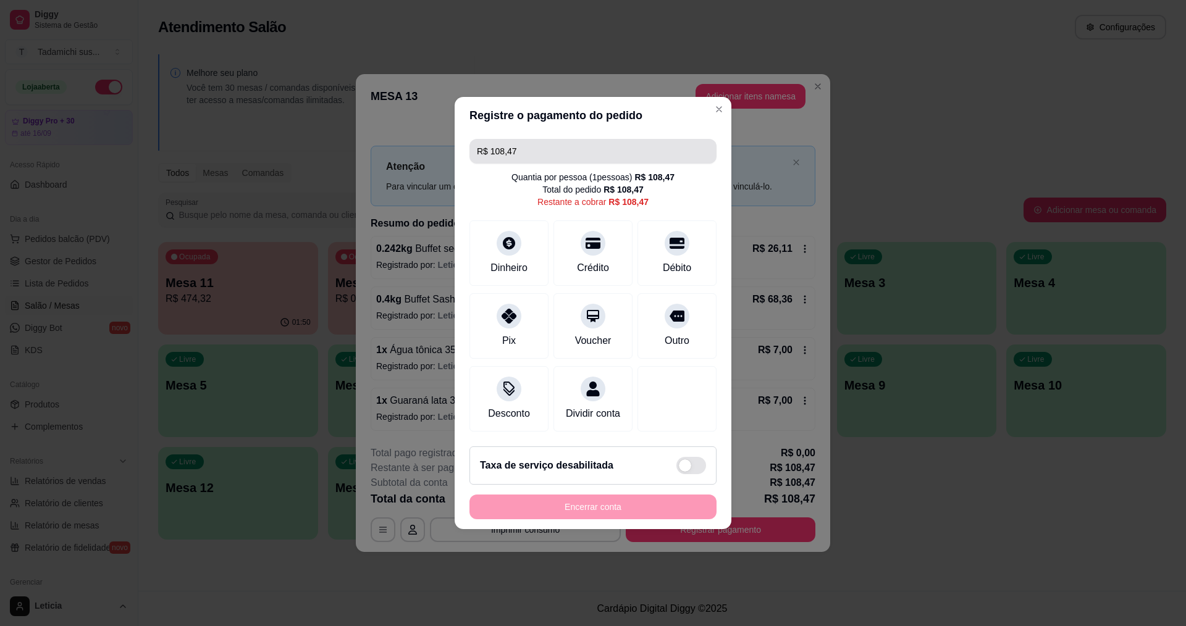
click at [534, 140] on input "R$ 108,47" at bounding box center [593, 151] width 232 height 25
click at [585, 234] on icon at bounding box center [593, 240] width 16 height 16
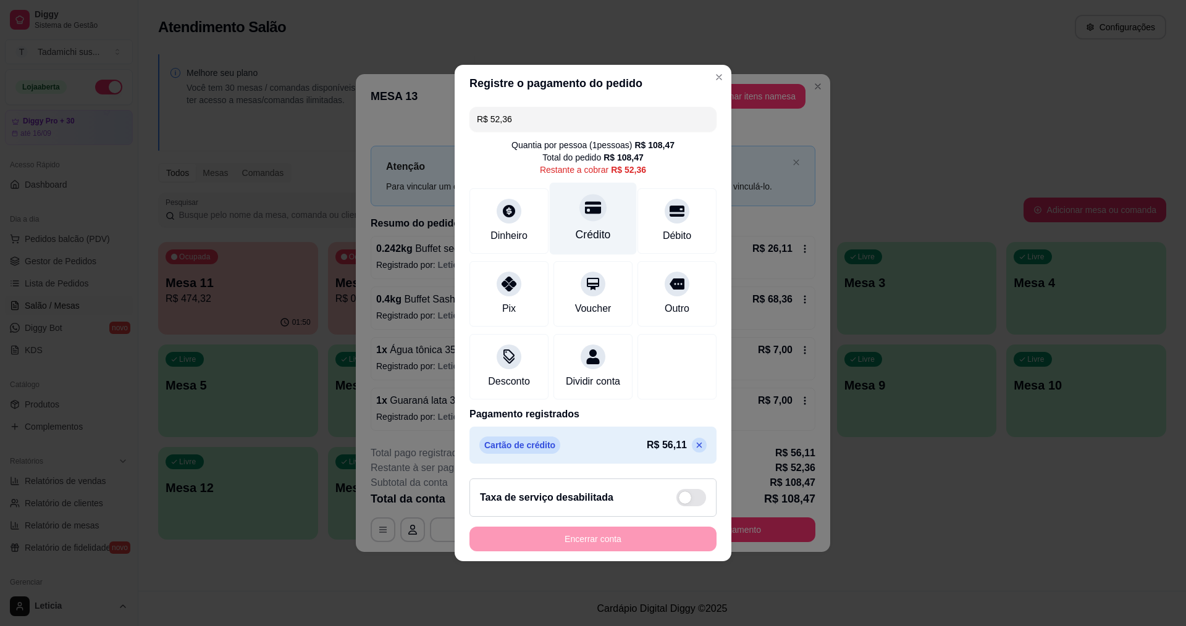
click at [585, 217] on div "Crédito" at bounding box center [593, 219] width 87 height 72
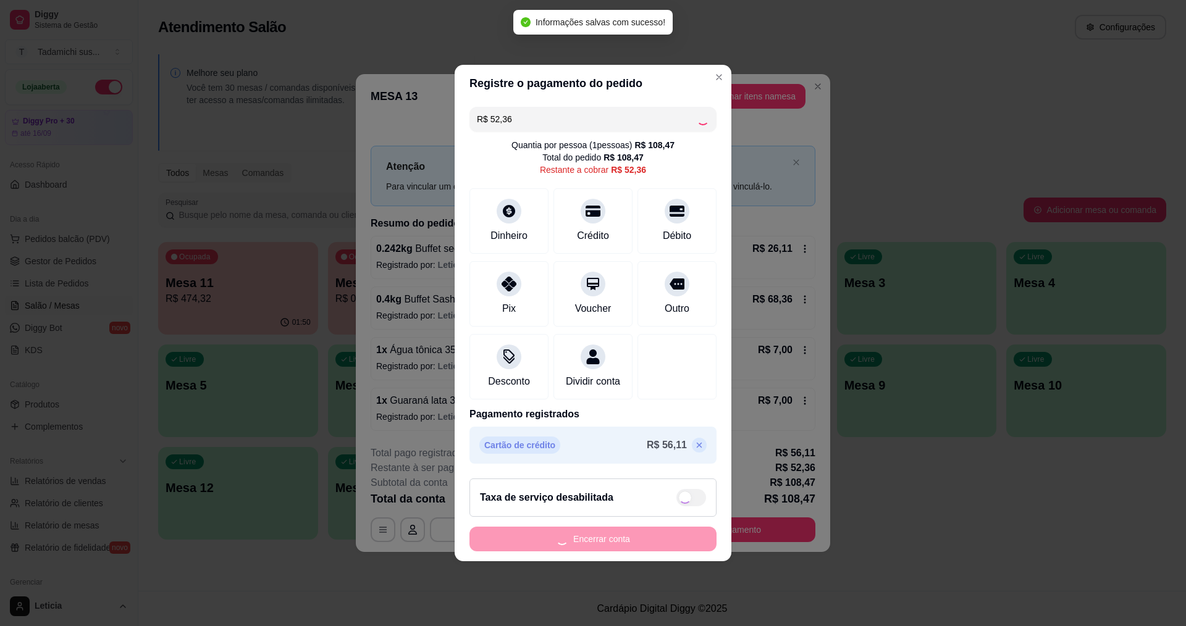
type input "R$ 0,00"
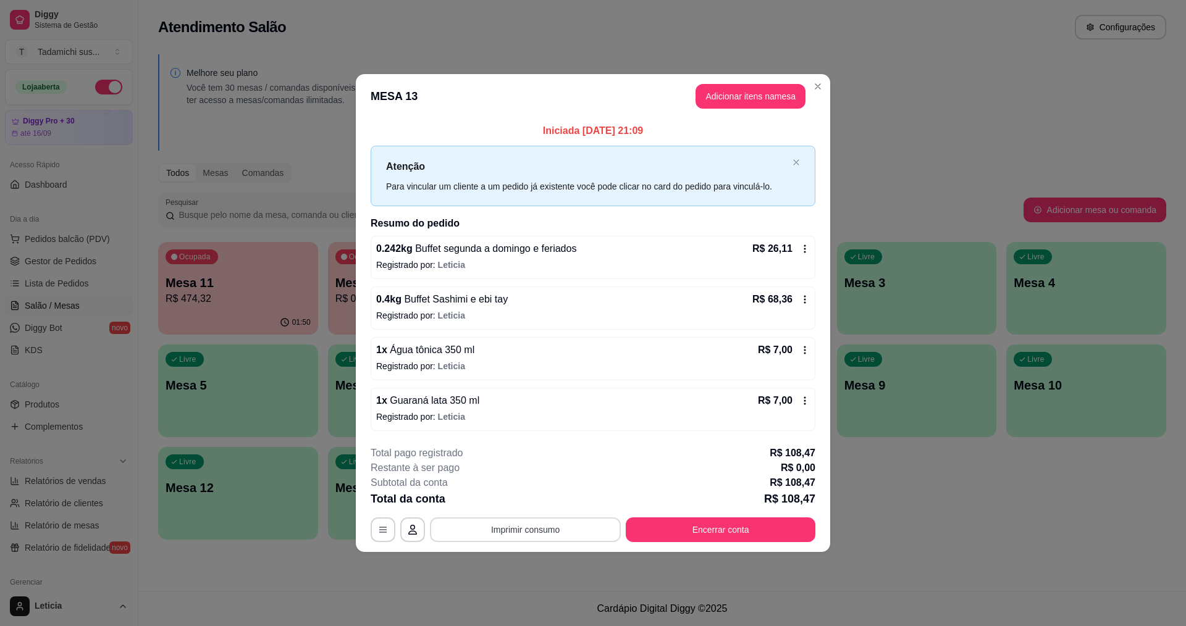
click at [528, 532] on button "Imprimir consumo" at bounding box center [525, 530] width 191 height 25
click at [539, 475] on button "IMPRESSORA HAYOM" at bounding box center [529, 476] width 92 height 19
click at [711, 525] on button "Encerrar conta" at bounding box center [721, 530] width 184 height 24
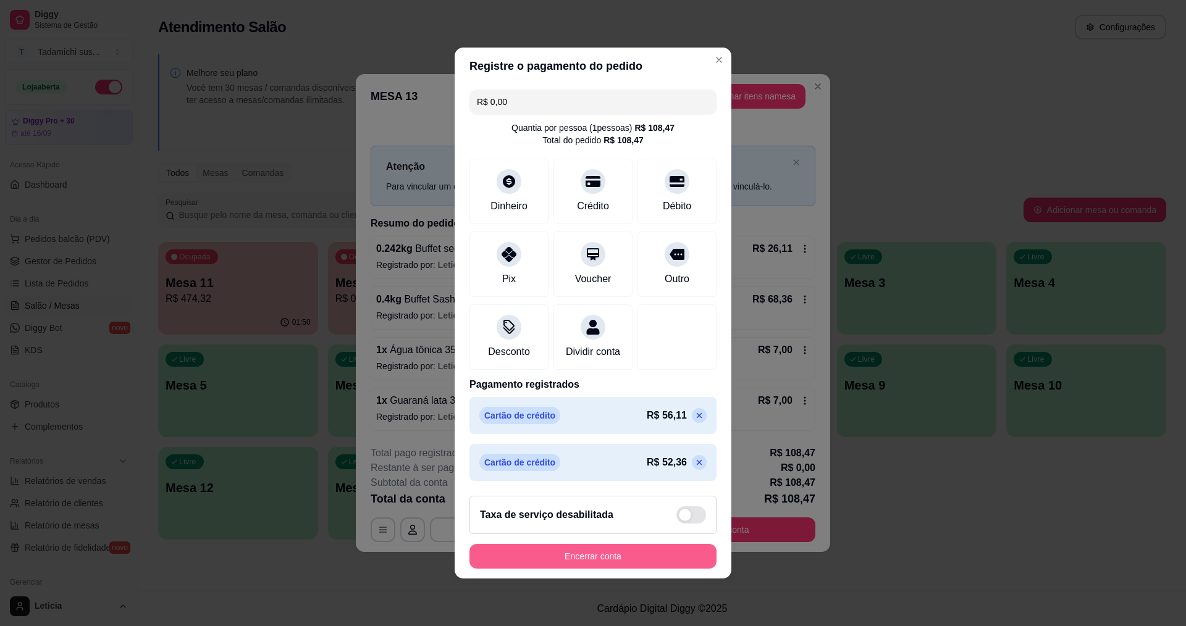
click at [662, 554] on button "Encerrar conta" at bounding box center [593, 556] width 247 height 25
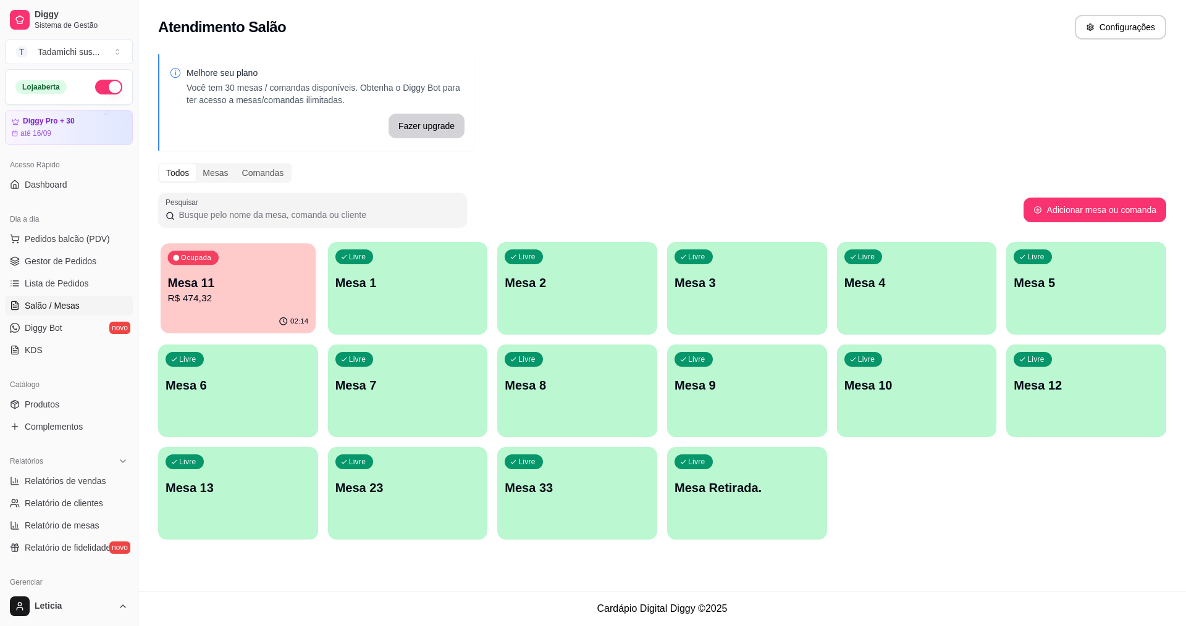
click at [257, 281] on p "Mesa 11" at bounding box center [238, 283] width 141 height 17
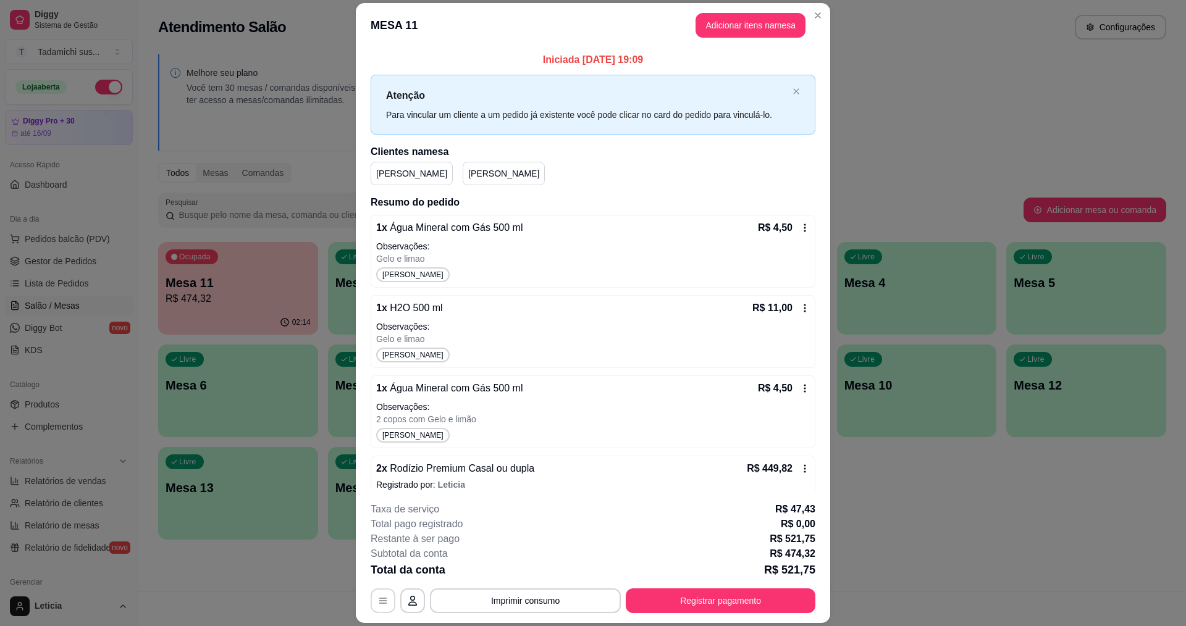
click at [373, 597] on button "button" at bounding box center [383, 601] width 25 height 25
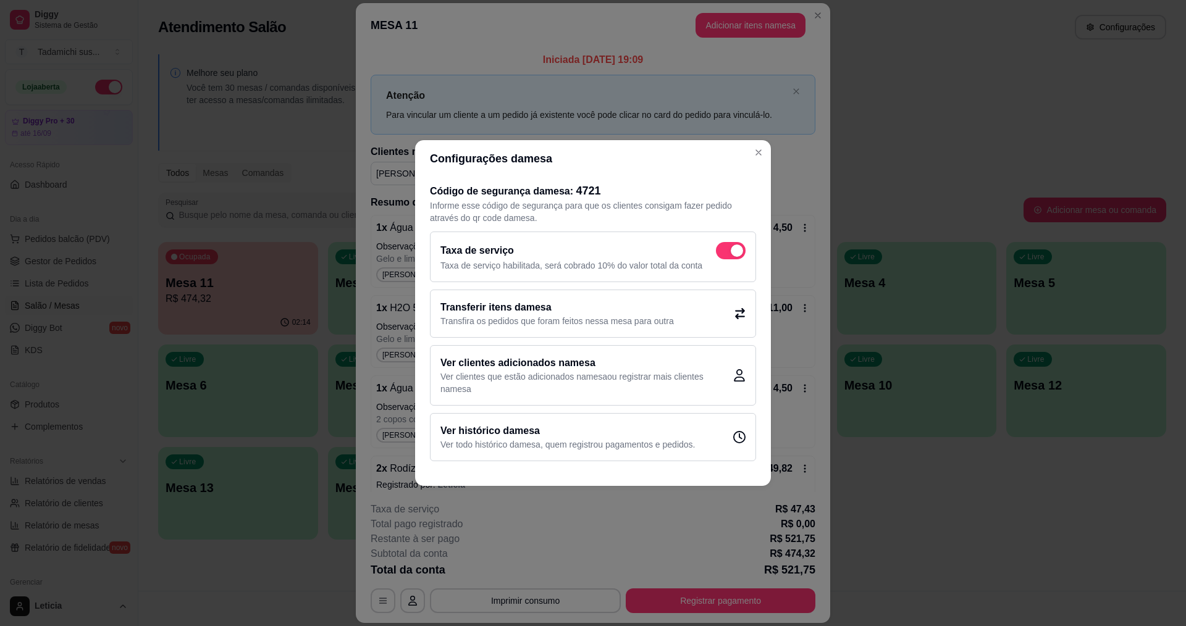
click at [749, 248] on div "Taxa de serviço Taxa de serviço habilitada, será cobrado 10% do valor total da …" at bounding box center [593, 257] width 326 height 51
checkbox input "false"
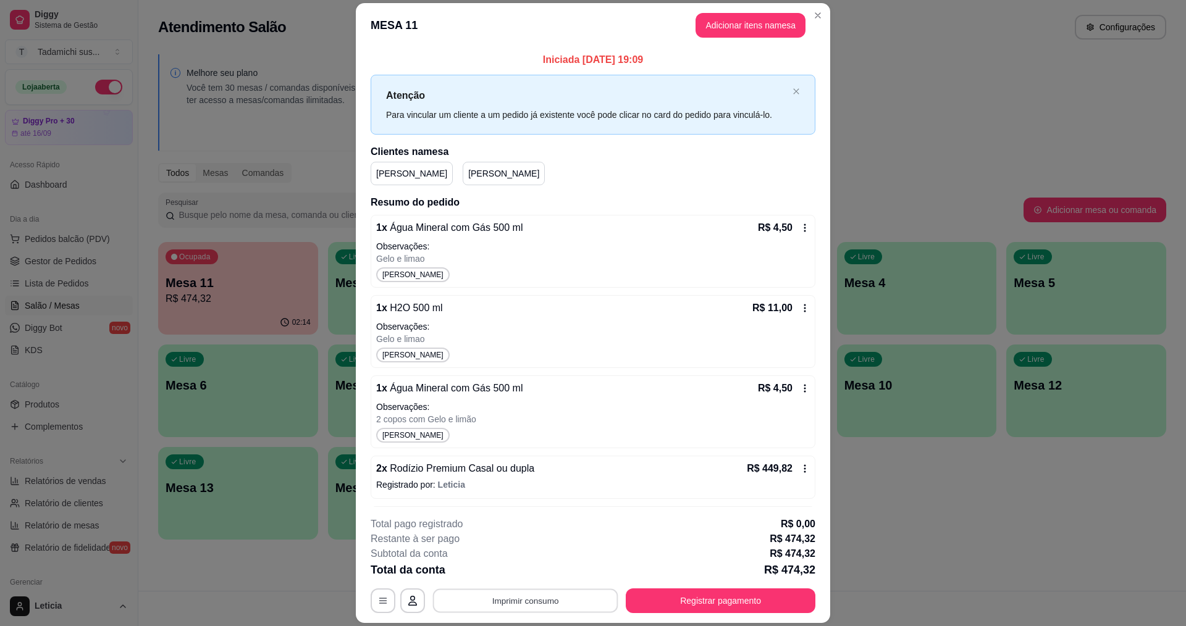
click at [507, 589] on button "Imprimir consumo" at bounding box center [525, 601] width 185 height 24
click at [538, 542] on button "IMPRESSORA HAYOM" at bounding box center [523, 548] width 95 height 20
click at [696, 598] on button "Registrar pagamento" at bounding box center [721, 601] width 190 height 25
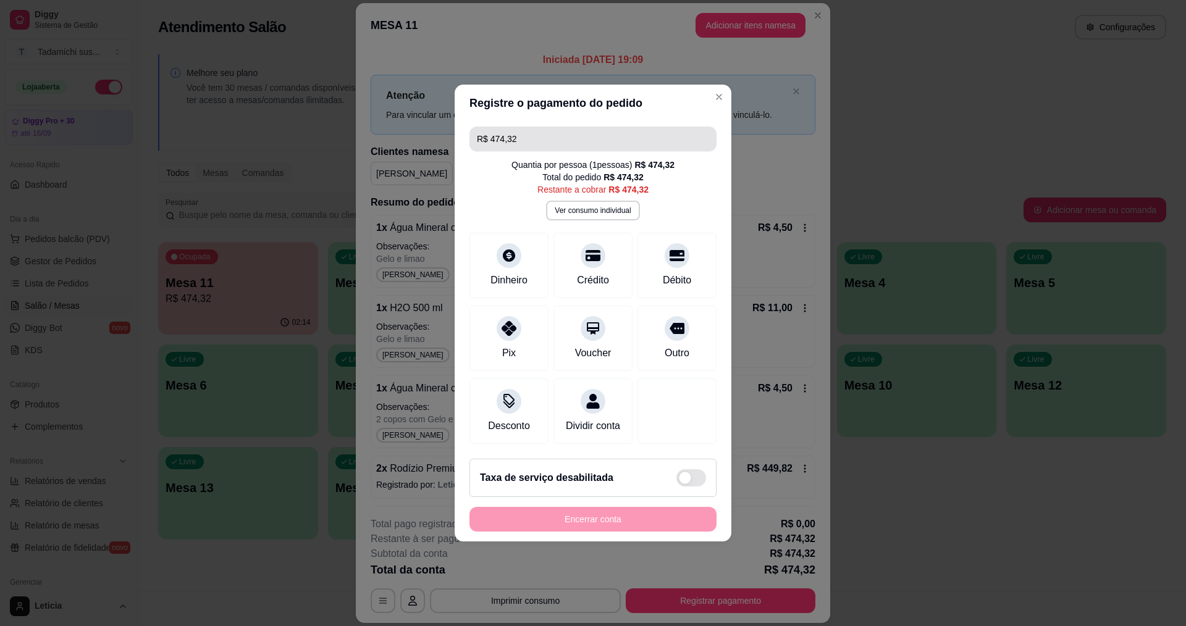
click at [562, 141] on input "R$ 474,32" at bounding box center [593, 139] width 232 height 25
type input "R$ 200,00"
click at [499, 259] on div "Dinheiro" at bounding box center [509, 263] width 87 height 72
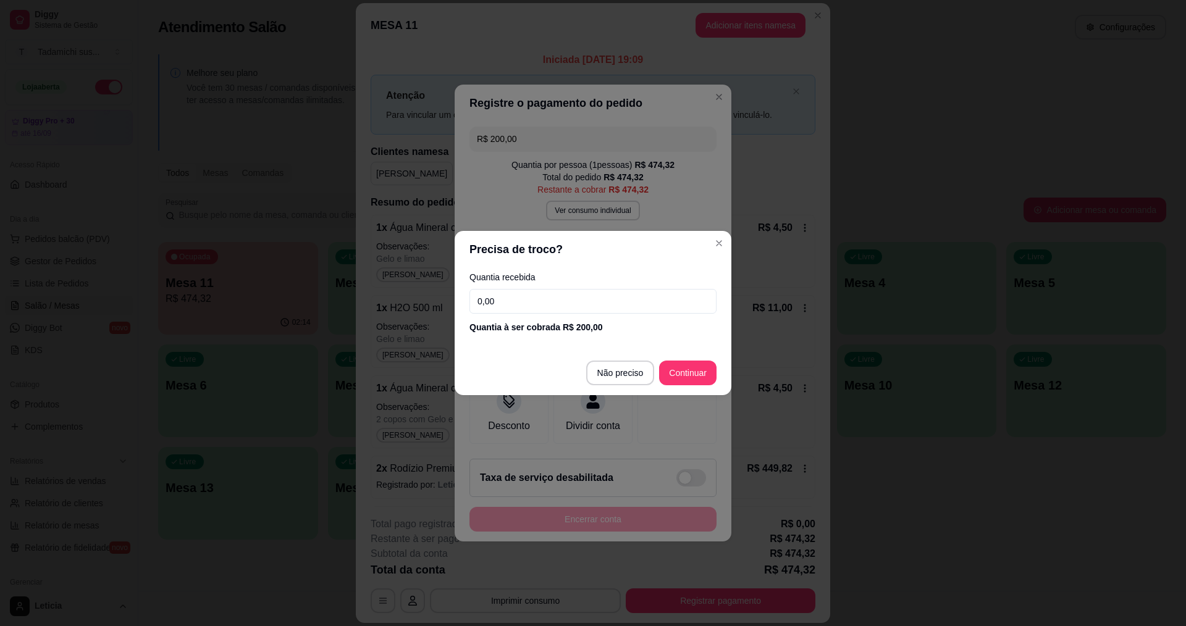
click at [520, 302] on input "0,00" at bounding box center [593, 301] width 247 height 25
type input "200,00"
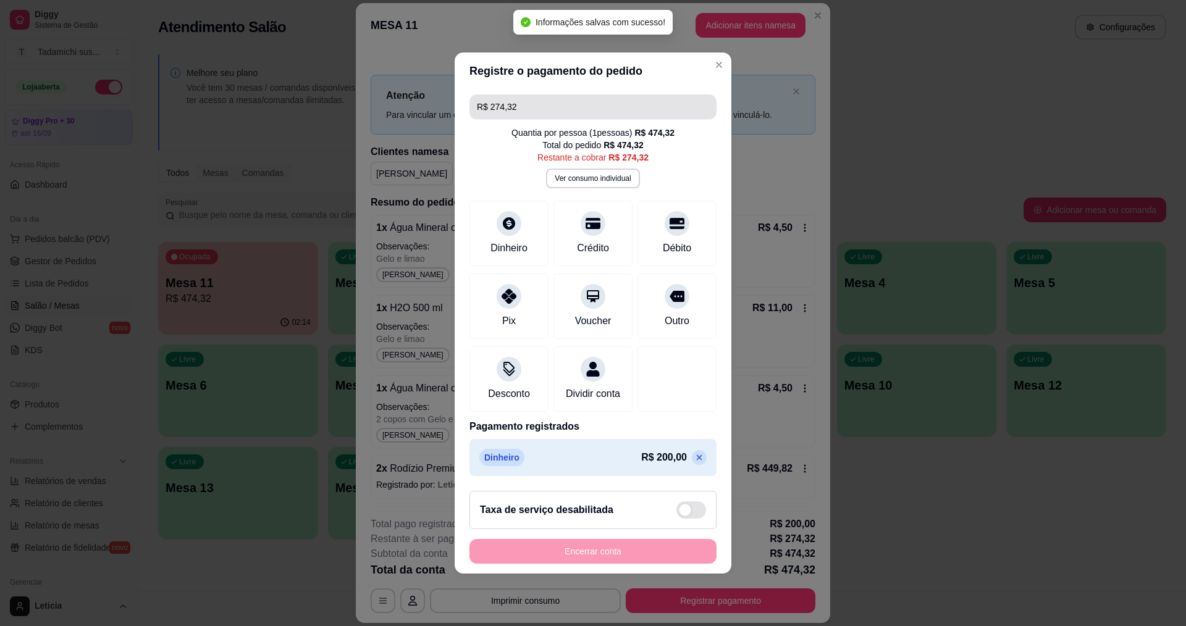
click at [536, 104] on input "R$ 274,32" at bounding box center [593, 107] width 232 height 25
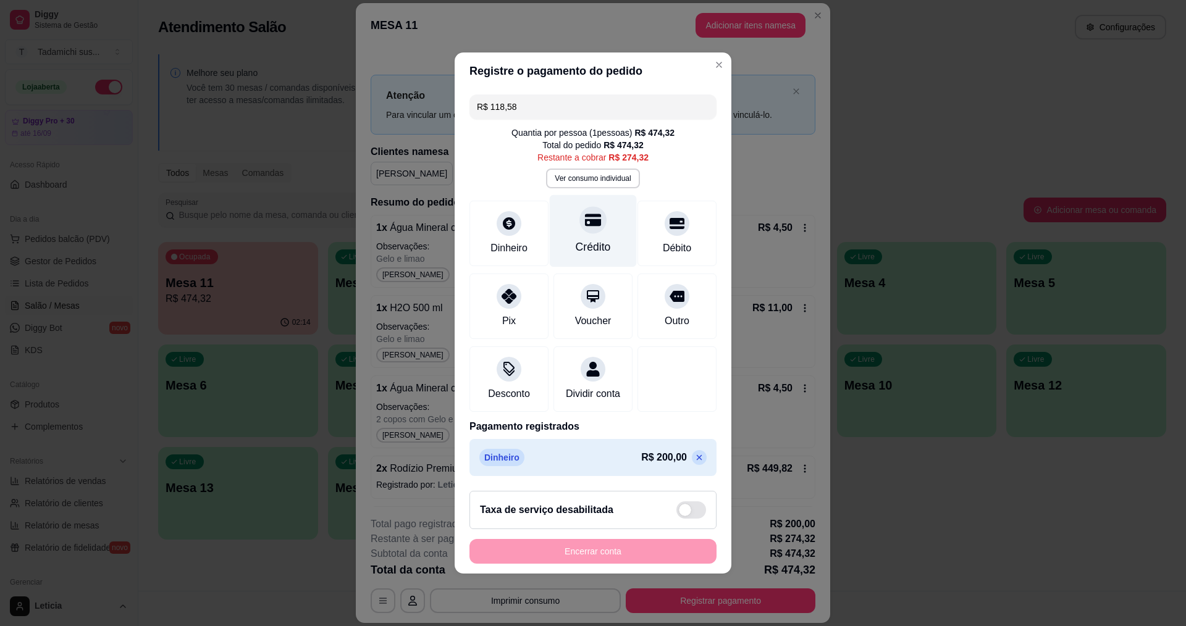
click at [593, 214] on icon at bounding box center [593, 220] width 16 height 12
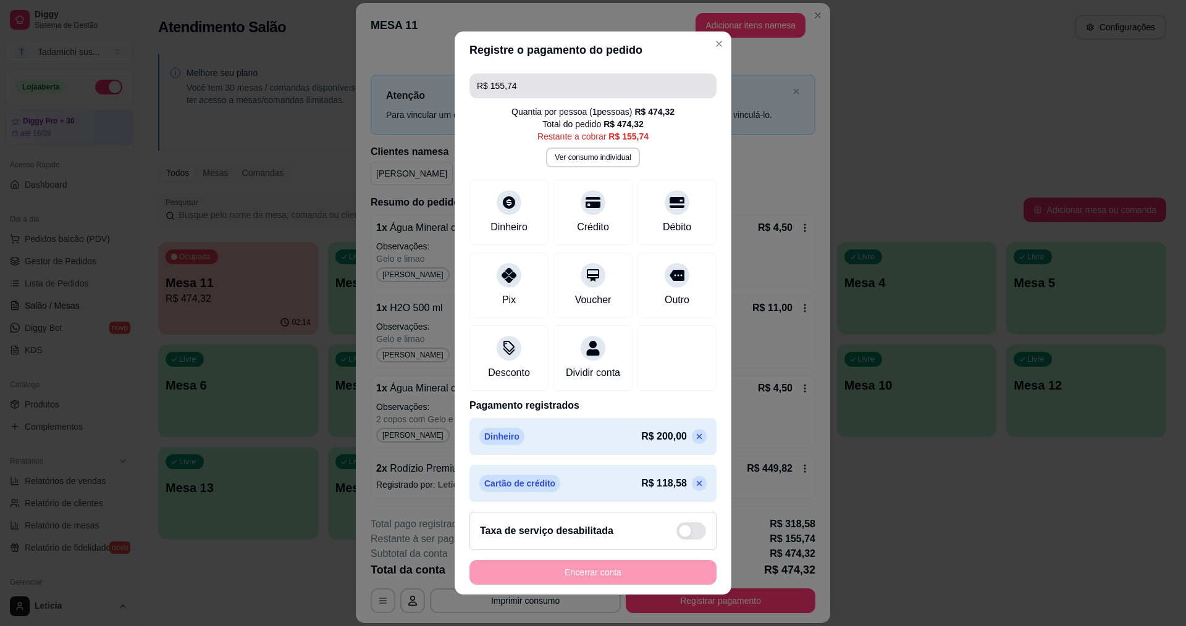
click at [568, 87] on input "R$ 155,74" at bounding box center [593, 86] width 232 height 25
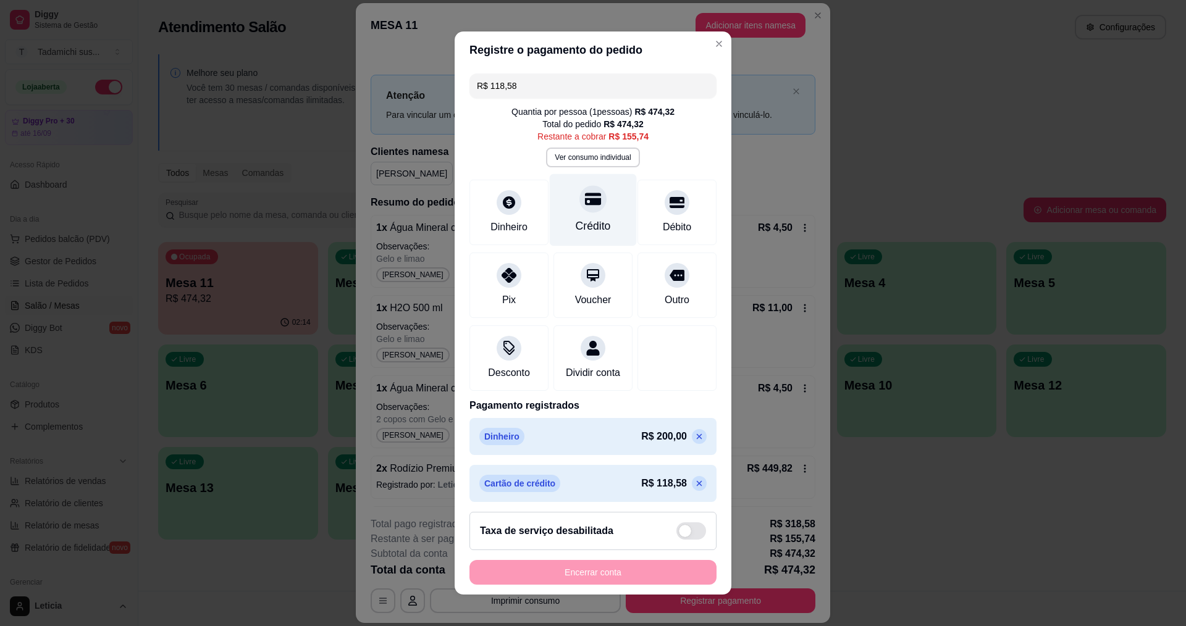
click at [582, 219] on div "Crédito" at bounding box center [593, 226] width 35 height 16
click at [581, 220] on div "Crédito" at bounding box center [593, 226] width 35 height 16
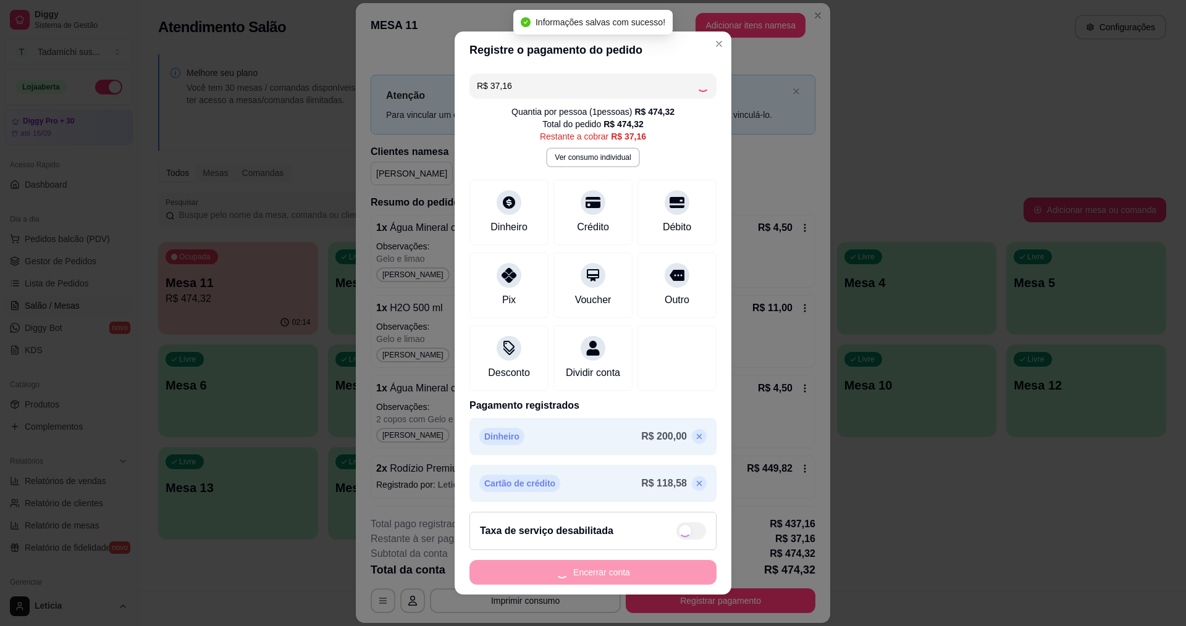
type input "R$ 0,00"
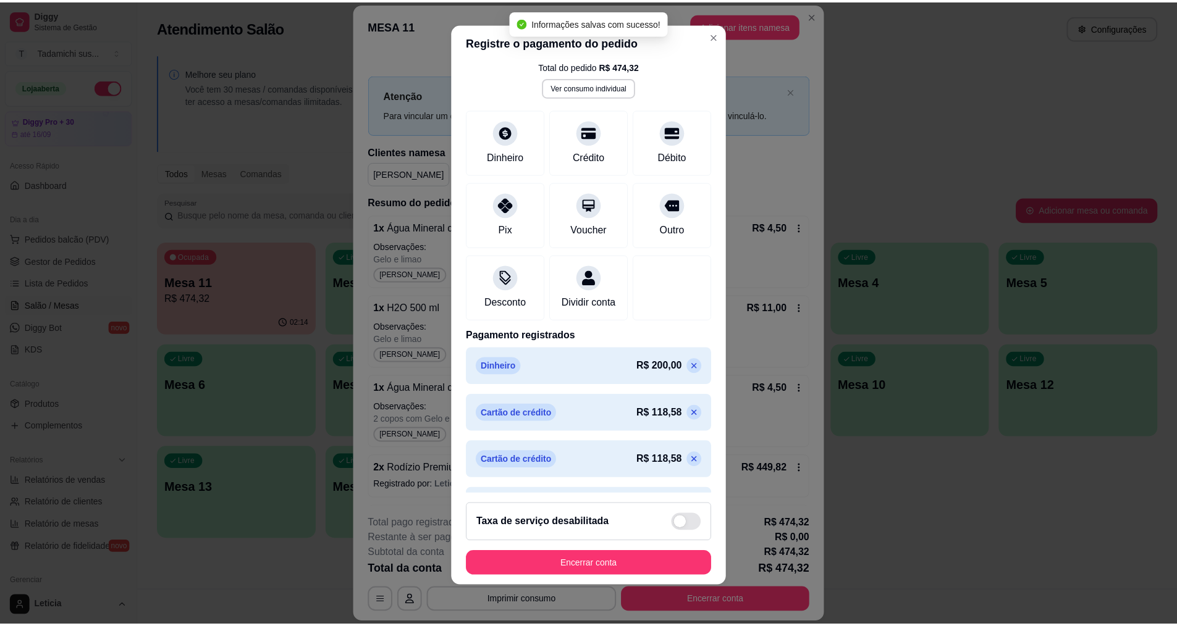
scroll to position [101, 0]
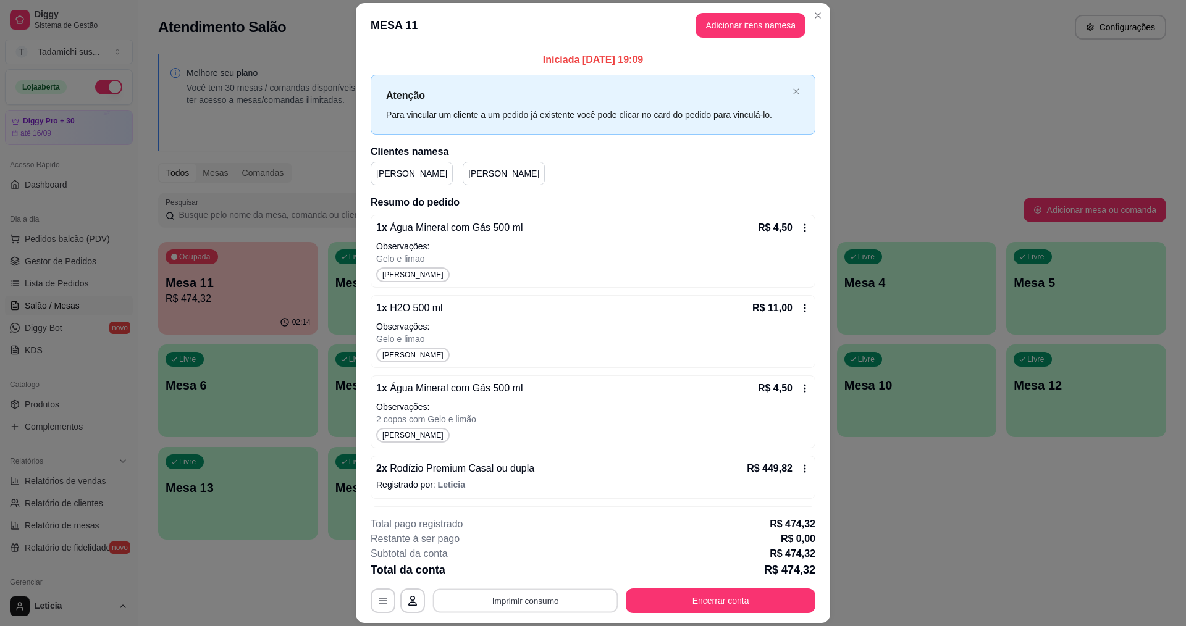
click at [576, 603] on button "Imprimir consumo" at bounding box center [525, 601] width 185 height 24
click at [557, 545] on button "IMPRESSORA HAYOM" at bounding box center [524, 547] width 92 height 19
click at [720, 606] on button "Encerrar conta" at bounding box center [721, 601] width 184 height 24
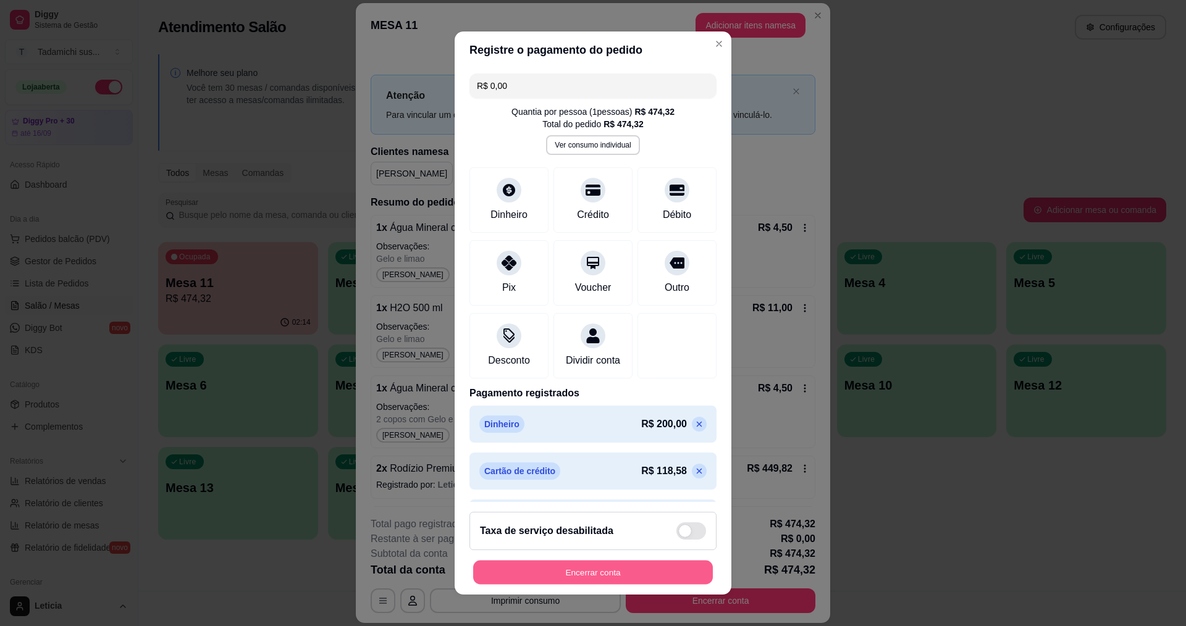
click at [654, 572] on button "Encerrar conta" at bounding box center [593, 573] width 240 height 24
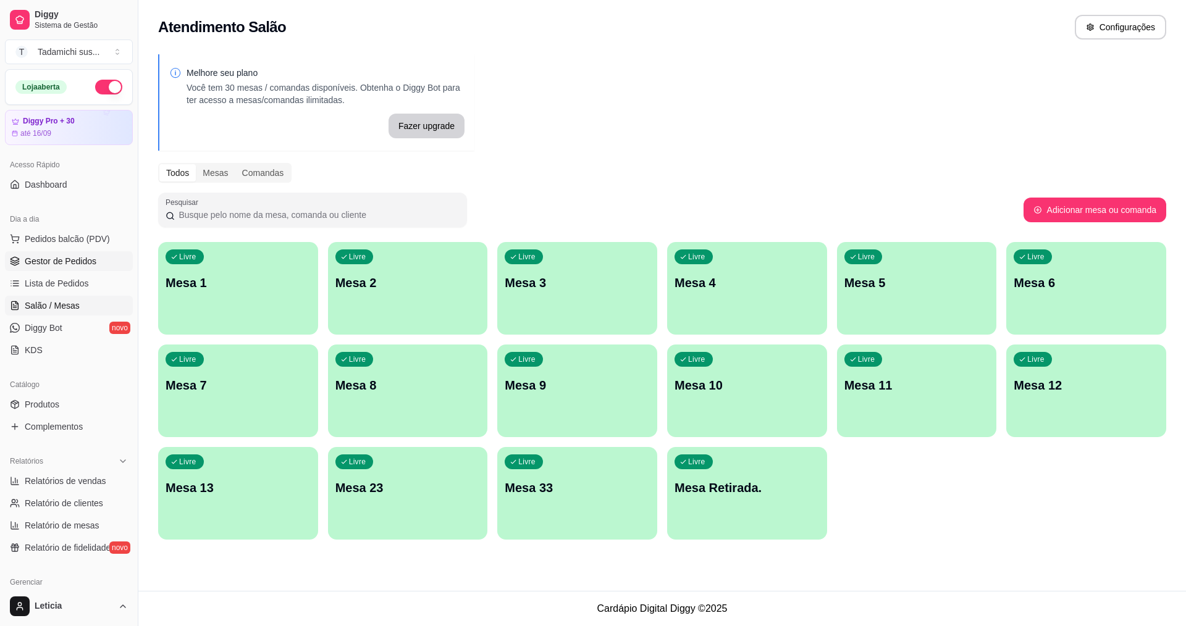
click at [43, 255] on link "Gestor de Pedidos" at bounding box center [69, 261] width 128 height 20
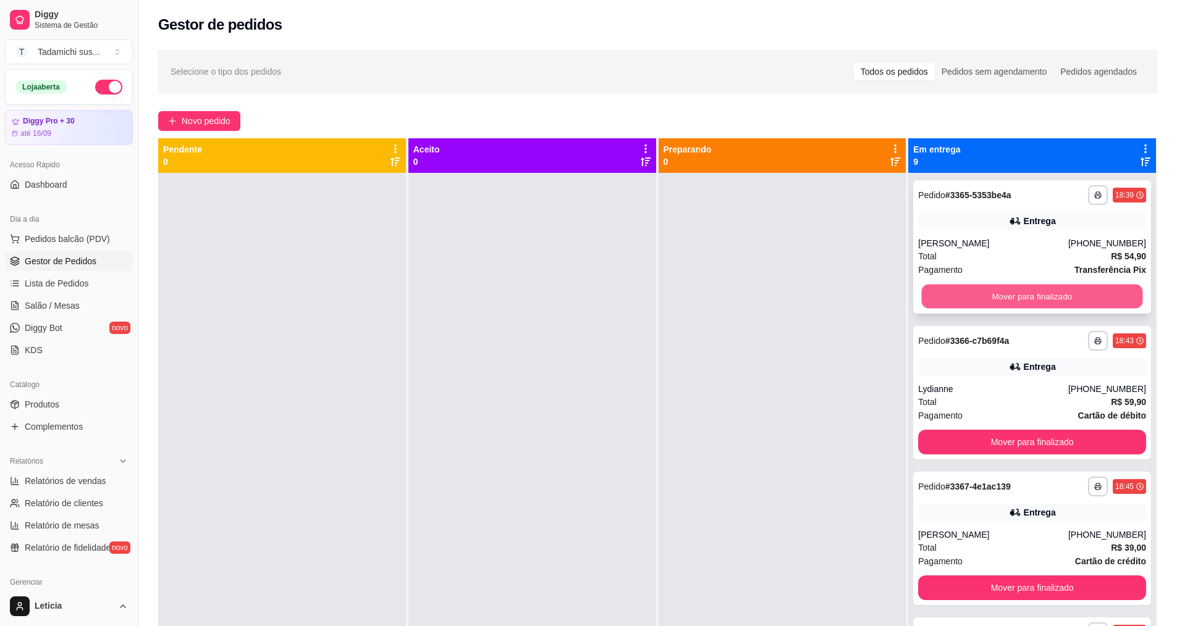
click at [1078, 294] on button "Mover para finalizado" at bounding box center [1032, 297] width 221 height 24
click at [1078, 294] on button "Mover para finalizado" at bounding box center [1032, 296] width 228 height 25
click at [1078, 294] on button "Mover para finalizado" at bounding box center [1032, 297] width 221 height 24
click at [1073, 302] on button "Mover para finalizado" at bounding box center [1032, 297] width 221 height 24
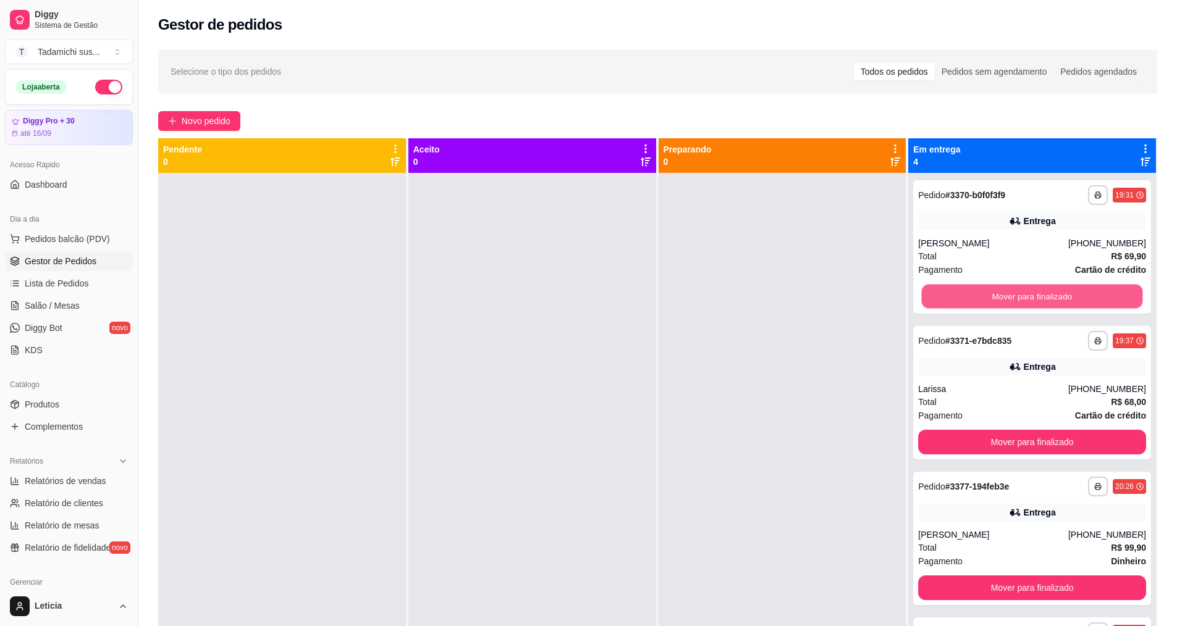
click at [1073, 302] on button "Mover para finalizado" at bounding box center [1032, 297] width 221 height 24
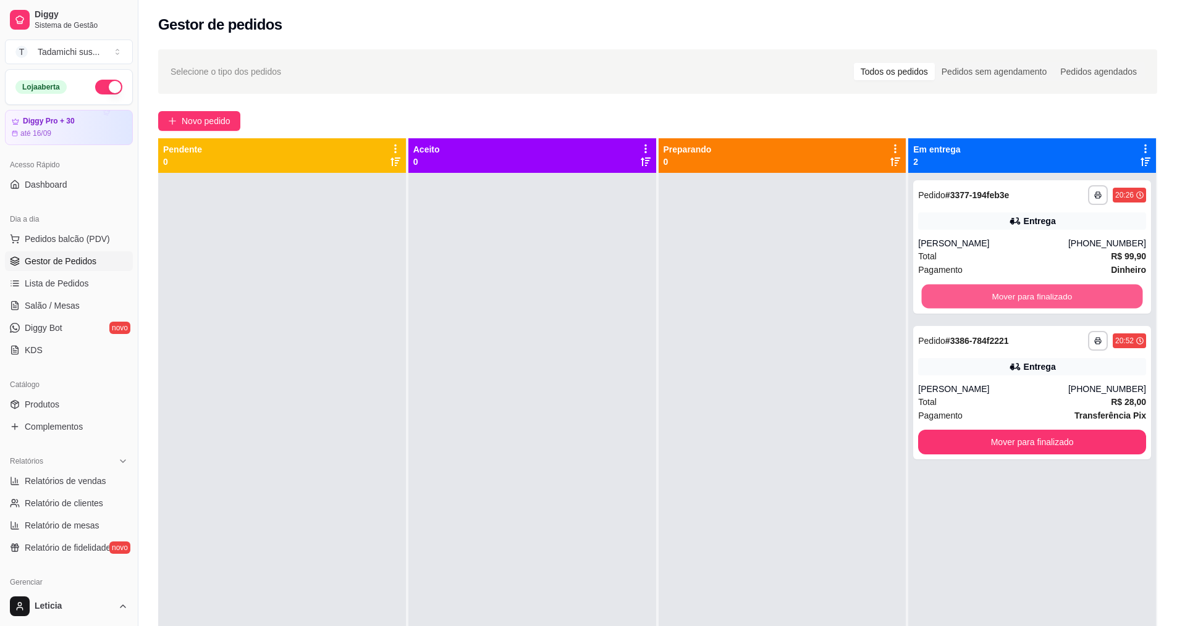
click at [1073, 302] on button "Mover para finalizado" at bounding box center [1032, 297] width 221 height 24
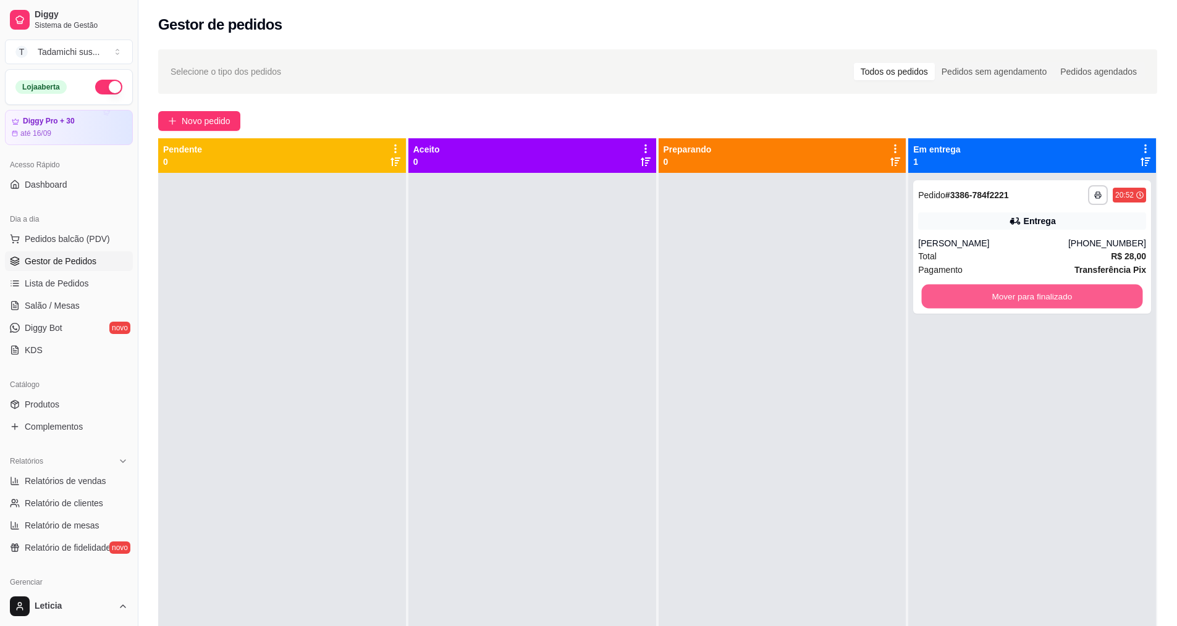
click at [1073, 302] on button "Mover para finalizado" at bounding box center [1032, 297] width 221 height 24
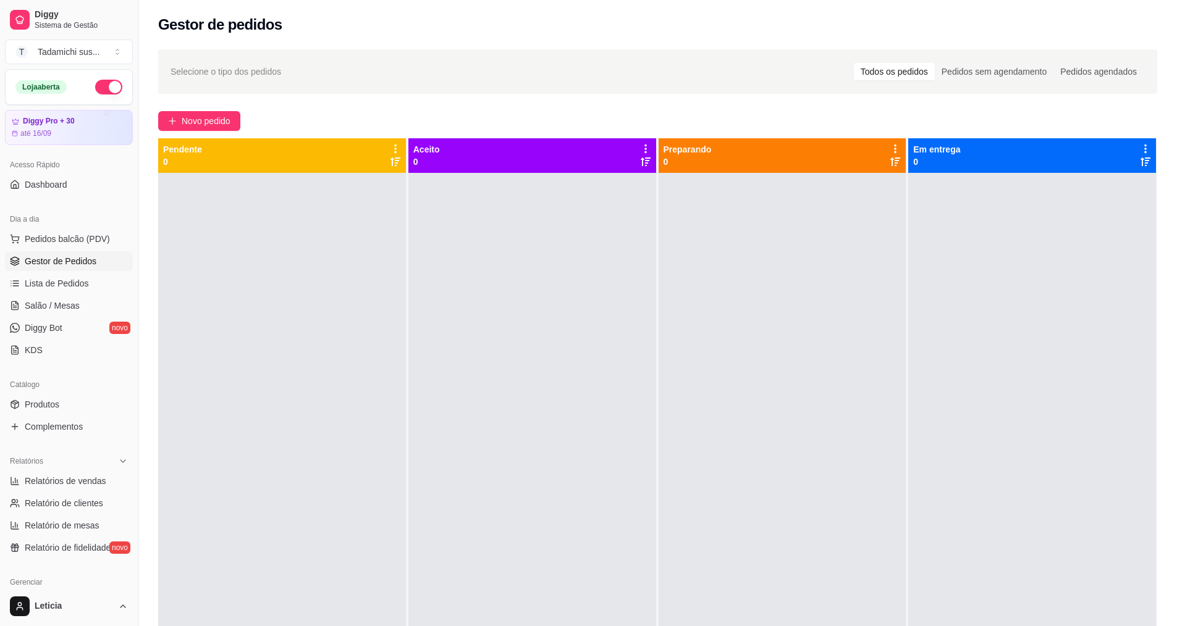
click at [1107, 158] on div "Em entrega 0" at bounding box center [1032, 155] width 238 height 25
